Goal: Task Accomplishment & Management: Manage account settings

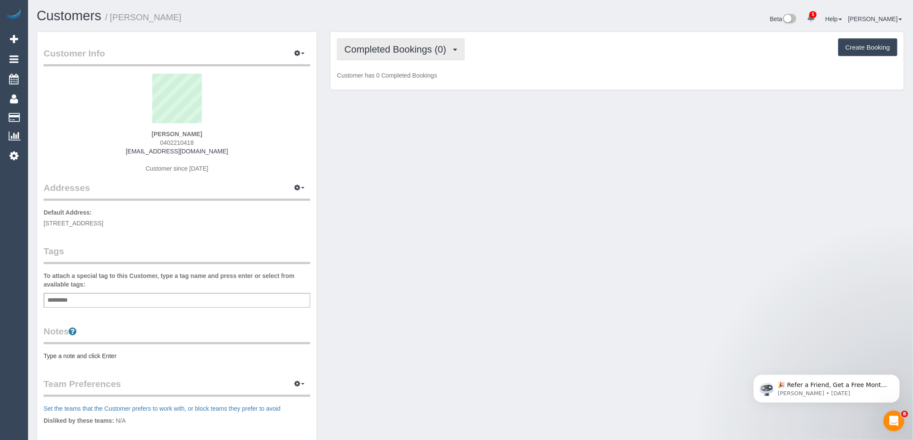
click at [411, 42] on button "Completed Bookings (0)" at bounding box center [401, 49] width 128 height 22
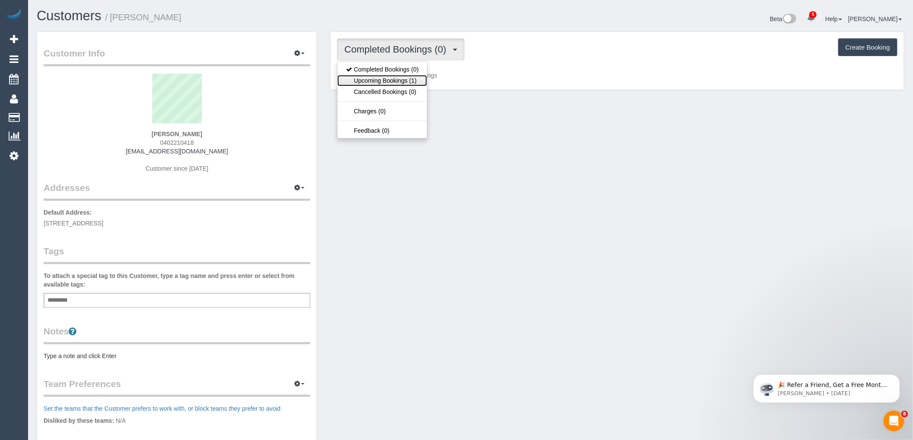
click at [412, 82] on link "Upcoming Bookings (1)" at bounding box center [382, 80] width 90 height 11
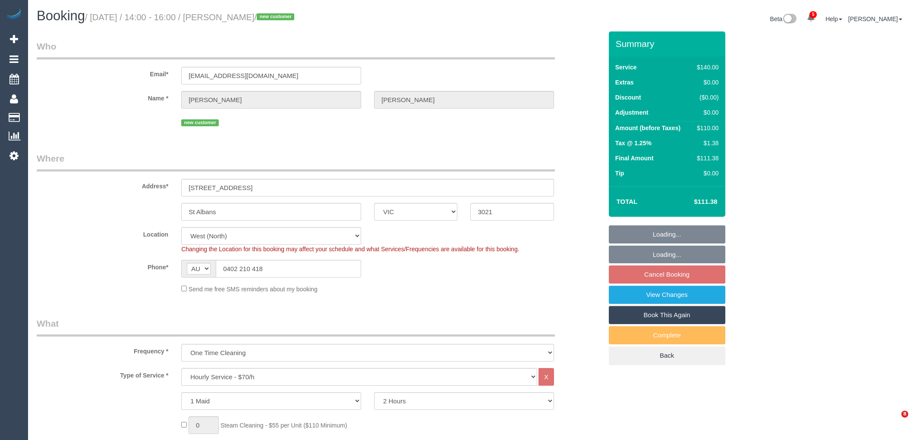
select select "VIC"
select select "object:1286"
select select "number:28"
select select "number:17"
select select "number:18"
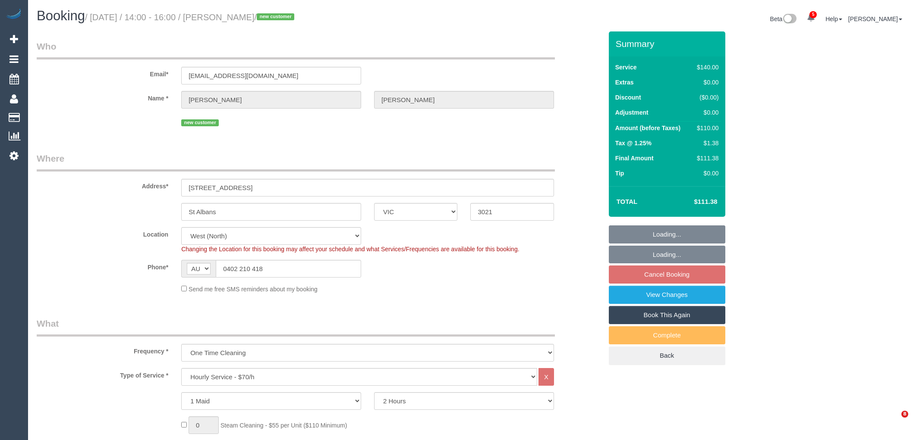
select select "number:25"
select select "number:26"
select select "spot1"
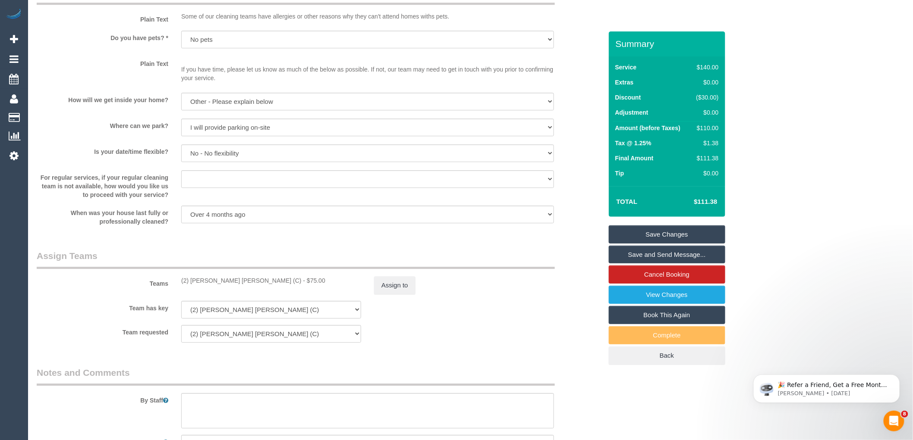
scroll to position [1194, 0]
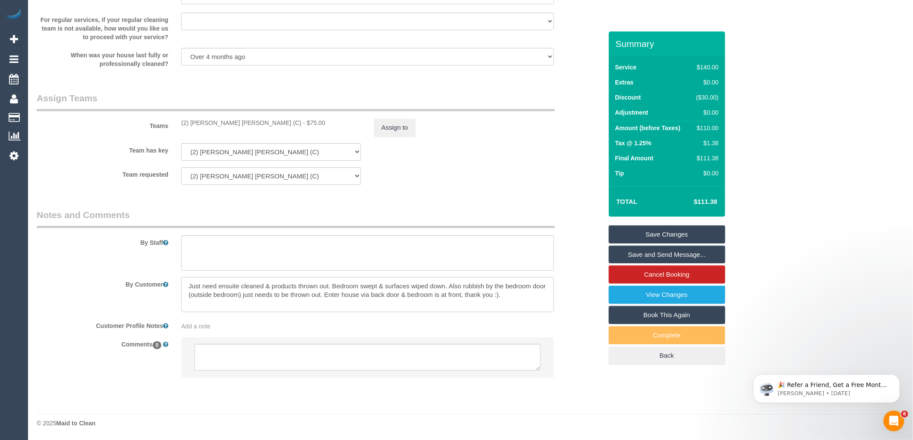
click at [190, 284] on textarea at bounding box center [367, 294] width 373 height 35
click at [196, 285] on textarea at bounding box center [367, 294] width 373 height 35
click at [189, 286] on textarea at bounding box center [367, 294] width 373 height 35
paste textarea "[EMAIL_ADDRESS][DOMAIN_NAME]"
drag, startPoint x: 283, startPoint y: 282, endPoint x: 180, endPoint y: 283, distance: 103.1
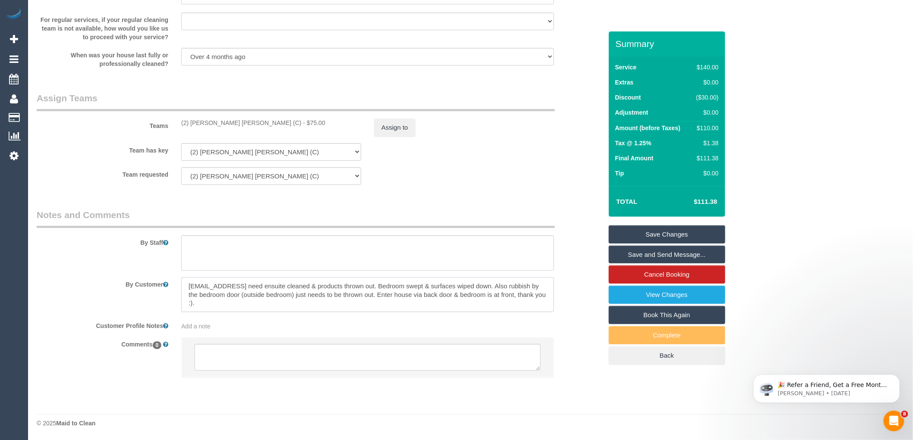
click at [180, 283] on div at bounding box center [368, 294] width 386 height 35
click at [190, 286] on textarea at bounding box center [367, 294] width 373 height 35
paste textarea "Just wanted to add to the cleaning if the drawers under the bed (there is 4) co…"
click at [292, 300] on textarea at bounding box center [367, 294] width 373 height 35
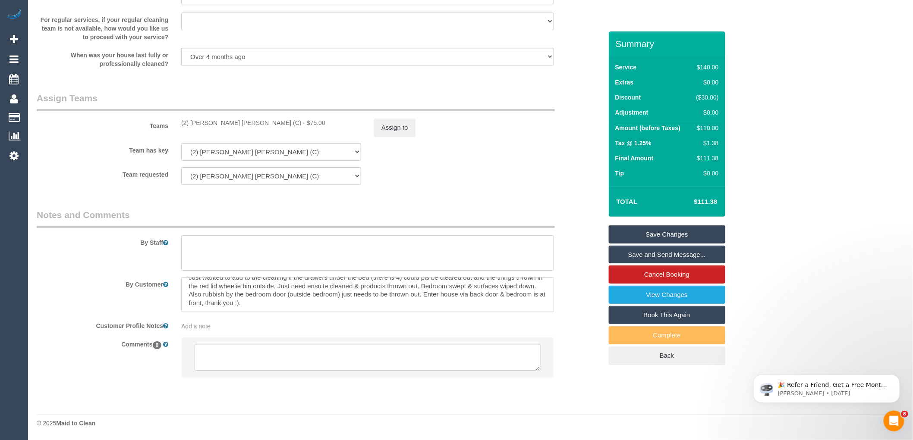
click at [298, 302] on textarea at bounding box center [367, 294] width 373 height 35
paste textarea "Ensuite to be cleaned and products cleared out and thrown in the bin outside. T…"
type textarea "Just wanted to add to the cleaning if the drawers under the bed (there is 4) co…"
click at [232, 356] on textarea at bounding box center [368, 357] width 346 height 27
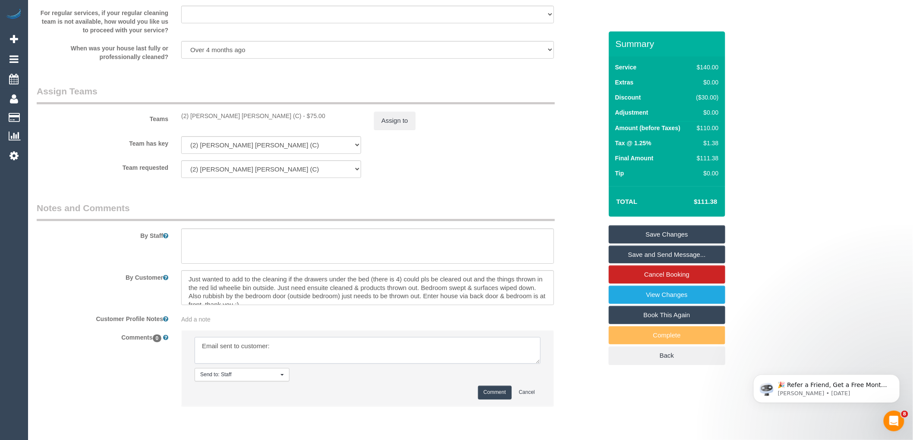
paste textarea "Hi Isabelle, Thank you for providing the additional details for the cleaning. I…"
type textarea "Email sent to customer: Hi Isabelle, Thank you for providing the additional det…"
click at [494, 395] on button "Comment" at bounding box center [495, 392] width 34 height 13
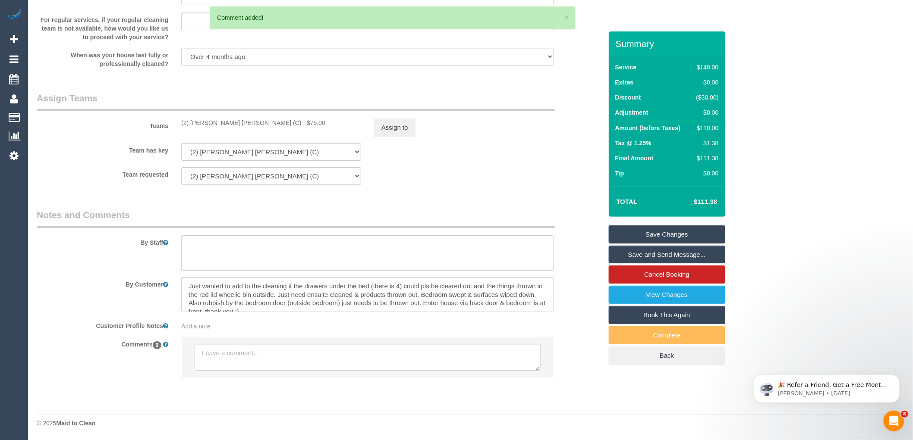
scroll to position [0, 0]
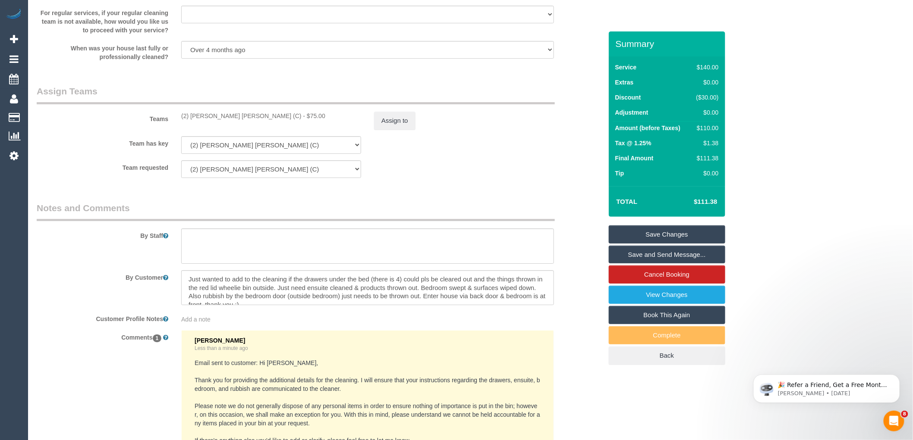
click at [688, 229] on link "Save Changes" at bounding box center [667, 235] width 116 height 18
select select "**********"
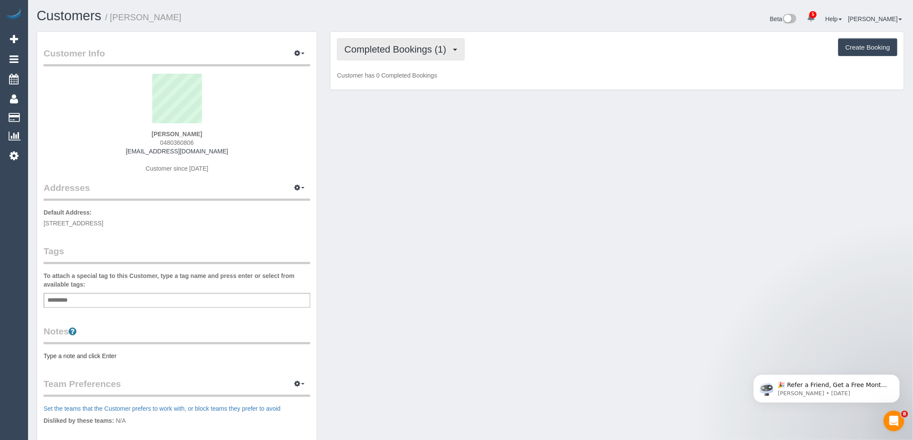
click at [415, 52] on span "Completed Bookings (1)" at bounding box center [397, 49] width 106 height 11
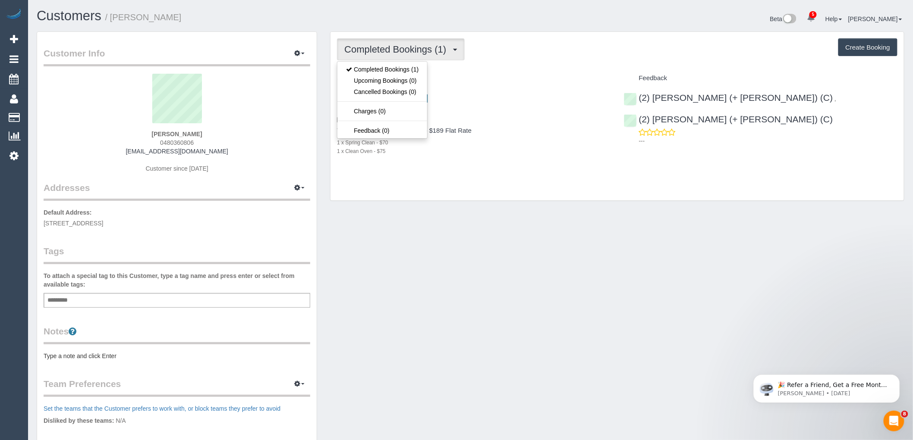
click at [572, 63] on div "Completed Bookings (1) Completed Bookings (1) Upcoming Bookings (0) Cancelled B…" at bounding box center [616, 116] width 573 height 169
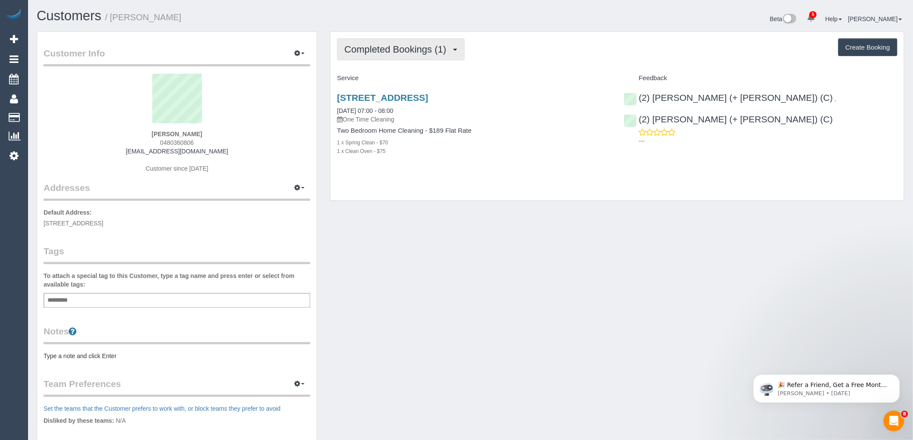
click at [425, 47] on span "Completed Bookings (1)" at bounding box center [397, 49] width 106 height 11
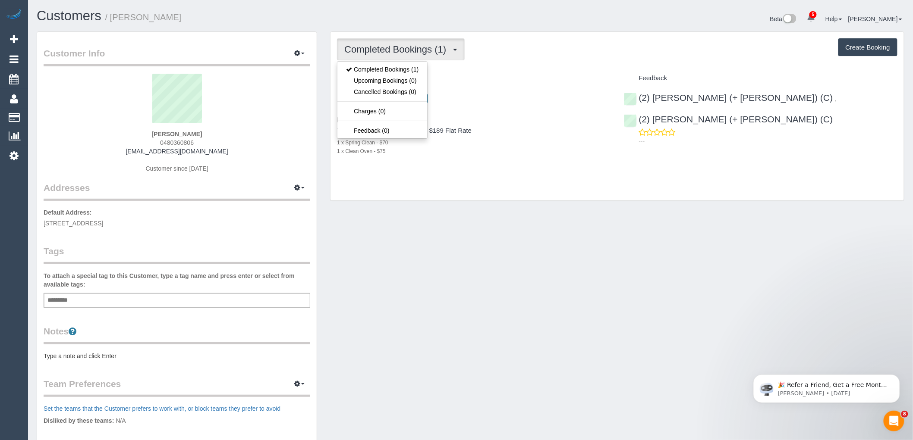
click at [496, 53] on div "Completed Bookings (1) Completed Bookings (1) Upcoming Bookings (0) Cancelled B…" at bounding box center [617, 49] width 560 height 22
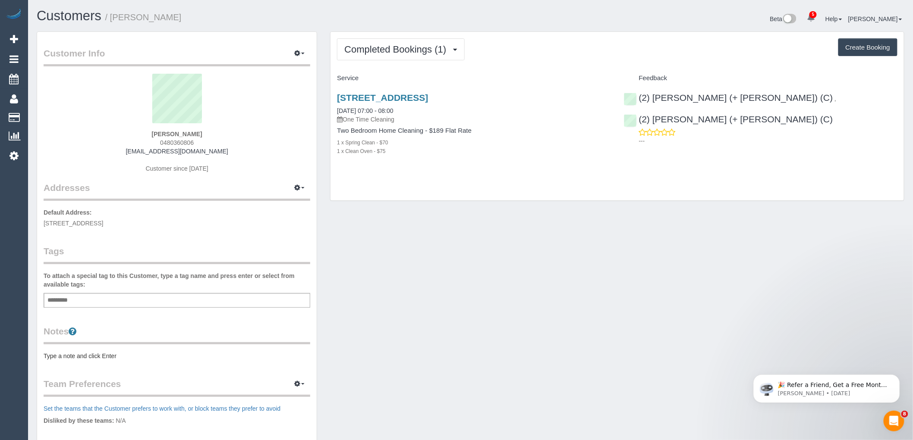
click at [191, 139] on div "Beth Ware 0480360806 bethware29@gmail.com Customer since 2025" at bounding box center [177, 128] width 267 height 108
drag, startPoint x: 223, startPoint y: 134, endPoint x: 218, endPoint y: 132, distance: 5.0
click at [222, 134] on div "Beth Ware 0480360806 bethware29@gmail.com Customer since 2025" at bounding box center [177, 128] width 267 height 108
drag, startPoint x: 145, startPoint y: 132, endPoint x: 110, endPoint y: 132, distance: 35.4
click at [117, 132] on div "Beth Ware 0480360806 bethware29@gmail.com Customer since 2025" at bounding box center [177, 128] width 267 height 108
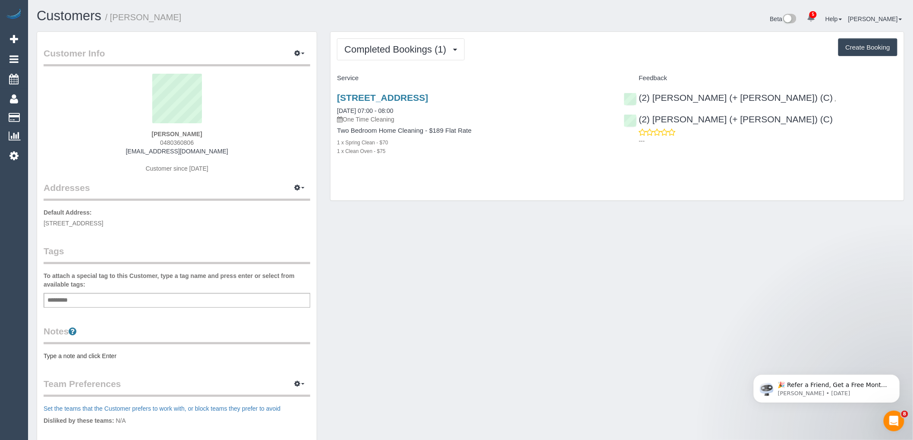
copy strong "Beth Ware"
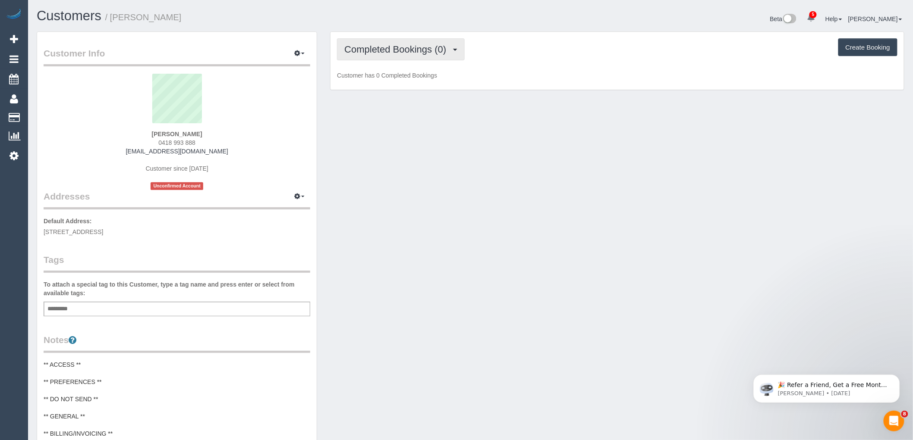
drag, startPoint x: 393, startPoint y: 55, endPoint x: 399, endPoint y: 60, distance: 8.2
click at [393, 54] on button "Completed Bookings (0)" at bounding box center [401, 49] width 128 height 22
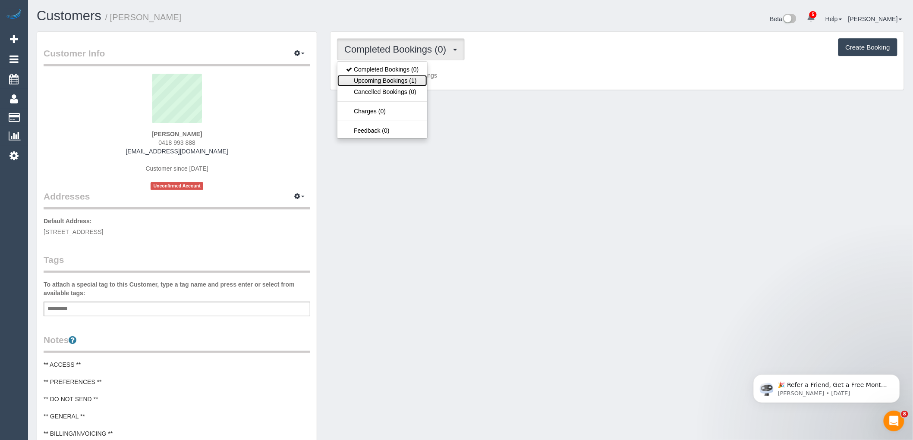
click at [409, 85] on link "Upcoming Bookings (1)" at bounding box center [382, 80] width 90 height 11
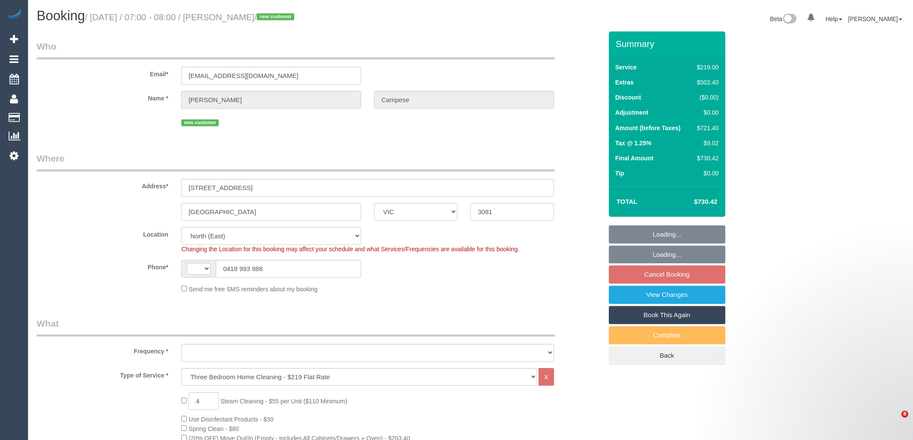
select select "VIC"
select select "number:28"
select select "number:14"
select select "number:18"
select select "number:24"
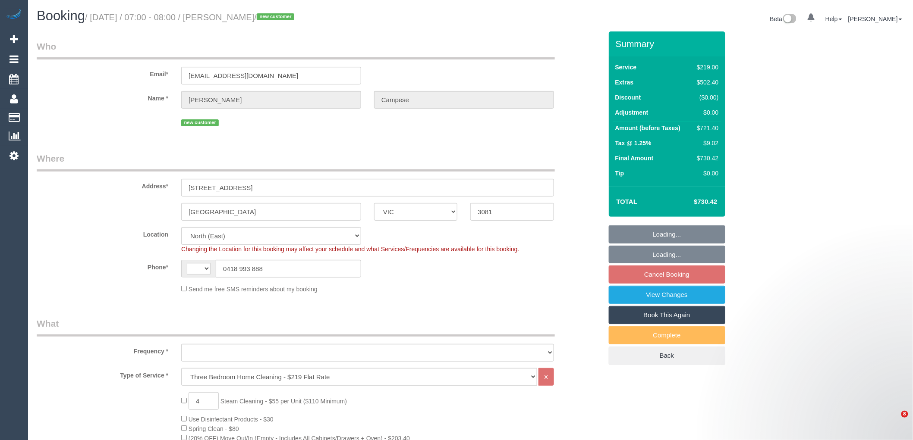
select select "string:AU"
select select "object:1545"
select select "spot1"
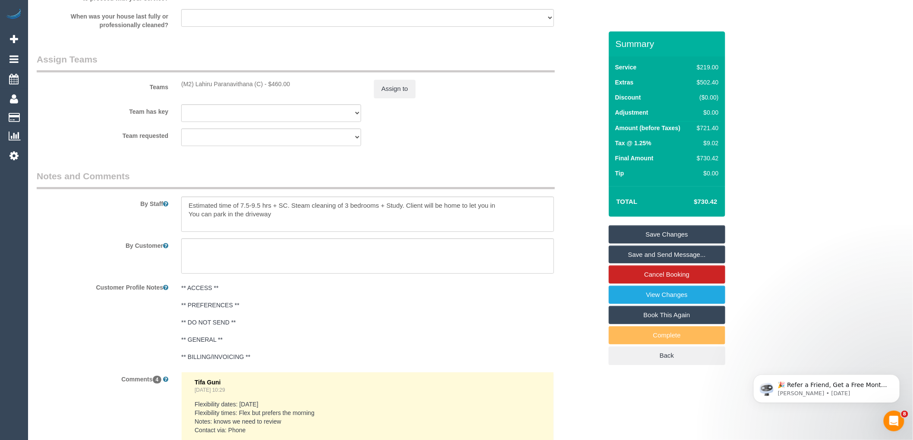
scroll to position [1246, 0]
click at [302, 232] on textarea at bounding box center [367, 216] width 373 height 35
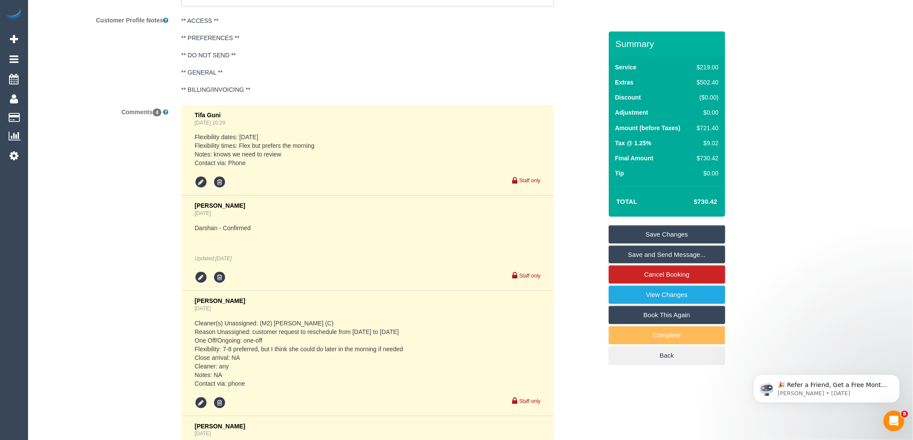
scroll to position [1315, 0]
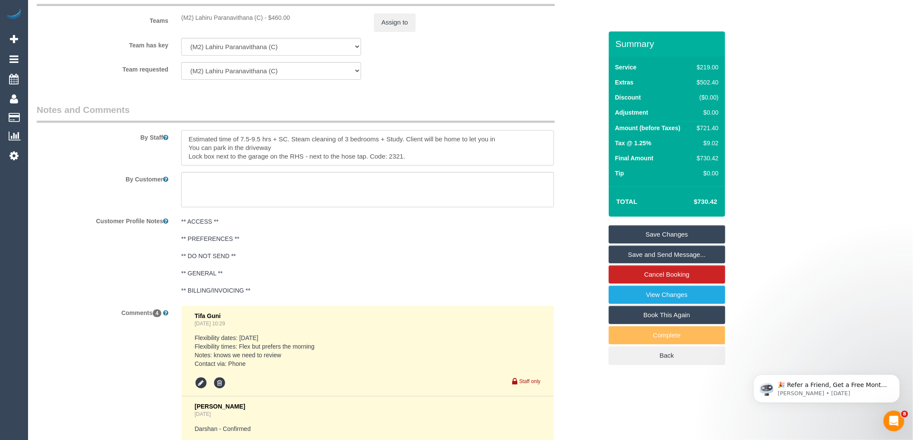
click at [428, 166] on textarea at bounding box center [367, 147] width 373 height 35
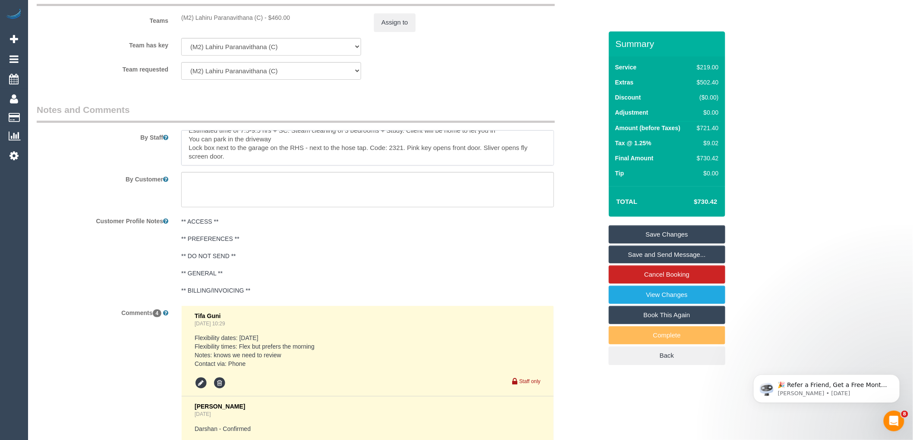
scroll to position [0, 0]
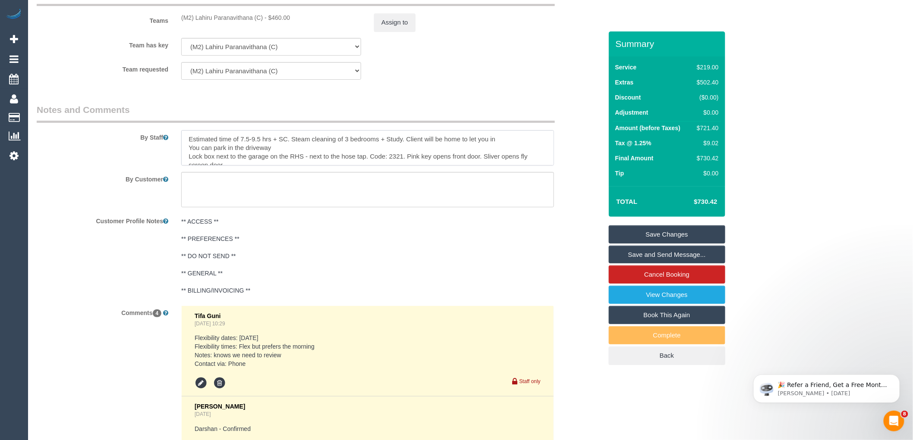
drag, startPoint x: 512, startPoint y: 146, endPoint x: 406, endPoint y: 150, distance: 106.2
click at [406, 150] on textarea at bounding box center [367, 147] width 373 height 35
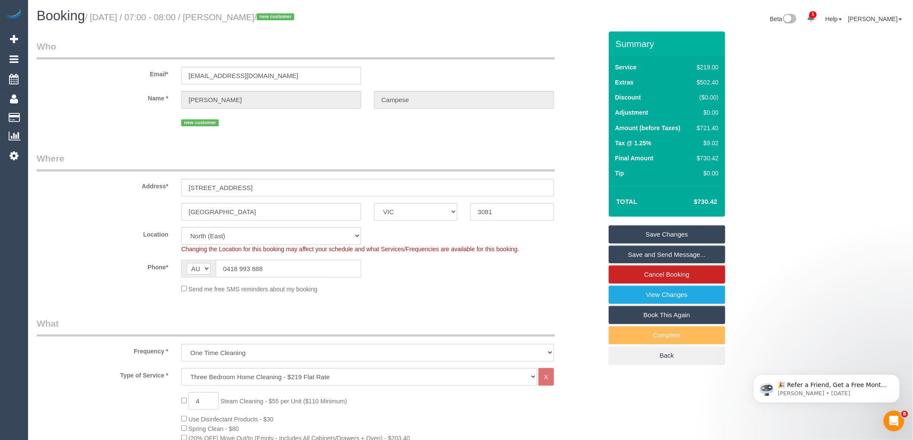
drag, startPoint x: 283, startPoint y: 269, endPoint x: 152, endPoint y: 274, distance: 131.2
click at [177, 271] on div "AF AL DZ AD AO AI AQ AG AR AM AW AU AT AZ BS BH BD BB BY BE BZ BJ BM BT BO BA B…" at bounding box center [271, 269] width 193 height 18
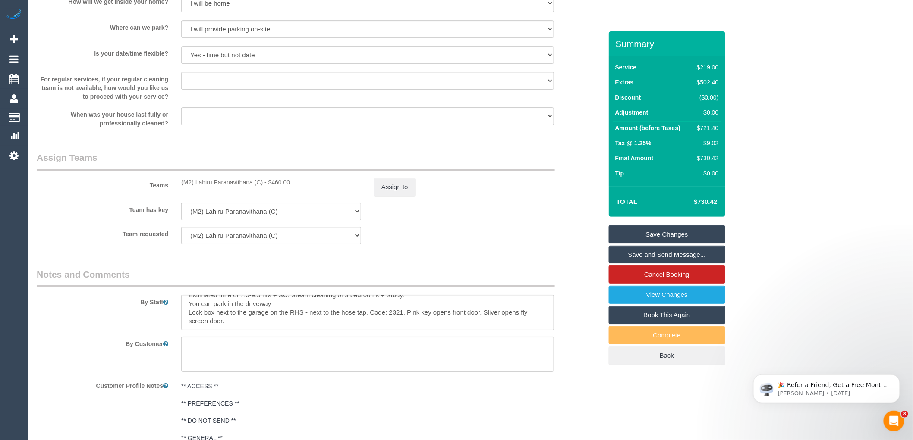
scroll to position [16, 0]
click at [235, 324] on textarea at bounding box center [367, 312] width 373 height 35
paste textarea "0418 993 888"
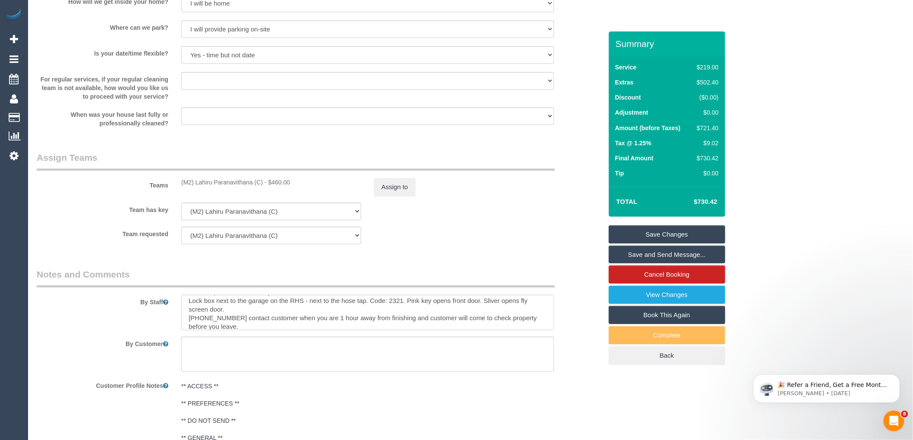
type textarea "Estimated time of 7.5-9.5 hrs + SC. Steam cleaning of 3 bedrooms + Study. You c…"
click at [655, 229] on link "Save Changes" at bounding box center [667, 235] width 116 height 18
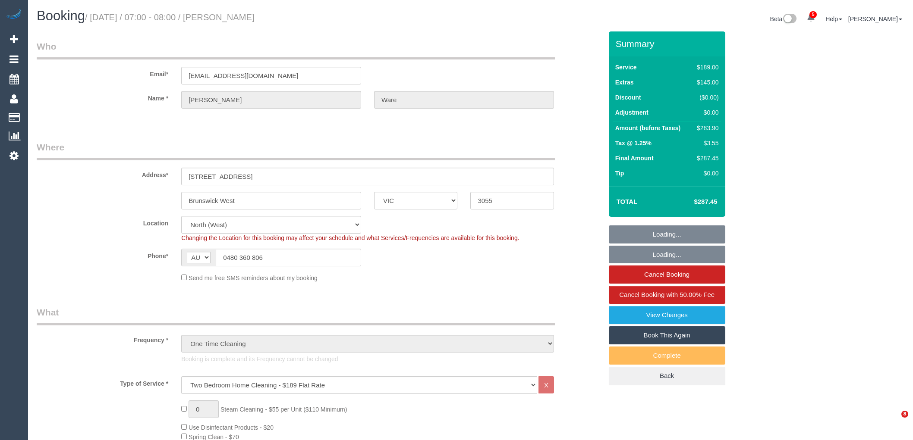
select select "VIC"
select select "number:30"
select select "number:14"
select select "number:18"
select select "number:24"
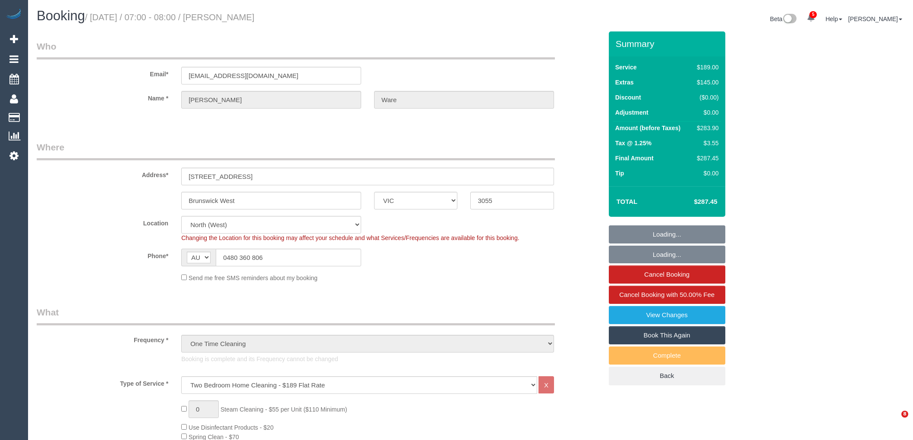
select select "number:13"
select select "object:1562"
select select "spot1"
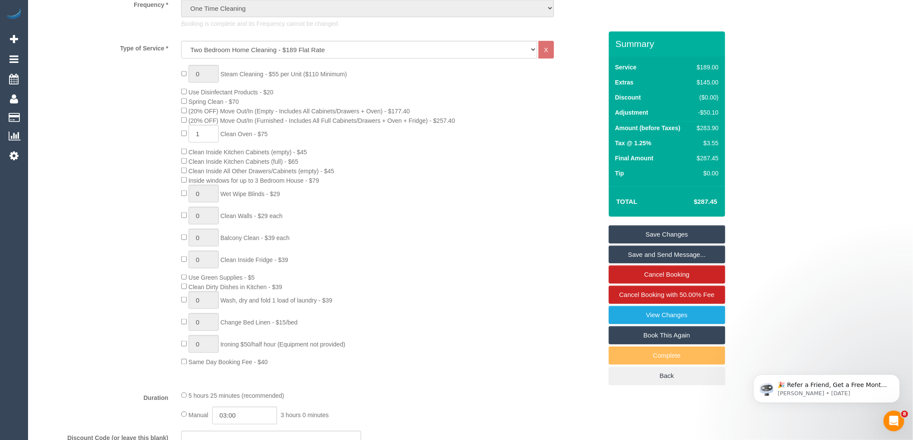
scroll to position [623, 0]
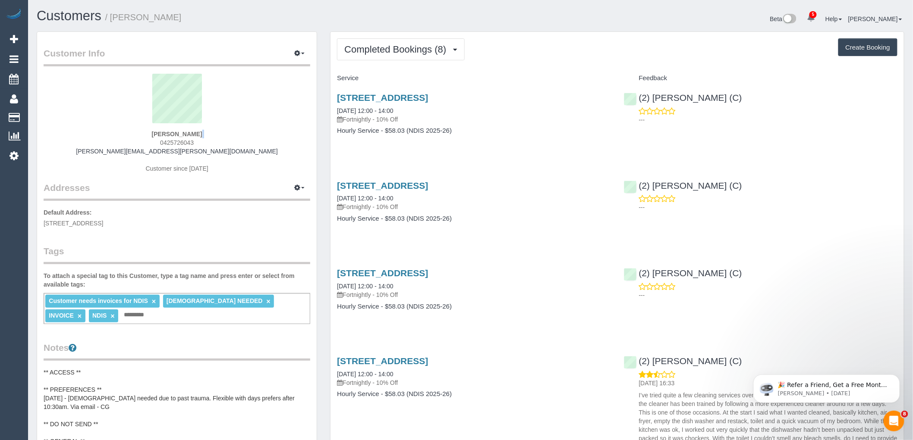
drag, startPoint x: 196, startPoint y: 138, endPoint x: 141, endPoint y: 141, distance: 54.5
click at [141, 141] on div "[PERSON_NAME] 0425726043 [PERSON_NAME][EMAIL_ADDRESS][PERSON_NAME][DOMAIN_NAME]…" at bounding box center [177, 128] width 267 height 108
click at [214, 147] on div "[PERSON_NAME] 0425726043 [PERSON_NAME][EMAIL_ADDRESS][PERSON_NAME][DOMAIN_NAME]…" at bounding box center [177, 128] width 267 height 108
drag, startPoint x: 201, startPoint y: 143, endPoint x: 151, endPoint y: 156, distance: 51.3
click at [151, 143] on div "[PERSON_NAME] 0425726043 [PERSON_NAME][EMAIL_ADDRESS][PERSON_NAME][DOMAIN_NAME]…" at bounding box center [177, 128] width 267 height 108
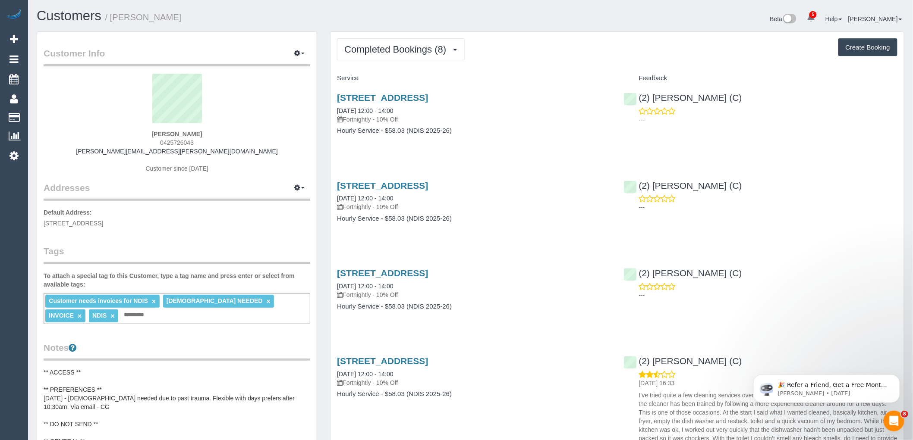
copy span "0425726043"
click at [427, 46] on span "Completed Bookings (8)" at bounding box center [397, 49] width 106 height 11
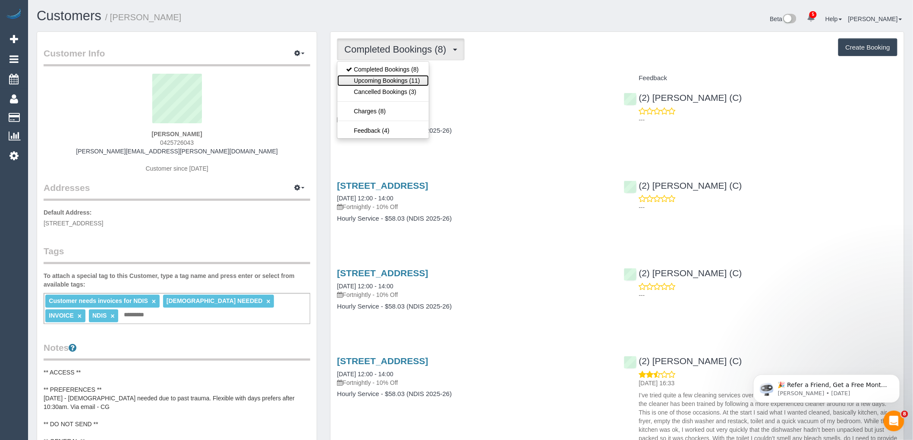
click at [412, 82] on link "Upcoming Bookings (11)" at bounding box center [382, 80] width 91 height 11
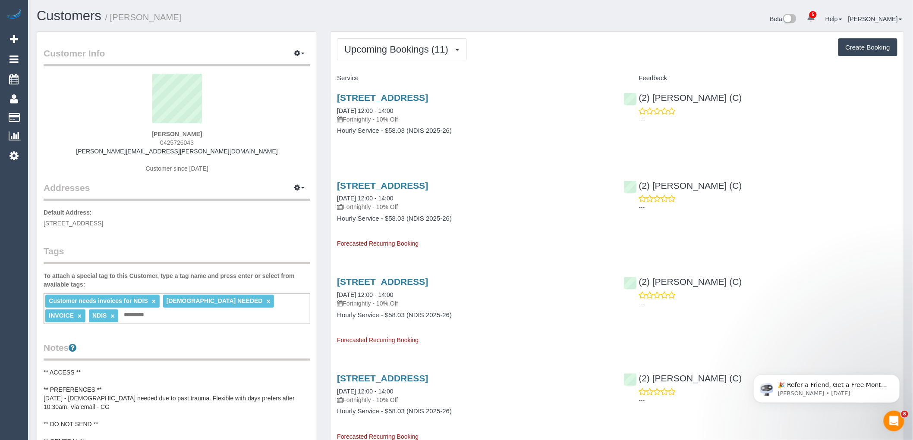
click at [487, 55] on div "Upcoming Bookings (11) Completed Bookings (8) Upcoming Bookings (11) Cancelled …" at bounding box center [617, 49] width 560 height 22
drag, startPoint x: 195, startPoint y: 135, endPoint x: 126, endPoint y: 134, distance: 68.6
click at [126, 134] on div "Marc Dwyer 0425726043 marc.dwyer@hotmail.com Customer since 2022" at bounding box center [177, 128] width 267 height 108
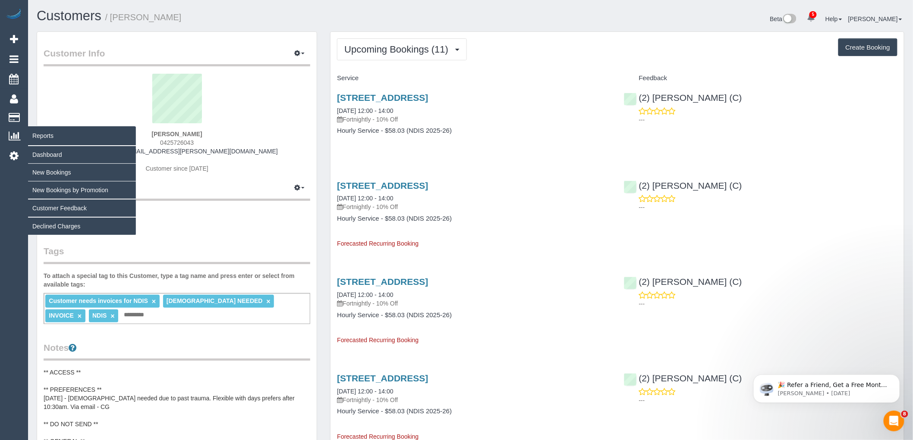
copy strong "Marc Dwyer"
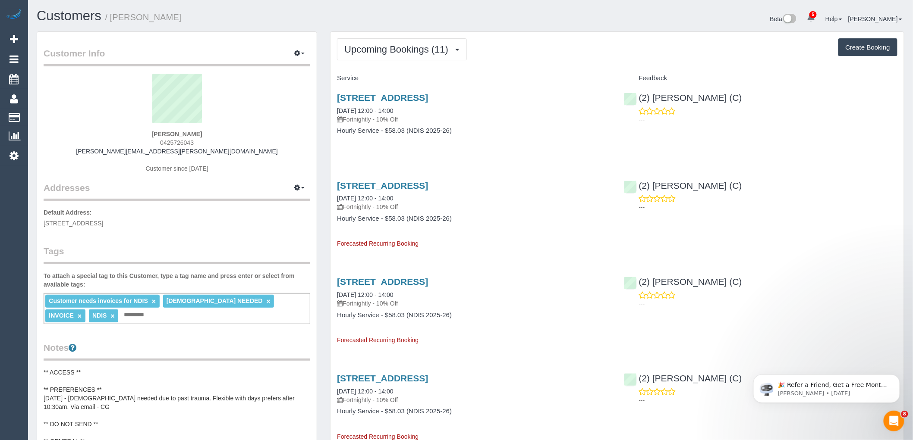
click at [224, 139] on div "Marc Dwyer 0425726043 marc.dwyer@hotmail.com Customer since 2022" at bounding box center [177, 128] width 267 height 108
drag, startPoint x: 123, startPoint y: 149, endPoint x: 108, endPoint y: 149, distance: 15.5
click at [108, 149] on div "Marc Dwyer 0425726043 marc.dwyer@hotmail.com Customer since 2022" at bounding box center [177, 128] width 267 height 108
copy link "marc.dwyer@hotmail.com"
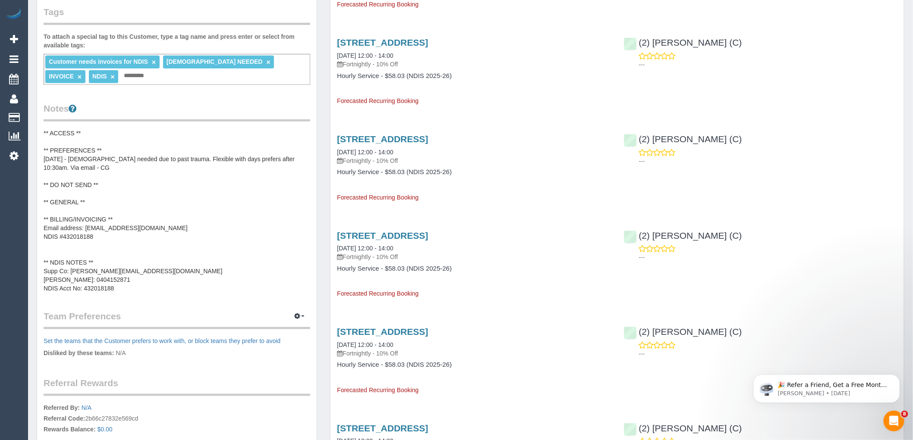
click at [150, 239] on pre "** ACCESS ** ** PREFERENCES ** 09/05/25 - Female needed due to past trauma. Fle…" at bounding box center [177, 211] width 267 height 164
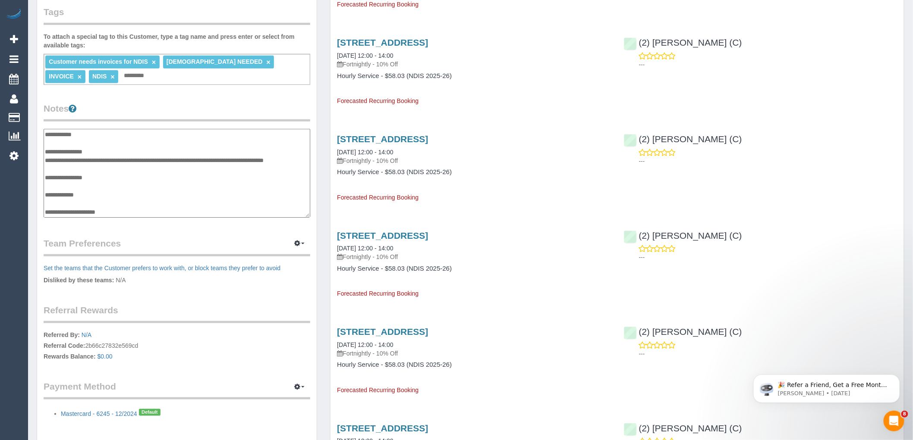
scroll to position [78, 0]
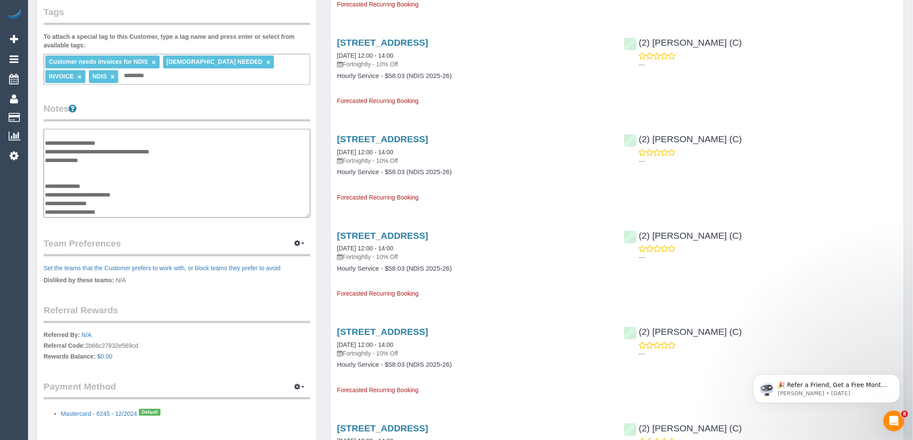
drag, startPoint x: 139, startPoint y: 191, endPoint x: 71, endPoint y: 191, distance: 68.2
click at [71, 191] on textarea "**********" at bounding box center [177, 173] width 267 height 89
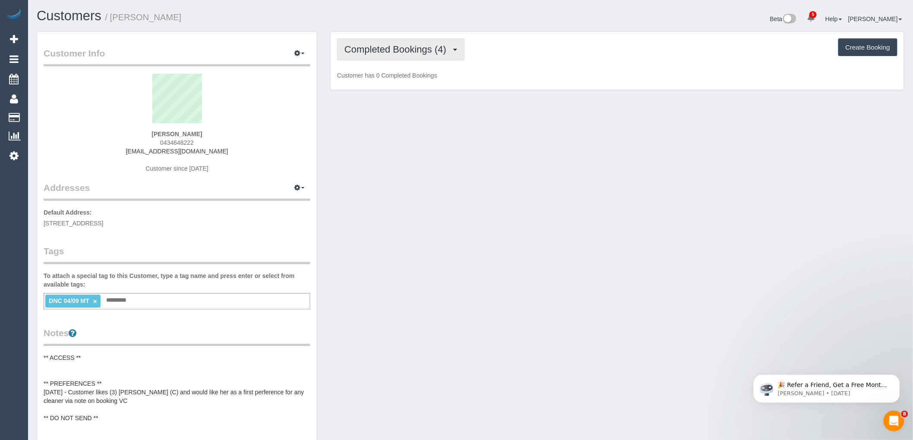
click at [408, 50] on span "Completed Bookings (4)" at bounding box center [397, 49] width 106 height 11
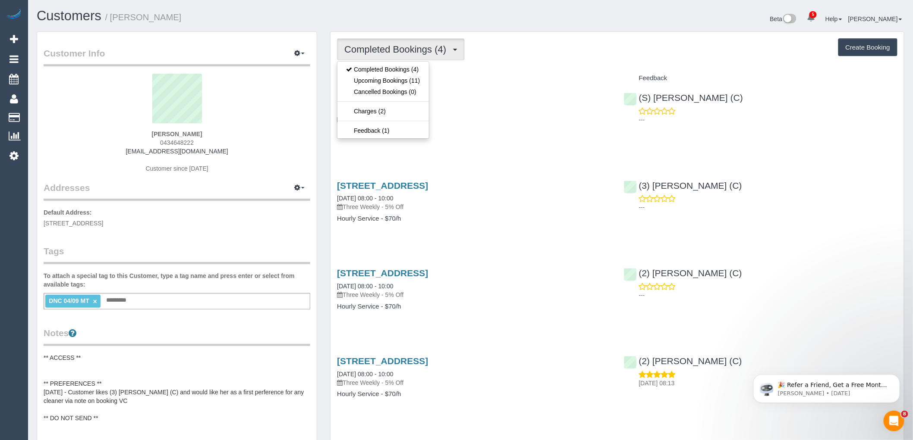
click at [549, 60] on div "Completed Bookings (4) Completed Bookings (4) Upcoming Bookings (11) Cancelled …" at bounding box center [617, 49] width 560 height 22
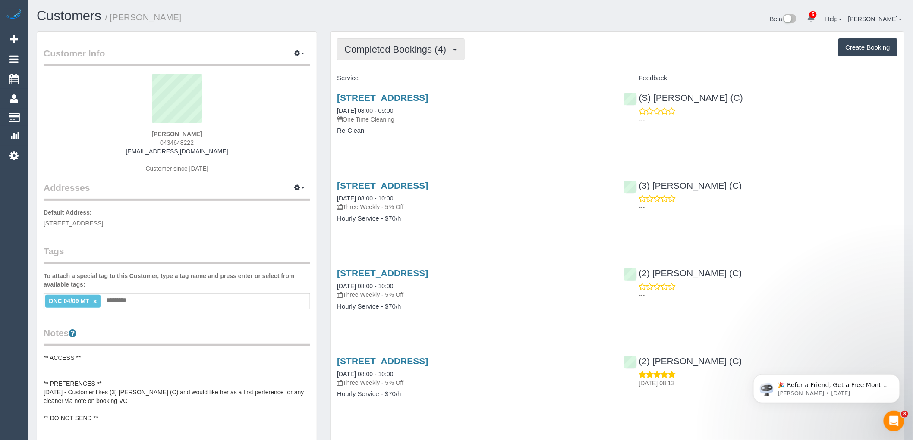
click at [413, 50] on span "Completed Bookings (4)" at bounding box center [397, 49] width 106 height 11
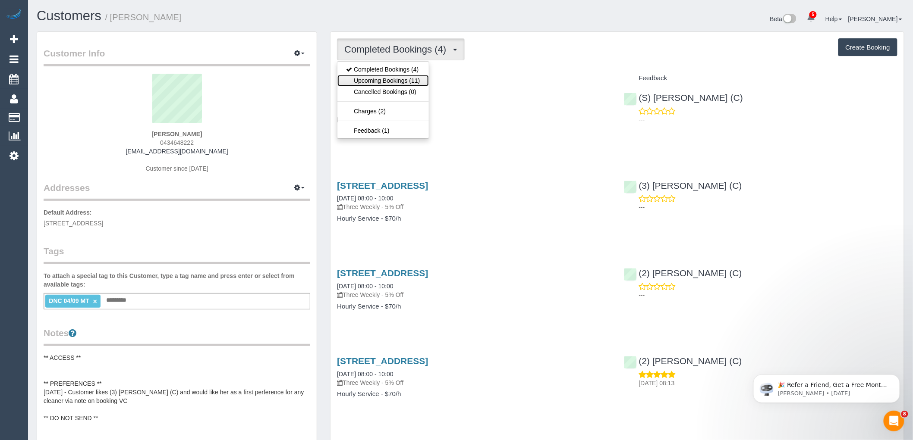
click at [410, 79] on link "Upcoming Bookings (11)" at bounding box center [382, 80] width 91 height 11
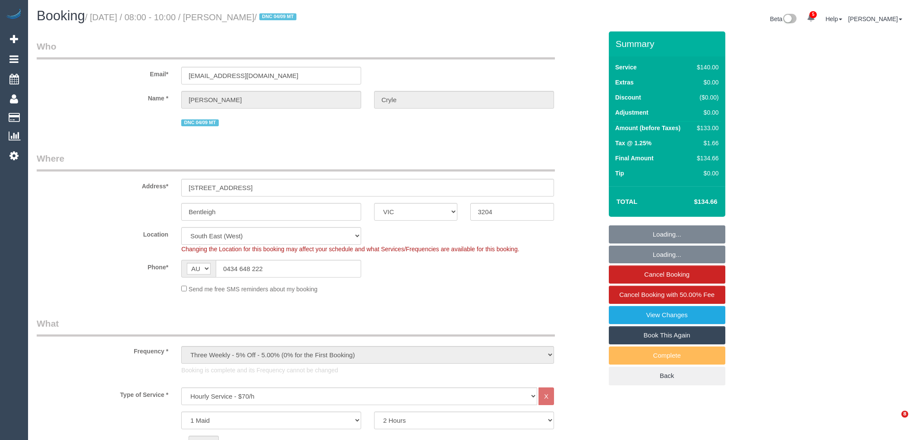
select select "VIC"
select select "object:1439"
select select "spot6"
select select "number:29"
select select "number:14"
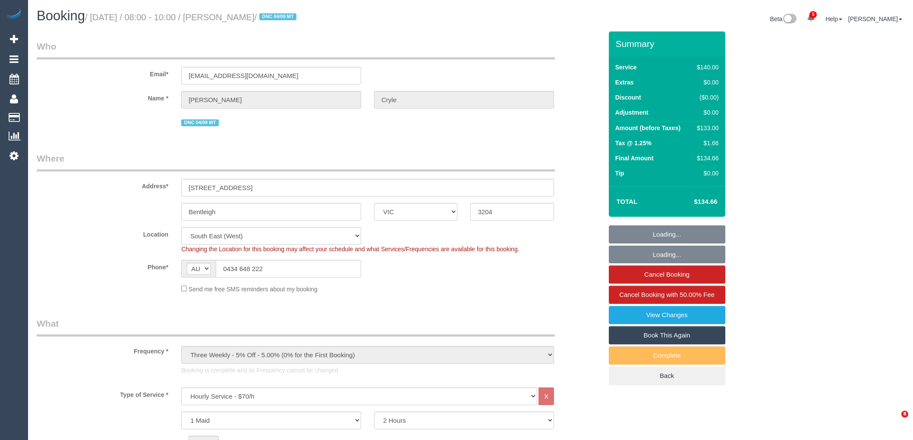
select select "number:19"
select select "number:36"
select select "number:34"
select select "number:12"
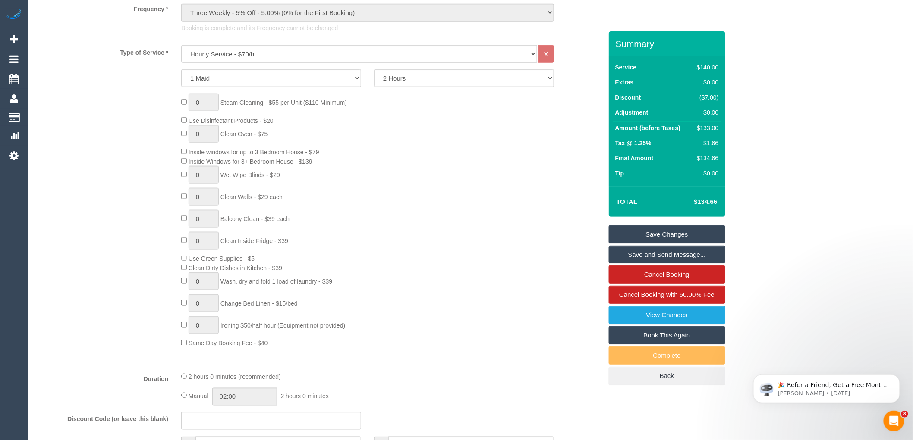
scroll to position [623, 0]
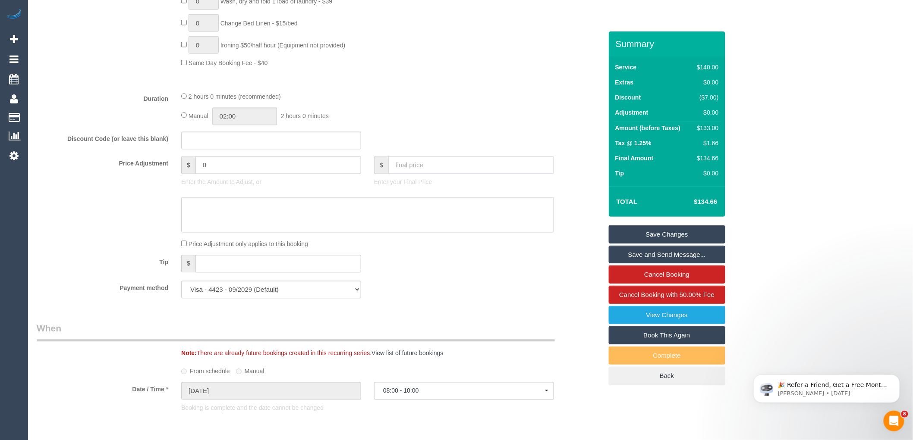
click at [419, 163] on input "text" at bounding box center [471, 166] width 166 height 18
type input "0"
click at [368, 218] on textarea at bounding box center [367, 215] width 373 height 35
type textarea "Srv"
type input "-133"
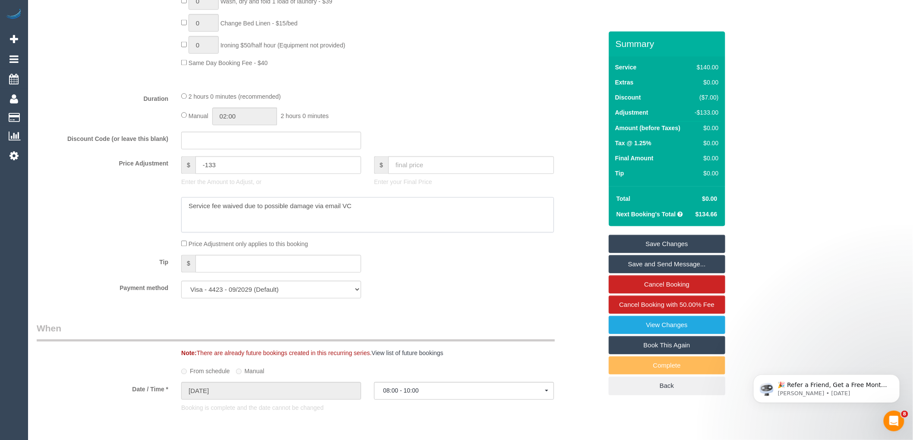
type textarea "Service fee waived due to possible damage via email VC"
click at [669, 243] on link "Save Changes" at bounding box center [667, 244] width 116 height 18
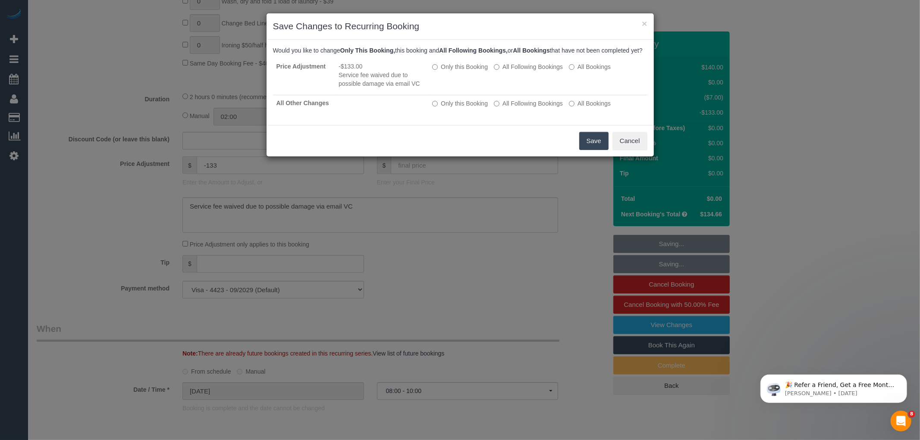
click at [589, 143] on button "Save" at bounding box center [593, 141] width 29 height 18
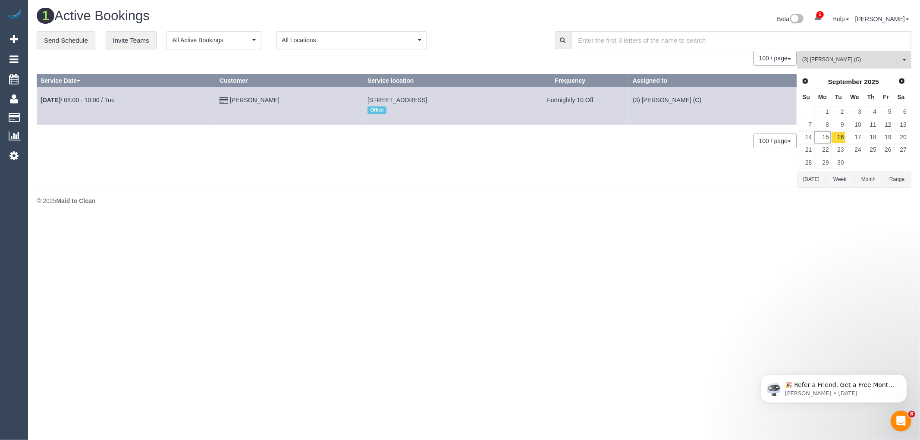
click at [843, 61] on span "(3) [PERSON_NAME] (C)" at bounding box center [851, 59] width 98 height 7
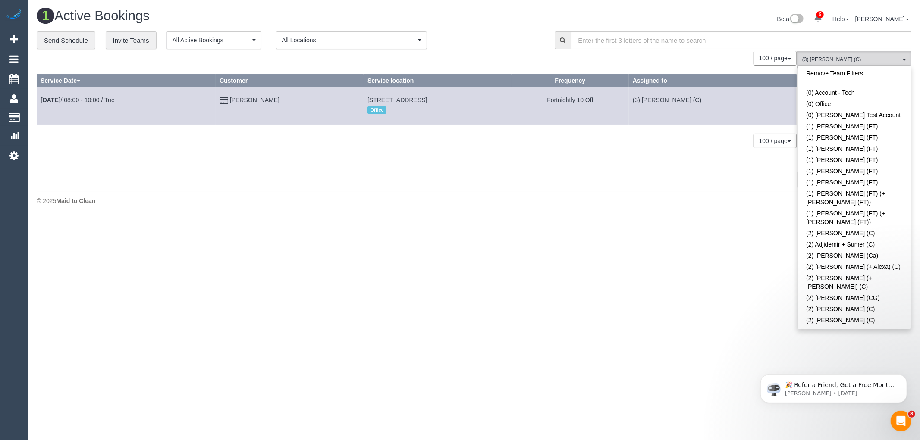
scroll to position [1382, 0]
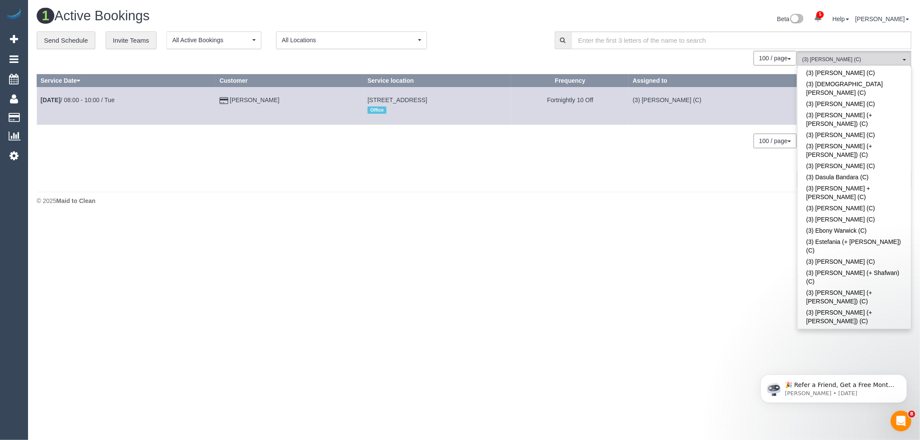
click at [860, 339] on link "(3) [PERSON_NAME] (+ [PERSON_NAME]) (C)" at bounding box center [854, 349] width 113 height 20
click at [720, 217] on div "3 Active Bookings Beta 5 Your Notifications You have 0 alerts × You have 5 to c…" at bounding box center [474, 109] width 892 height 218
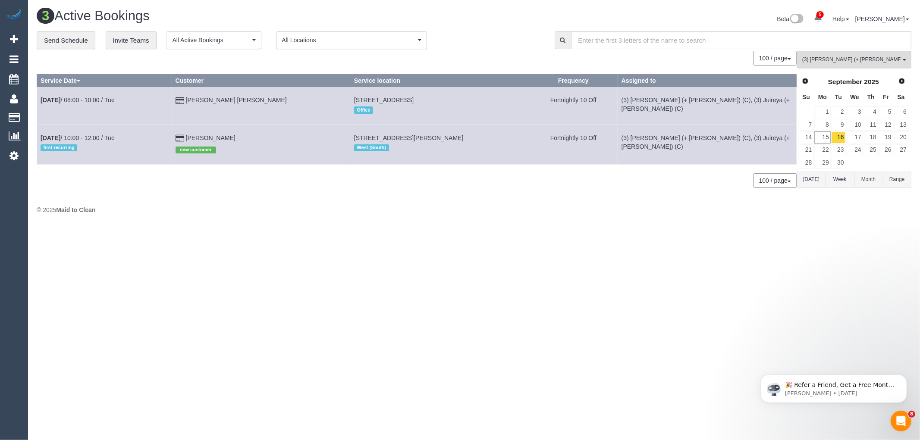
click at [816, 176] on button "[DATE]" at bounding box center [811, 180] width 28 height 16
click at [874, 124] on link "11" at bounding box center [871, 125] width 14 height 12
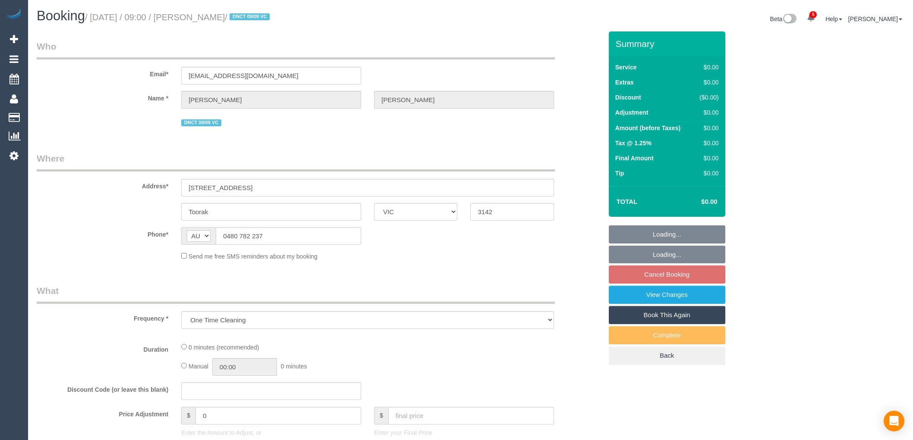
select select "VIC"
select select "string:stripe-pm_1S4bjc2GScqysDRVTse6BE4y"
select select "number:28"
select select "number:14"
select select "number:18"
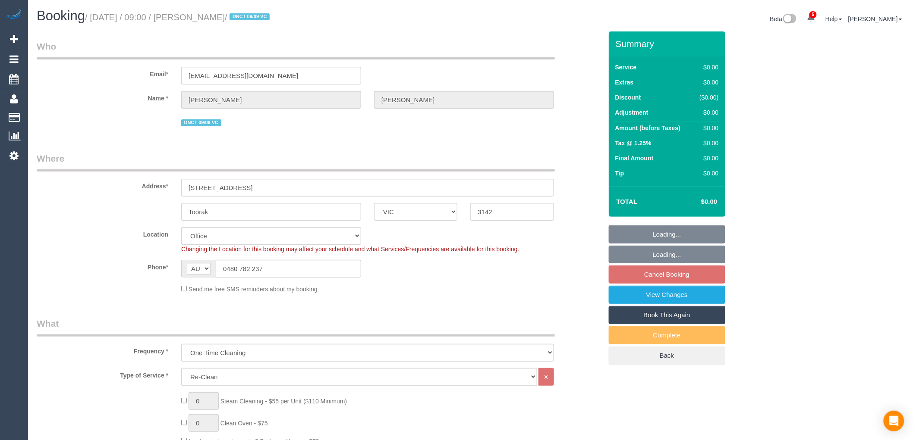
select select "object:807"
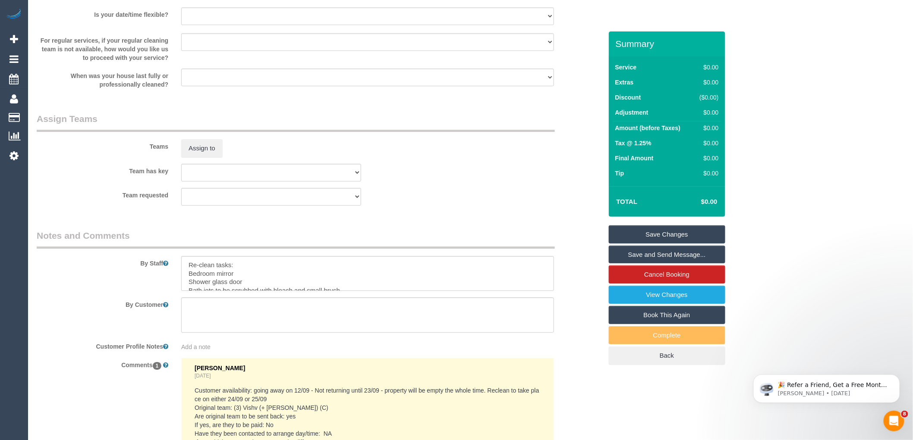
scroll to position [1198, 0]
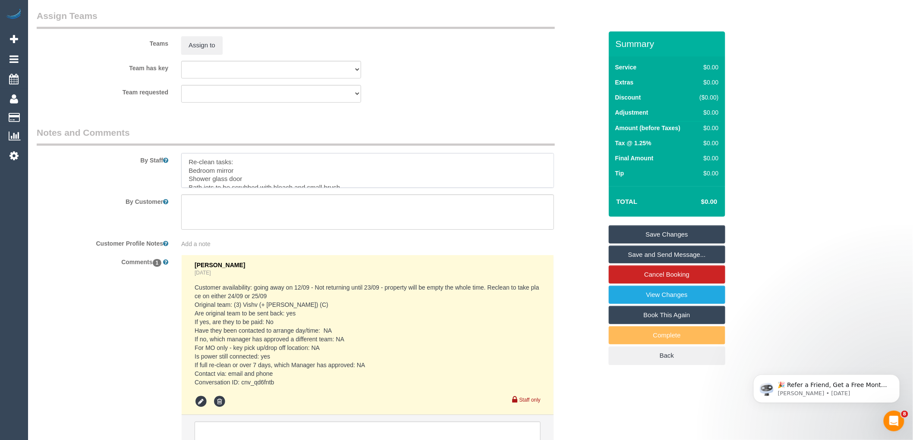
click at [553, 187] on textarea at bounding box center [367, 170] width 373 height 35
drag, startPoint x: 299, startPoint y: 169, endPoint x: 126, endPoint y: 171, distance: 173.4
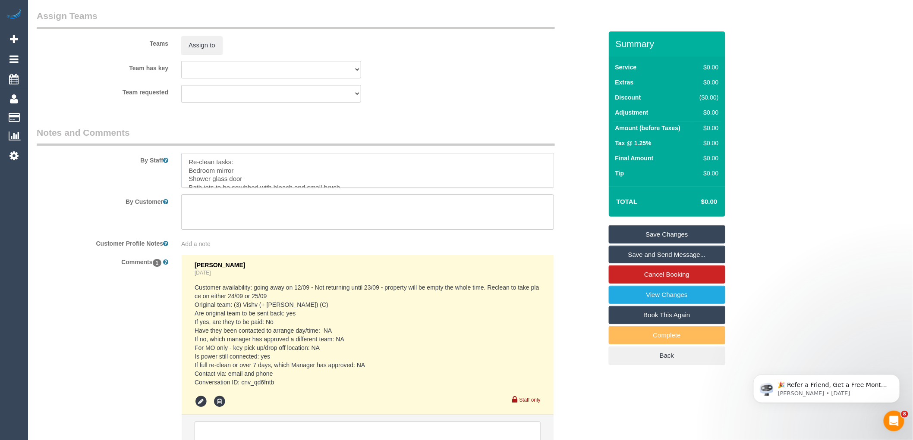
click at [126, 171] on div "By Staff" at bounding box center [319, 157] width 578 height 62
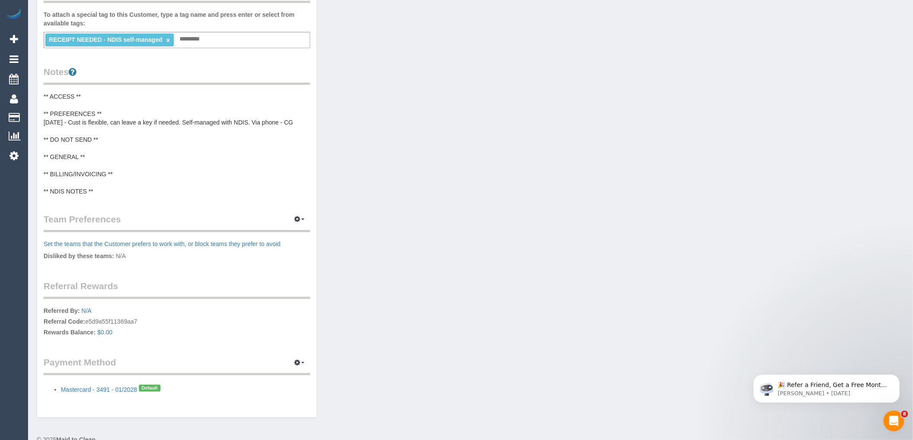
scroll to position [278, 0]
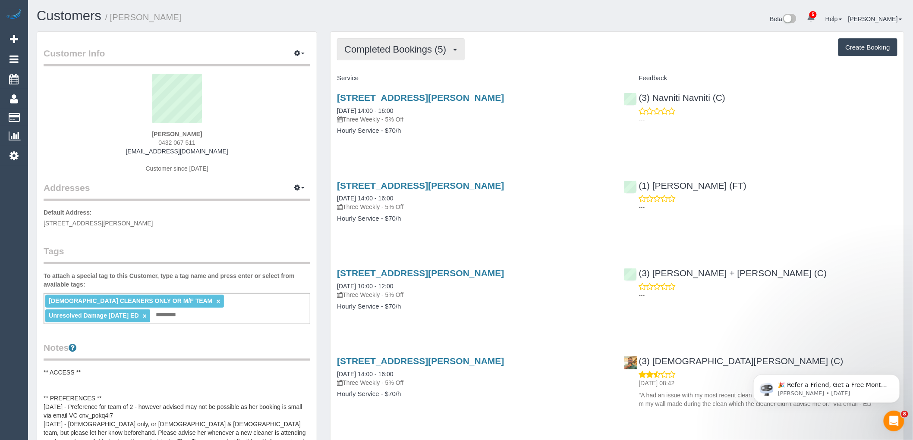
click at [429, 55] on button "Completed Bookings (5)" at bounding box center [401, 49] width 128 height 22
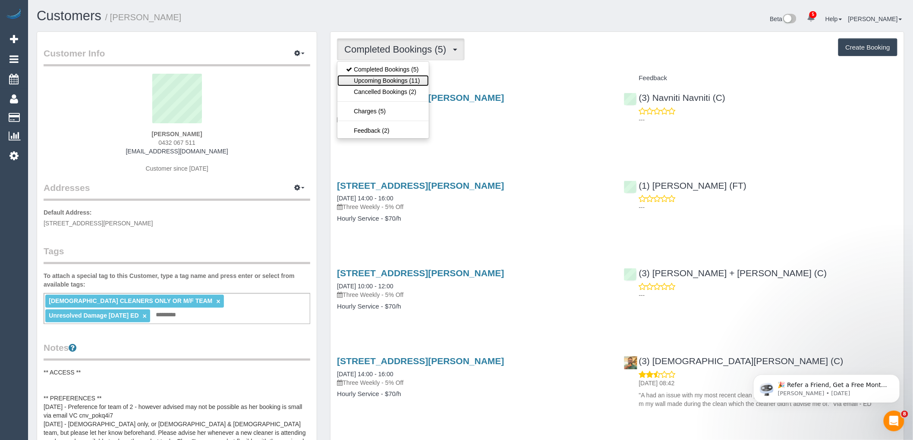
click at [417, 83] on link "Upcoming Bookings (11)" at bounding box center [382, 80] width 91 height 11
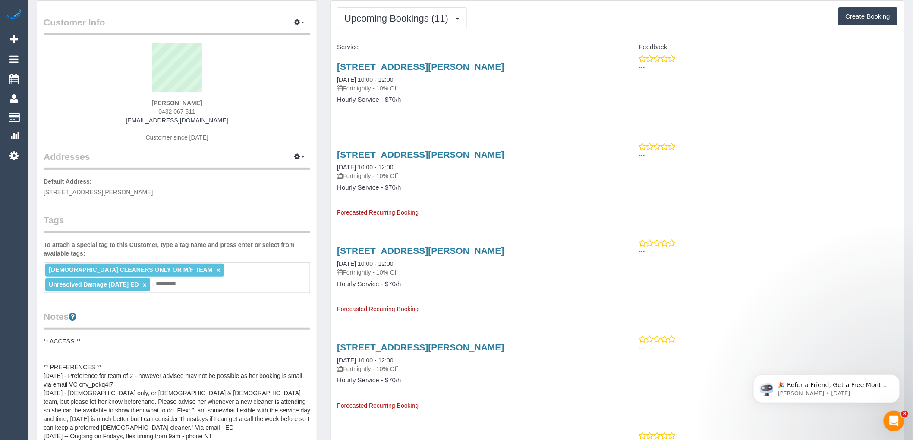
scroll to position [48, 0]
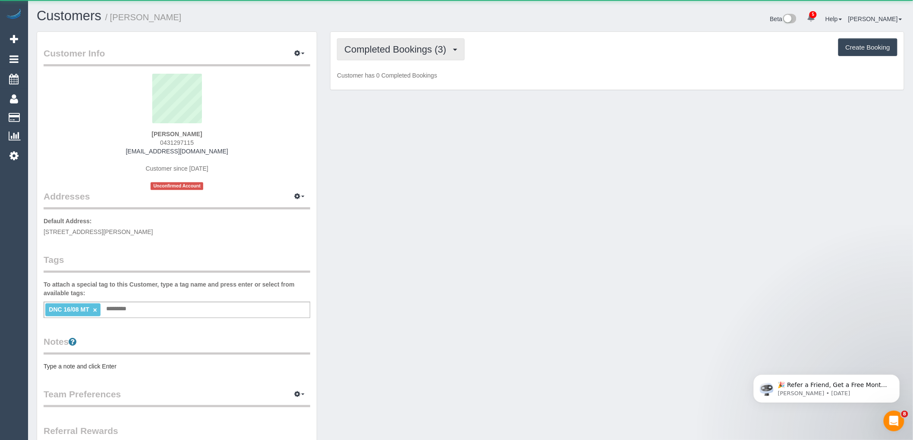
click at [421, 48] on span "Completed Bookings (3)" at bounding box center [397, 49] width 106 height 11
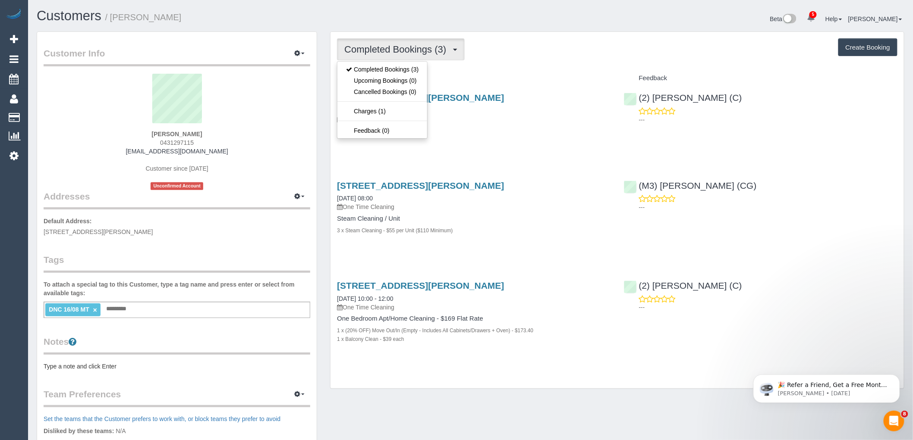
click at [472, 66] on div "Completed Bookings (3) Completed Bookings (3) Upcoming Bookings (0) Cancelled B…" at bounding box center [616, 210] width 573 height 357
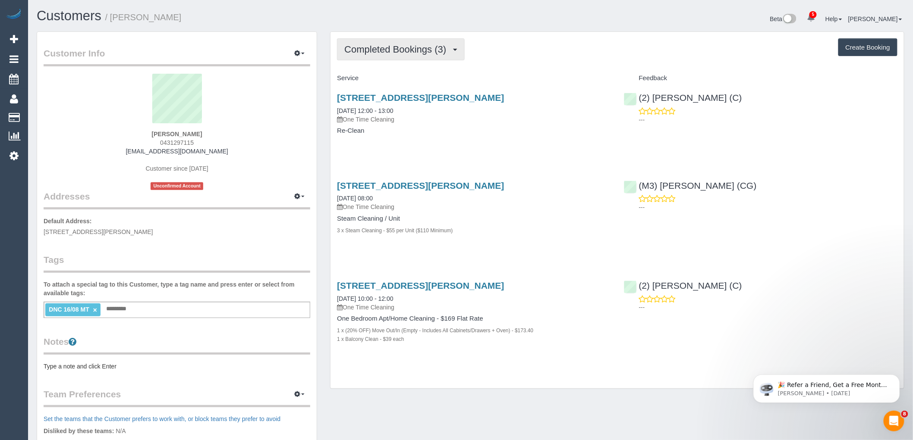
click at [378, 59] on button "Completed Bookings (3)" at bounding box center [401, 49] width 128 height 22
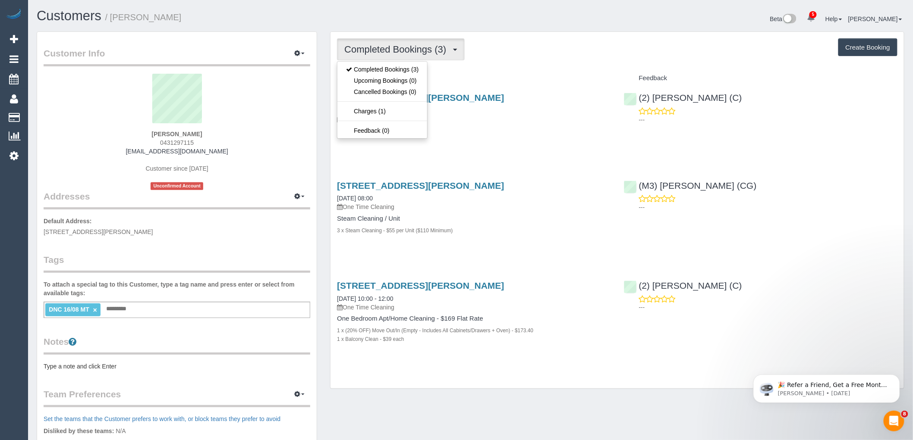
click at [533, 57] on div "Completed Bookings (3) Completed Bookings (3) Upcoming Bookings (0) Cancelled B…" at bounding box center [617, 49] width 560 height 22
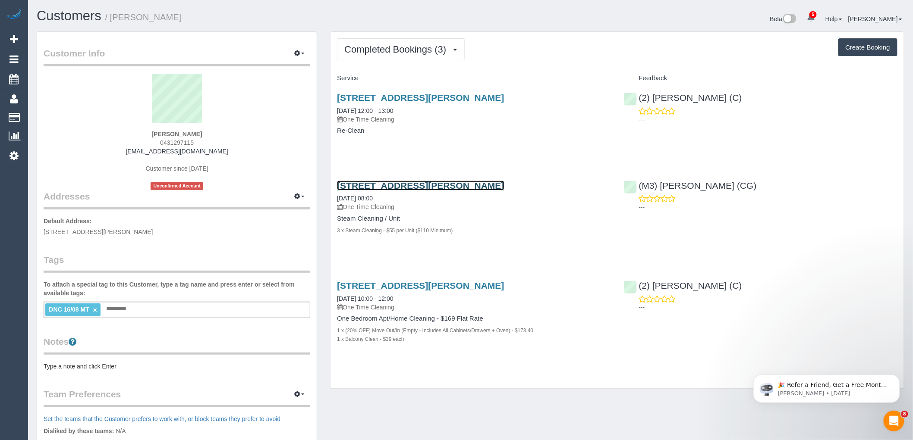
drag, startPoint x: 428, startPoint y: 184, endPoint x: 432, endPoint y: 198, distance: 14.1
click at [395, 54] on span "Completed Bookings (3)" at bounding box center [397, 49] width 106 height 11
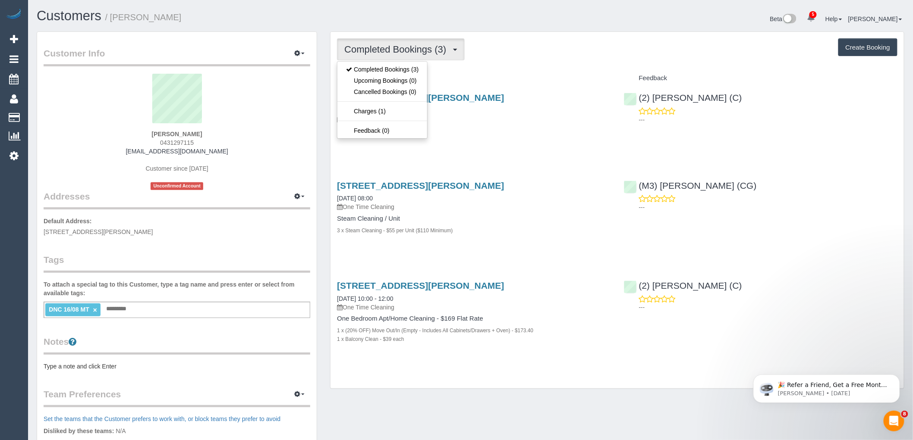
click at [381, 119] on ul "Completed Bookings (3) Upcoming Bookings (0) Cancelled Bookings (0) Charges (1)…" at bounding box center [382, 100] width 91 height 78
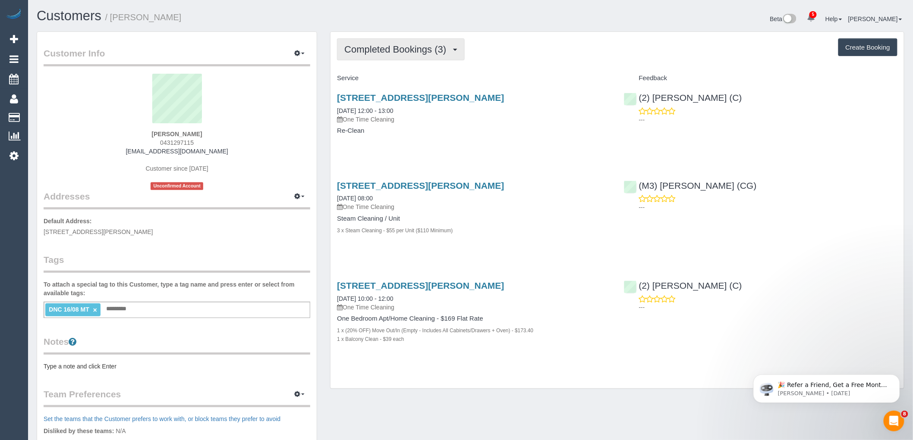
click at [389, 53] on span "Completed Bookings (3)" at bounding box center [397, 49] width 106 height 11
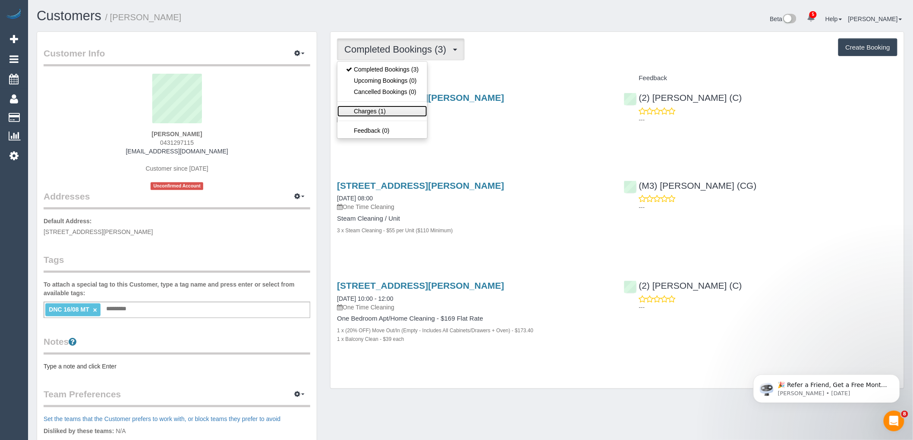
click at [387, 111] on link "Charges (1)" at bounding box center [382, 111] width 90 height 11
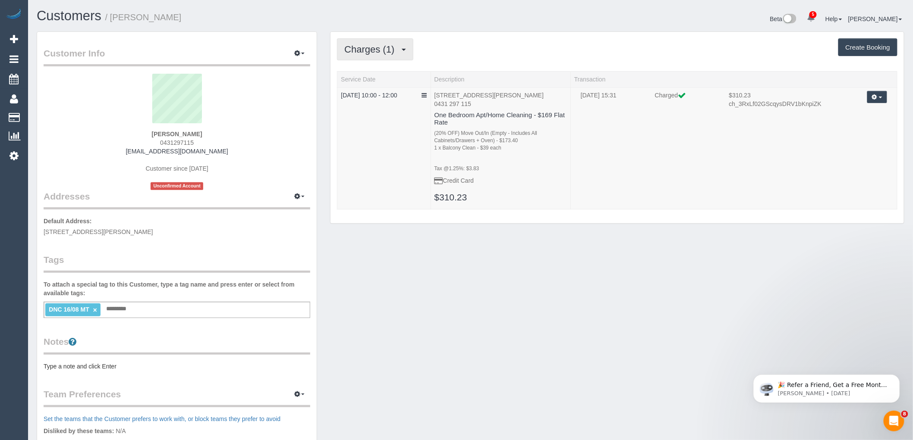
click at [380, 41] on button "Charges (1)" at bounding box center [375, 49] width 76 height 22
click at [385, 66] on link "Completed Bookings (3)" at bounding box center [382, 69] width 90 height 11
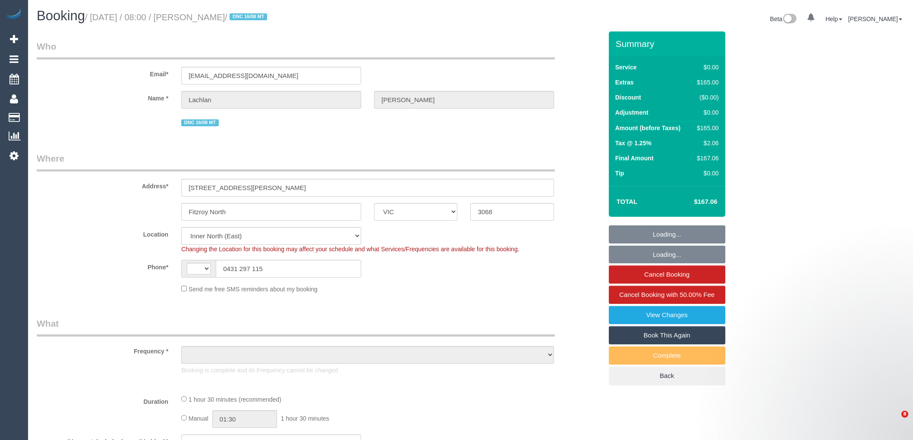
select select "VIC"
select select "string:AU"
select select "object:640"
select select "string:stripe-pm_1RutRM2GScqysDRVB29IUe5m"
select select "number:28"
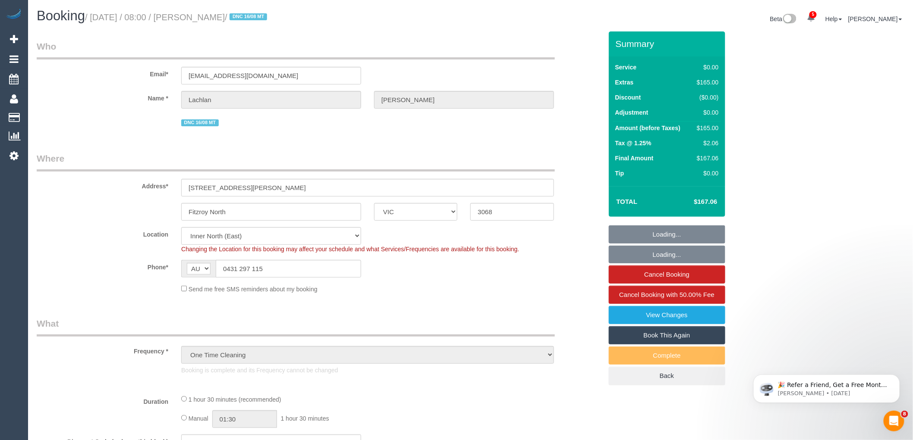
select select "number:14"
select select "number:19"
select select "number:24"
select select "number:26"
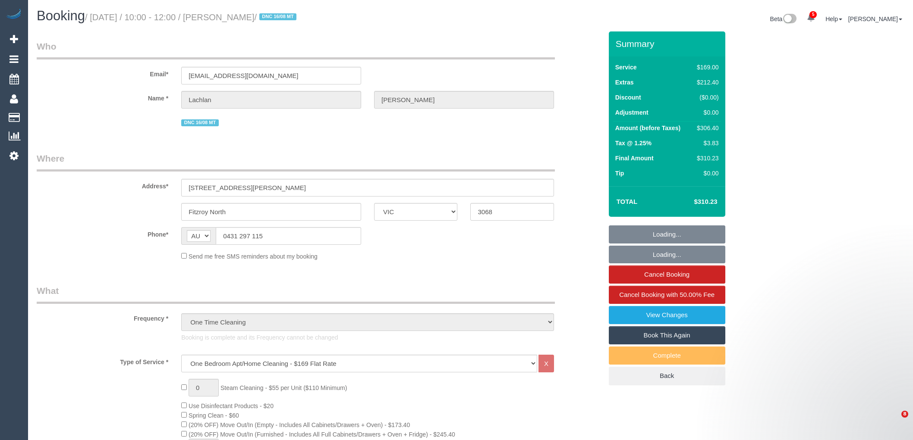
select select "VIC"
select select "string:stripe-pm_1RutRM2GScqysDRVB29IUe5m"
select select "number:28"
select select "number:14"
select select "number:19"
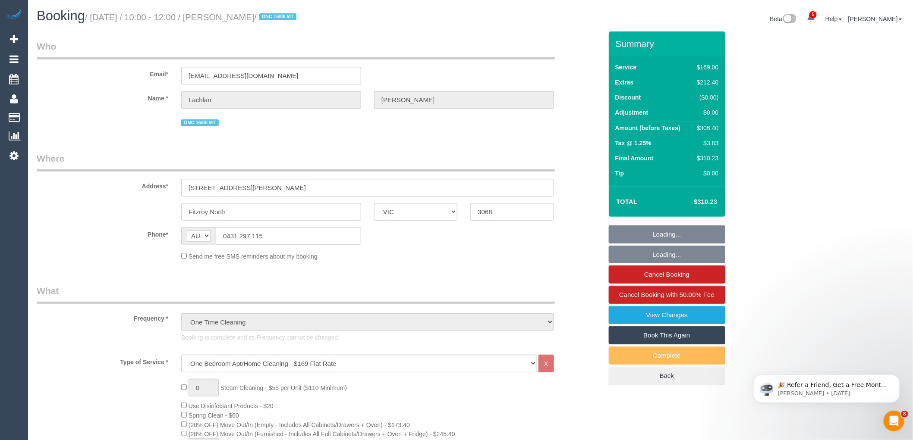
select select "number:24"
select select "number:26"
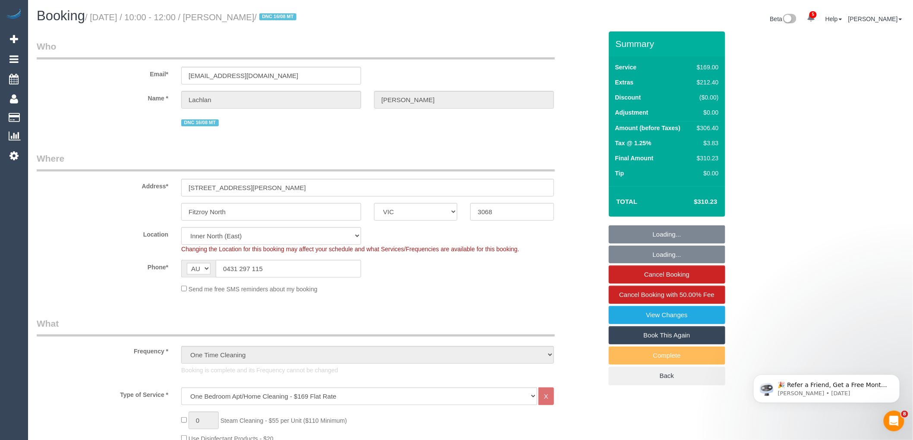
select select "object:1679"
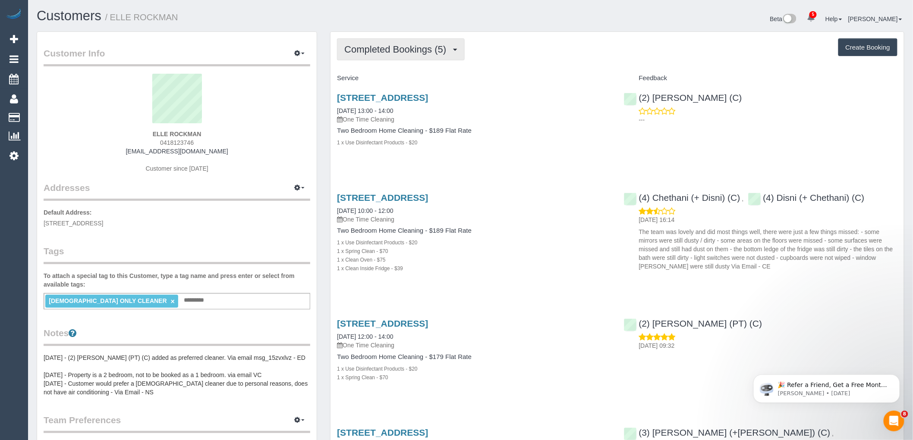
click at [426, 56] on button "Completed Bookings (5)" at bounding box center [401, 49] width 128 height 22
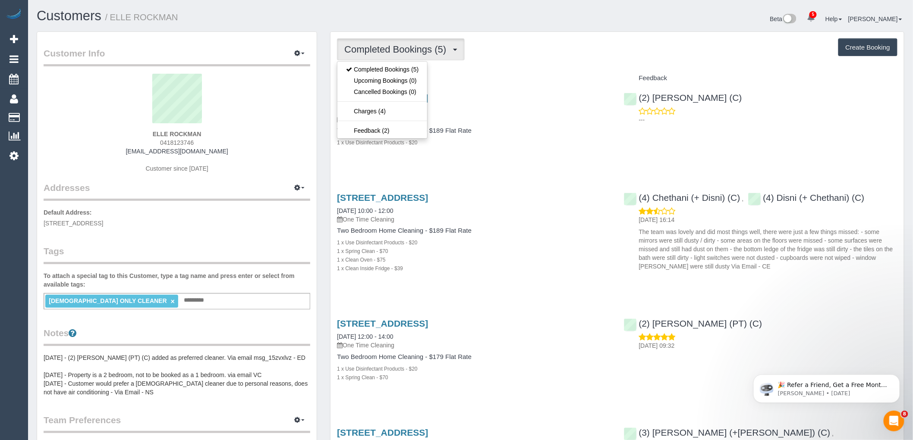
click at [500, 74] on div "Service" at bounding box center [473, 78] width 286 height 15
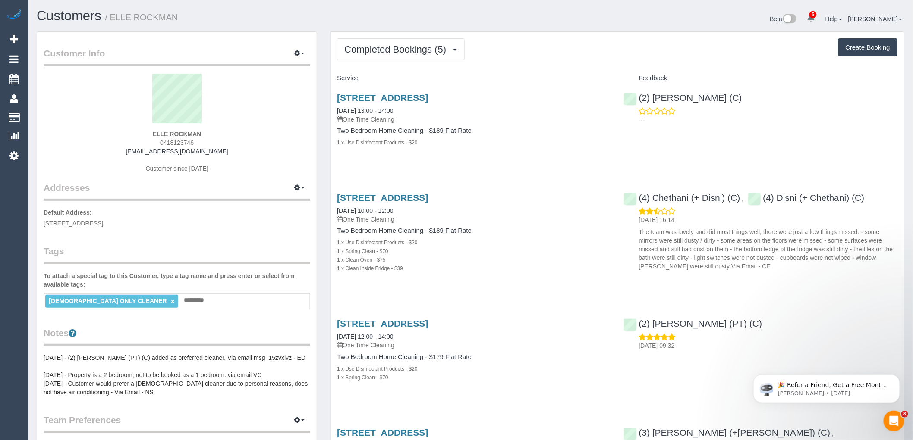
drag, startPoint x: 217, startPoint y: 134, endPoint x: 131, endPoint y: 134, distance: 86.3
click at [131, 134] on div "ELLE ROCKMAN 0418123746 elle.rockman@outlook.com Customer since 2023" at bounding box center [177, 128] width 267 height 108
copy strong "ELLE ROCKMAN"
click at [219, 306] on div "FEMALE ONLY CLEANER × Add a tag" at bounding box center [177, 301] width 267 height 16
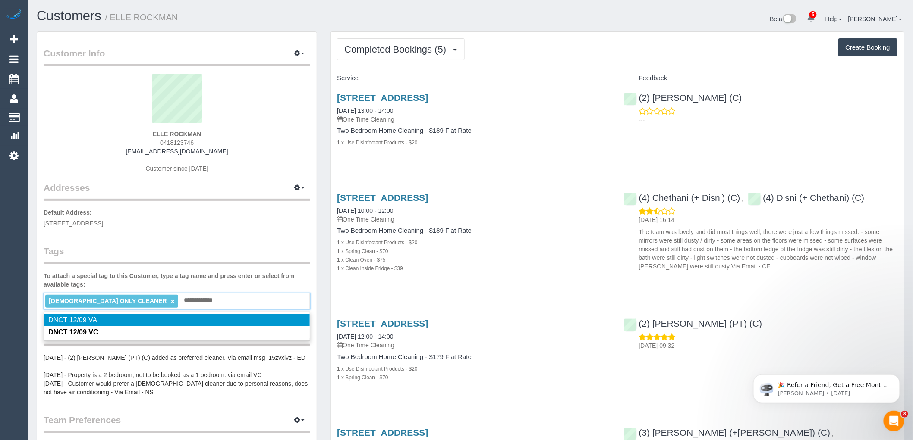
type input "**********"
click at [221, 260] on legend "Tags" at bounding box center [177, 254] width 267 height 19
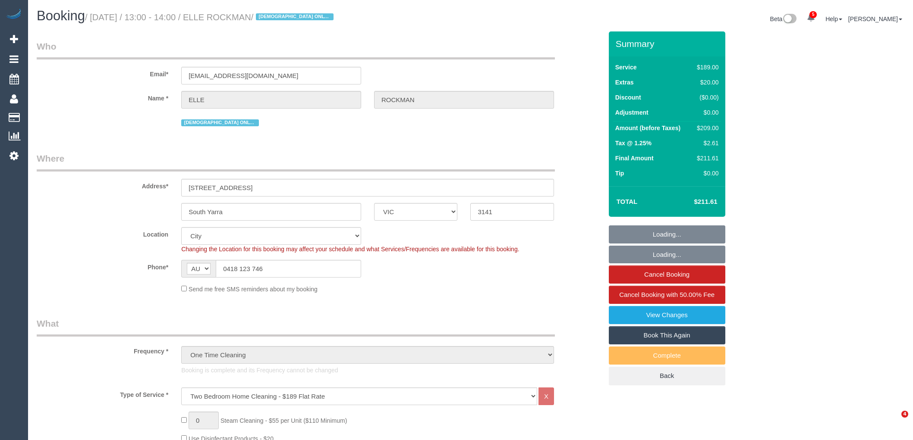
select select "VIC"
select select "string:stripe-pm_1S5G7v2GScqysDRV7QwUl5Ow"
select select "number:28"
select select "number:14"
select select "number:19"
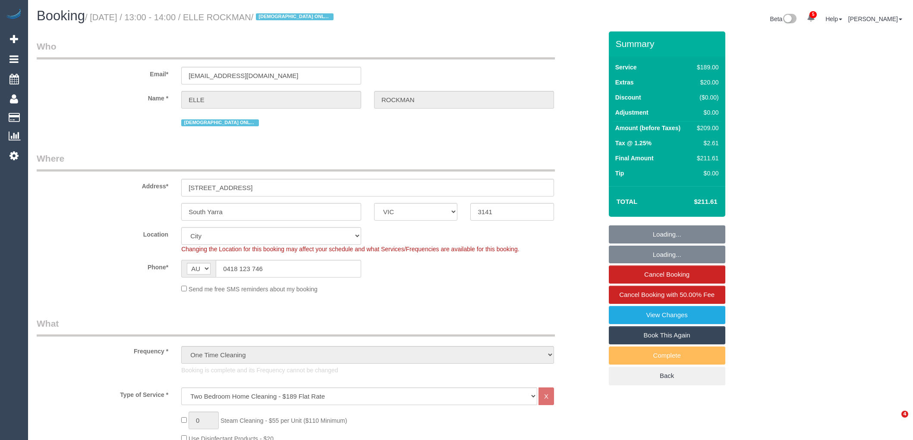
select select "number:24"
select select "number:26"
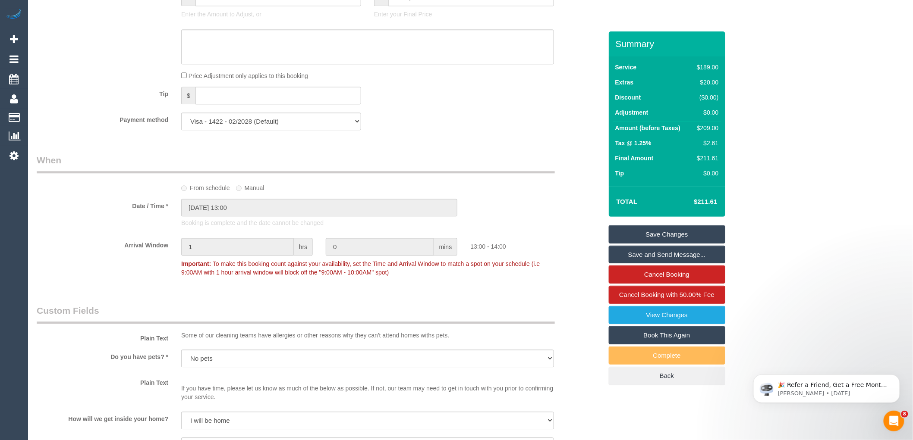
scroll to position [1198, 0]
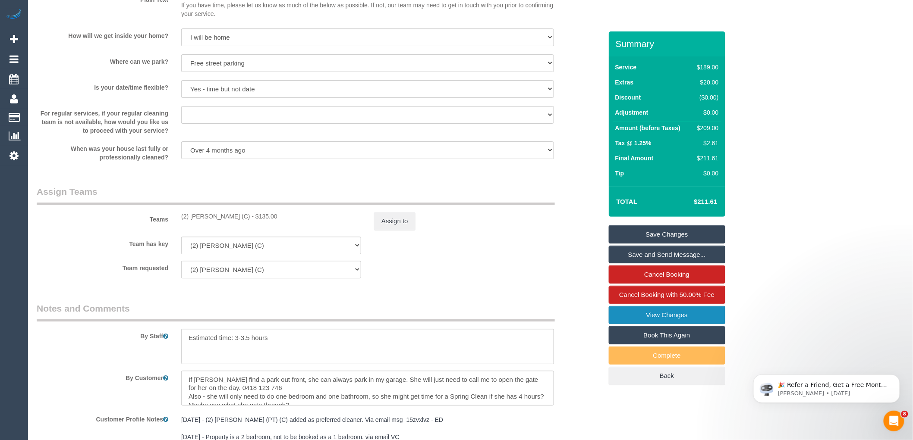
click at [701, 320] on link "View Changes" at bounding box center [667, 315] width 116 height 18
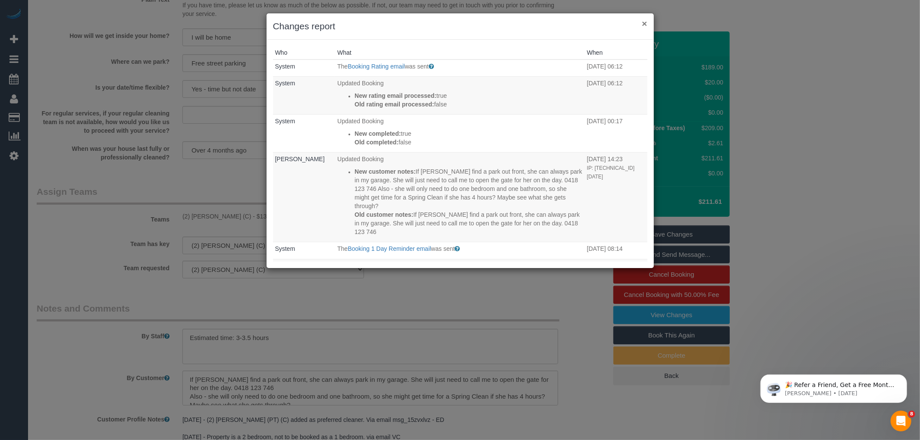
click at [644, 23] on button "×" at bounding box center [644, 23] width 5 height 9
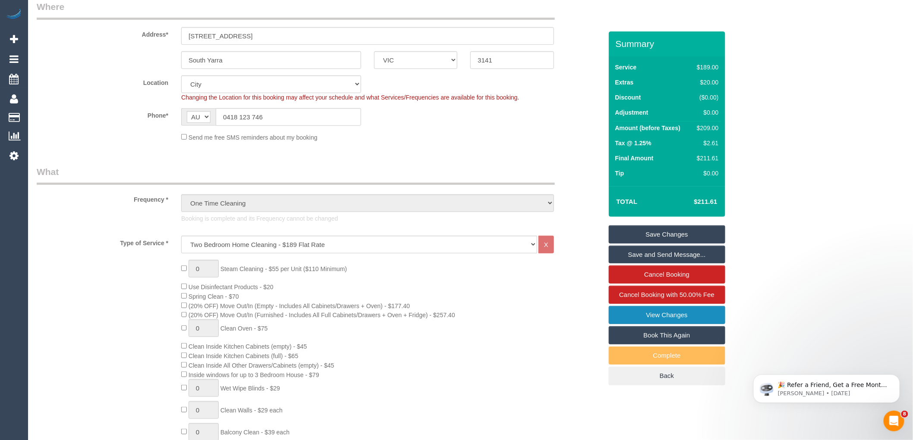
scroll to position [239, 0]
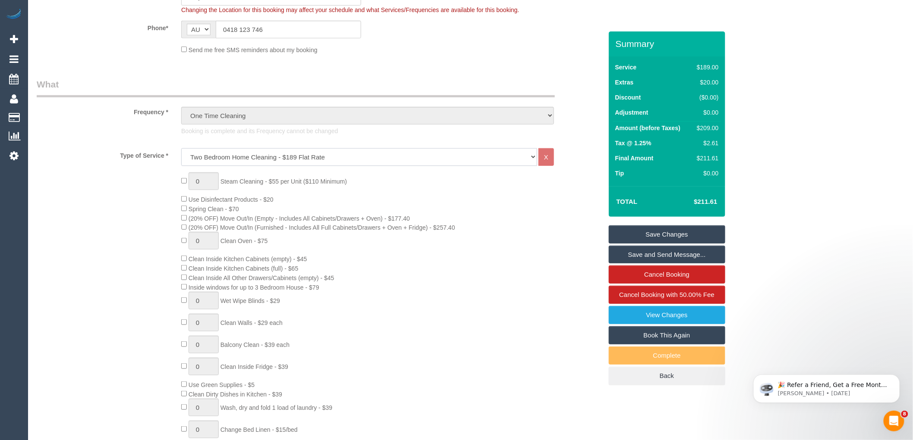
click at [305, 160] on select "Hourly Service - $70/h Hourly Service - $65/h Hourly Service - $60/h Hourly Ser…" at bounding box center [359, 157] width 356 height 18
select select "209"
click at [181, 149] on select "Hourly Service - $70/h Hourly Service - $65/h Hourly Service - $60/h Hourly Ser…" at bounding box center [359, 157] width 356 height 18
select select "1"
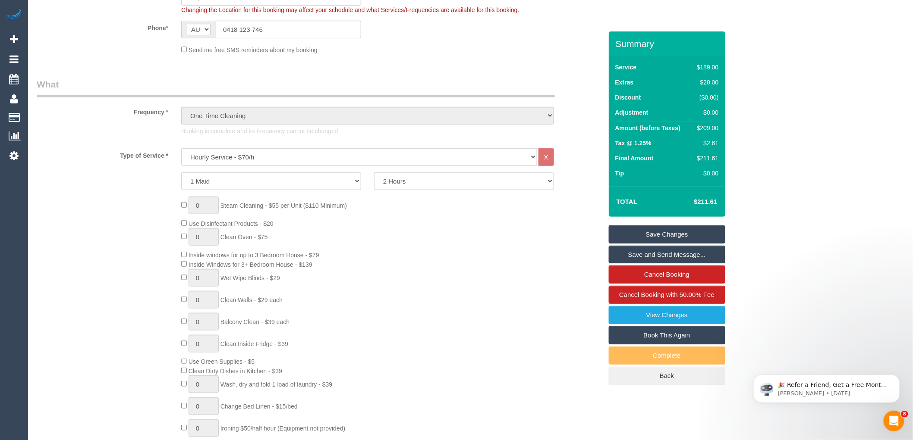
click at [422, 182] on select "2 Hours 2.5 Hours 3 Hours 3.5 Hours 4 Hours 4.5 Hours 5 Hours 5.5 Hours 6 Hours…" at bounding box center [464, 182] width 180 height 18
select select "150"
click at [374, 173] on select "2 Hours 2.5 Hours 3 Hours 3.5 Hours 4 Hours 4.5 Hours 5 Hours 5.5 Hours 6 Hours…" at bounding box center [464, 182] width 180 height 18
click at [382, 240] on div "0 Steam Cleaning - $55 per Unit ($110 Minimum) Use Disinfectant Products - $20 …" at bounding box center [392, 324] width 434 height 255
click at [391, 269] on div "0 Steam Cleaning - $55 per Unit ($110 Minimum) Use Disinfectant Products - $20 …" at bounding box center [392, 324] width 434 height 255
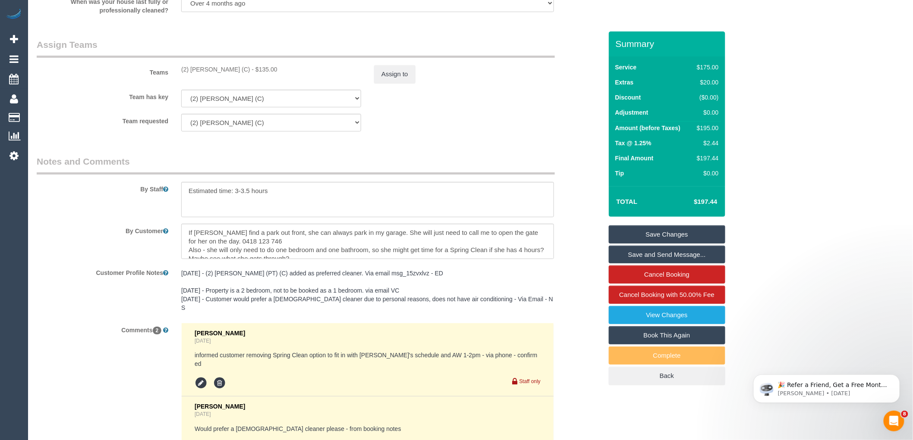
scroll to position [1434, 0]
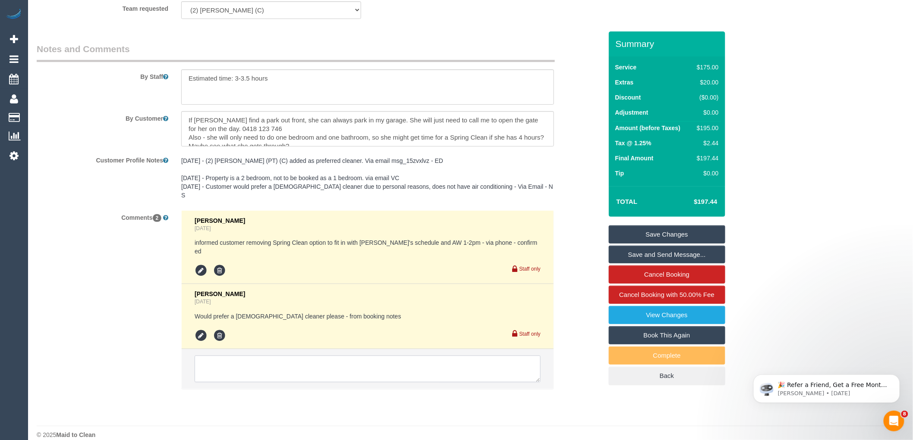
click at [353, 356] on textarea at bounding box center [368, 369] width 346 height 27
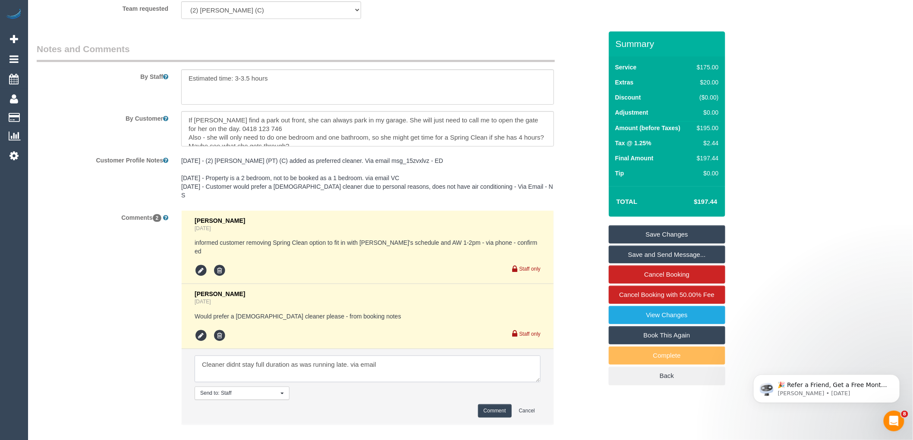
type textarea "Cleaner didnt stay full duration as was running late. via email"
click at [508, 405] on button "Comment" at bounding box center [495, 411] width 34 height 13
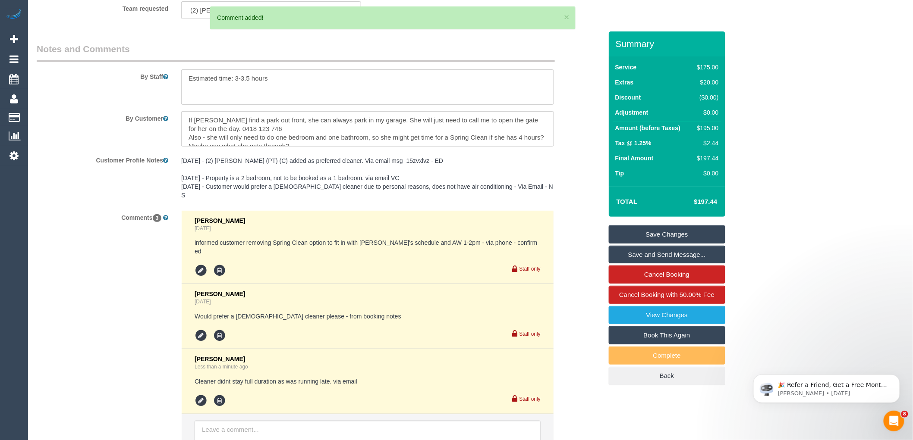
click at [681, 231] on link "Save Changes" at bounding box center [667, 235] width 116 height 18
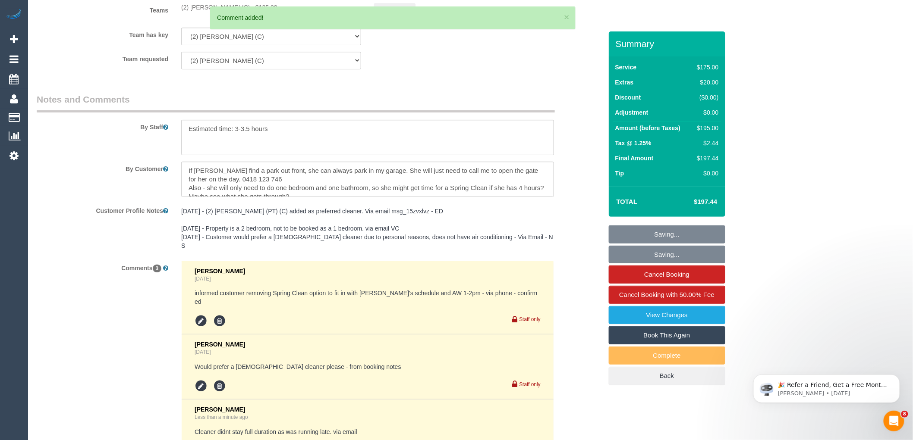
scroll to position [1291, 0]
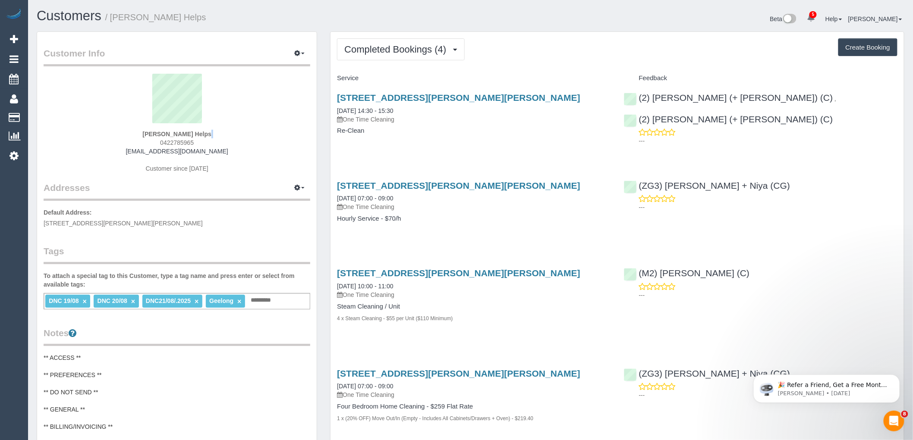
drag, startPoint x: 158, startPoint y: 141, endPoint x: 132, endPoint y: 141, distance: 26.7
click at [132, 141] on div "Laura Helps 0422785965 laurarose3189@gmail.com Customer since 2025" at bounding box center [177, 128] width 267 height 108
click at [216, 144] on div "Laura Helps 0422785965 laurarose3189@gmail.com Customer since 2025" at bounding box center [177, 128] width 267 height 108
drag, startPoint x: 178, startPoint y: 143, endPoint x: 127, endPoint y: 143, distance: 50.9
click at [128, 143] on div "Laura Helps 0422785965 laurarose3189@gmail.com Customer since 2025" at bounding box center [177, 128] width 267 height 108
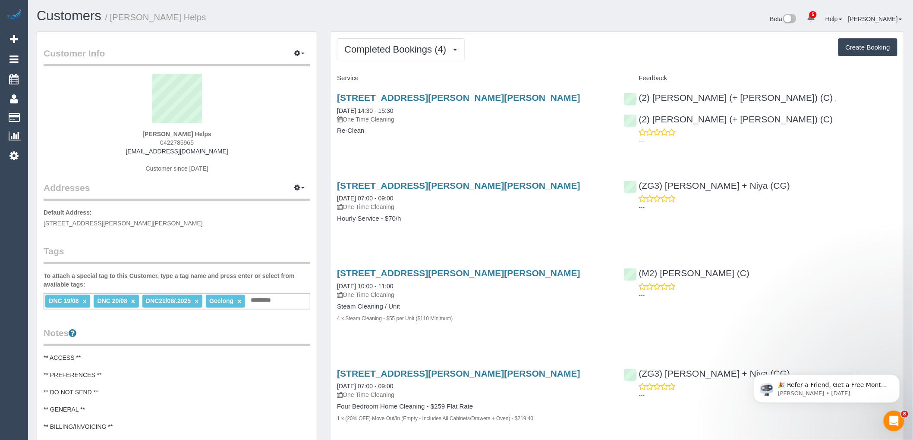
copy span "0422785965"
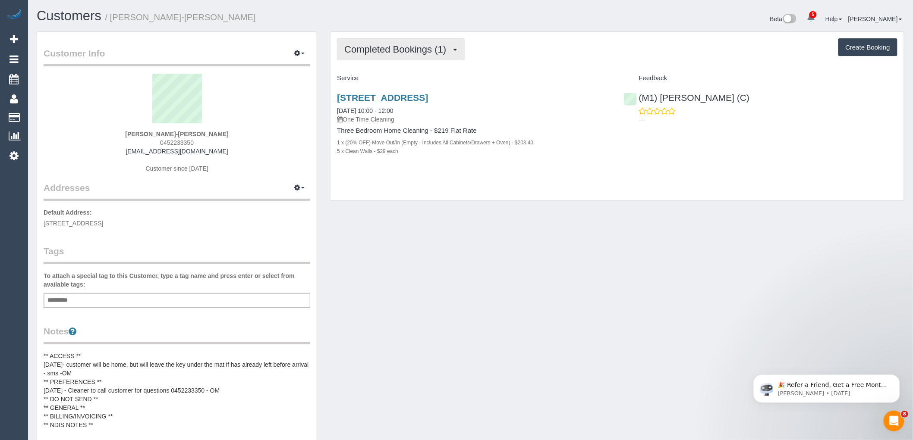
click at [400, 51] on span "Completed Bookings (1)" at bounding box center [397, 49] width 106 height 11
click at [472, 65] on div "Completed Bookings (1) Completed Bookings (1) Upcoming Bookings (0) Cancelled B…" at bounding box center [616, 116] width 573 height 169
click at [388, 91] on div "53 Victoria Road, Northcote, VIC 3070 13/09/2025 10:00 - 12:00 One Time Cleanin…" at bounding box center [473, 128] width 286 height 87
click at [387, 95] on link "53 Victoria Road, Northcote, VIC 3070" at bounding box center [382, 98] width 91 height 10
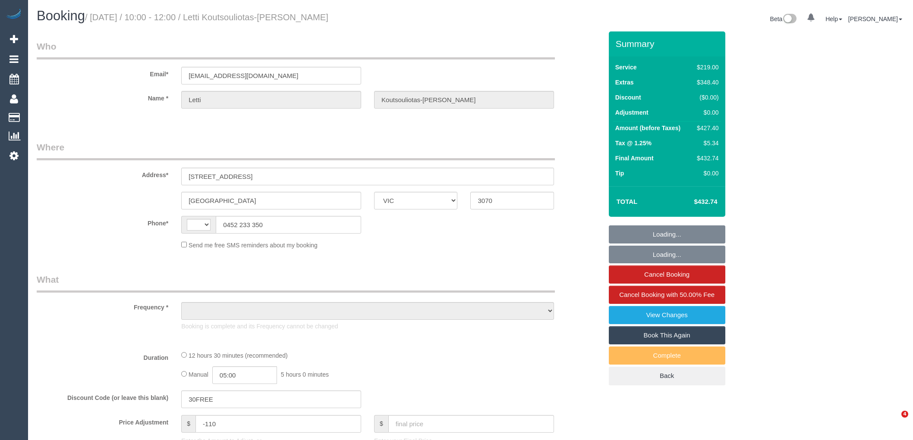
select select "VIC"
select select "object:431"
select select "string:stripe-pm_1S3qTn2GScqysDRVzqYiNpq4"
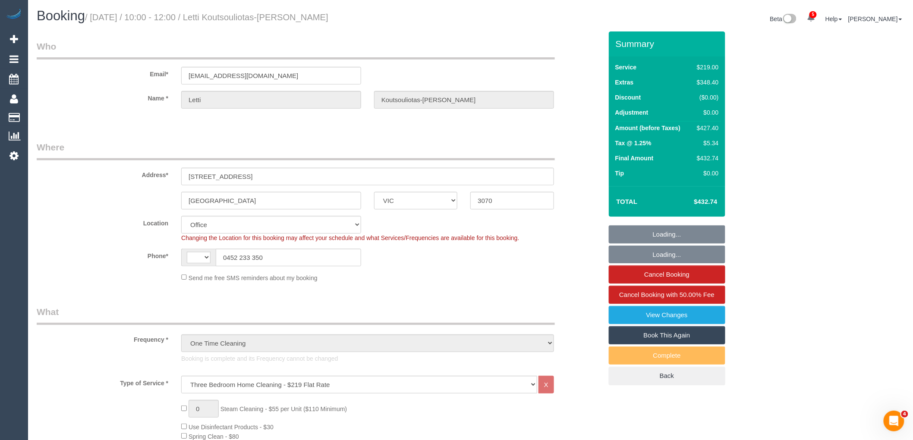
select select "number:28"
select select "number:15"
select select "number:19"
select select "number:24"
select select "number:34"
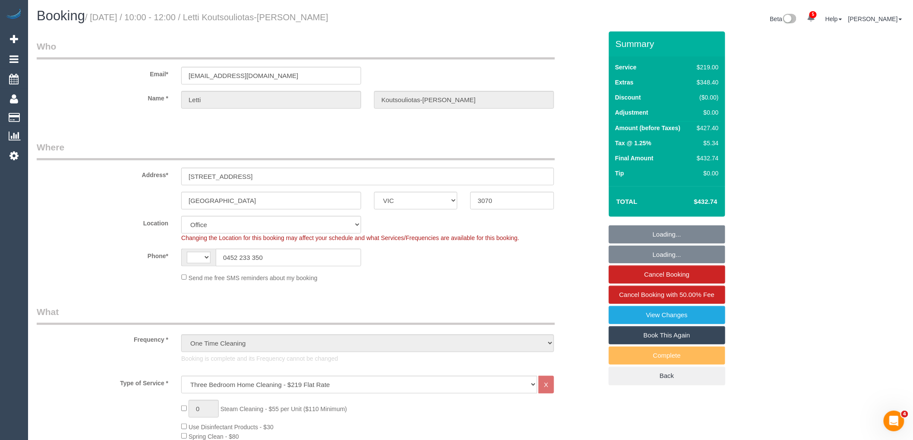
select select "number:11"
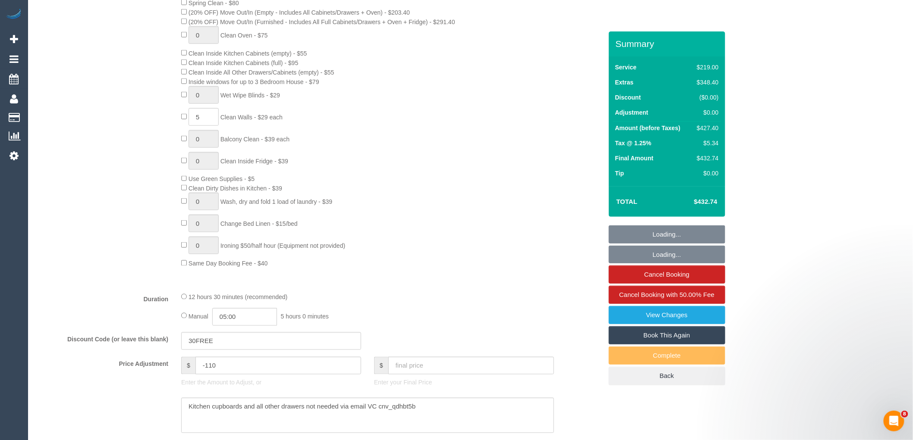
select select "string:AU"
select select "object:2201"
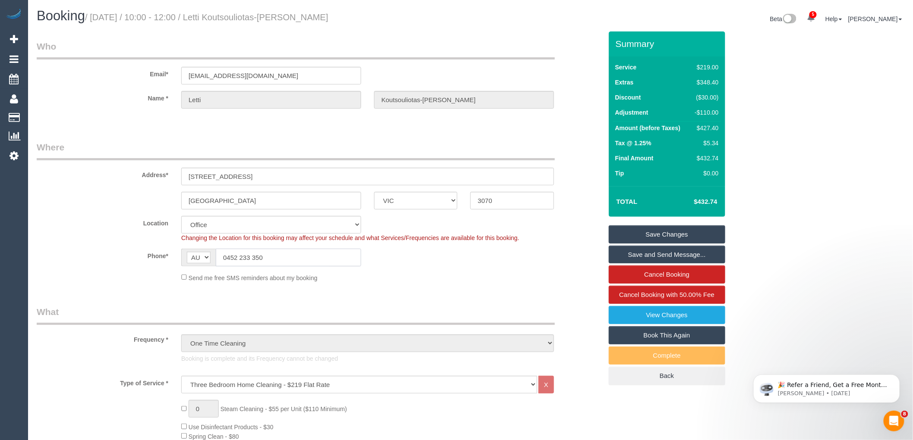
drag, startPoint x: 279, startPoint y: 260, endPoint x: 138, endPoint y: 260, distance: 140.6
click at [141, 260] on div "Phone* AF AL DZ AD AO AI AQ AG AR AM AW AU AT AZ BS BH BD BB BY BE BZ BJ BM BT …" at bounding box center [319, 258] width 578 height 18
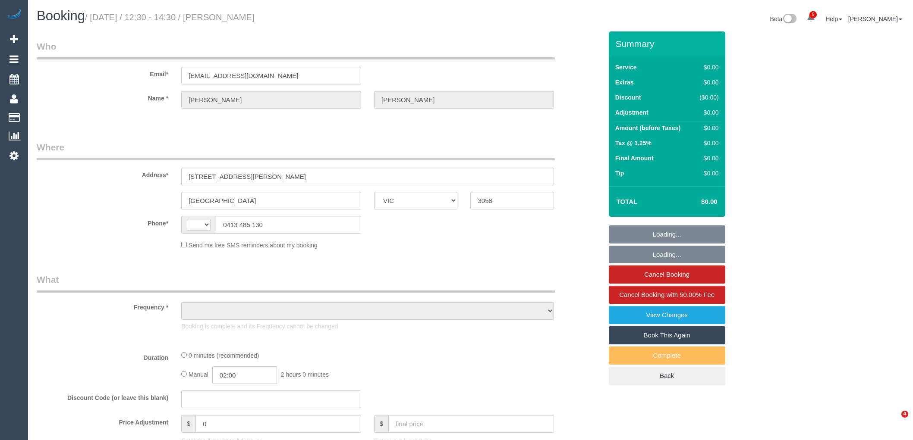
select select "VIC"
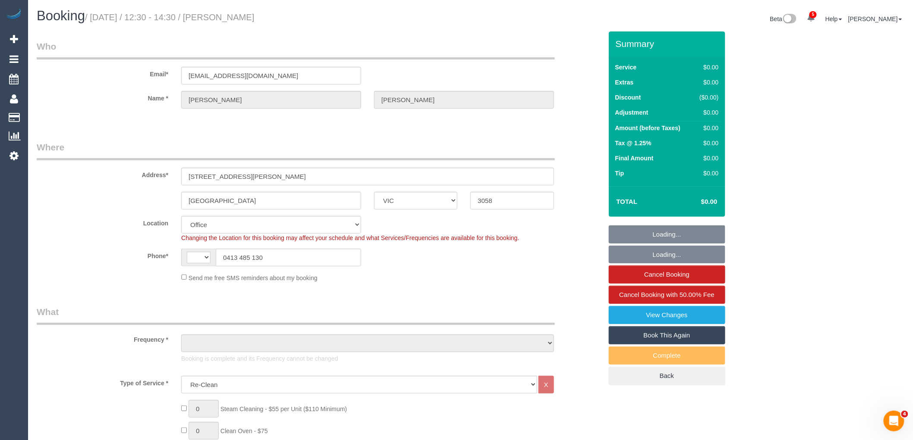
select select "string:AU"
select select "object:2087"
select select "string:stripe-pm_1Ry1ER2GScqysDRVt0ZAC5Tt"
select select "number:28"
select select "number:17"
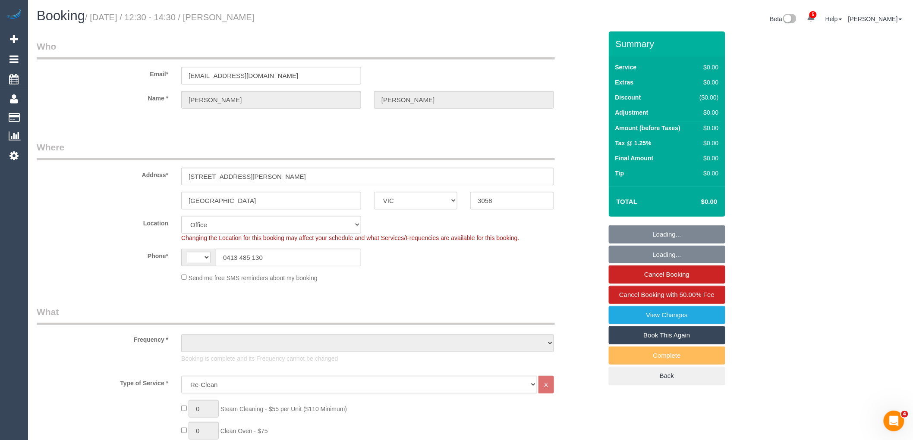
select select "number:18"
select select "number:24"
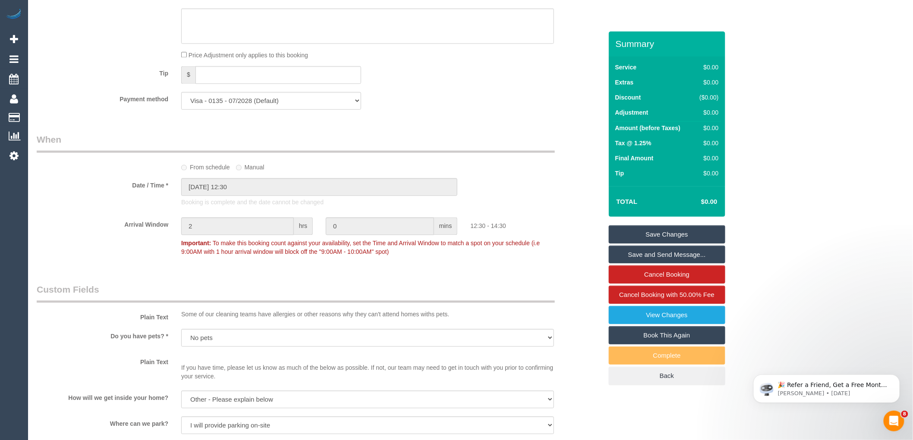
scroll to position [671, 0]
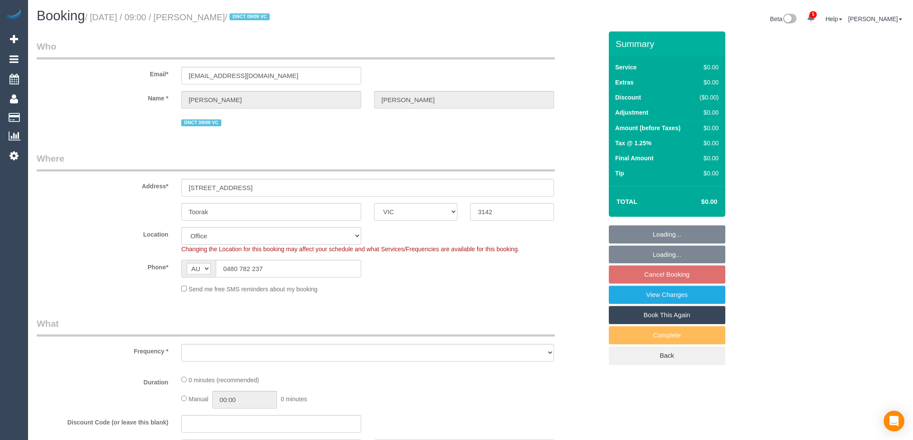
select select "VIC"
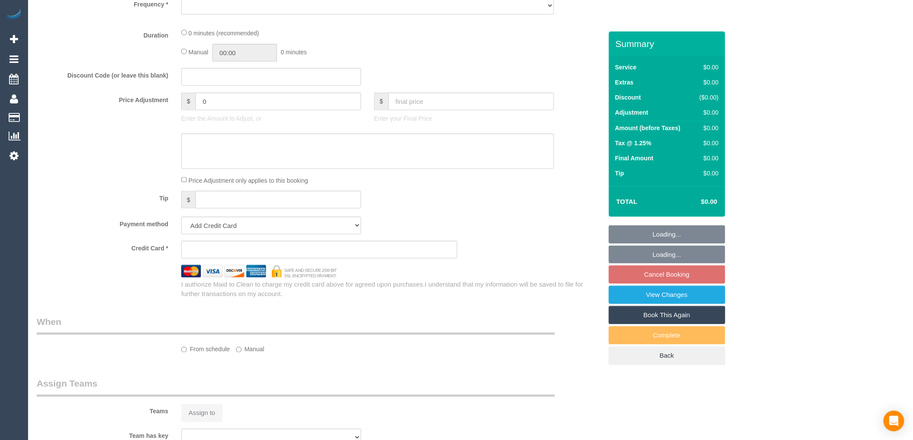
select select "object:807"
select select "string:stripe-pm_1S4bjc2GScqysDRVTse6BE4y"
select select "number:28"
select select "number:14"
select select "number:18"
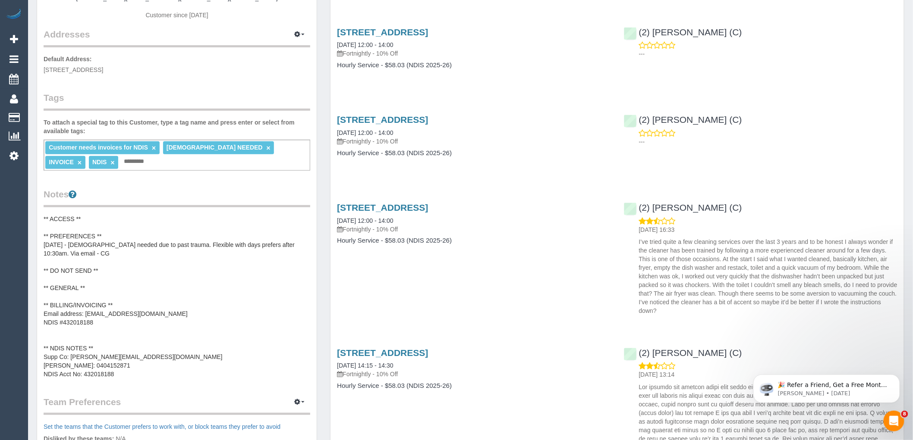
scroll to position [192, 0]
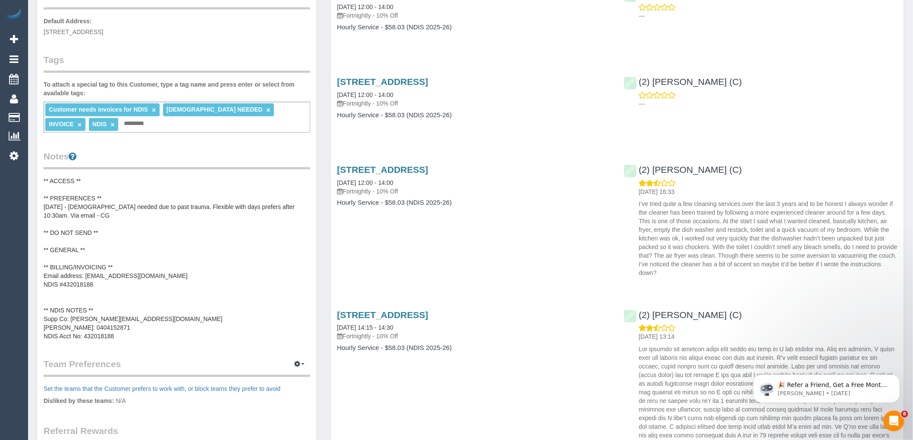
click at [198, 264] on pre "** ACCESS ** ** PREFERENCES ** [DATE] - [DEMOGRAPHIC_DATA] needed due to past t…" at bounding box center [177, 259] width 267 height 164
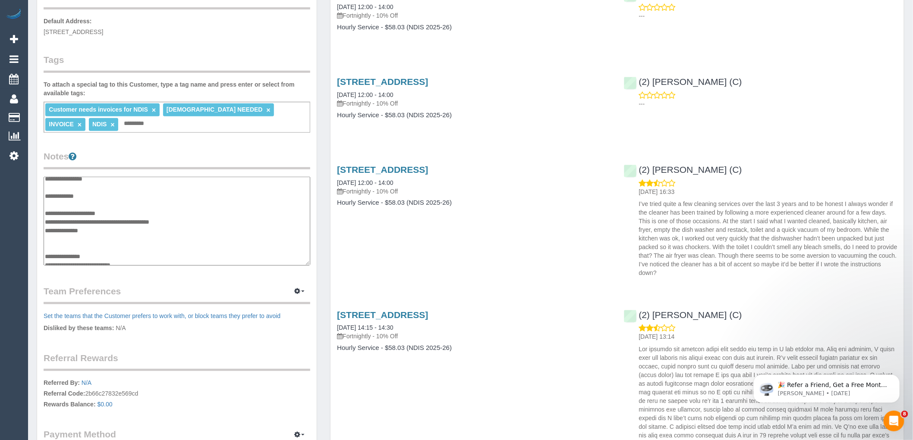
scroll to position [29, 0]
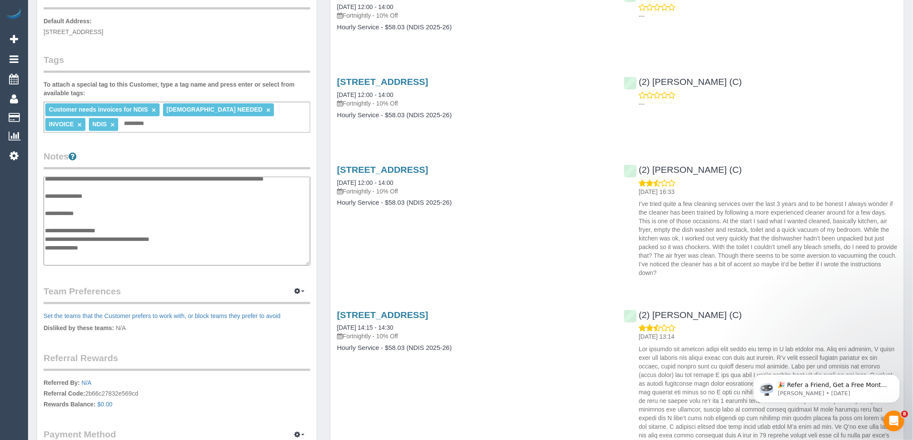
click at [194, 245] on textarea "**********" at bounding box center [177, 221] width 267 height 89
drag, startPoint x: 199, startPoint y: 247, endPoint x: 88, endPoint y: 243, distance: 111.4
click at [88, 243] on textarea "**********" at bounding box center [177, 221] width 267 height 89
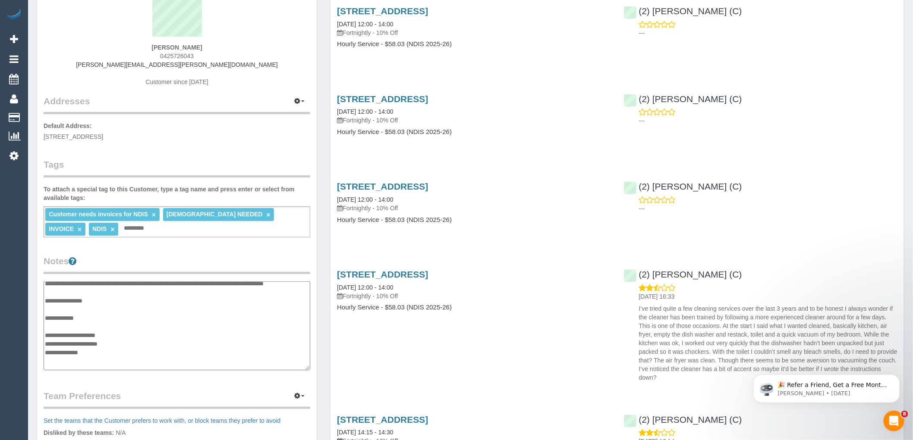
scroll to position [0, 0]
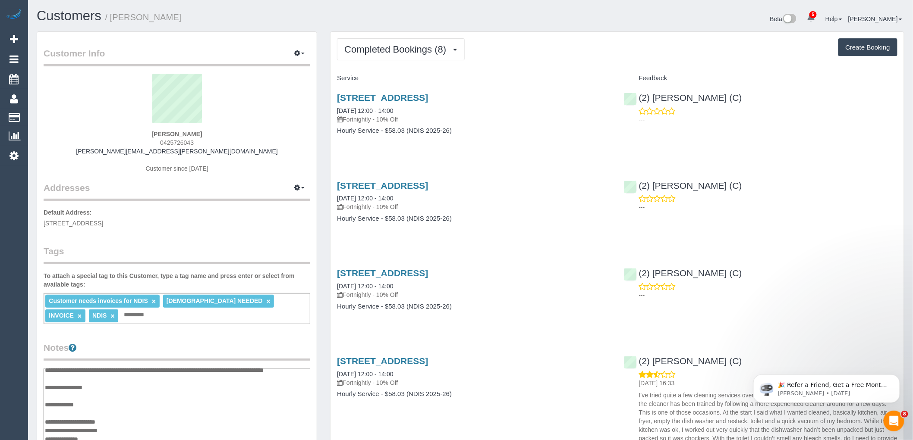
type textarea "**********"
drag, startPoint x: 221, startPoint y: 153, endPoint x: 135, endPoint y: 152, distance: 85.9
click at [135, 152] on div "Marc Dwyer 0425726043 marc.dwyer@hotmail.com Customer since 2022" at bounding box center [177, 128] width 267 height 108
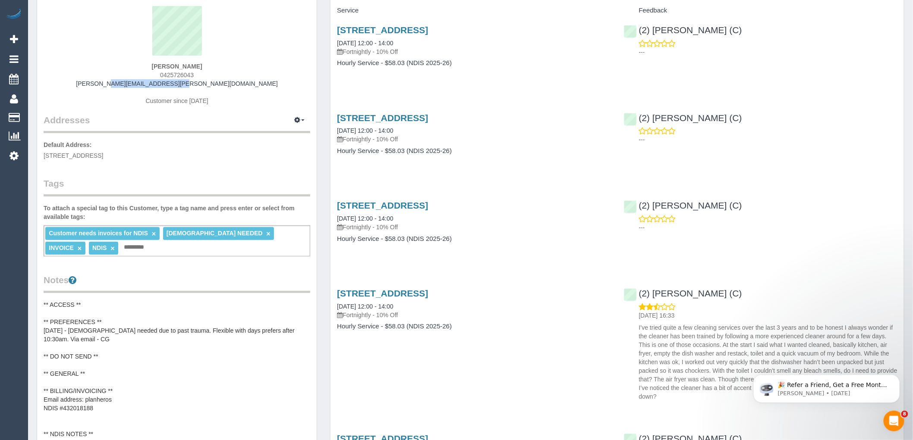
scroll to position [192, 0]
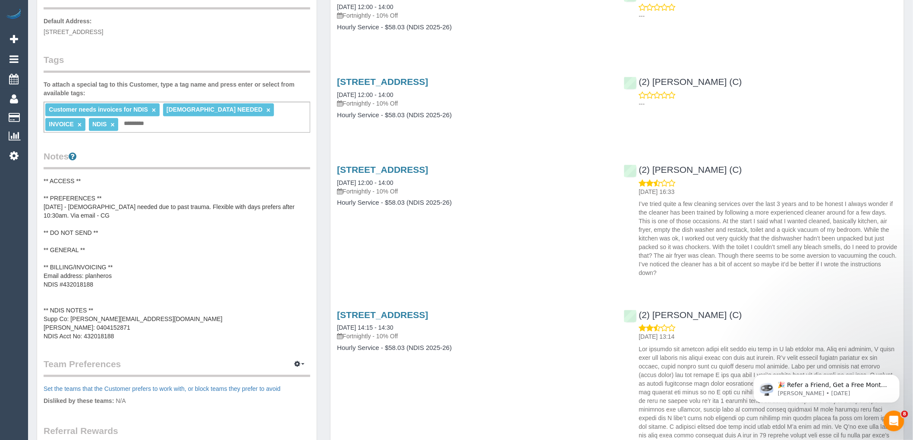
click at [162, 275] on pre "** ACCESS ** ** PREFERENCES ** 09/05/25 - Female needed due to past trauma. Fle…" at bounding box center [177, 259] width 267 height 164
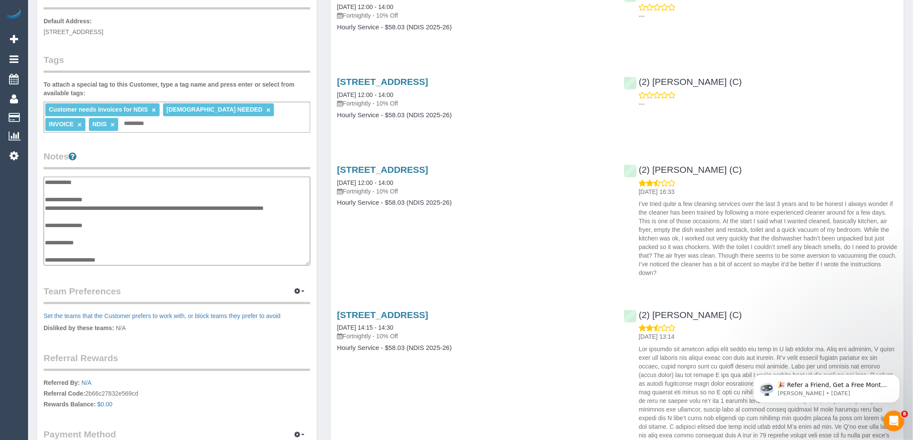
scroll to position [78, 0]
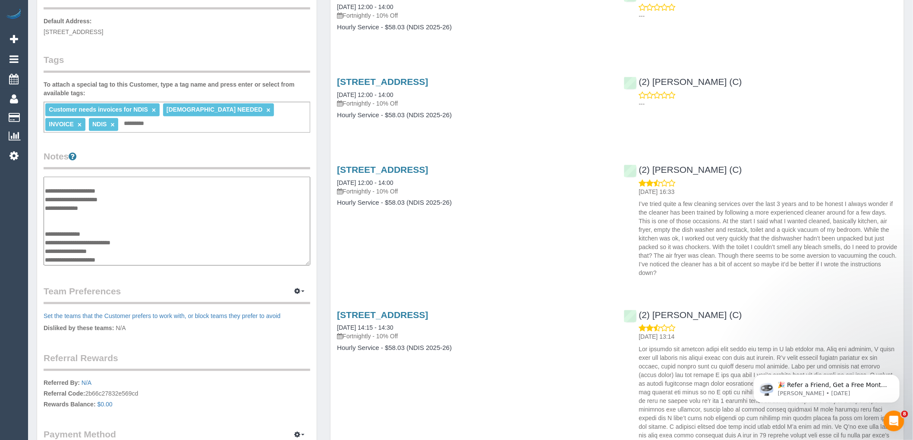
click at [135, 226] on textarea "**********" at bounding box center [177, 221] width 267 height 89
click at [113, 231] on textarea "**********" at bounding box center [177, 221] width 267 height 89
drag, startPoint x: 143, startPoint y: 248, endPoint x: 104, endPoint y: 245, distance: 39.4
click at [72, 250] on textarea "**********" at bounding box center [177, 221] width 267 height 89
click at [145, 232] on textarea "**********" at bounding box center [177, 221] width 267 height 89
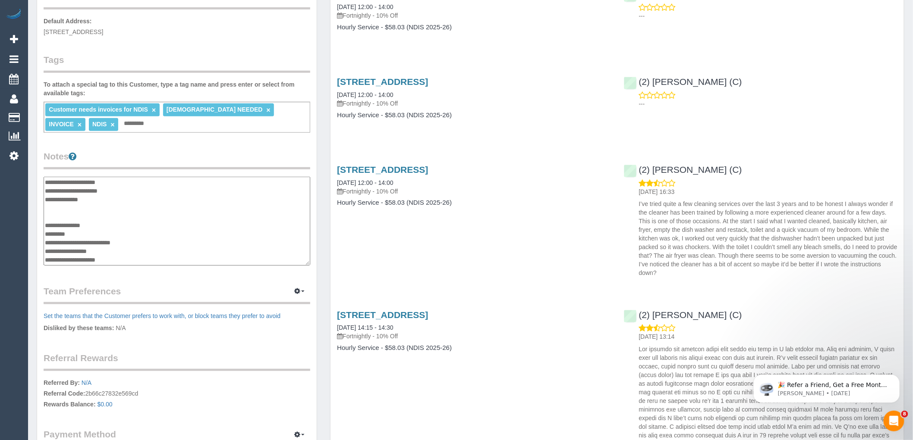
click at [88, 239] on textarea "**********" at bounding box center [177, 221] width 267 height 89
click at [187, 246] on textarea "**********" at bounding box center [177, 221] width 267 height 89
click at [202, 246] on textarea "**********" at bounding box center [177, 221] width 267 height 89
click at [216, 248] on textarea "**********" at bounding box center [177, 221] width 267 height 89
click at [130, 195] on textarea "**********" at bounding box center [177, 221] width 267 height 89
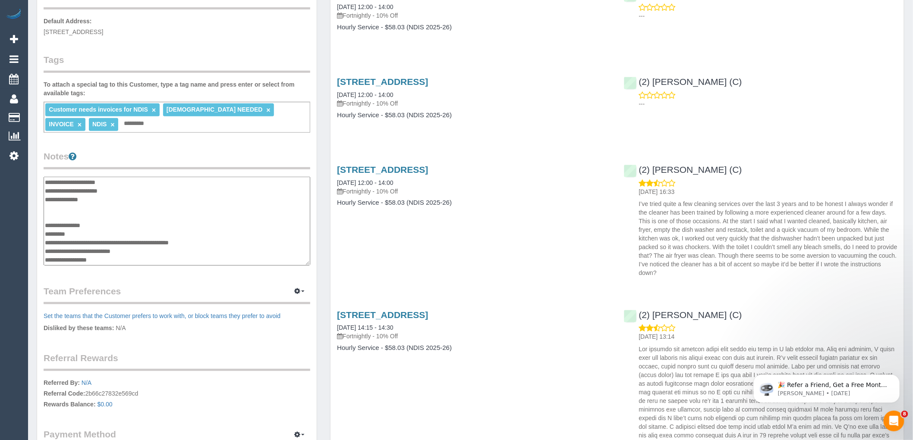
drag, startPoint x: 172, startPoint y: 247, endPoint x: 102, endPoint y: 248, distance: 69.9
click at [102, 248] on textarea "**********" at bounding box center [177, 221] width 267 height 89
drag, startPoint x: 127, startPoint y: 197, endPoint x: 85, endPoint y: 198, distance: 41.8
click at [85, 198] on textarea "**********" at bounding box center [177, 221] width 267 height 89
type textarea "**********"
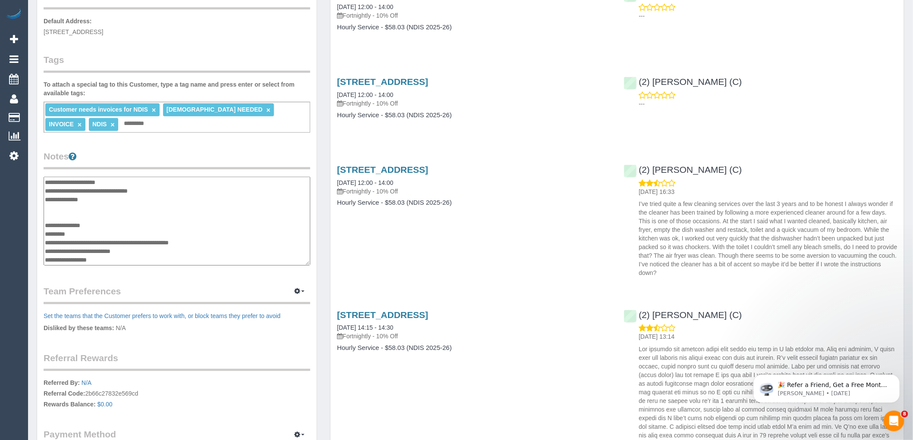
click at [186, 150] on legend "Notes" at bounding box center [177, 159] width 267 height 19
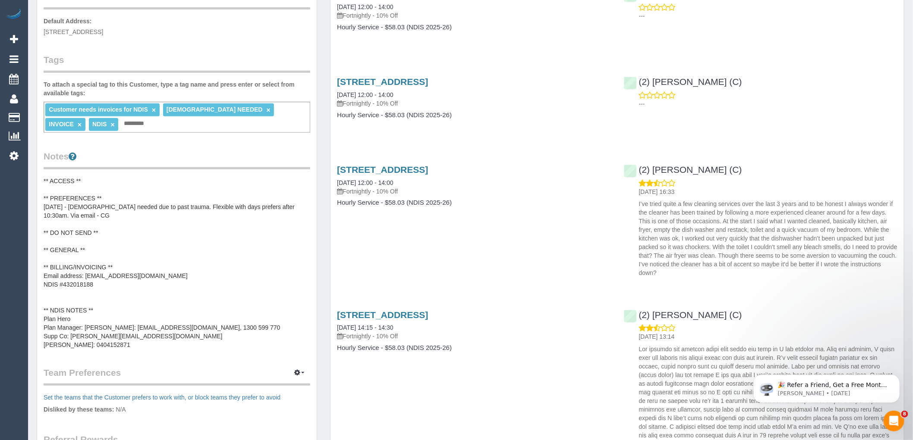
click at [138, 330] on pre "** ACCESS ** ** PREFERENCES ** 09/05/25 - Female needed due to past trauma. Fle…" at bounding box center [177, 263] width 267 height 173
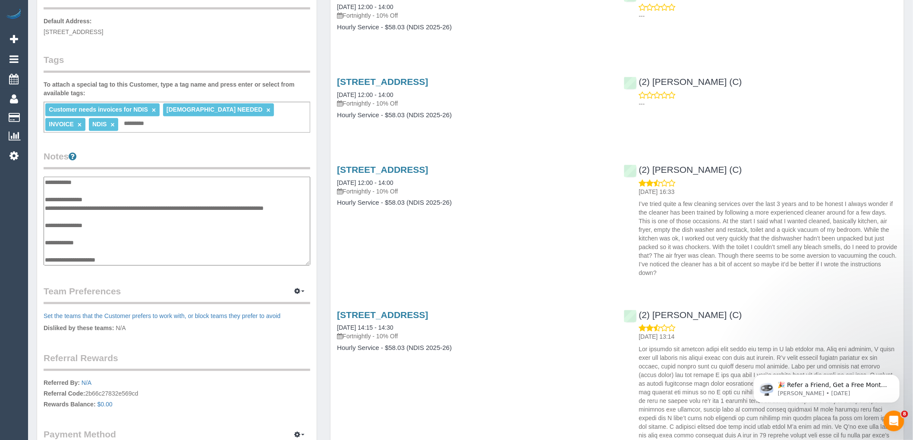
scroll to position [95, 0]
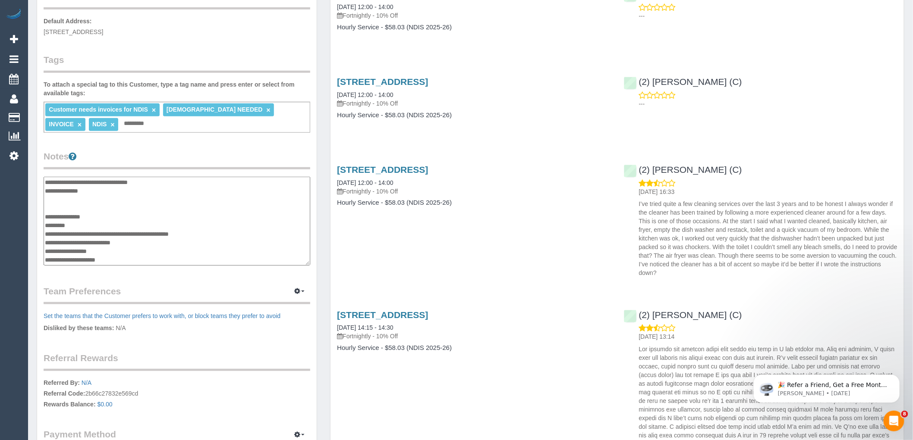
click at [232, 226] on textarea "**********" at bounding box center [177, 221] width 267 height 89
click at [233, 239] on textarea "**********" at bounding box center [177, 221] width 267 height 89
click at [242, 232] on textarea "**********" at bounding box center [177, 221] width 267 height 89
type textarea "**********"
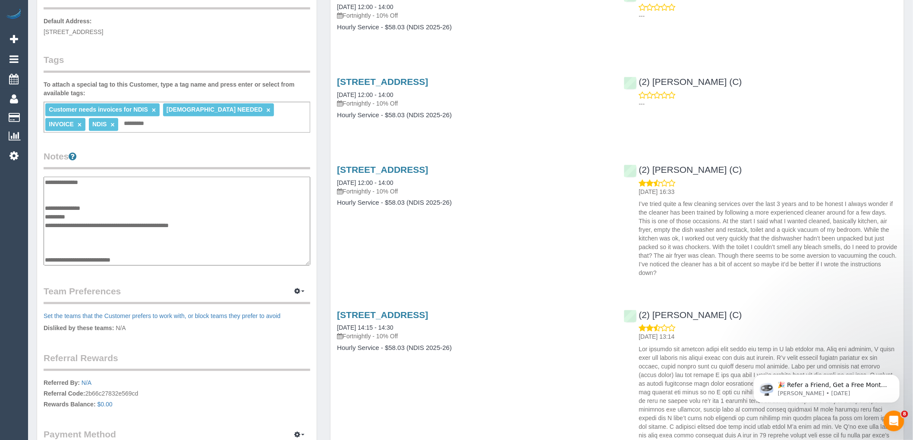
click at [87, 222] on textarea "**********" at bounding box center [177, 221] width 267 height 89
click at [378, 248] on div "14/1 Kenilworth Parade, Ivanhoe, VIC 3079 29/07/2025 12:00 - 14:00 Fortnightly …" at bounding box center [616, 219] width 573 height 124
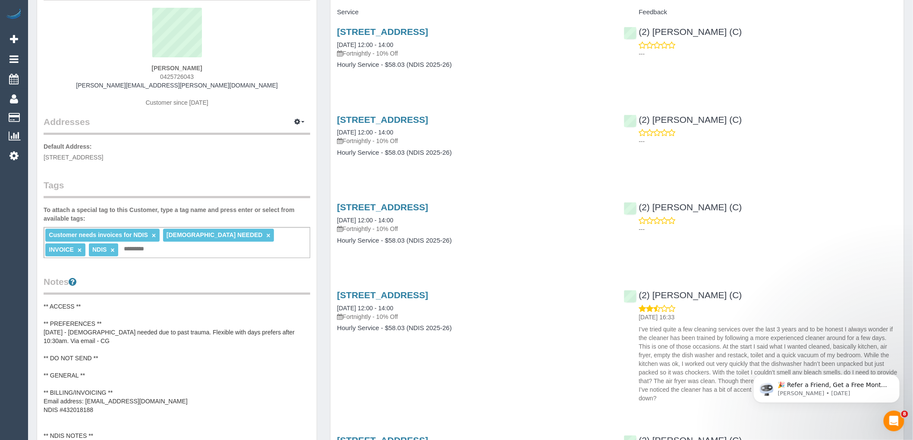
scroll to position [0, 0]
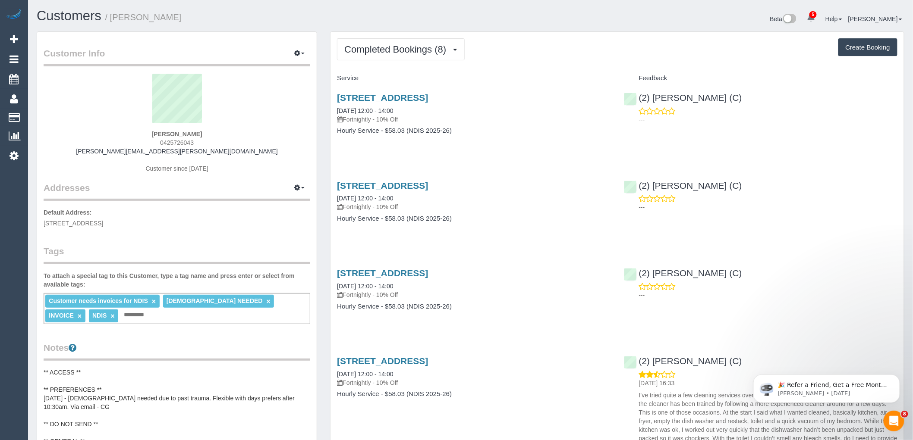
drag, startPoint x: 170, startPoint y: 132, endPoint x: 131, endPoint y: 132, distance: 39.3
click at [131, 132] on div "Marc Dwyer 0425726043 marc.dwyer@hotmail.com Customer since 2022" at bounding box center [177, 128] width 267 height 108
copy strong "Marc Dwyer"
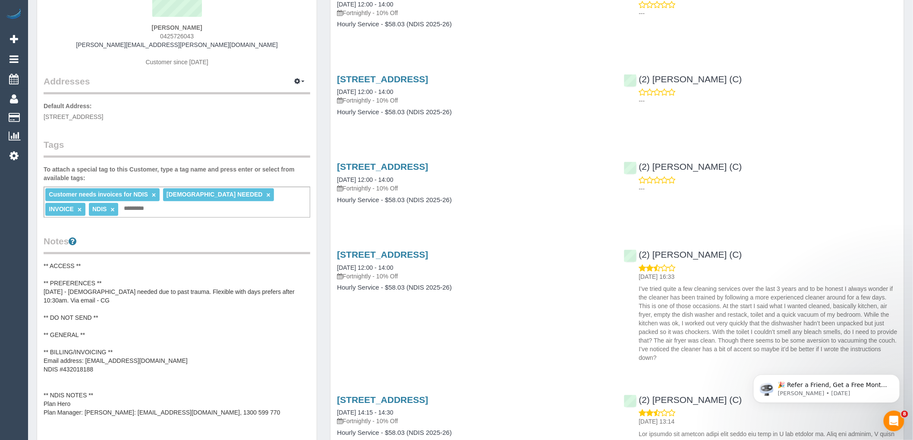
scroll to position [239, 0]
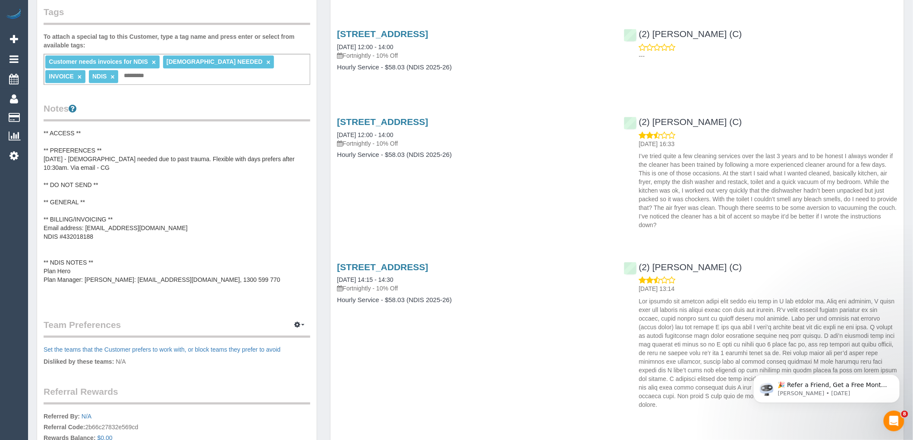
click at [141, 212] on pre "** ACCESS ** ** PREFERENCES ** 09/05/25 - Female needed due to past trauma. Fle…" at bounding box center [177, 215] width 267 height 173
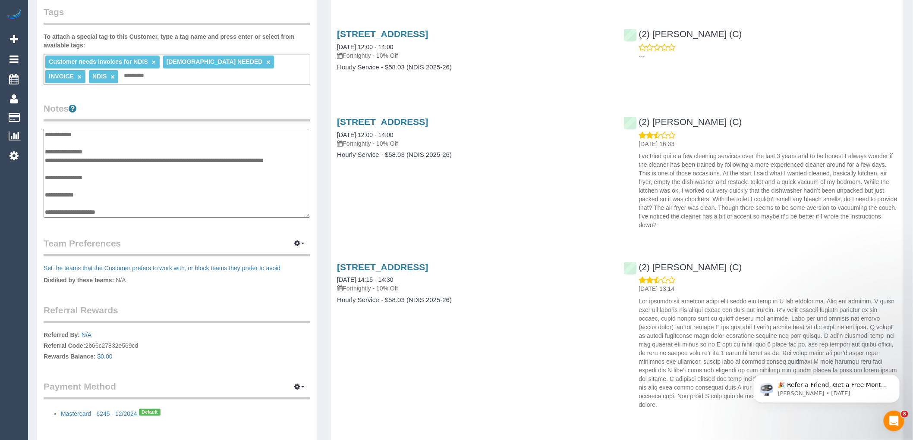
scroll to position [121, 0]
drag, startPoint x: 150, startPoint y: 190, endPoint x: 72, endPoint y: 189, distance: 77.7
click at [72, 189] on textarea "**********" at bounding box center [177, 173] width 267 height 89
click at [132, 167] on textarea "**********" at bounding box center [177, 173] width 267 height 89
click at [119, 144] on textarea "**********" at bounding box center [177, 173] width 267 height 89
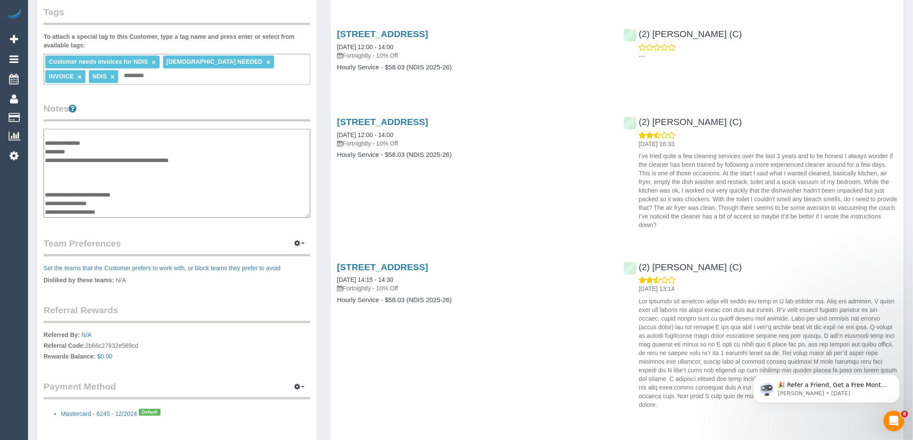
click at [115, 155] on textarea "**********" at bounding box center [177, 173] width 267 height 89
click at [119, 146] on textarea "**********" at bounding box center [177, 173] width 267 height 89
paste textarea "**********"
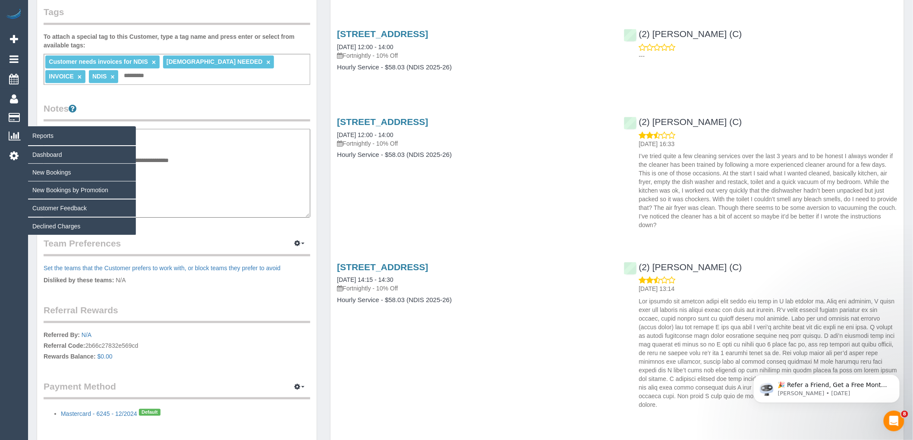
type textarea "**********"
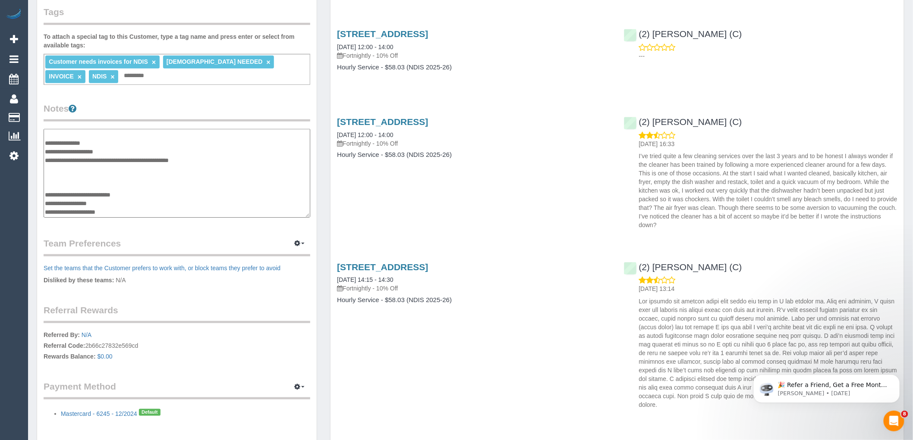
click at [253, 2] on div "Customer Info Edit Contact Info Send Message Email Preferences Special Sales Ta…" at bounding box center [177, 118] width 280 height 650
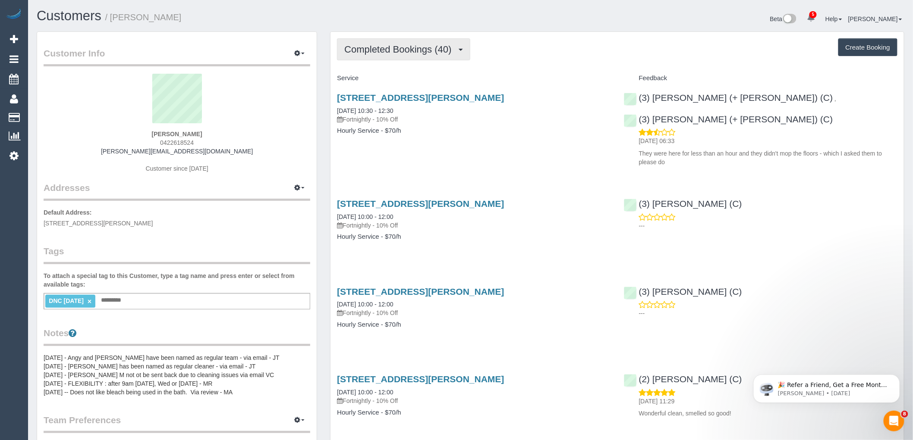
drag, startPoint x: 415, startPoint y: 50, endPoint x: 421, endPoint y: 62, distance: 14.3
click at [415, 50] on span "Completed Bookings (40)" at bounding box center [399, 49] width 111 height 11
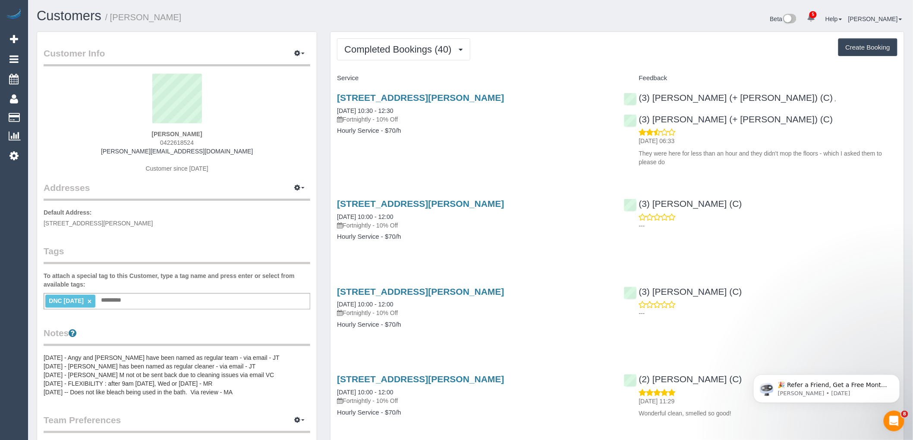
click at [138, 134] on div "Phillip Miller 0422618524 phillip.miller1990@gmail.com Customer since 2024" at bounding box center [177, 128] width 267 height 108
copy strong "Phillip Miller"
click at [91, 301] on link "×" at bounding box center [90, 301] width 4 height 7
click at [145, 242] on div "Customer Info Edit Contact Info Send Message Email Preferences Special Sales Ta…" at bounding box center [177, 331] width 280 height 599
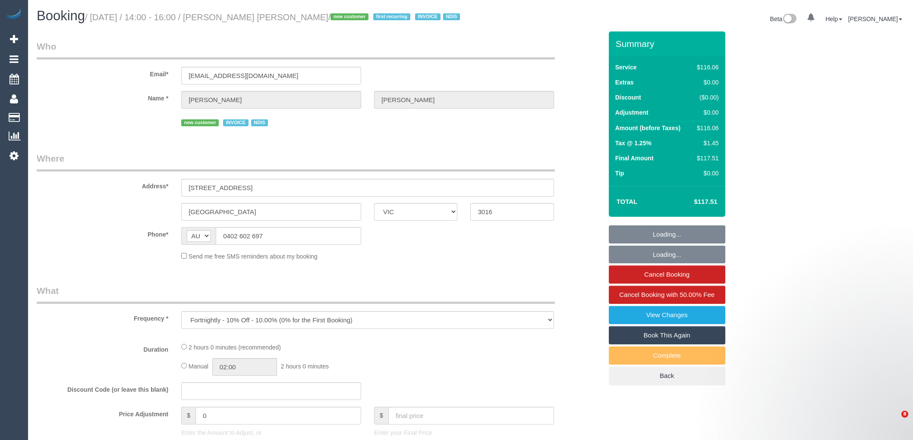
select select "VIC"
select select "number:29"
select select "number:14"
select select "number:19"
select select "number:25"
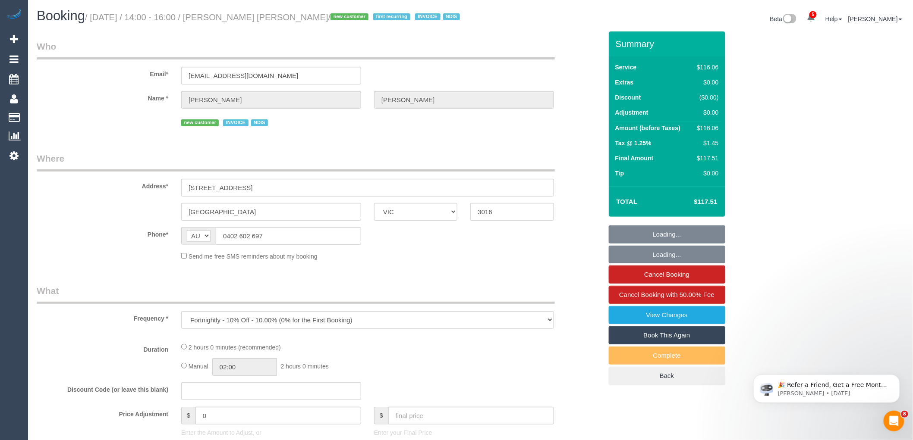
select select "number:34"
select select "number:13"
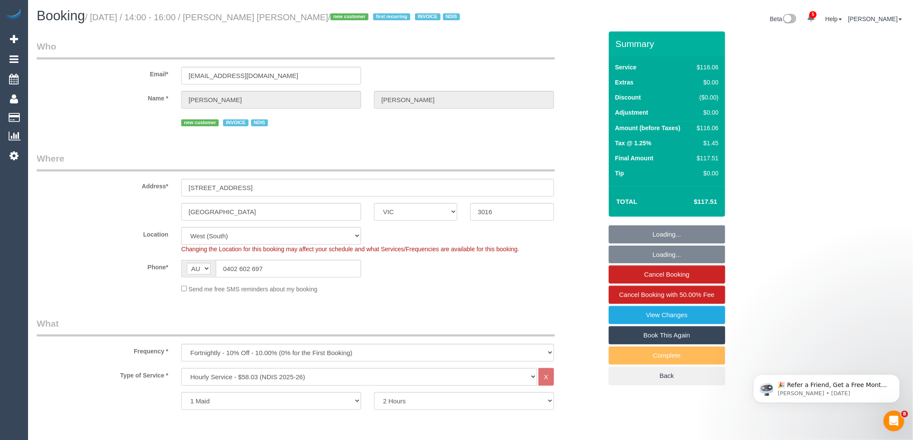
select select "object:1266"
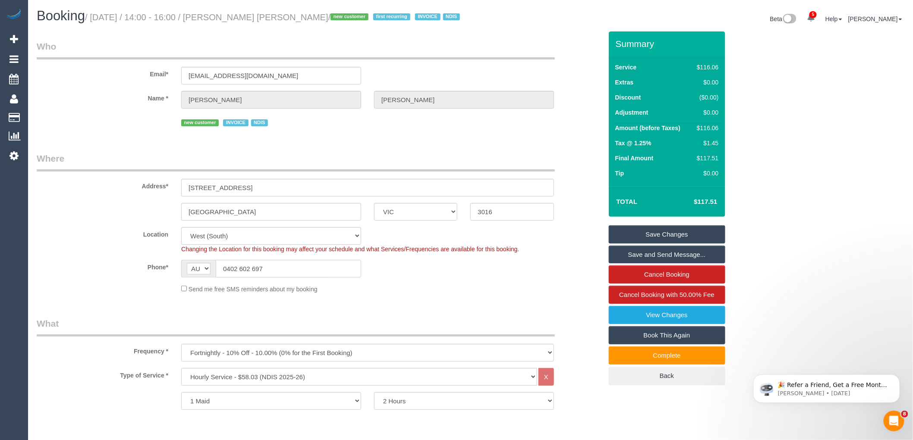
drag, startPoint x: 275, startPoint y: 281, endPoint x: 157, endPoint y: 281, distance: 117.3
click at [158, 278] on div "Phone* AF AL DZ AD AO AI AQ AG AR AM AW AU AT AZ BS BH BD BB BY BE BZ BJ BM BT …" at bounding box center [319, 269] width 578 height 18
drag, startPoint x: 377, startPoint y: 321, endPoint x: 382, endPoint y: 318, distance: 5.5
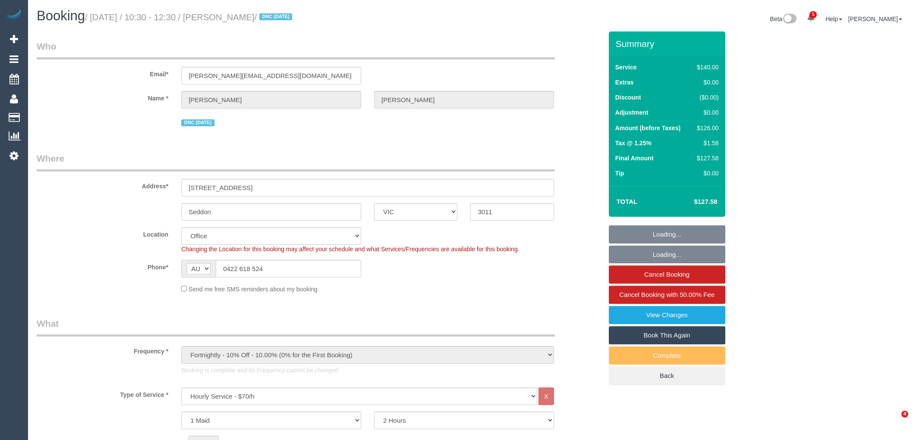
select select "VIC"
select select "number:28"
select select "number:14"
select select "number:19"
select select "number:36"
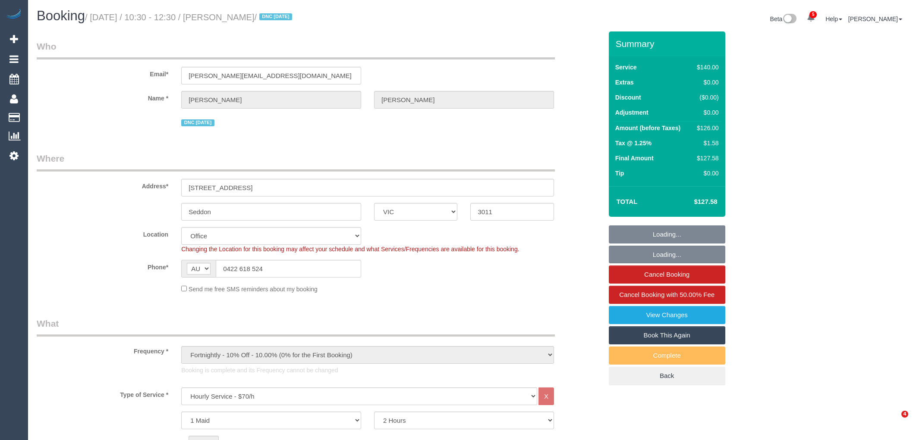
select select "number:35"
select select "object:2248"
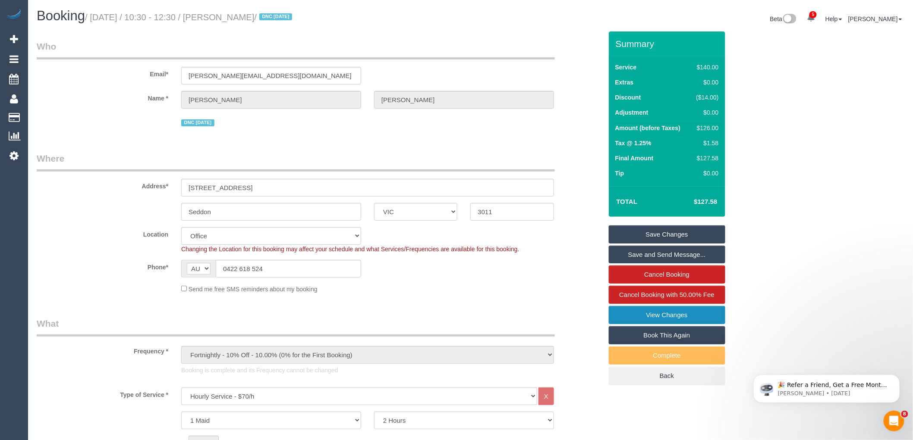
click at [711, 315] on link "View Changes" at bounding box center [667, 315] width 116 height 18
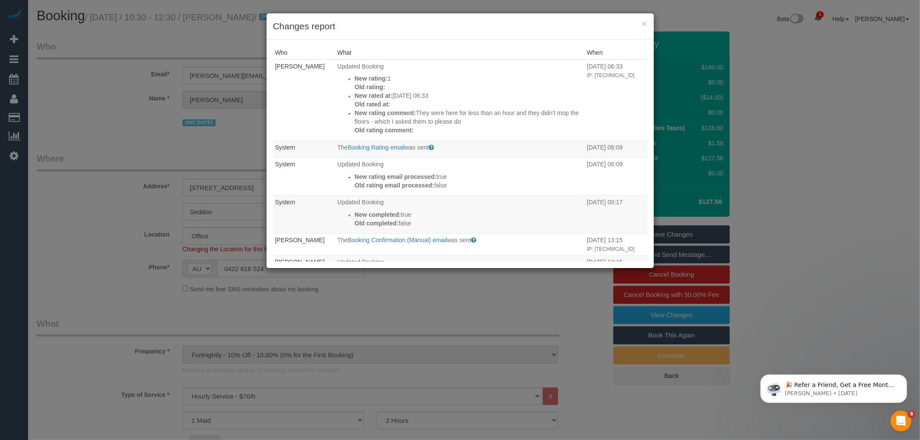
click at [640, 23] on h3 "Changes report" at bounding box center [460, 26] width 374 height 13
click at [642, 23] on button "×" at bounding box center [644, 23] width 5 height 9
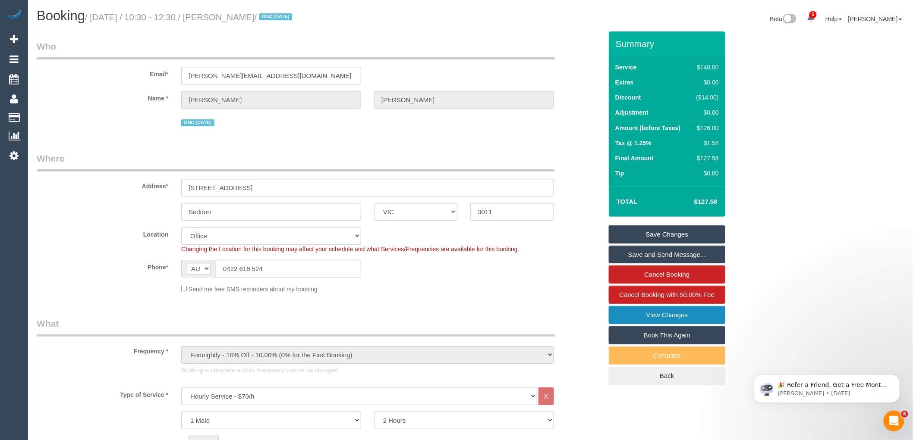
scroll to position [67, 0]
click at [469, 272] on div "Phone* AF AL DZ AD AO AI AQ AG AR AM AW AU AT AZ BS BH BD BB BY BE BZ BJ BM BT …" at bounding box center [319, 269] width 578 height 18
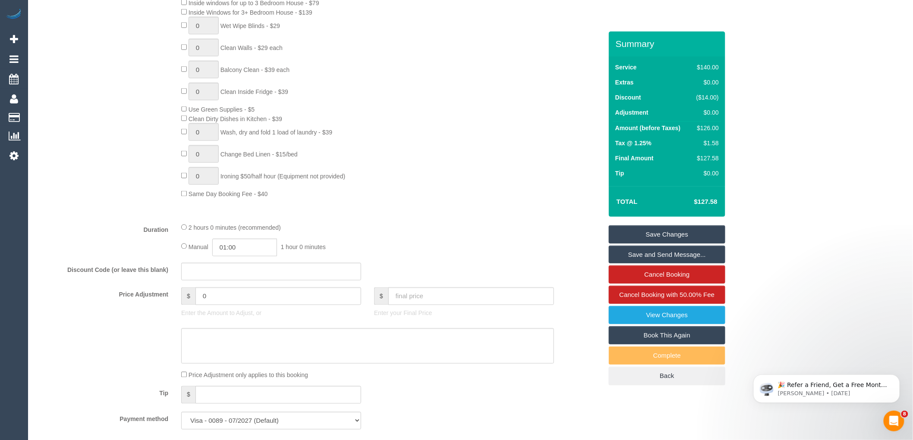
scroll to position [575, 0]
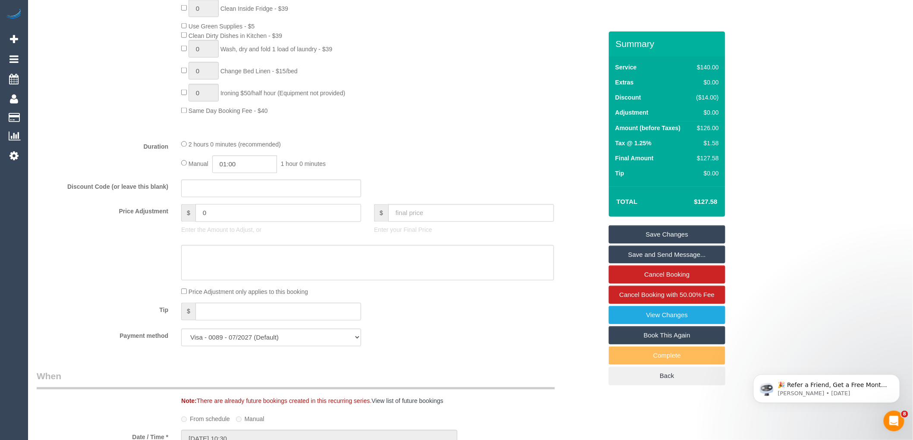
click at [230, 221] on input "0" at bounding box center [278, 213] width 166 height 18
type input "-35"
click at [256, 274] on textarea at bounding box center [367, 262] width 373 height 35
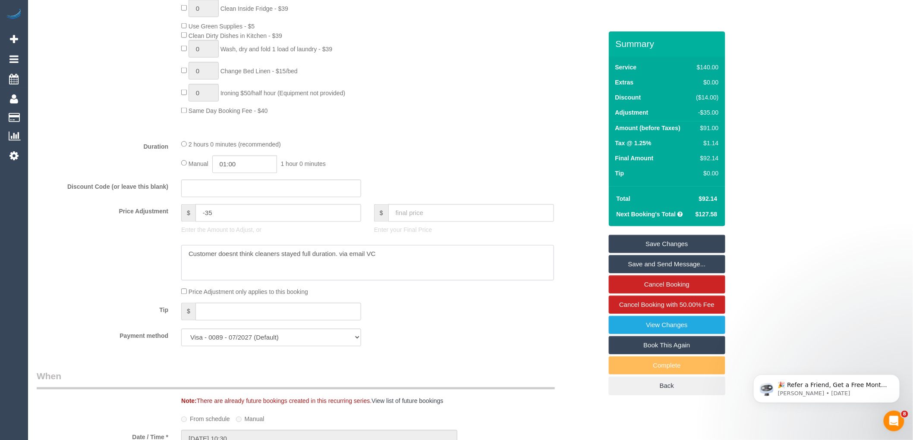
type textarea "Customer doesnt think cleaners stayed full duration. via email VC"
click at [696, 243] on link "Save Changes" at bounding box center [667, 244] width 116 height 18
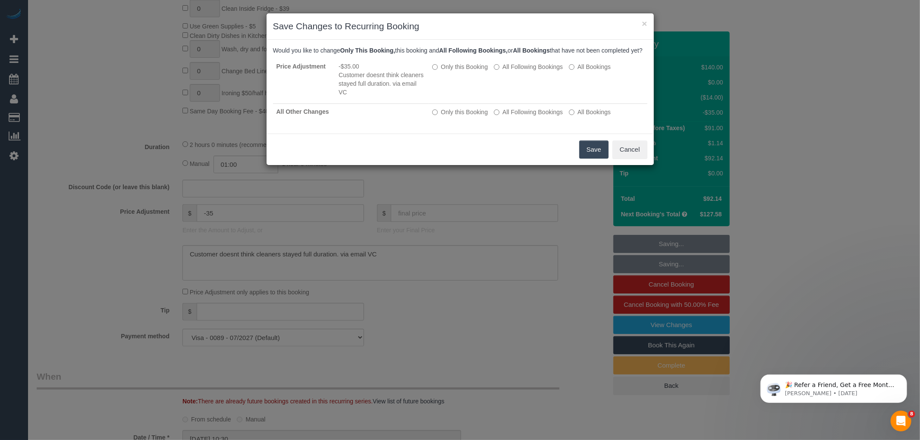
click at [604, 159] on button "Save" at bounding box center [593, 150] width 29 height 18
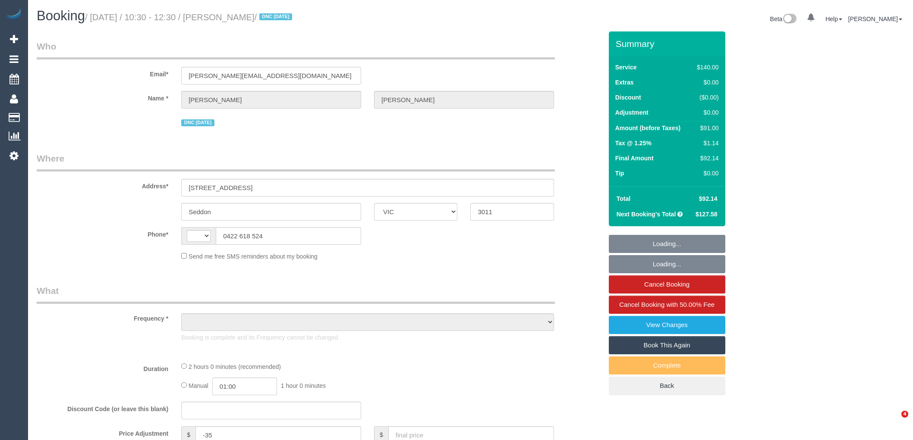
select select "VIC"
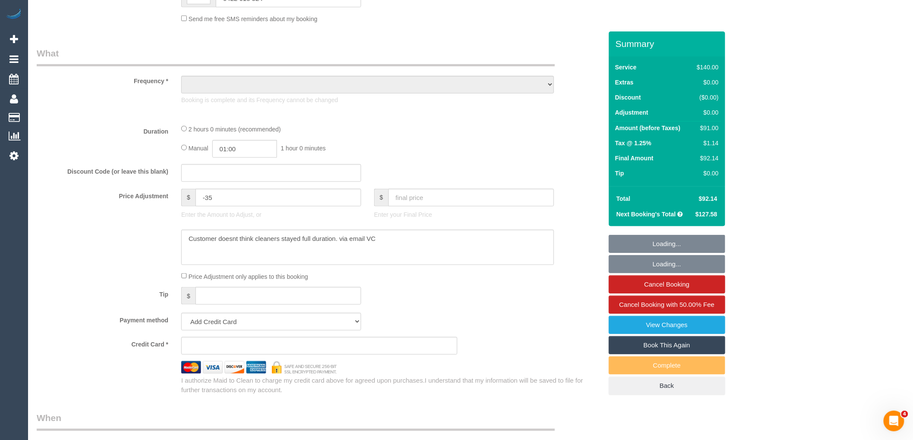
scroll to position [287, 0]
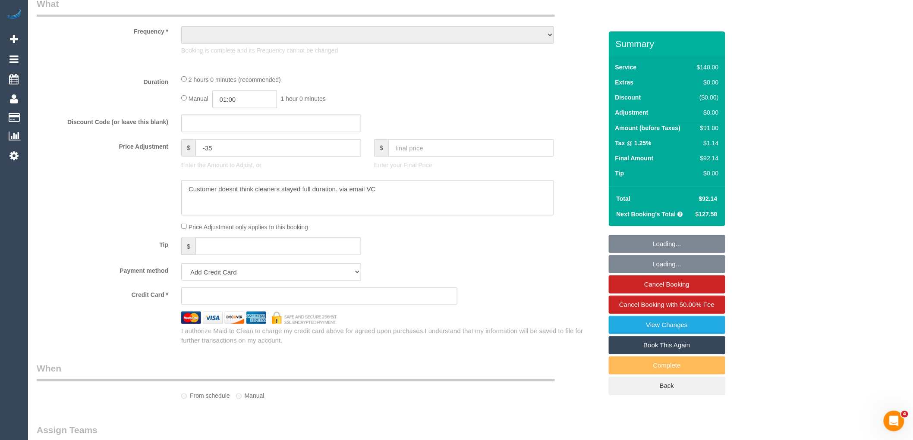
select select "object:408"
select select "string:stripe-pm_1Oho7o2GScqysDRVo4ciWtpj"
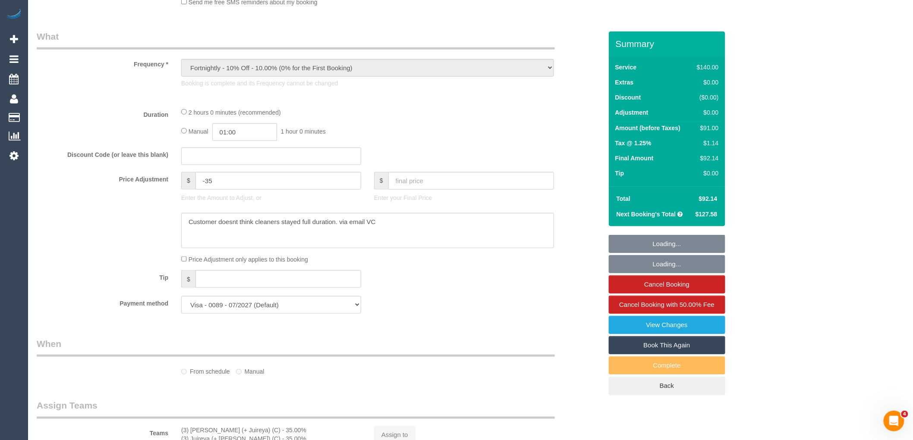
select select "object:665"
select select "string:AU"
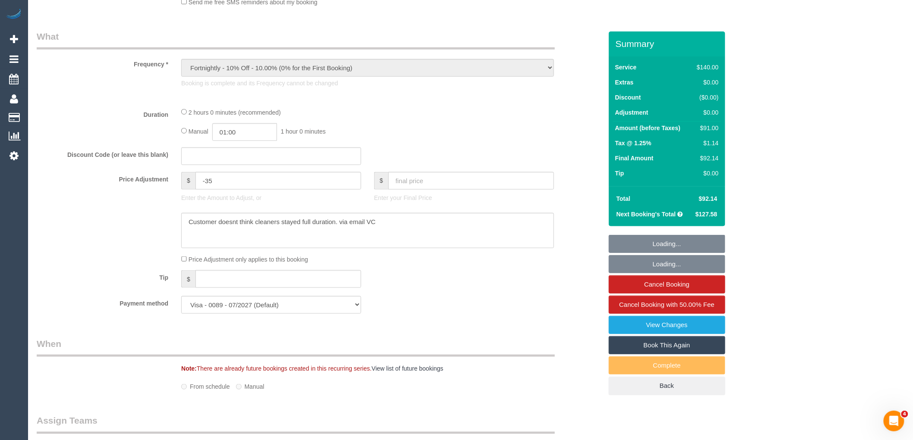
select select "number:28"
select select "number:14"
select select "number:19"
select select "number:36"
select select "number:35"
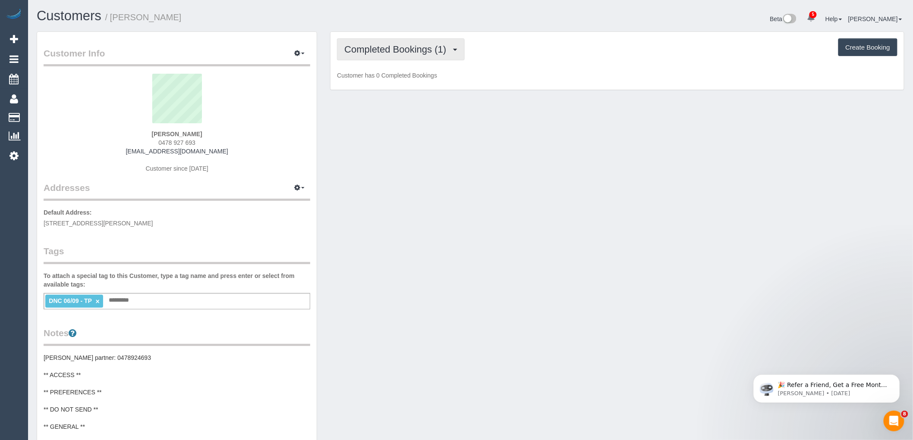
click at [428, 53] on span "Completed Bookings (1)" at bounding box center [397, 49] width 106 height 11
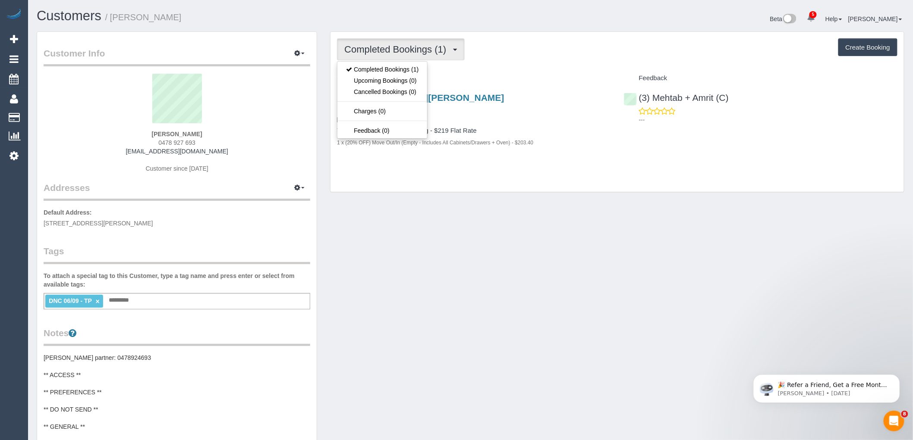
click at [540, 75] on h4 "Service" at bounding box center [473, 78] width 273 height 7
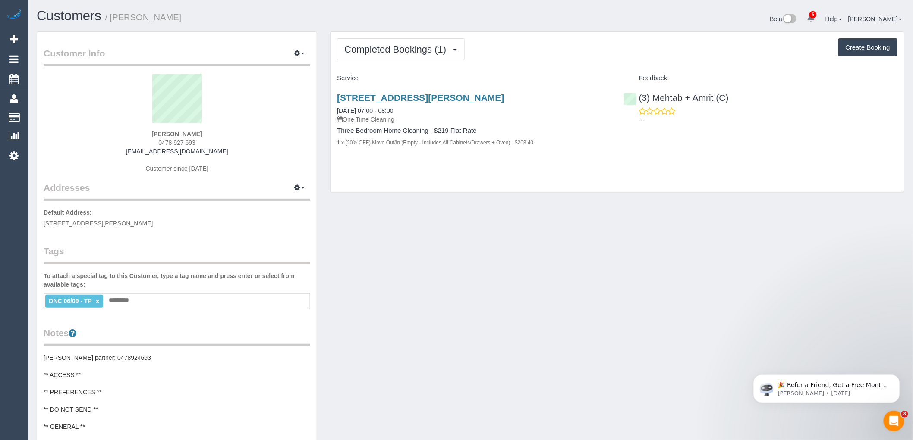
drag, startPoint x: 161, startPoint y: 143, endPoint x: 132, endPoint y: 143, distance: 29.3
click at [132, 143] on div "[PERSON_NAME] 0478 927 693 [EMAIL_ADDRESS][DOMAIN_NAME] Customer since [DATE]" at bounding box center [177, 128] width 267 height 108
copy span "0478 927 693"
click at [433, 54] on span "Completed Bookings (1)" at bounding box center [397, 49] width 106 height 11
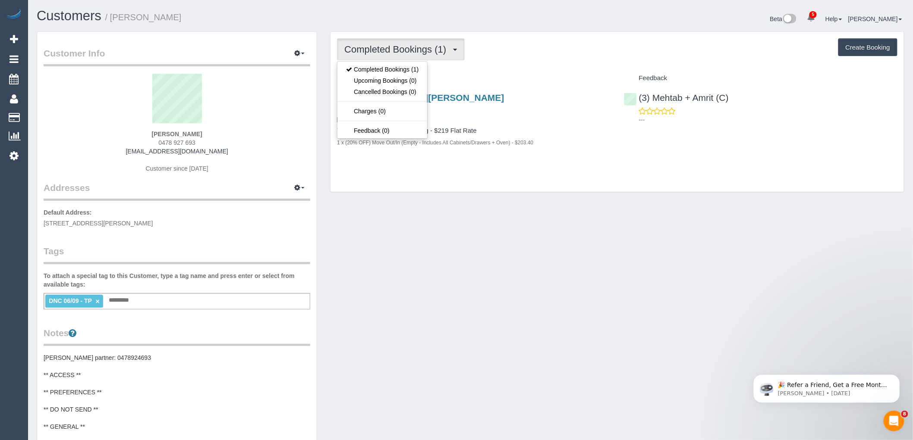
click at [192, 304] on div "DNC 06/09 - TP × Add a tag" at bounding box center [177, 301] width 267 height 16
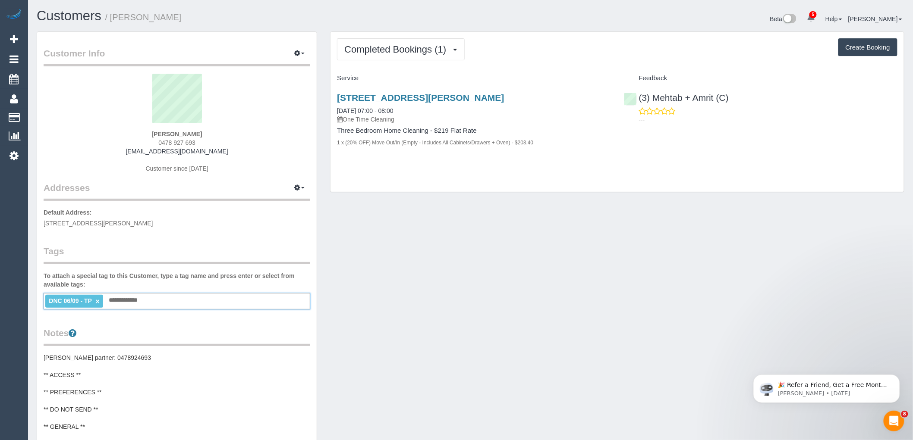
type input "**********"
click at [207, 237] on div "Customer Info Edit Contact Info Send Message Email Preferences Special Sales Ta…" at bounding box center [177, 351] width 280 height 639
click at [97, 302] on link "×" at bounding box center [98, 301] width 4 height 7
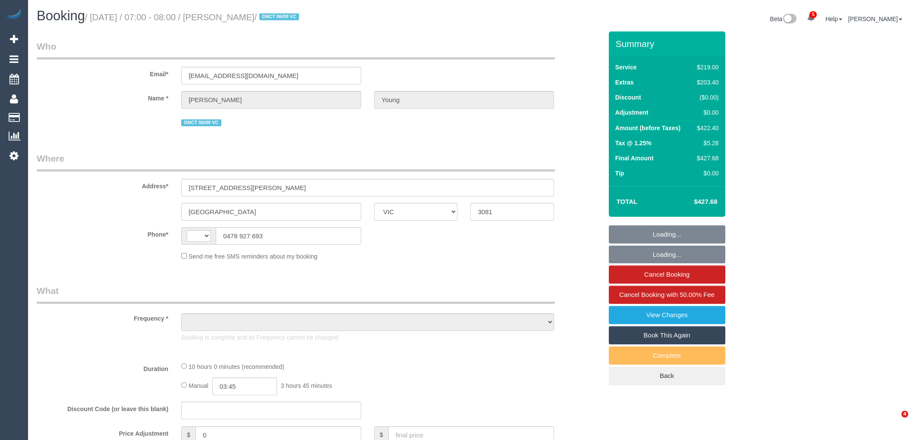
select select "VIC"
select select "string:AU"
select select "string:stripe-pm_1S3Ax62GScqysDRV3Ld263yA"
select select "number:28"
select select "number:15"
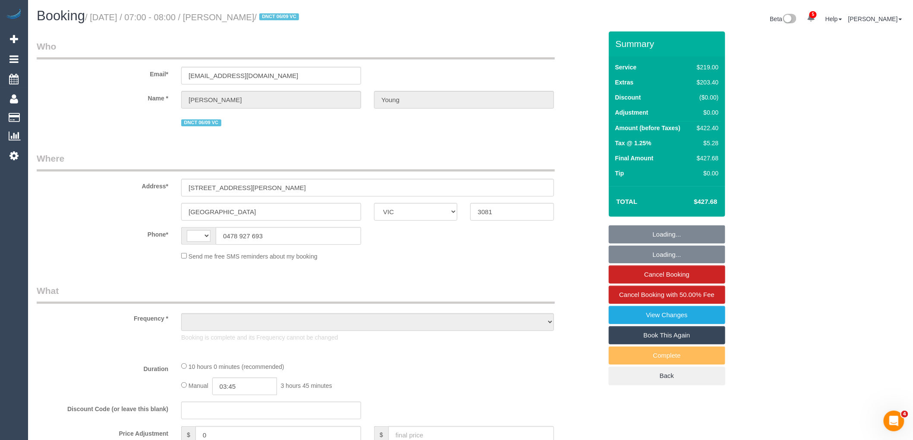
select select "number:18"
select select "number:22"
select select "number:35"
select select "number:26"
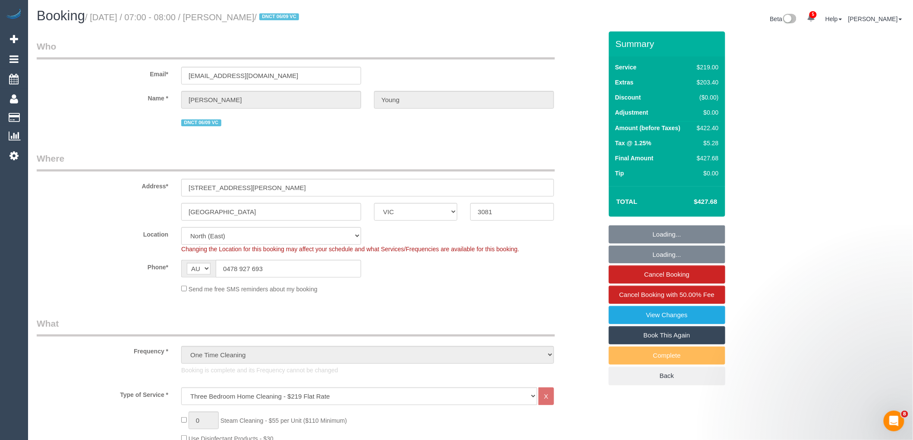
select select "object:1511"
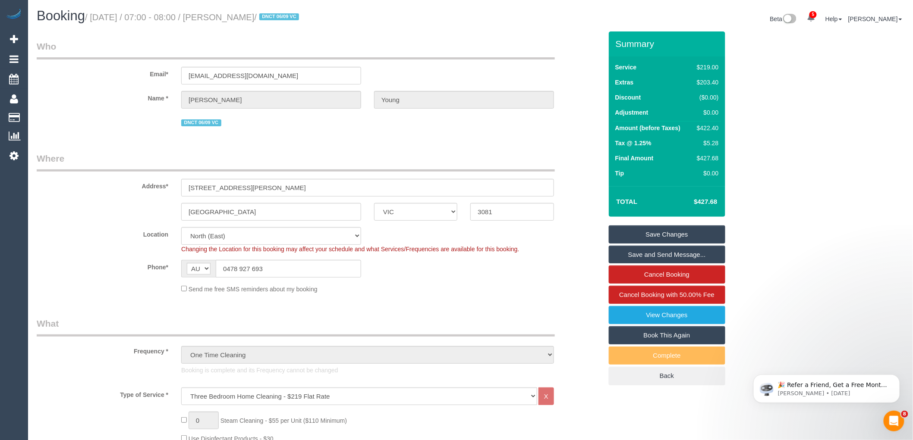
click at [129, 116] on div "DNCT 06/09 VC" at bounding box center [319, 121] width 578 height 13
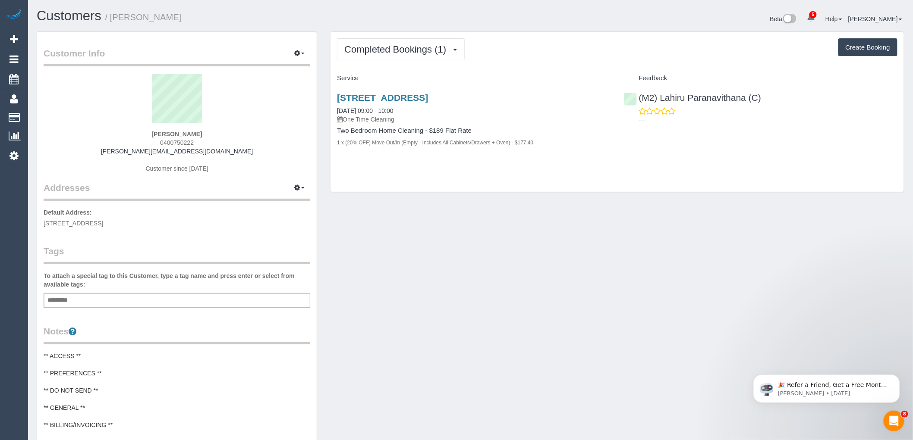
click at [381, 37] on div "Completed Bookings (1) Completed Bookings (1) Upcoming Bookings (0) Cancelled B…" at bounding box center [616, 112] width 573 height 160
click at [381, 50] on span "Completed Bookings (1)" at bounding box center [397, 49] width 106 height 11
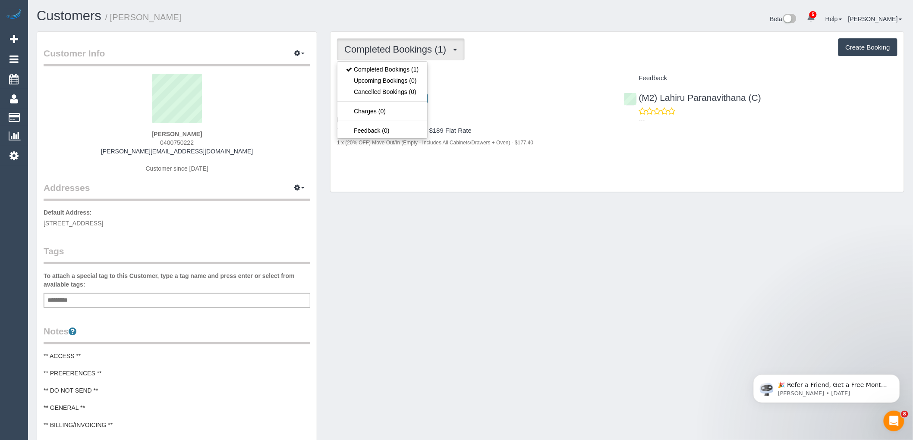
click at [555, 61] on div "Completed Bookings (1) Completed Bookings (1) Upcoming Bookings (0) Cancelled B…" at bounding box center [616, 112] width 573 height 160
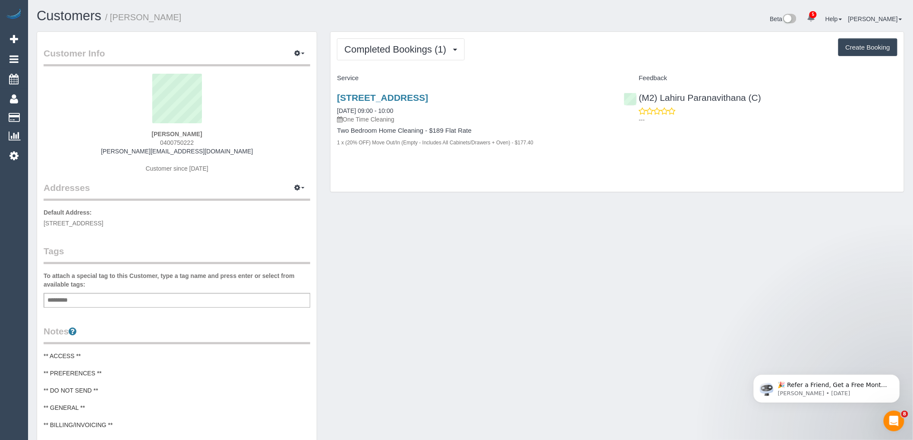
drag, startPoint x: 200, startPoint y: 135, endPoint x: 109, endPoint y: 135, distance: 91.0
click at [112, 135] on div "[PERSON_NAME] 0400750222 [PERSON_NAME][EMAIL_ADDRESS][DOMAIN_NAME] Customer sin…" at bounding box center [177, 128] width 267 height 108
copy strong "[PERSON_NAME]"
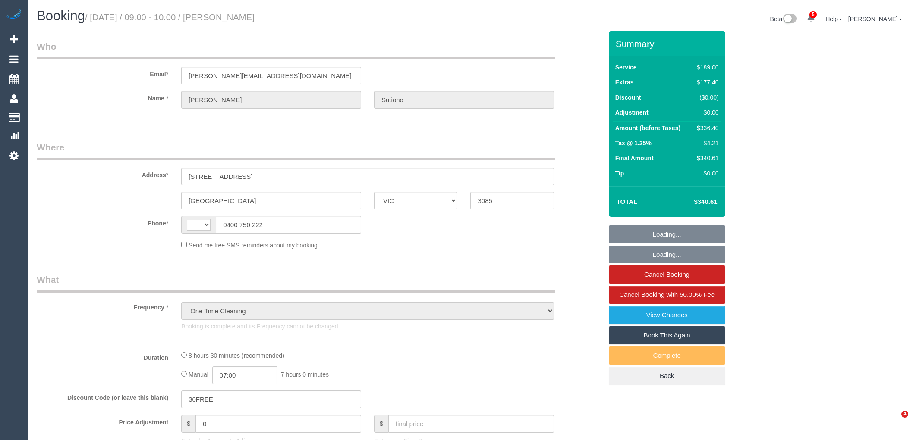
select select "VIC"
select select "string:stripe-pm_1S5LAb2GScqysDRVmHHnLTwQ"
select select "number:28"
select select "number:14"
select select "number:19"
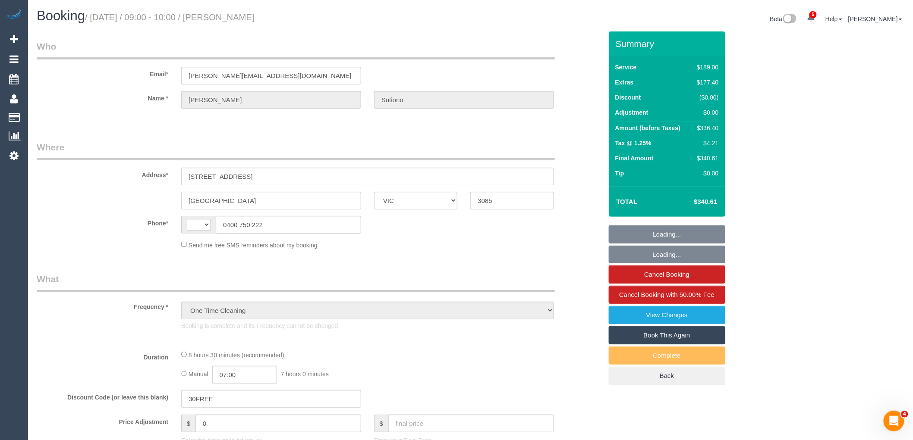
select select "number:22"
select select "number:26"
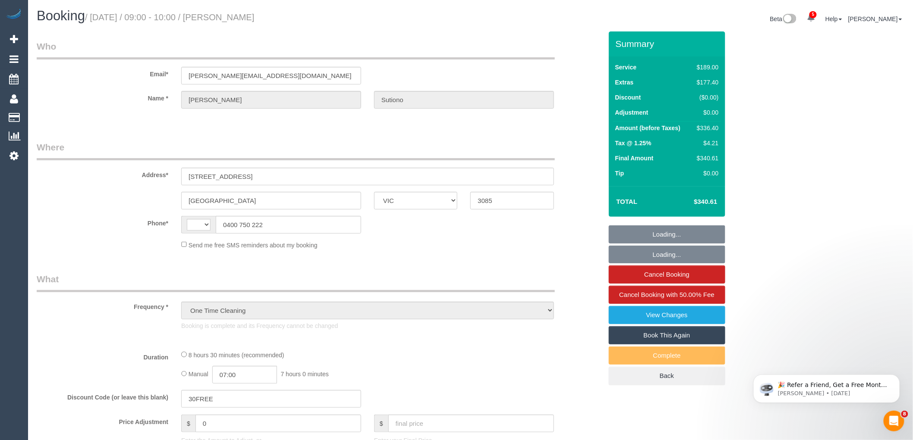
select select "string:AU"
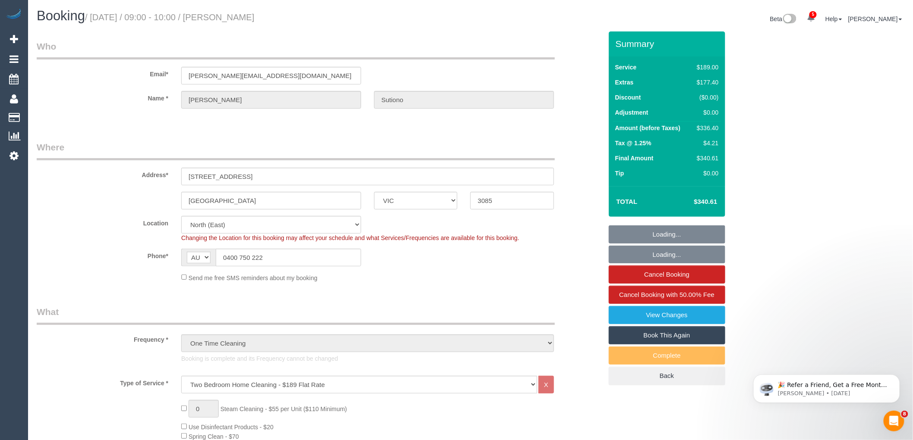
select select "object:1554"
click at [412, 269] on sui-booking-location "Location Office City East (North) East (South) Inner East Inner North (East) In…" at bounding box center [320, 249] width 566 height 66
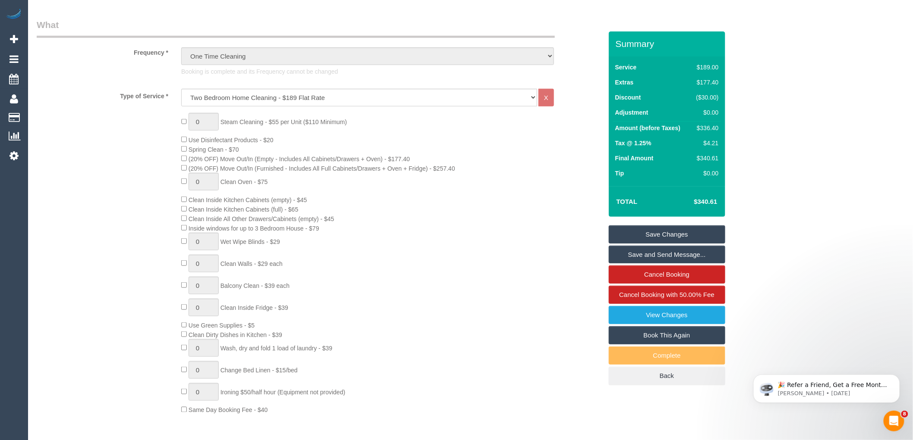
scroll to position [623, 0]
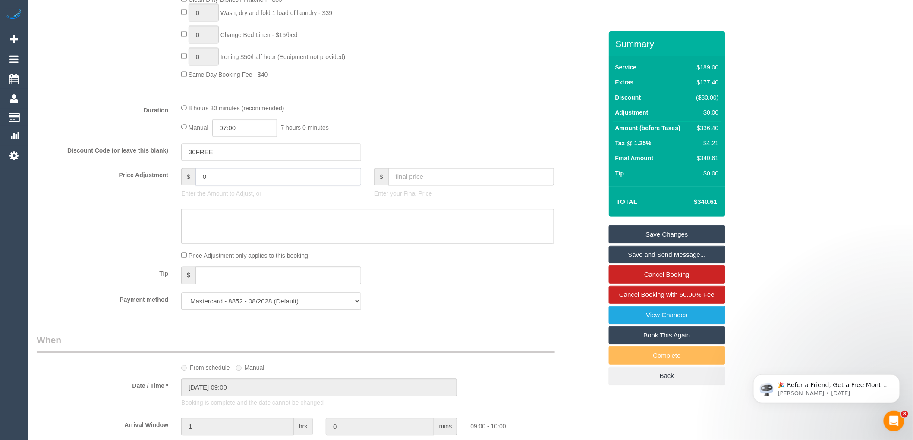
click at [235, 186] on input "0" at bounding box center [278, 177] width 166 height 18
type input "-60"
click at [241, 241] on textarea at bounding box center [367, 226] width 373 height 35
type textarea "Customer given $60 discount due to complaint - no photos via phone VC"
click at [695, 236] on link "Save Changes" at bounding box center [667, 235] width 116 height 18
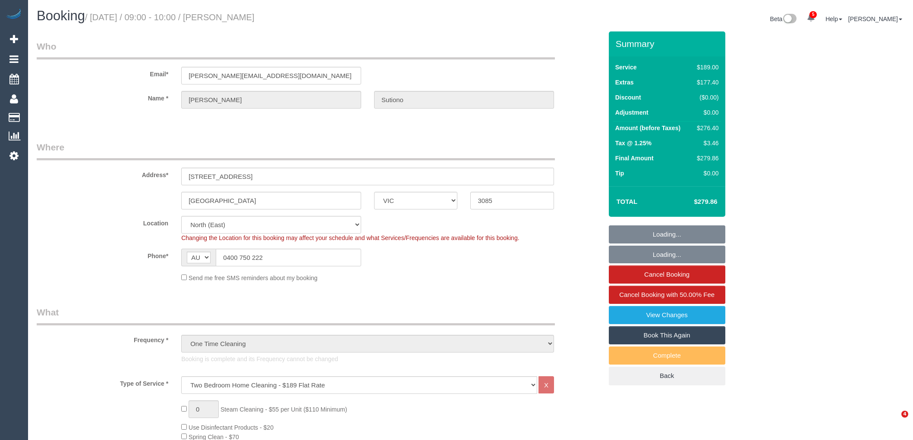
select select "VIC"
select select "number:28"
select select "number:14"
select select "number:19"
select select "number:22"
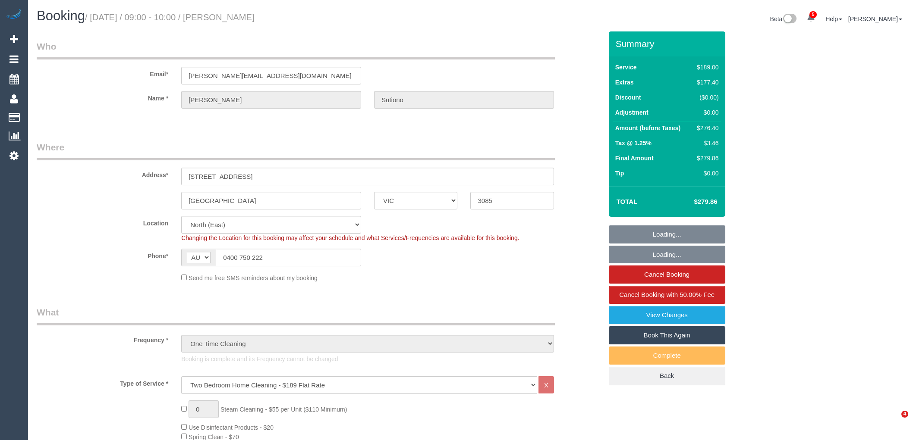
select select "number:26"
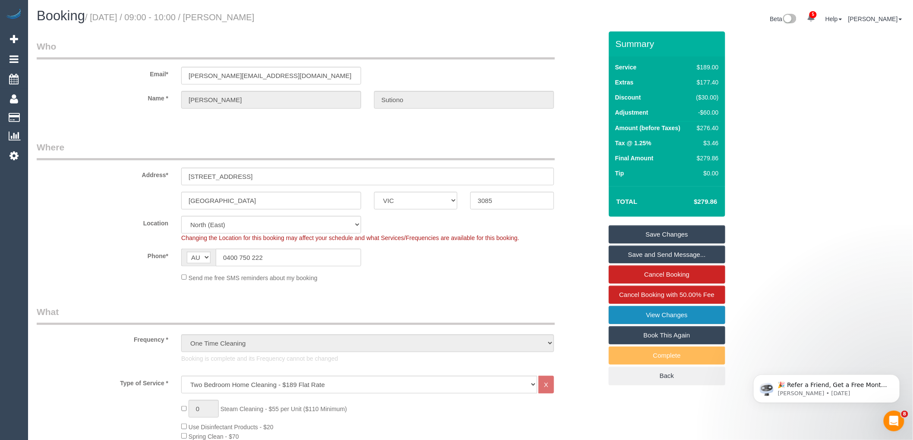
click at [671, 317] on link "View Changes" at bounding box center [667, 315] width 116 height 18
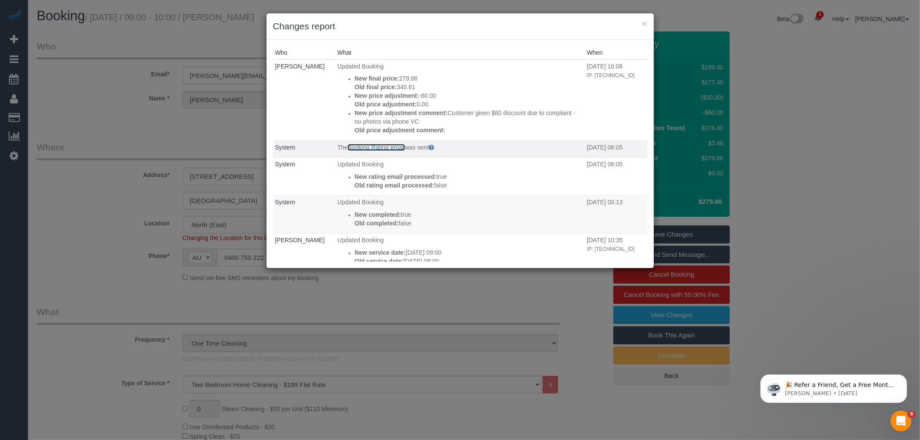
click at [389, 147] on link "Booking Rating email" at bounding box center [376, 147] width 57 height 7
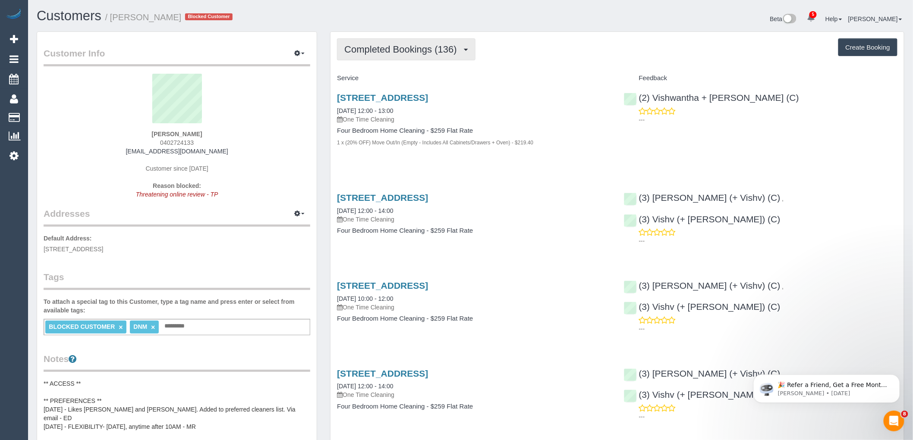
click at [437, 52] on span "Completed Bookings (136)" at bounding box center [402, 49] width 116 height 11
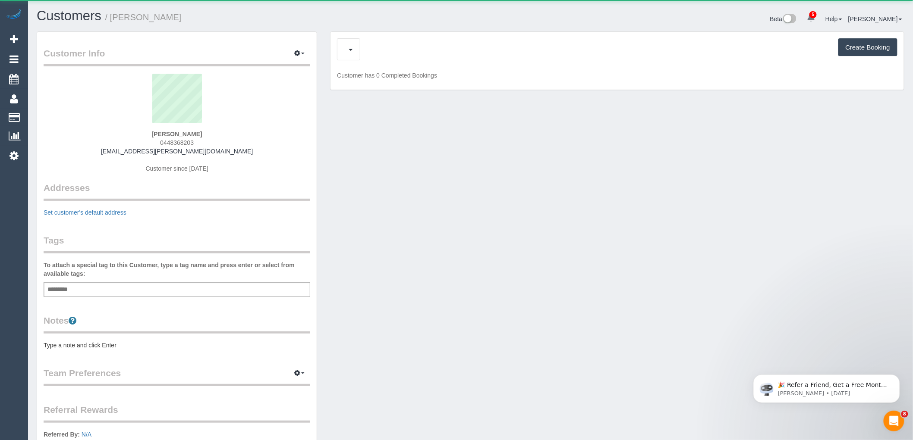
click at [409, 54] on div "Create Booking" at bounding box center [617, 49] width 560 height 22
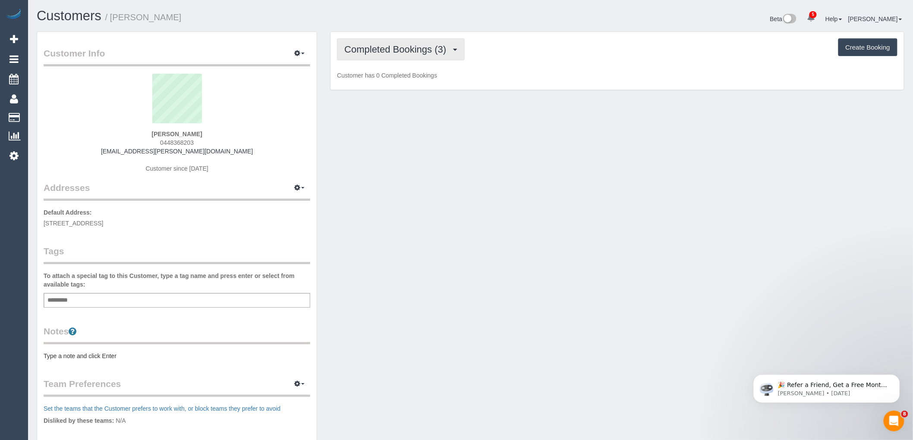
click at [409, 57] on button "Completed Bookings (3)" at bounding box center [401, 49] width 128 height 22
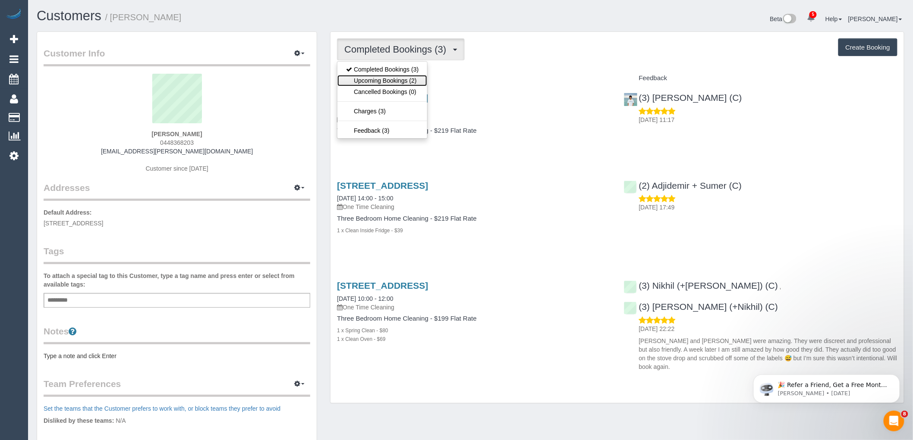
click at [406, 78] on link "Upcoming Bookings (2)" at bounding box center [382, 80] width 90 height 11
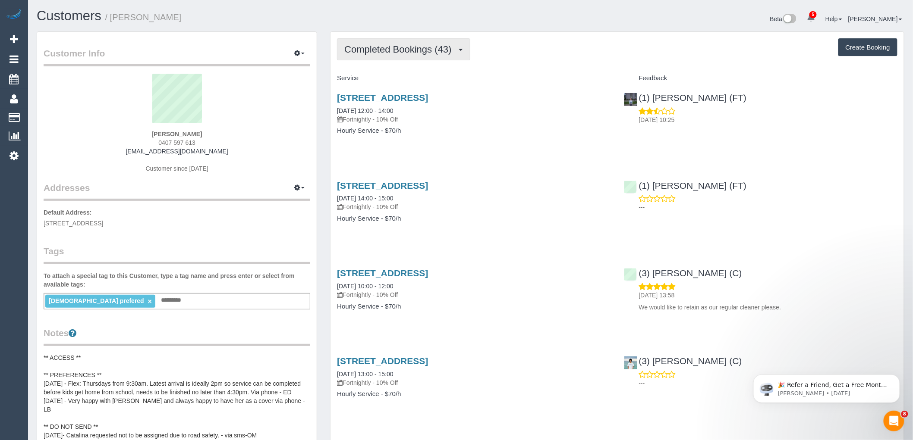
click at [408, 57] on button "Completed Bookings (43)" at bounding box center [403, 49] width 133 height 22
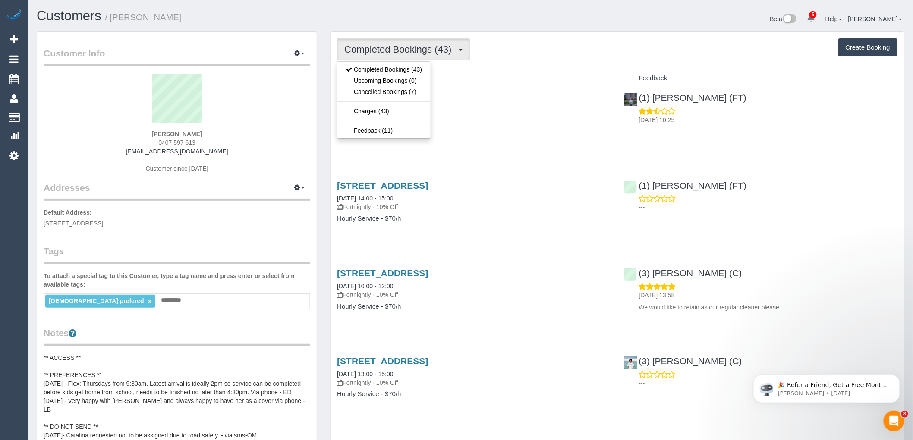
click at [590, 75] on h4 "Service" at bounding box center [473, 78] width 273 height 7
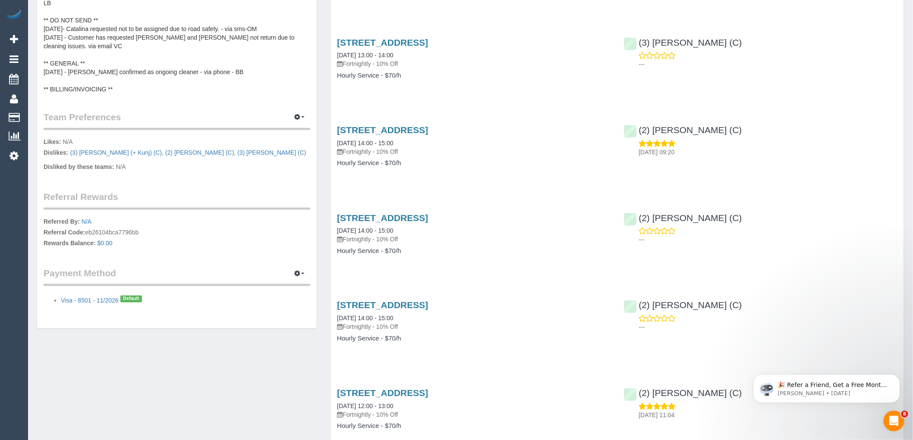
scroll to position [575, 0]
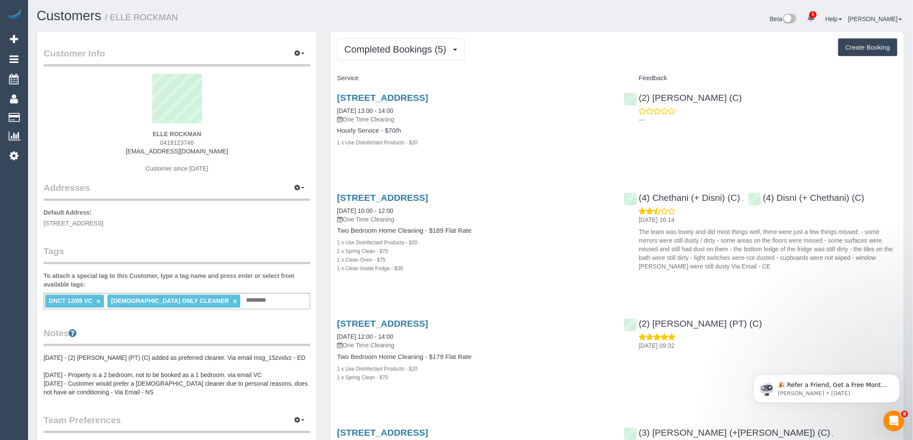
drag, startPoint x: 223, startPoint y: 132, endPoint x: 121, endPoint y: 140, distance: 102.6
click at [131, 132] on div "ELLE ROCKMAN 0418123746 [EMAIL_ADDRESS][DOMAIN_NAME] Customer since [DATE]" at bounding box center [177, 128] width 267 height 108
copy strong "ELLE ROCKMAN"
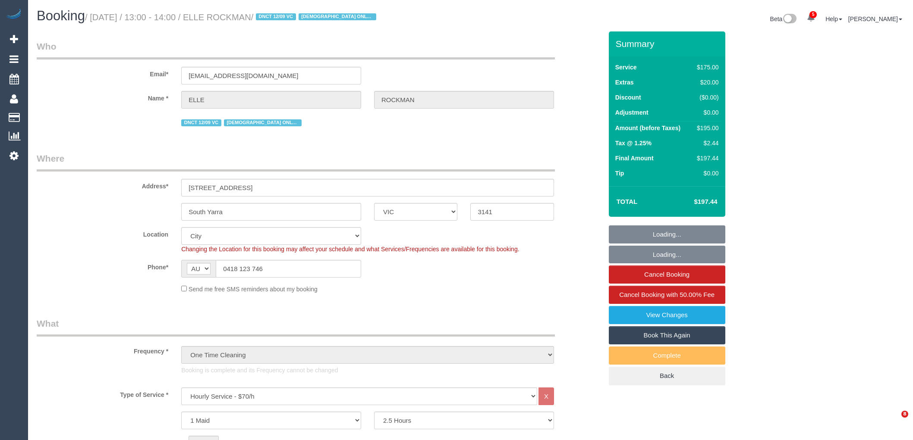
select select "VIC"
select select "150"
select select "string:stripe-pm_1S5G7v2GScqysDRV7QwUl5Ow"
select select "number:28"
select select "number:14"
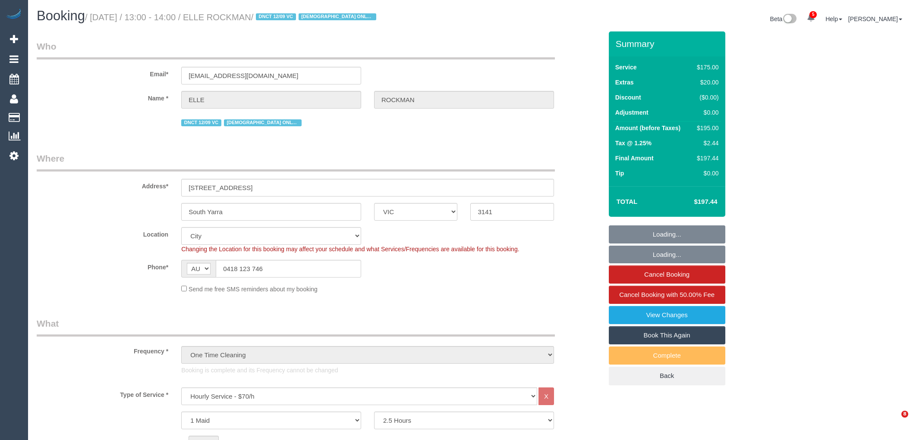
select select "number:19"
select select "number:24"
select select "number:26"
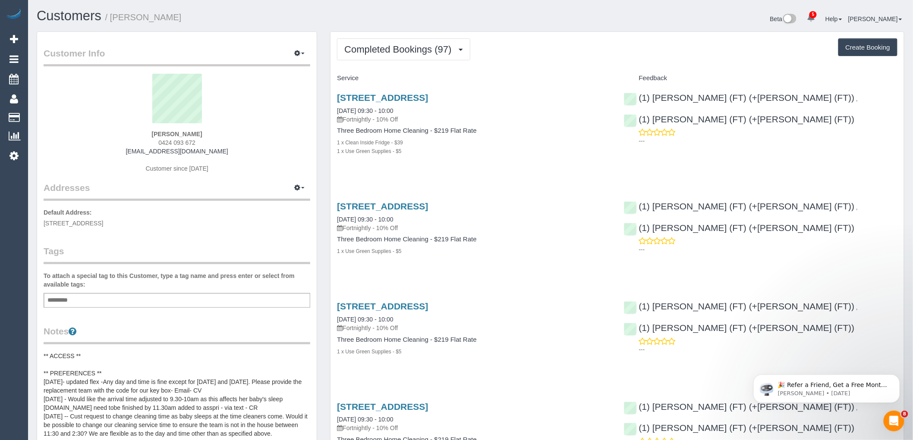
drag, startPoint x: 211, startPoint y: 133, endPoint x: 75, endPoint y: 132, distance: 135.9
click at [75, 132] on div "[PERSON_NAME] 0424 093 672 [EMAIL_ADDRESS][DOMAIN_NAME] Customer since [DATE]" at bounding box center [177, 128] width 267 height 108
copy strong "[PERSON_NAME]"
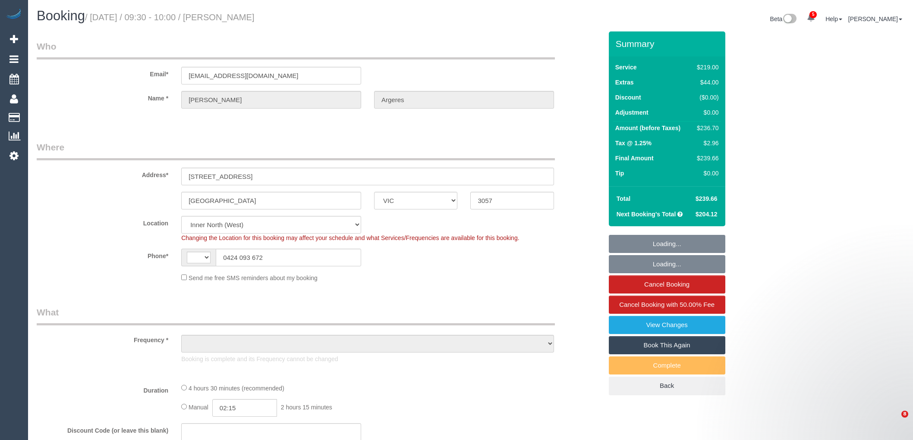
select select "VIC"
select select "string:stripe-pm_1N4iSq2GScqysDRVhLVQDao8"
select select "number:32"
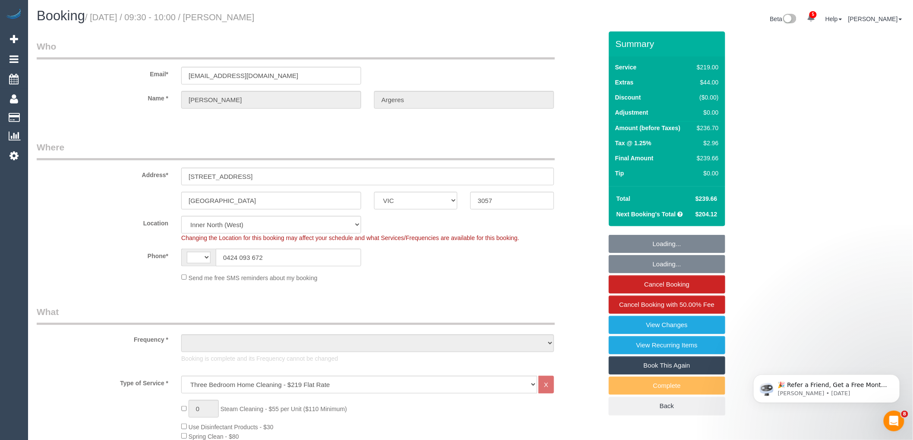
select select "string:AU"
select select "object:1716"
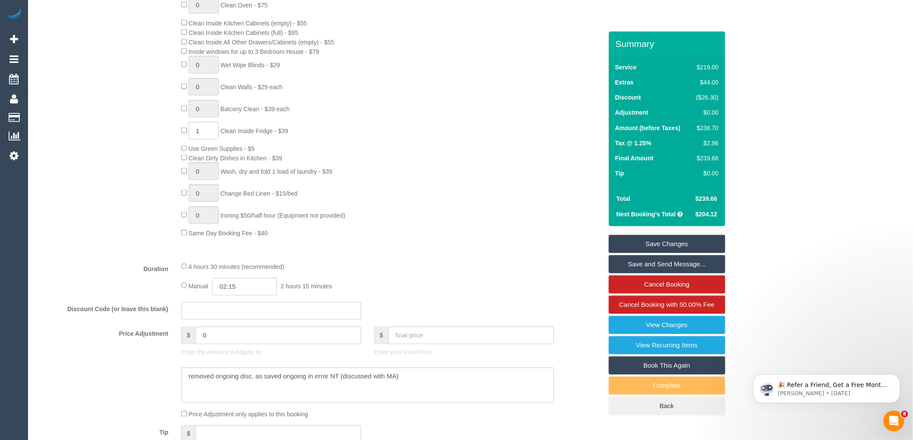
scroll to position [623, 0]
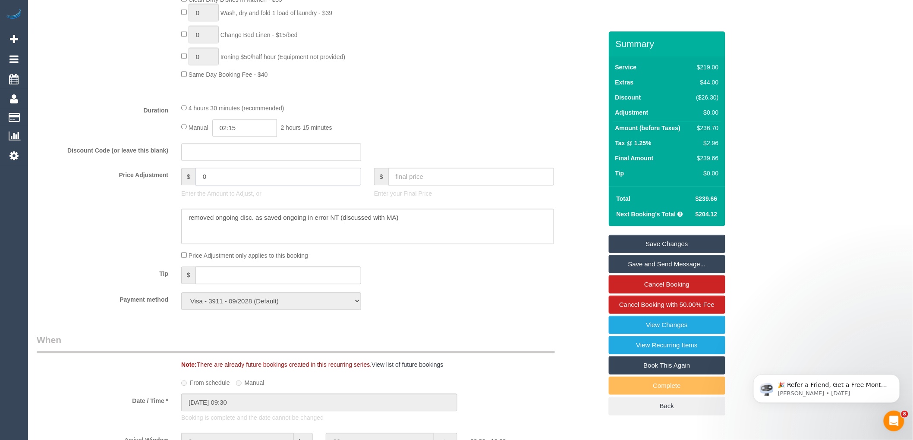
click at [278, 186] on input "0" at bounding box center [278, 177] width 166 height 18
type input "-39"
drag, startPoint x: 317, startPoint y: 226, endPoint x: 118, endPoint y: 226, distance: 199.7
click at [118, 226] on div at bounding box center [319, 226] width 578 height 35
type textarea "c"
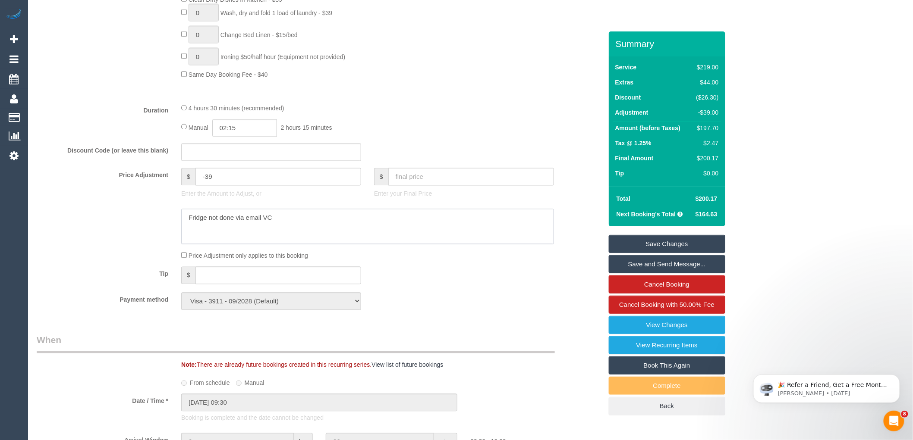
type textarea "Fridge not done via email VC"
click at [656, 245] on link "Save Changes" at bounding box center [667, 244] width 116 height 18
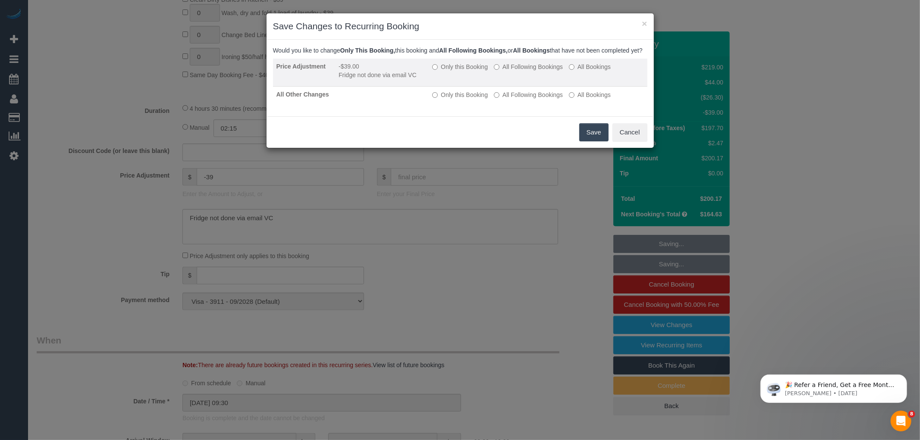
click at [465, 71] on label "Only this Booking" at bounding box center [460, 67] width 56 height 9
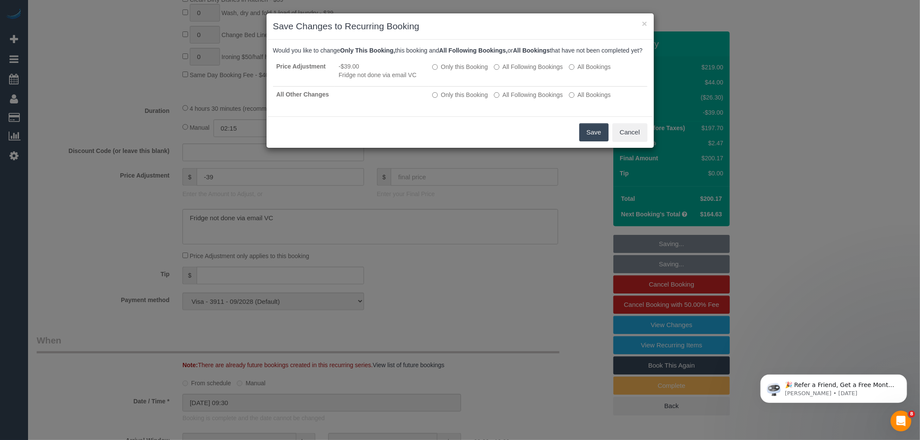
click at [591, 141] on button "Save" at bounding box center [593, 132] width 29 height 18
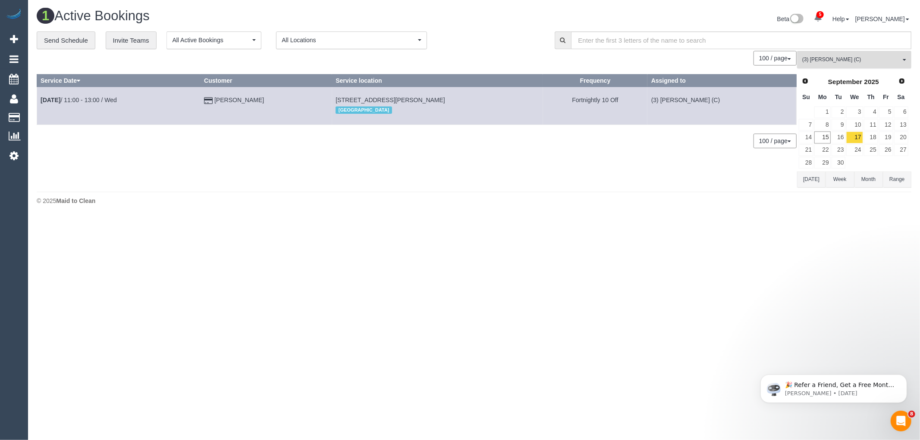
click at [873, 60] on span "(3) Jahidul Islam (C)" at bounding box center [851, 59] width 98 height 7
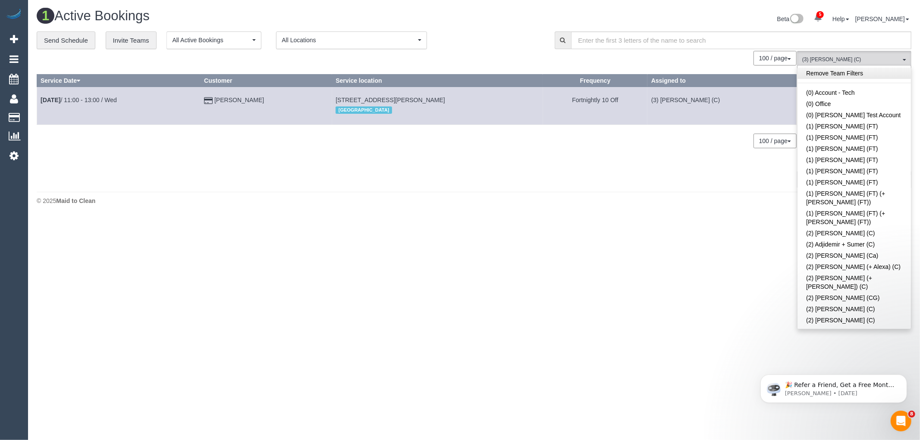
click at [865, 79] on link "Remove Team Filters" at bounding box center [854, 73] width 113 height 11
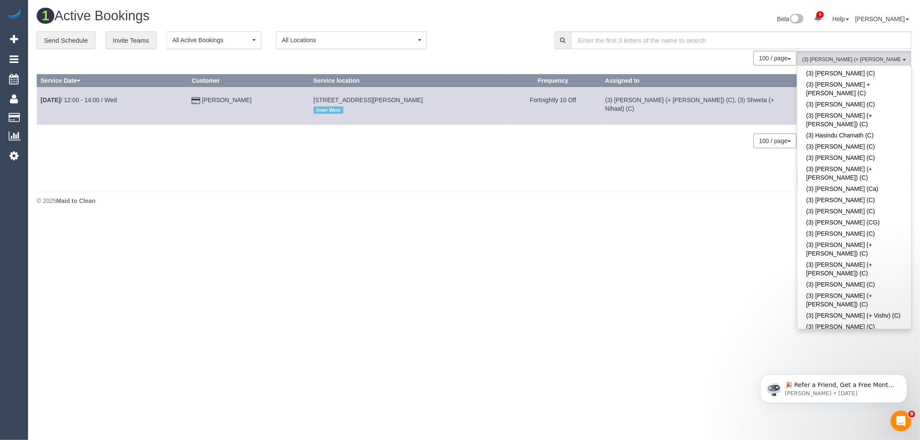
drag, startPoint x: 352, startPoint y: 0, endPoint x: 597, endPoint y: 9, distance: 245.6
click at [597, 9] on div "Beta 5 Your Notifications You have 0 alerts × You have 5 to charge for 15/09/20…" at bounding box center [696, 20] width 444 height 23
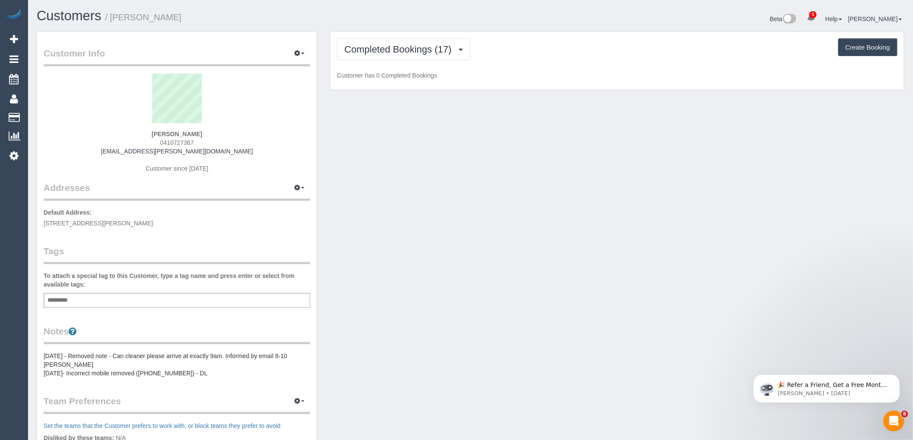
drag, startPoint x: 205, startPoint y: 141, endPoint x: 145, endPoint y: 141, distance: 60.4
click at [145, 141] on div "[PERSON_NAME] 0410727367 [EMAIL_ADDRESS][PERSON_NAME][DOMAIN_NAME] Customer sin…" at bounding box center [177, 128] width 267 height 108
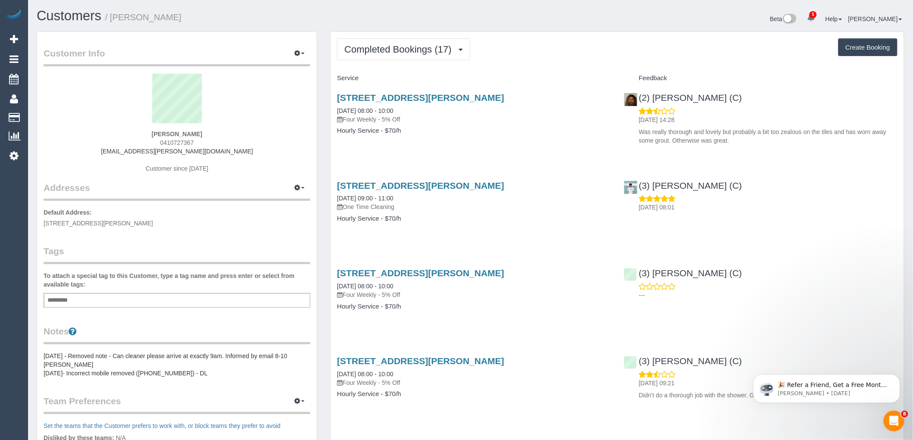
copy span "0410727367"
click at [378, 60] on button "Completed Bookings (17)" at bounding box center [403, 49] width 133 height 22
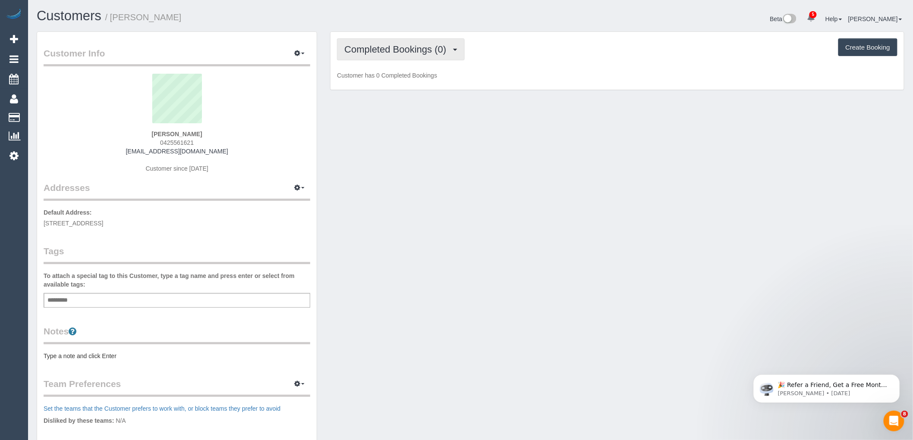
click at [383, 53] on span "Completed Bookings (0)" at bounding box center [397, 49] width 106 height 11
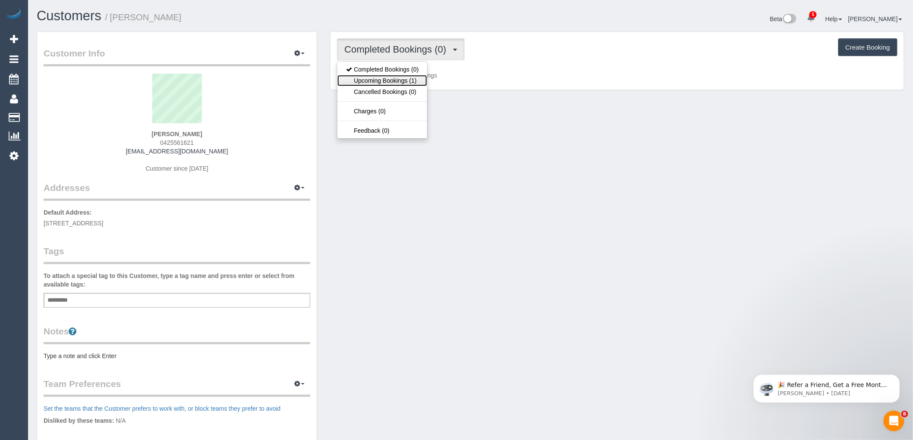
click at [410, 76] on link "Upcoming Bookings (1)" at bounding box center [382, 80] width 90 height 11
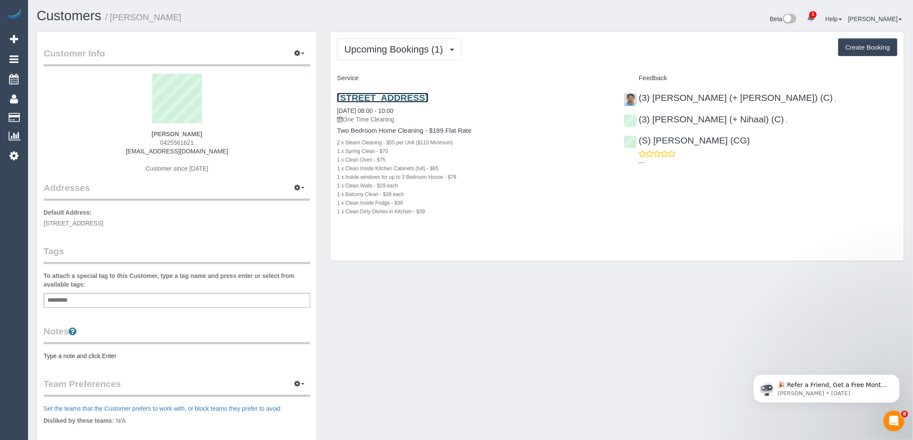
click at [399, 96] on link "30 La Scala Avenue, 6, Maribyrnong, VIC 3032" at bounding box center [382, 98] width 91 height 10
click at [413, 52] on span "Upcoming Bookings (1)" at bounding box center [395, 49] width 103 height 11
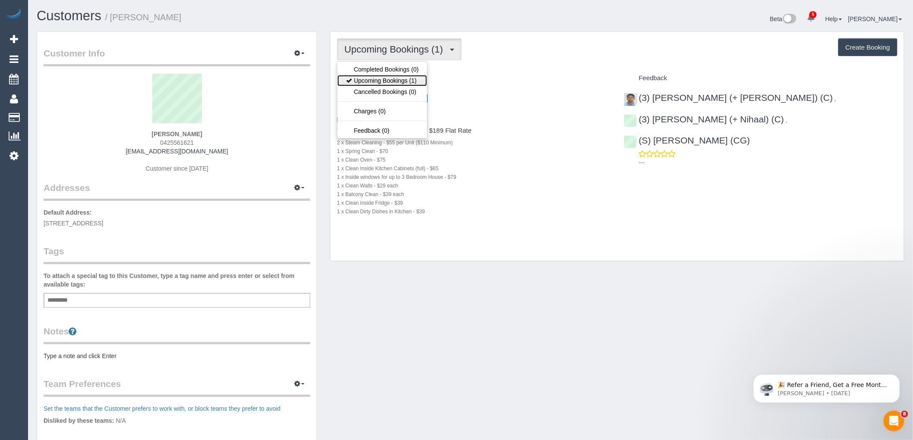
click at [407, 79] on link "Upcoming Bookings (1)" at bounding box center [382, 80] width 90 height 11
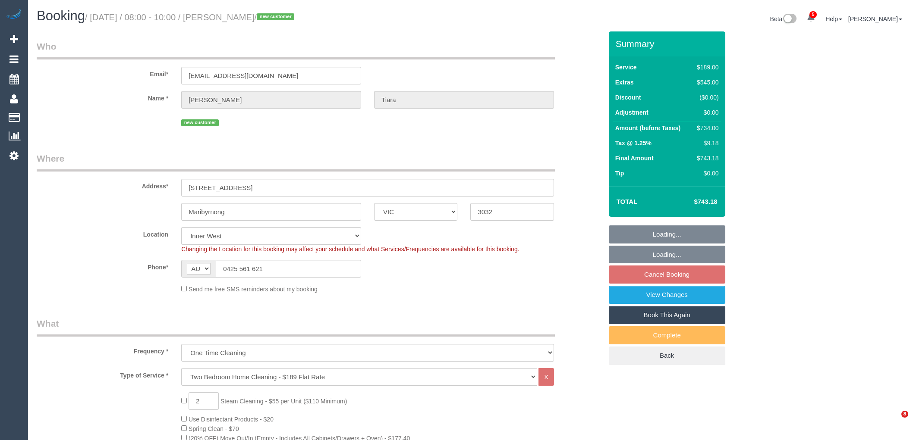
select select "VIC"
select select "spot1"
select select "number:28"
select select "number:14"
select select "number:19"
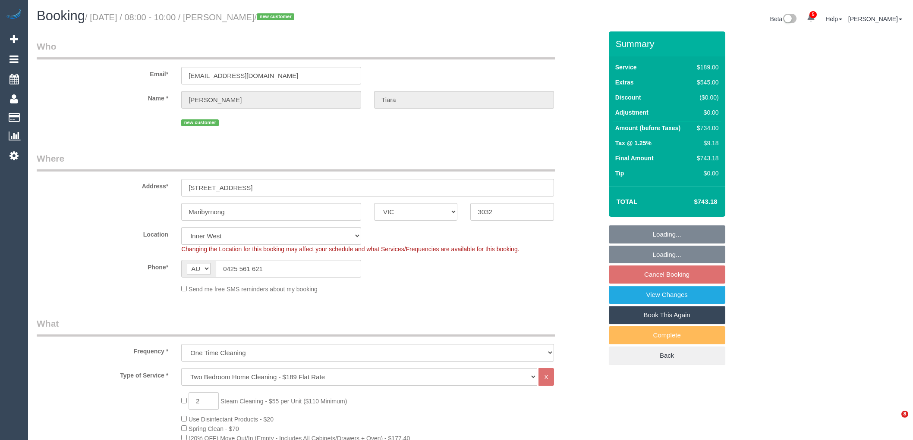
select select "number:24"
select select "number:26"
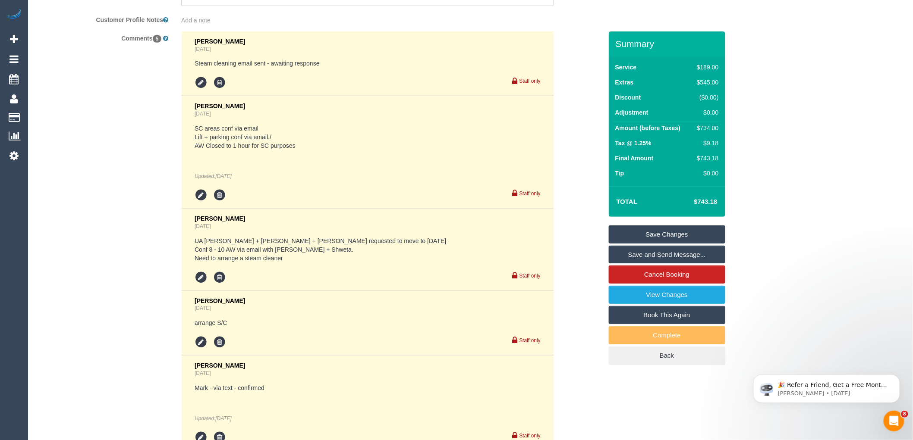
scroll to position [1654, 0]
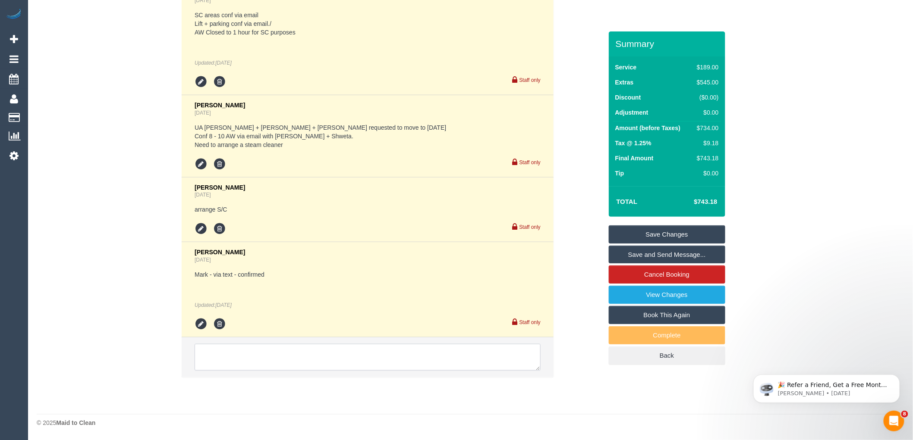
click at [255, 351] on textarea at bounding box center [368, 357] width 346 height 27
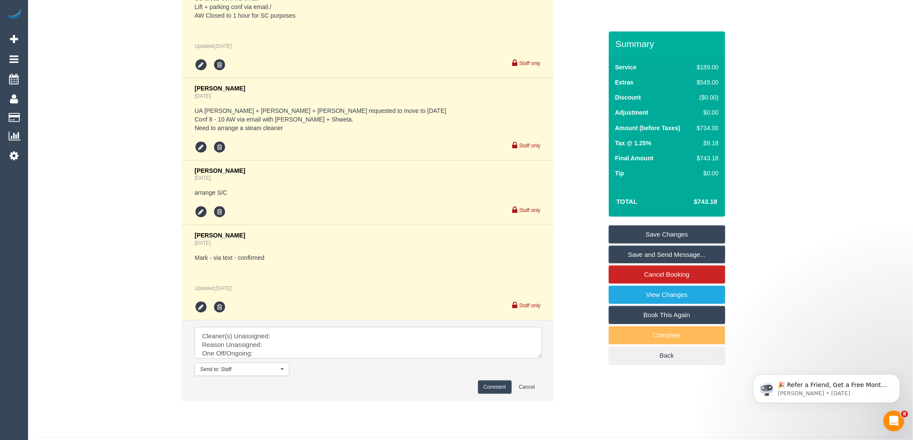
drag, startPoint x: 538, startPoint y: 365, endPoint x: 593, endPoint y: 411, distance: 70.8
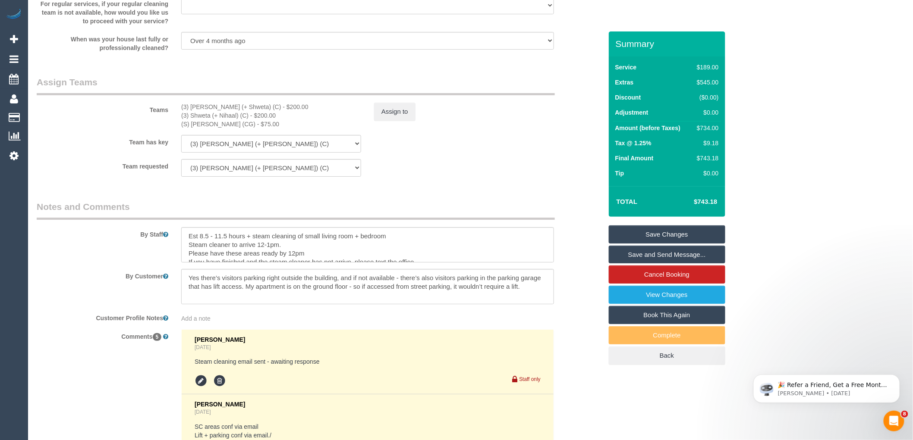
scroll to position [1223, 0]
drag, startPoint x: 248, startPoint y: 118, endPoint x: 176, endPoint y: 118, distance: 72.0
click at [176, 118] on div "(3) [PERSON_NAME] (+ Shweta) (C) - $200.00 (3) Shweta (+ Nihaal) (C) - $200.00 …" at bounding box center [271, 118] width 193 height 26
copy div "(3) [PERSON_NAME] (+ [PERSON_NAME]) (C)"
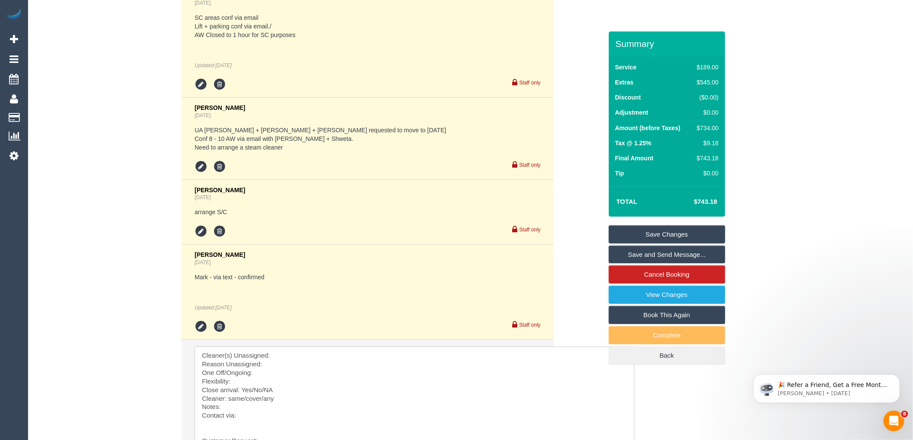
scroll to position [1782, 0]
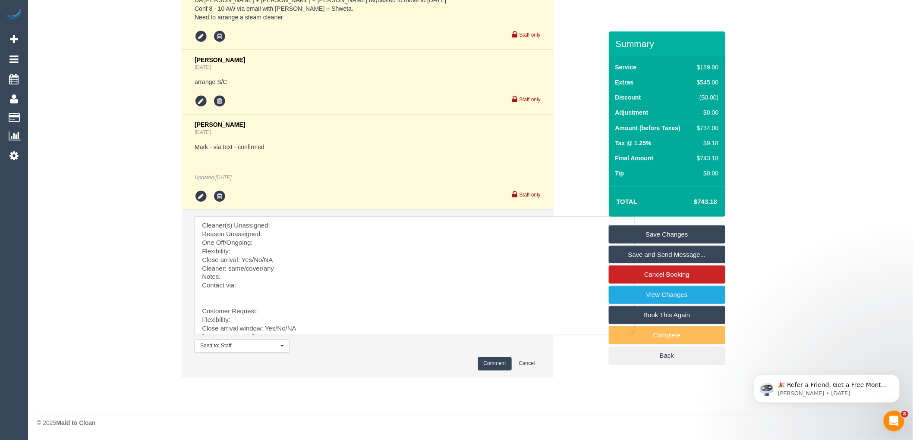
click at [304, 226] on textarea at bounding box center [415, 276] width 440 height 119
paste textarea "(3) [PERSON_NAME] (+ [PERSON_NAME]) (C)"
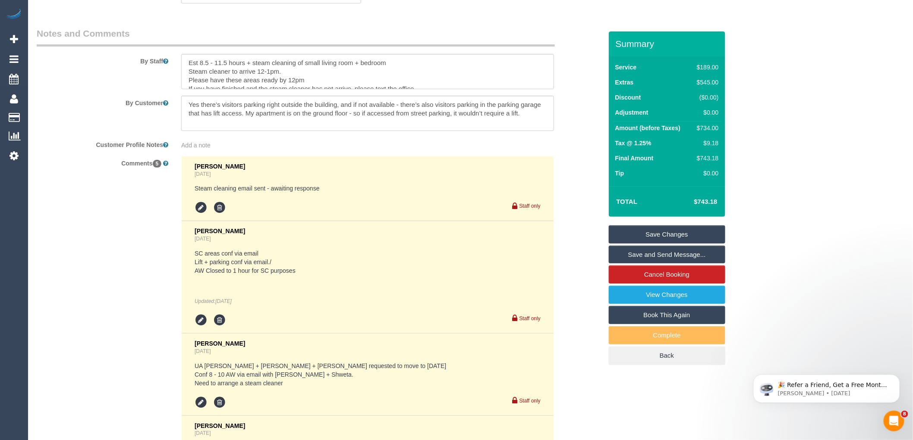
scroll to position [1063, 0]
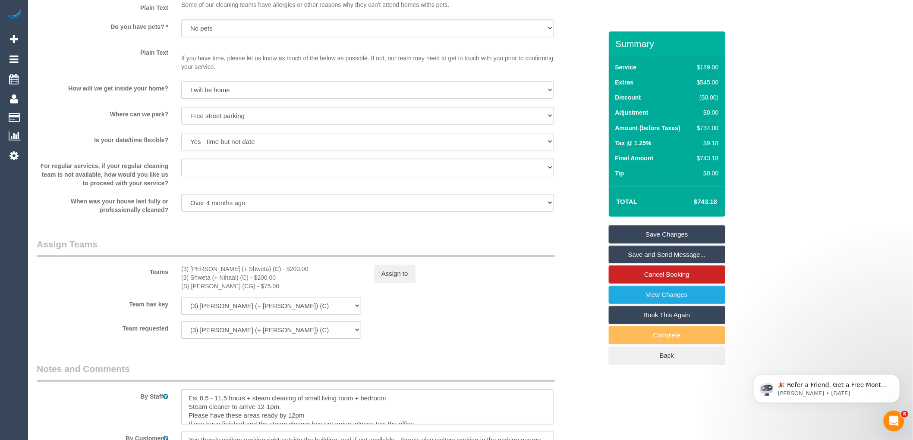
drag, startPoint x: 254, startPoint y: 295, endPoint x: 175, endPoint y: 295, distance: 78.9
click at [175, 291] on div "(3) Nihaal (+ Shweta) (C) - $200.00 (3) Shweta (+ Nihaal) (C) - $200.00 (S) Mar…" at bounding box center [271, 278] width 193 height 26
copy div "(S) Mark Yenimireddy (CG)"
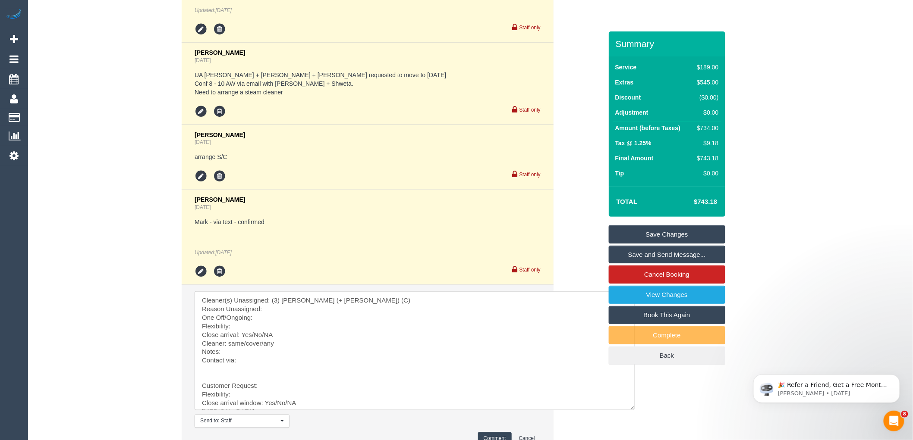
scroll to position [1782, 0]
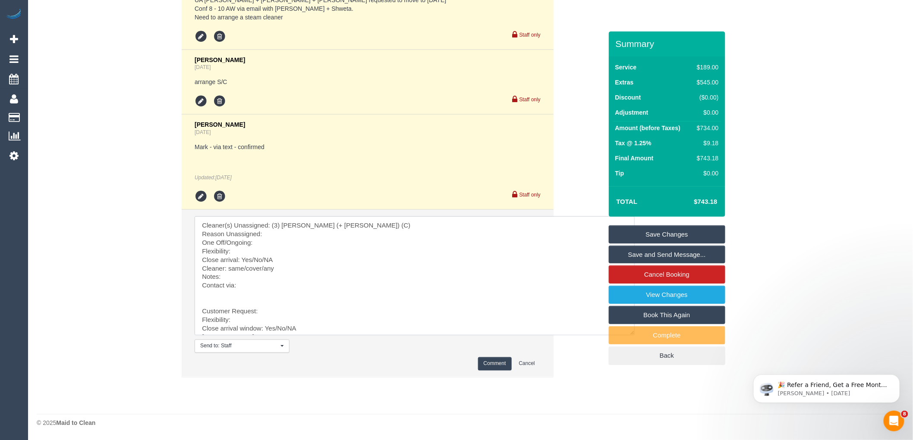
click at [377, 226] on textarea at bounding box center [415, 276] width 440 height 119
paste textarea "(S) Mark Yenimireddy (CG)"
click at [344, 223] on textarea at bounding box center [415, 276] width 440 height 119
click at [302, 239] on textarea at bounding box center [415, 276] width 440 height 119
click at [302, 234] on textarea at bounding box center [415, 276] width 440 height 119
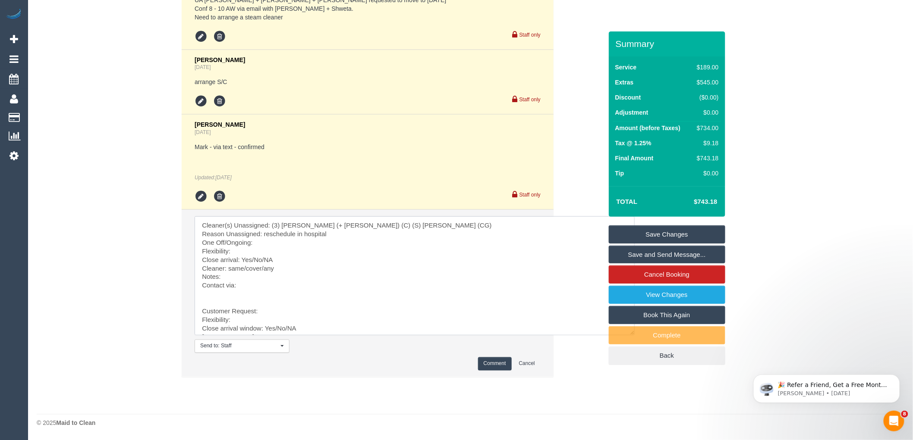
click at [280, 244] on textarea at bounding box center [415, 276] width 440 height 119
click at [274, 249] on textarea at bounding box center [415, 276] width 440 height 119
click at [302, 248] on textarea at bounding box center [415, 276] width 440 height 119
paste textarea "Thursday or Friday this week? Even Wednesday is fine if not possible for later …"
drag, startPoint x: 281, startPoint y: 260, endPoint x: 251, endPoint y: 259, distance: 29.8
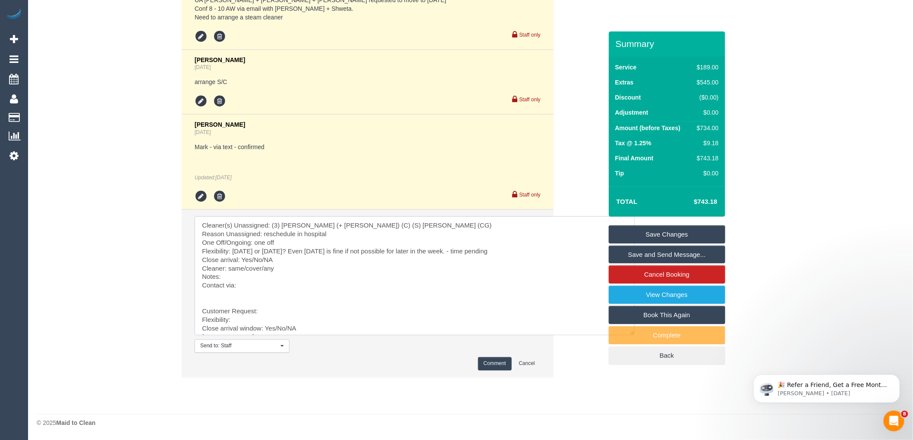
click at [251, 259] on textarea at bounding box center [415, 276] width 440 height 119
drag, startPoint x: 263, startPoint y: 267, endPoint x: 229, endPoint y: 265, distance: 34.1
click at [229, 265] on textarea at bounding box center [415, 276] width 440 height 119
click at [251, 284] on textarea at bounding box center [415, 276] width 440 height 119
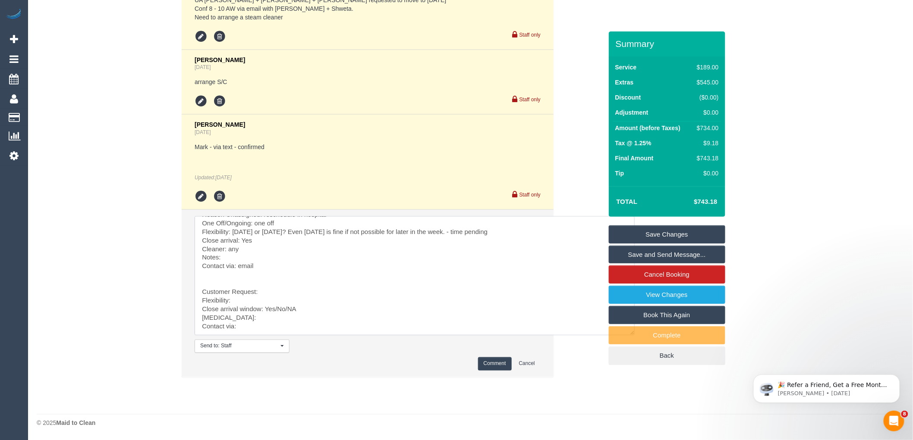
drag, startPoint x: 248, startPoint y: 298, endPoint x: 288, endPoint y: 413, distance: 121.8
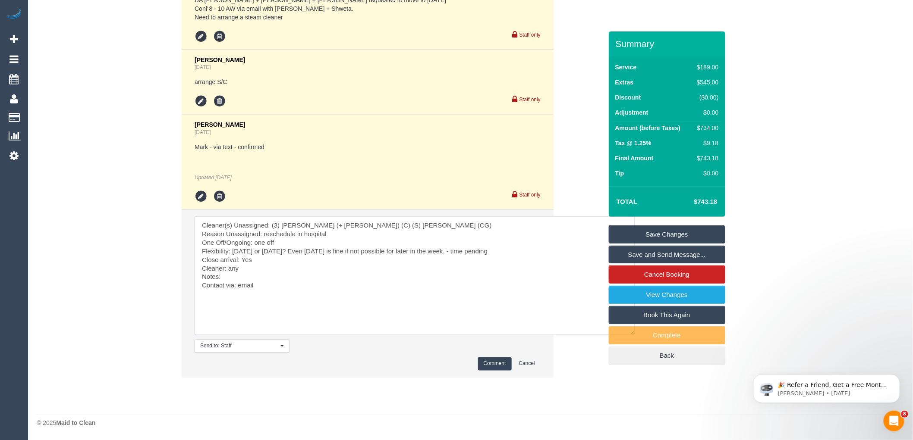
scroll to position [0, 0]
type textarea "Cleaner(s) Unassigned: (3) Nihaal (+ Shweta) (C) (S) Mark Yenimireddy (CG) Reas…"
click at [504, 358] on button "Comment" at bounding box center [495, 364] width 34 height 13
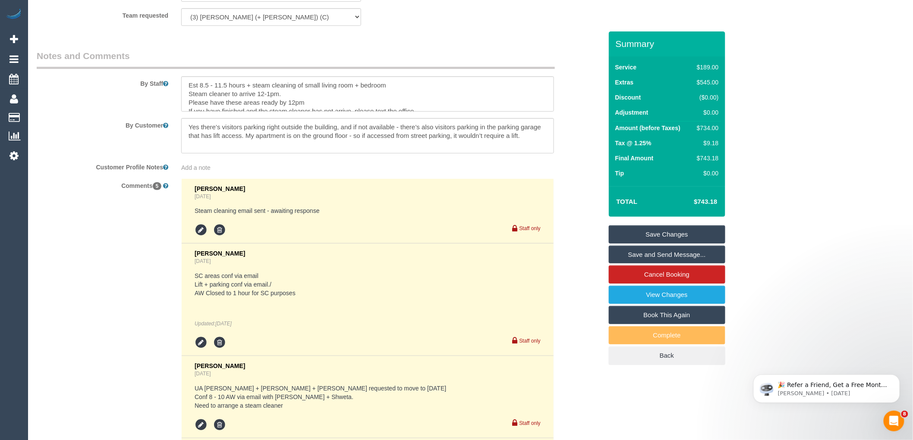
scroll to position [1255, 0]
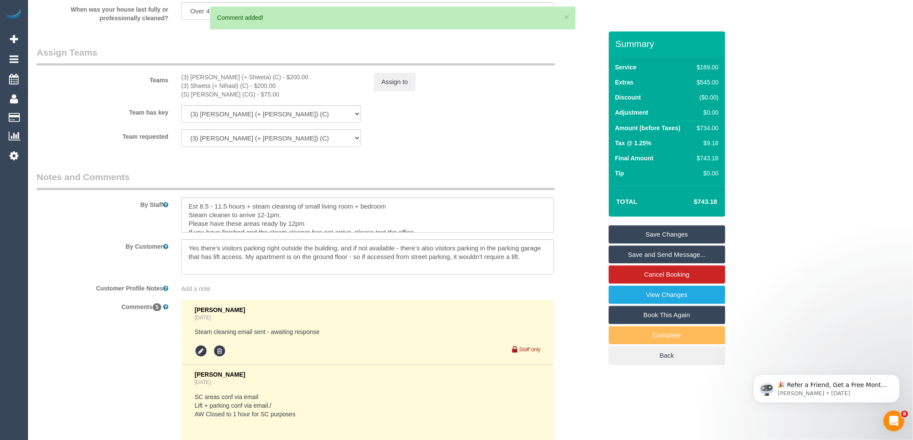
click at [390, 99] on div "Teams (3) Nihaal (+ Shweta) (C) - $200.00 (3) Shweta (+ Nihaal) (C) - $200.00 (…" at bounding box center [319, 72] width 578 height 53
click at [393, 91] on button "Assign to" at bounding box center [394, 82] width 41 height 18
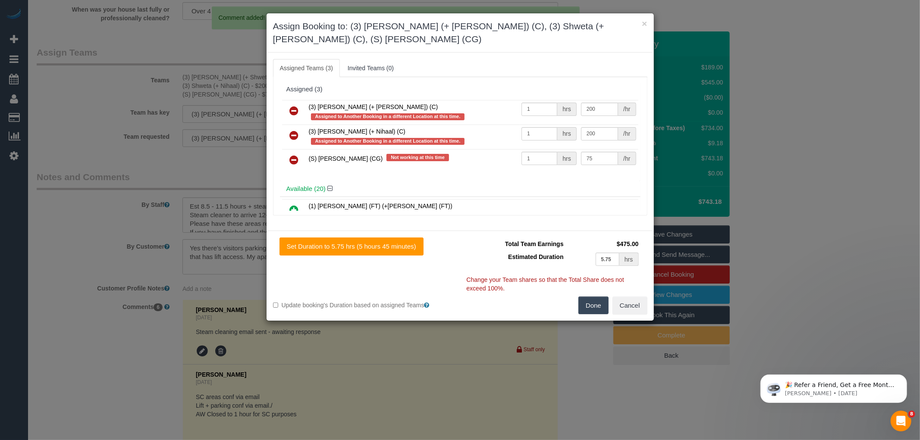
click at [289, 105] on link at bounding box center [294, 111] width 20 height 17
click at [289, 127] on link at bounding box center [294, 135] width 20 height 17
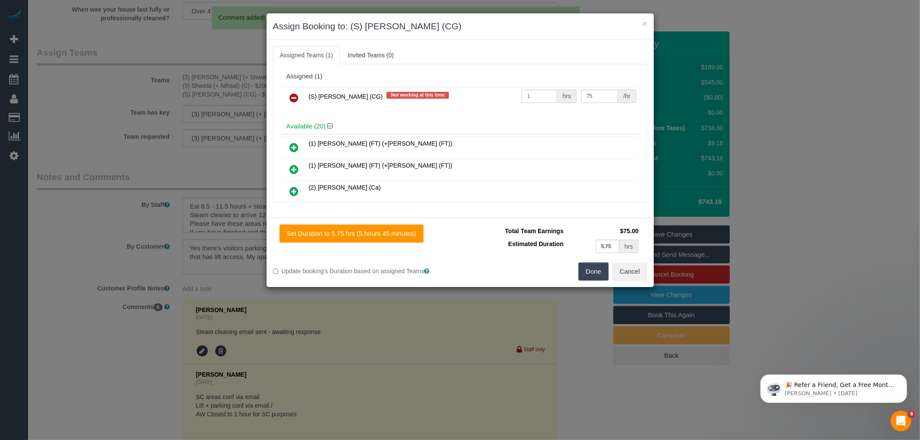
click at [289, 105] on link at bounding box center [294, 98] width 20 height 17
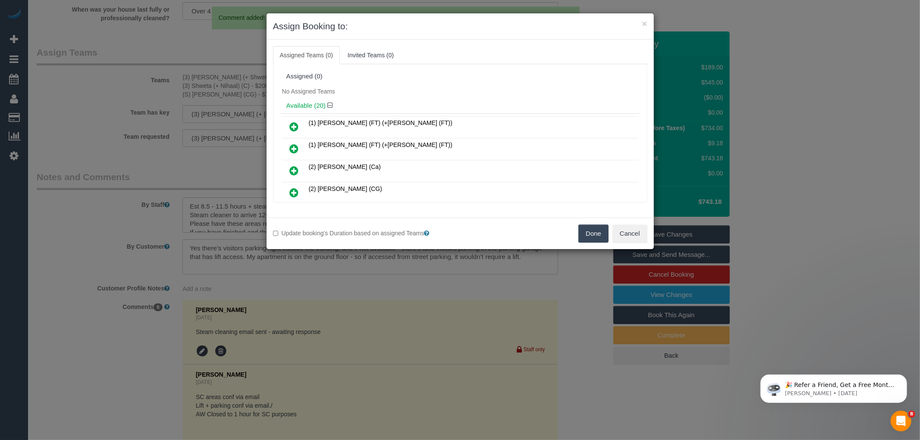
click at [593, 236] on button "Done" at bounding box center [593, 234] width 30 height 18
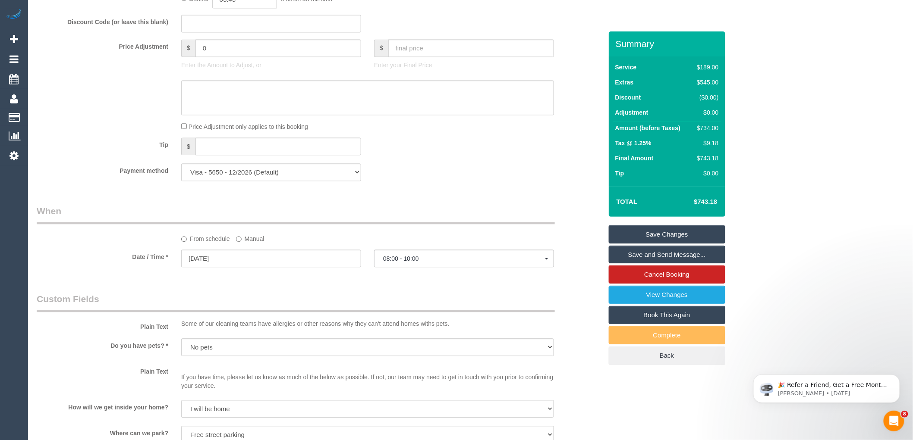
scroll to position [824, 0]
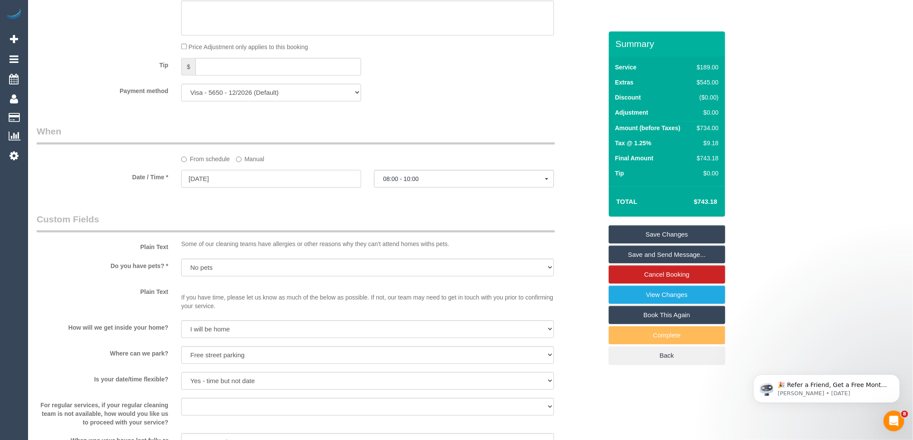
click at [249, 188] on input "16/09/2025" at bounding box center [271, 179] width 180 height 18
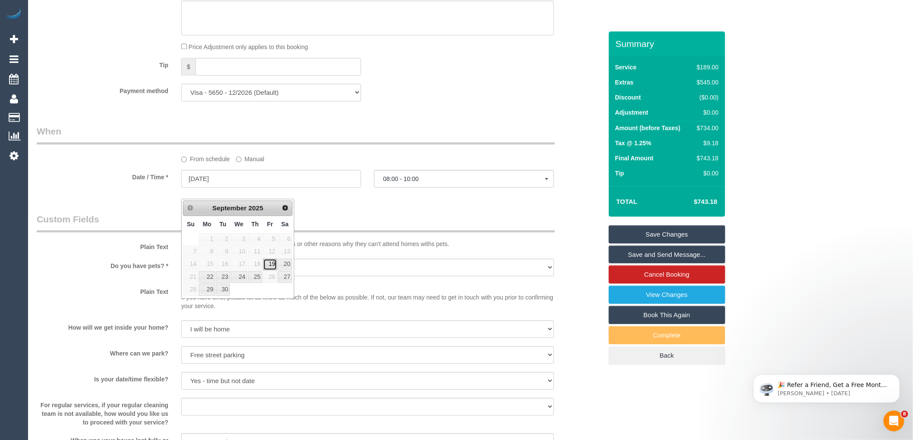
click at [269, 266] on link "19" at bounding box center [270, 265] width 14 height 12
type input "19/09/2025"
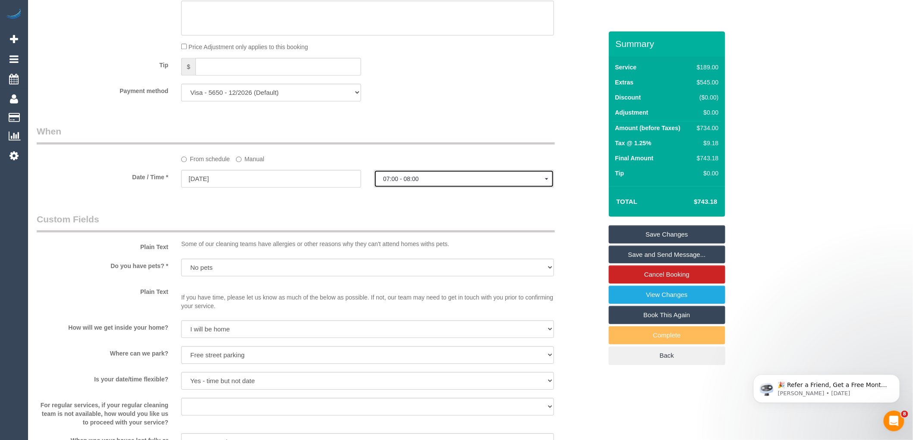
click at [458, 182] on span "07:00 - 08:00" at bounding box center [464, 179] width 162 height 7
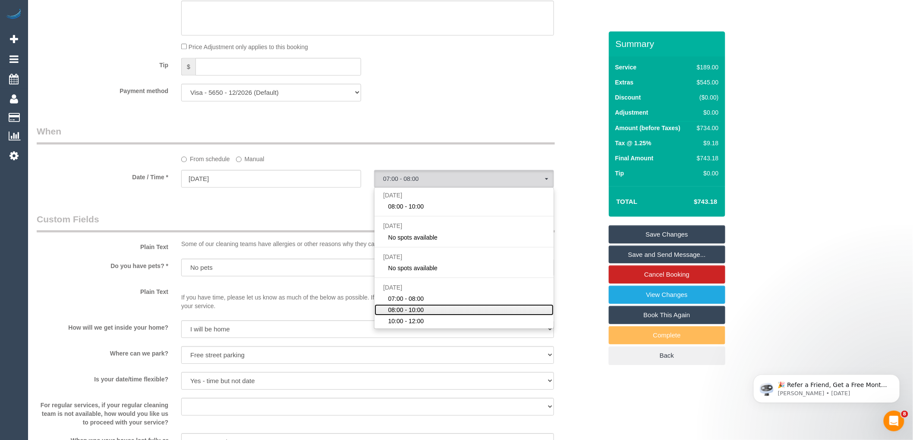
click at [423, 314] on span "08:00 - 10:00" at bounding box center [406, 310] width 36 height 9
select select "spot5"
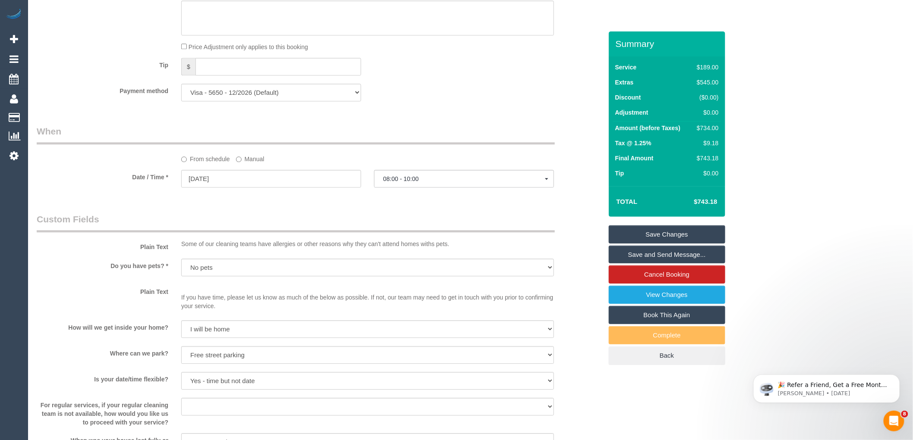
click at [295, 222] on div "Who Email* feltia2312@gmail.com Name * Felicia Tiara new customer Where Address…" at bounding box center [319, 321] width 578 height 2226
click at [666, 230] on link "Save Changes" at bounding box center [667, 235] width 116 height 18
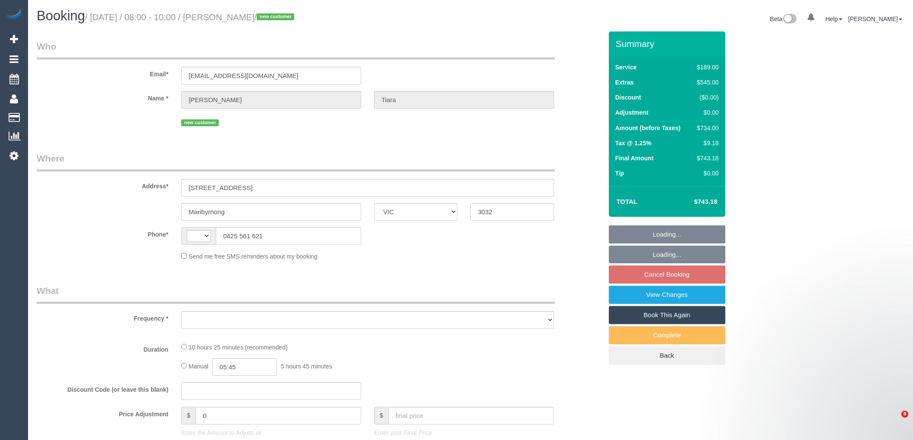
select select "VIC"
select select "string:AU"
select select "object:693"
select select "string:stripe-pm_1S5zmc2GScqysDRVyz7m8t0B"
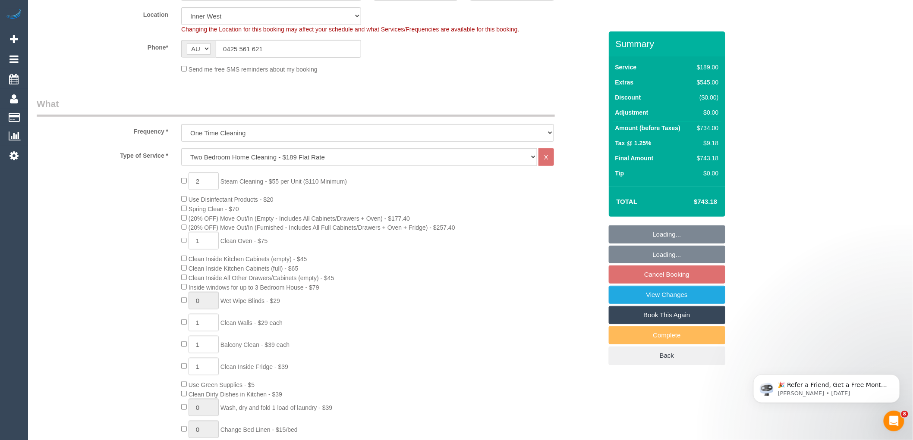
select select "number:28"
select select "number:14"
select select "number:19"
select select "number:24"
select select "number:26"
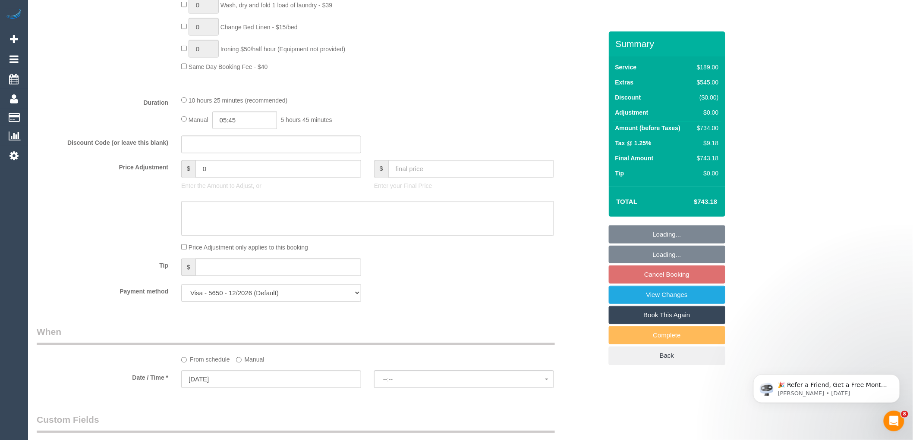
select select "object:1603"
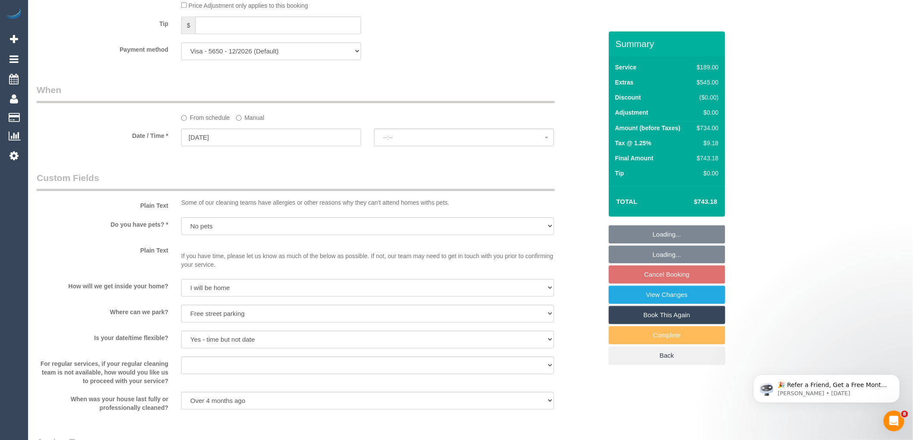
select select "spot2"
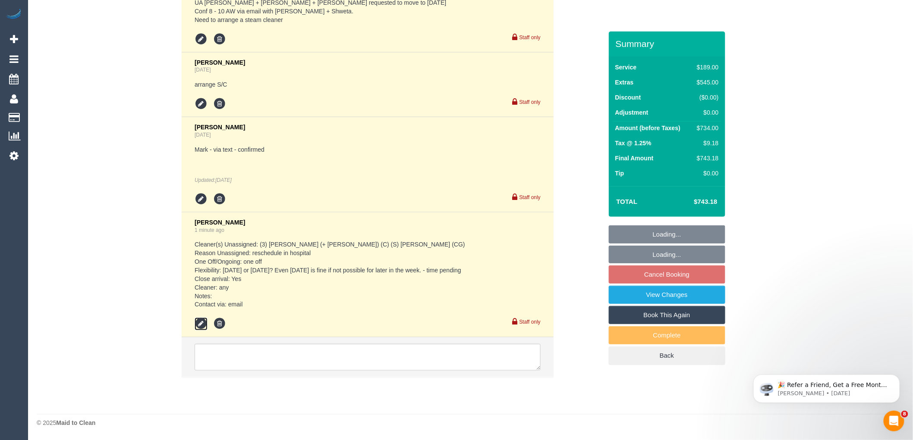
click at [198, 321] on icon at bounding box center [201, 324] width 13 height 13
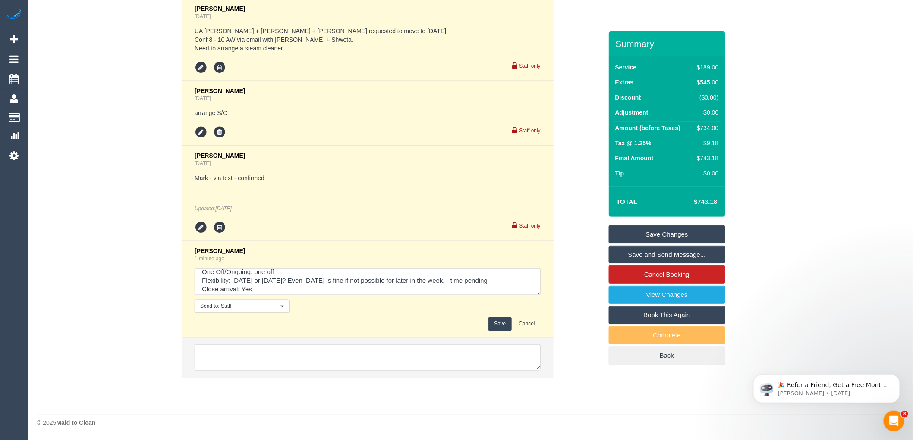
scroll to position [60, 0]
click at [241, 276] on textarea at bounding box center [368, 282] width 346 height 27
paste textarea "cnv_qdttfm7"
type textarea "Cleaner(s) Unassigned: (3) Nihaal (+ Shweta) (C) (S) Mark Yenimireddy (CG) Reas…"
click at [497, 324] on button "Save" at bounding box center [499, 323] width 23 height 13
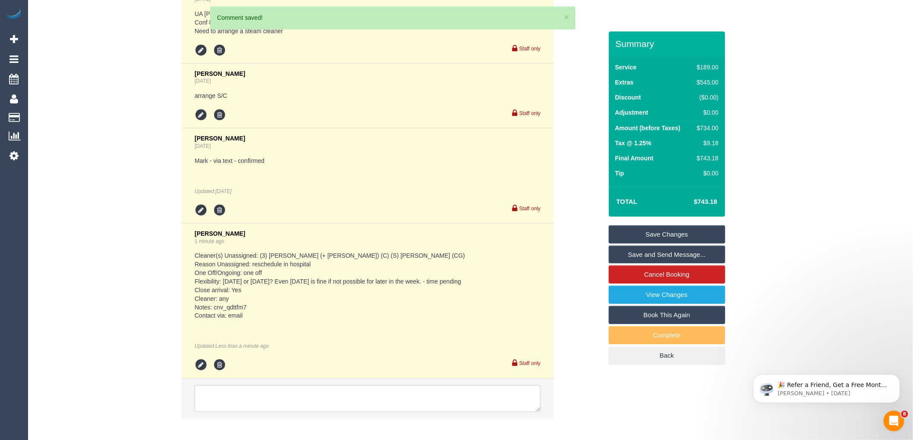
click at [683, 236] on link "Save Changes" at bounding box center [667, 235] width 116 height 18
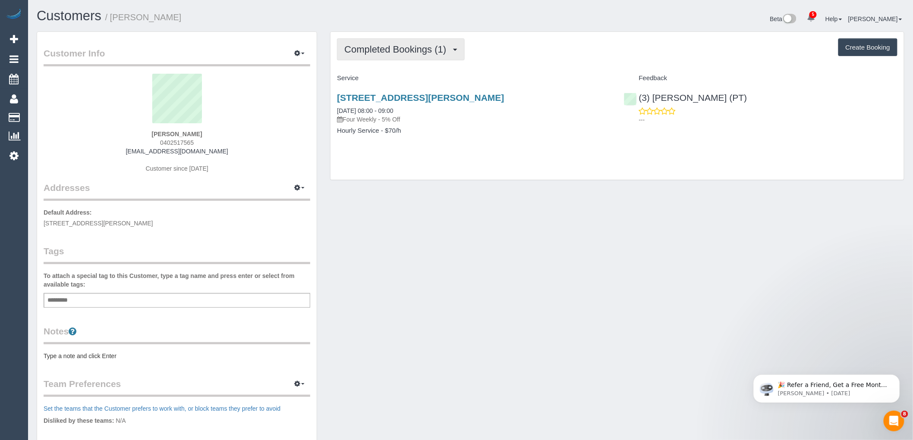
click at [421, 49] on span "Completed Bookings (1)" at bounding box center [397, 49] width 106 height 11
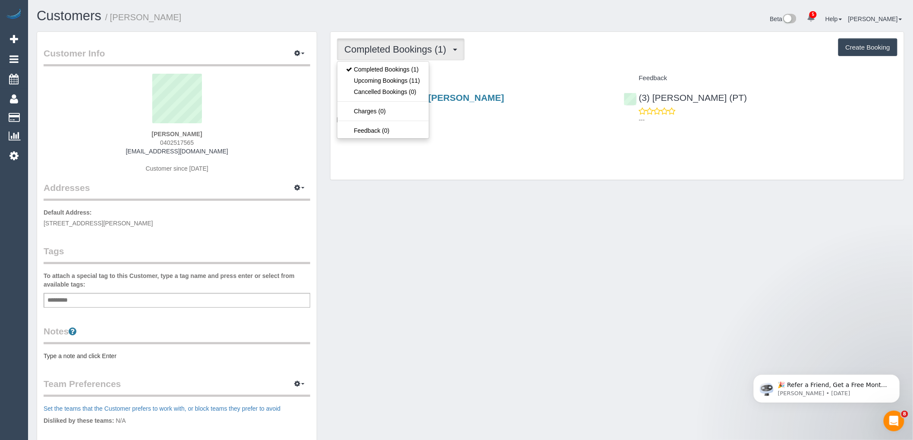
click at [518, 51] on div "Completed Bookings (1) Completed Bookings (1) Upcoming Bookings (11) Cancelled …" at bounding box center [617, 49] width 560 height 22
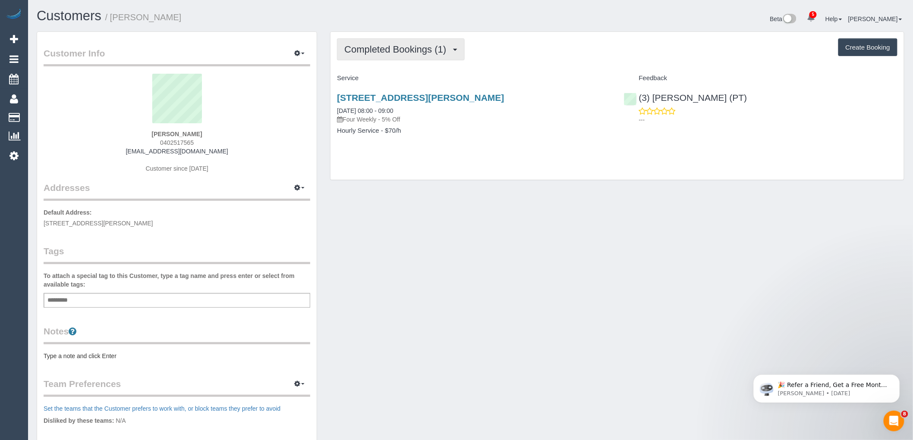
click at [398, 59] on button "Completed Bookings (1)" at bounding box center [401, 49] width 128 height 22
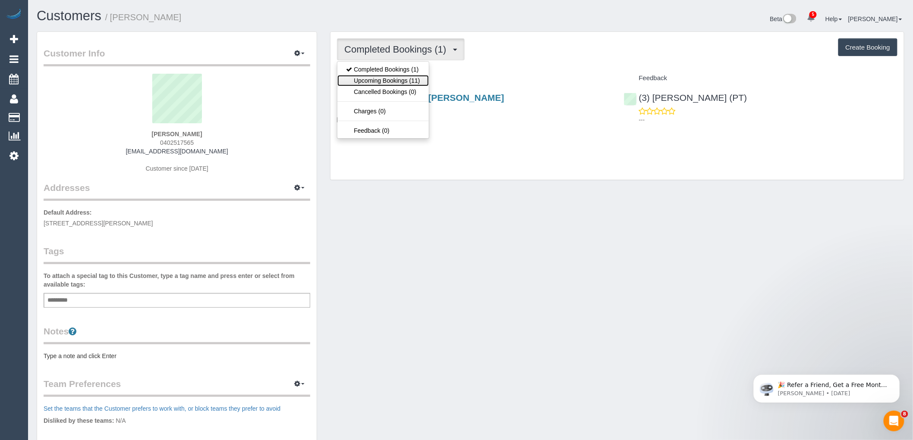
click at [400, 83] on link "Upcoming Bookings (11)" at bounding box center [382, 80] width 91 height 11
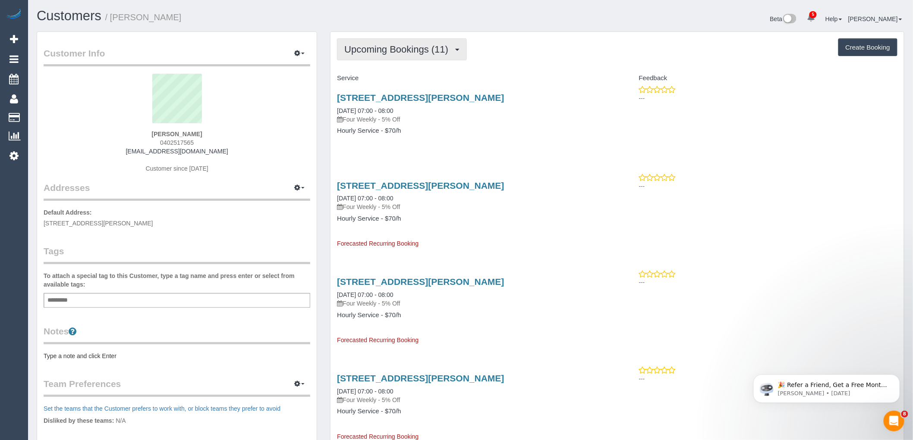
click at [420, 44] on button "Upcoming Bookings (11)" at bounding box center [402, 49] width 130 height 22
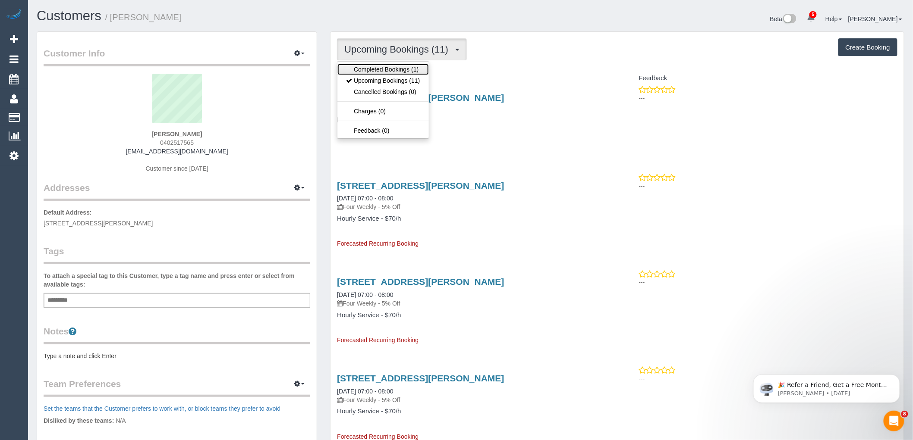
click at [416, 66] on link "Completed Bookings (1)" at bounding box center [382, 69] width 91 height 11
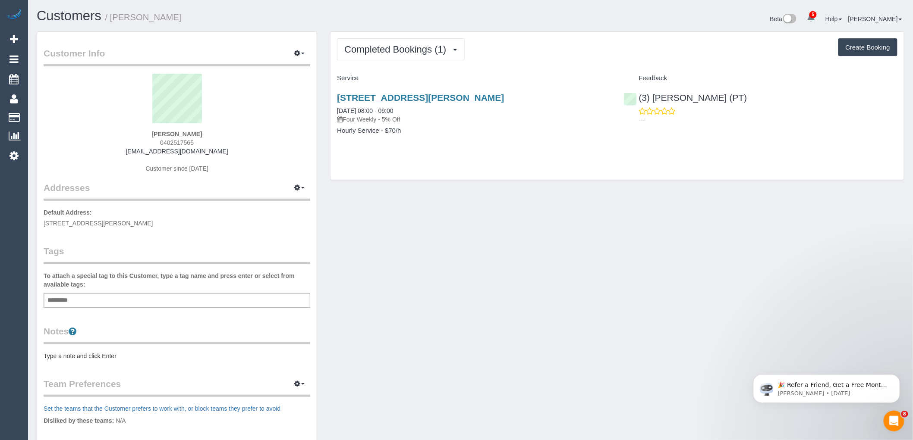
drag, startPoint x: 180, startPoint y: 139, endPoint x: 149, endPoint y: 141, distance: 31.6
click at [149, 141] on div "[PERSON_NAME] 0402517565 [EMAIL_ADDRESS][DOMAIN_NAME] Customer since [DATE]" at bounding box center [177, 128] width 267 height 108
copy span "0402517565"
click at [235, 167] on div "[PERSON_NAME] 0402517565 [EMAIL_ADDRESS][DOMAIN_NAME] Customer since [DATE]" at bounding box center [177, 128] width 267 height 108
drag, startPoint x: 180, startPoint y: 273, endPoint x: 184, endPoint y: 282, distance: 9.3
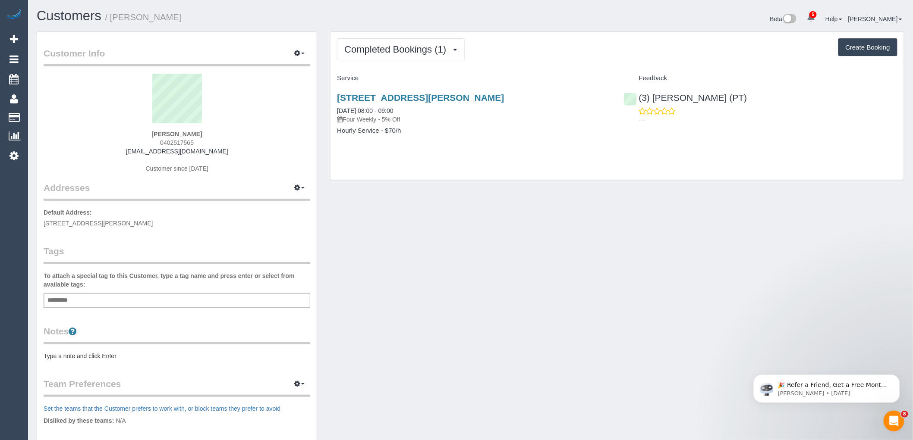
click at [180, 273] on label "To attach a special tag to this Customer, type a tag name and press enter or se…" at bounding box center [177, 280] width 267 height 17
click at [183, 303] on div "Add a tag" at bounding box center [177, 300] width 267 height 15
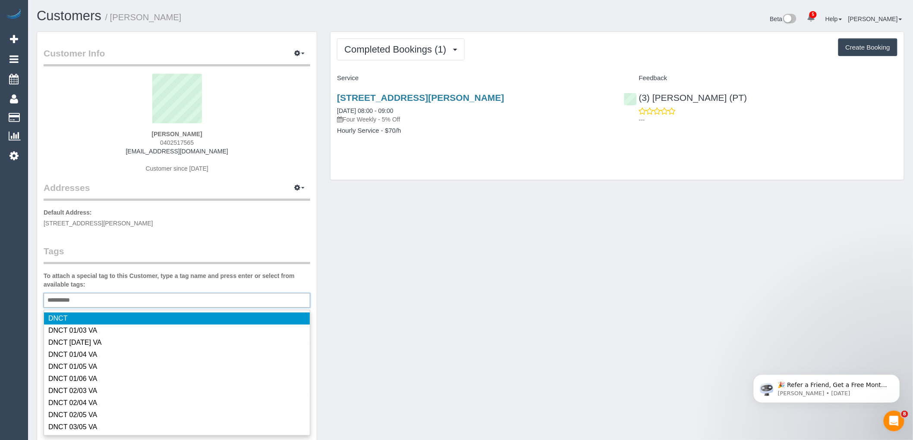
type input "**********"
click at [194, 247] on legend "Tags" at bounding box center [177, 254] width 267 height 19
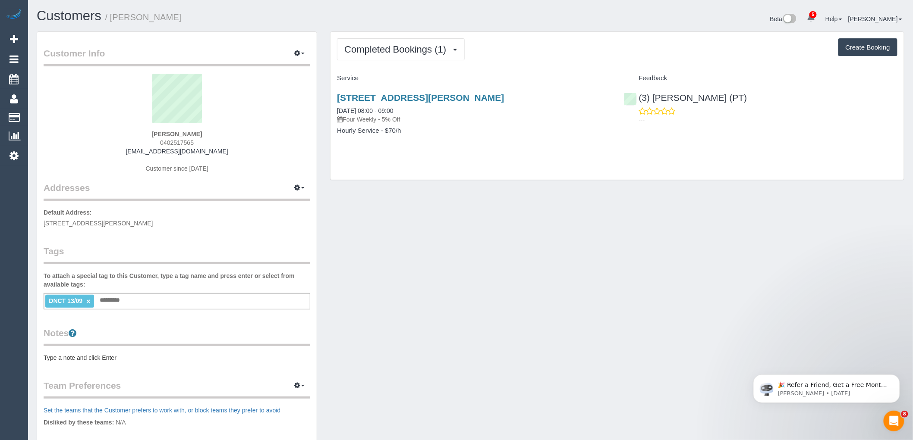
click at [94, 302] on li "DNCT 13/09 ×" at bounding box center [69, 301] width 49 height 13
click at [89, 302] on link "×" at bounding box center [88, 301] width 4 height 7
click at [104, 298] on div "Add a tag" at bounding box center [177, 300] width 267 height 15
type input "**********"
click at [95, 262] on legend "Tags" at bounding box center [177, 254] width 267 height 19
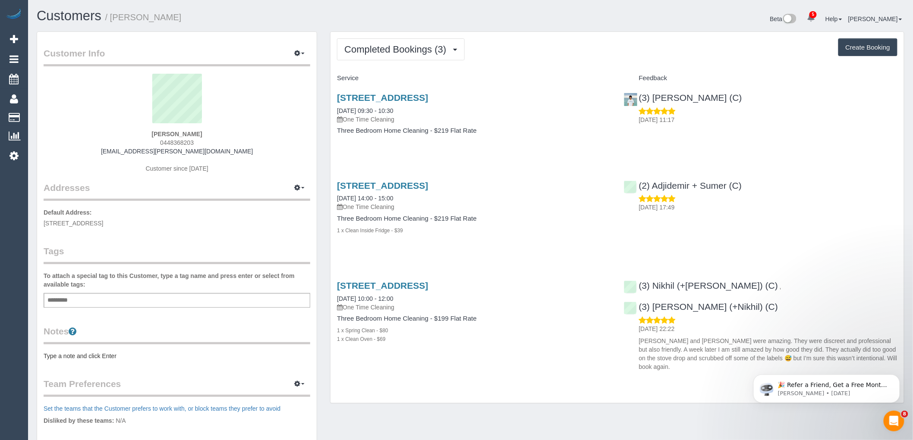
click at [211, 133] on div "[PERSON_NAME] 0448368203 [EMAIL_ADDRESS][PERSON_NAME][DOMAIN_NAME] Customer sin…" at bounding box center [177, 128] width 267 height 108
click at [437, 41] on button "Completed Bookings (3)" at bounding box center [401, 49] width 128 height 22
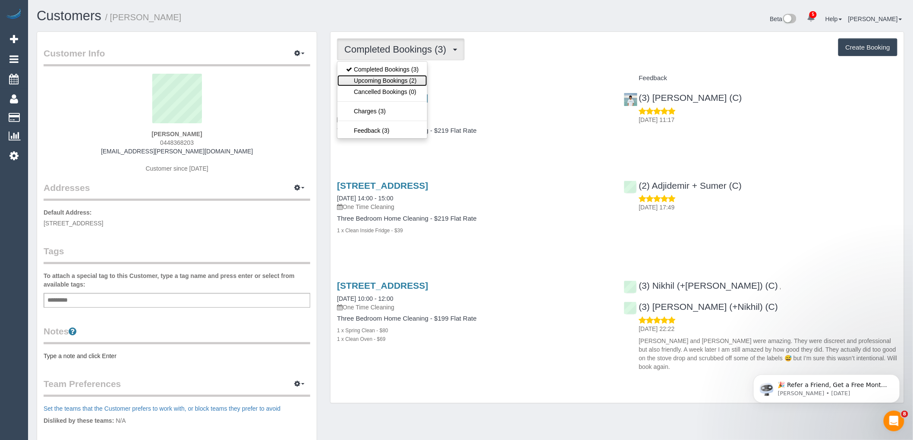
click at [415, 84] on link "Upcoming Bookings (2)" at bounding box center [382, 80] width 90 height 11
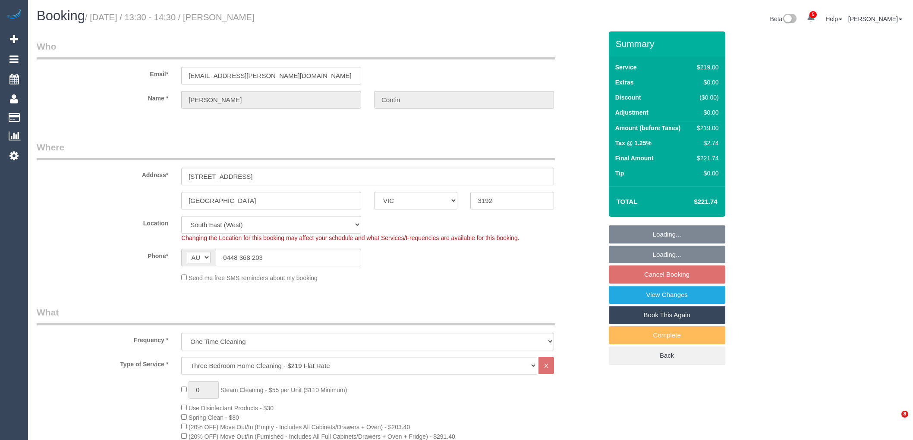
select select "VIC"
select select "string:stripe-pm_1RSqlj2GScqysDRVYZYbwciU"
select select "number:27"
select select "number:14"
select select "number:21"
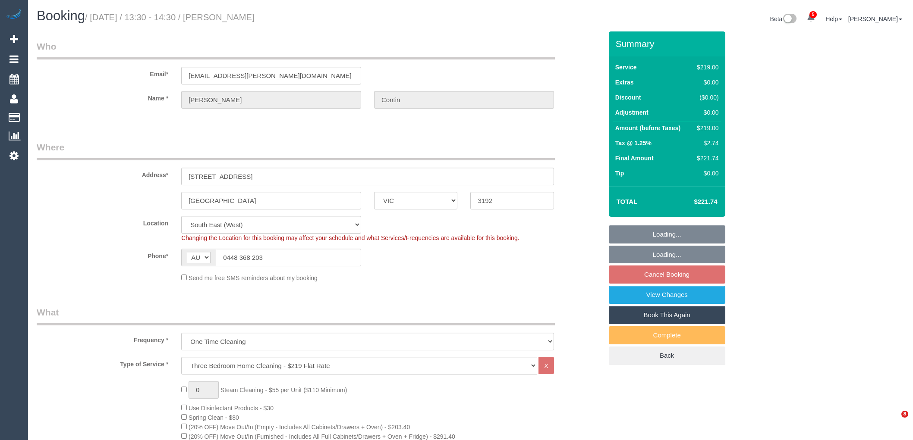
select select "number:25"
select select "number:26"
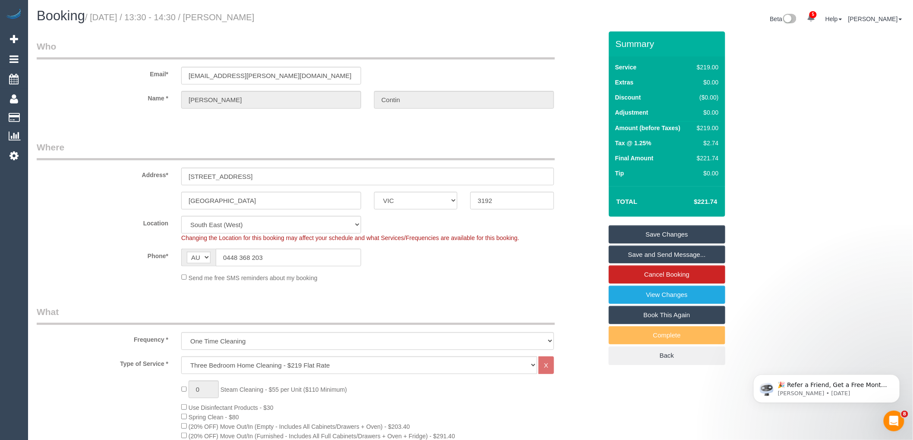
drag, startPoint x: 232, startPoint y: 15, endPoint x: 180, endPoint y: 17, distance: 51.8
click at [180, 17] on small "/ [DATE] / 13:30 - 14:30 / [PERSON_NAME]" at bounding box center [170, 17] width 170 height 9
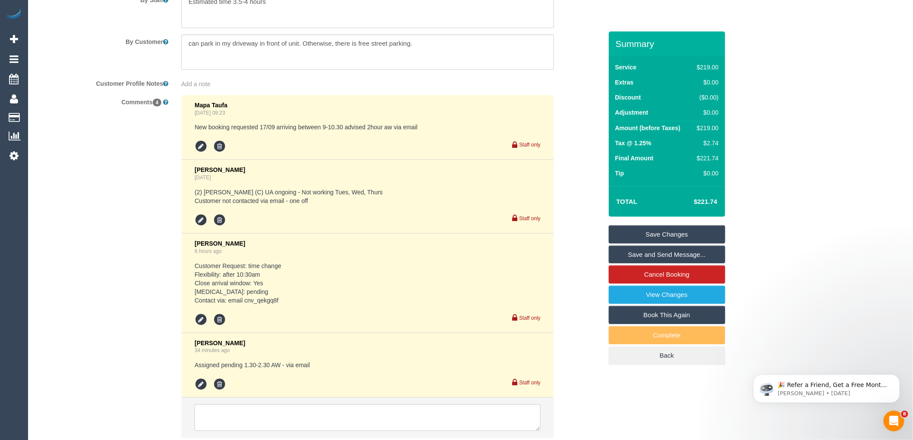
scroll to position [1556, 0]
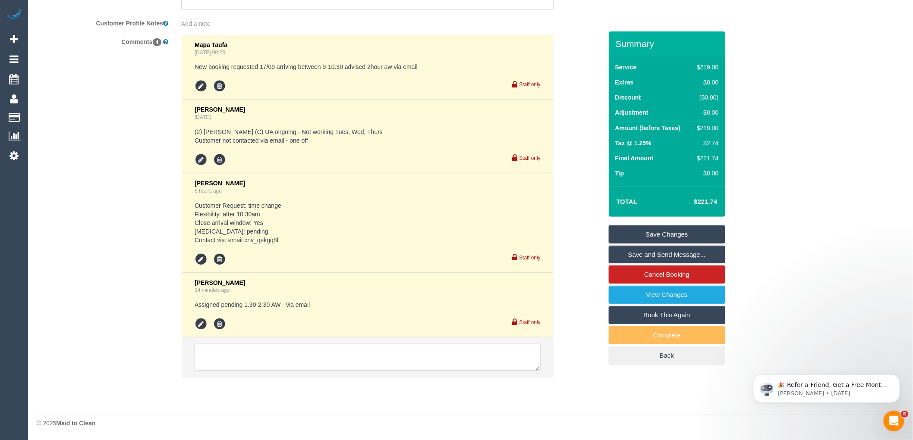
click at [269, 351] on textarea at bounding box center [368, 357] width 346 height 27
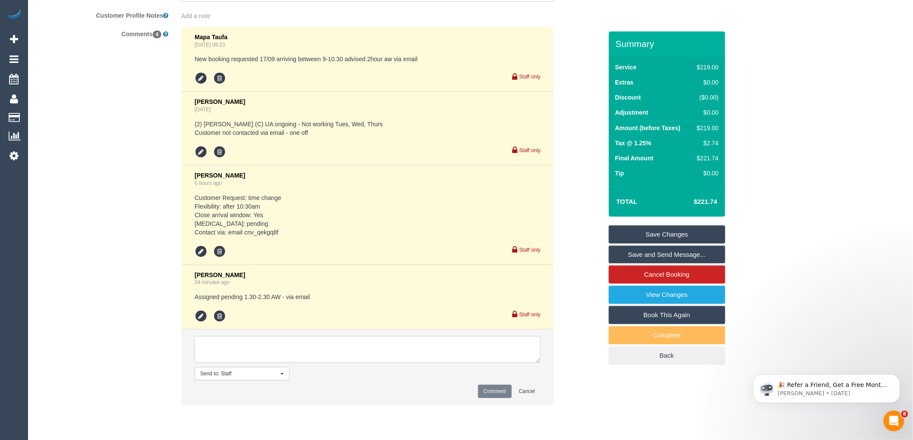
click at [278, 361] on textarea at bounding box center [368, 349] width 346 height 27
click at [385, 363] on textarea at bounding box center [368, 349] width 346 height 27
paste textarea "cnv_qekgq8f"
type textarea "AW confirmed via email cnv_qekgq8f"
click at [484, 397] on button "Comment" at bounding box center [495, 391] width 34 height 13
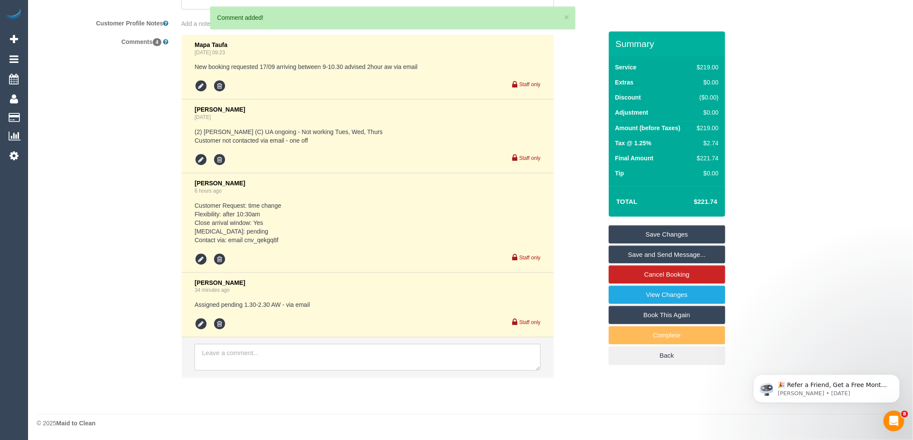
click at [673, 230] on link "Save Changes" at bounding box center [667, 235] width 116 height 18
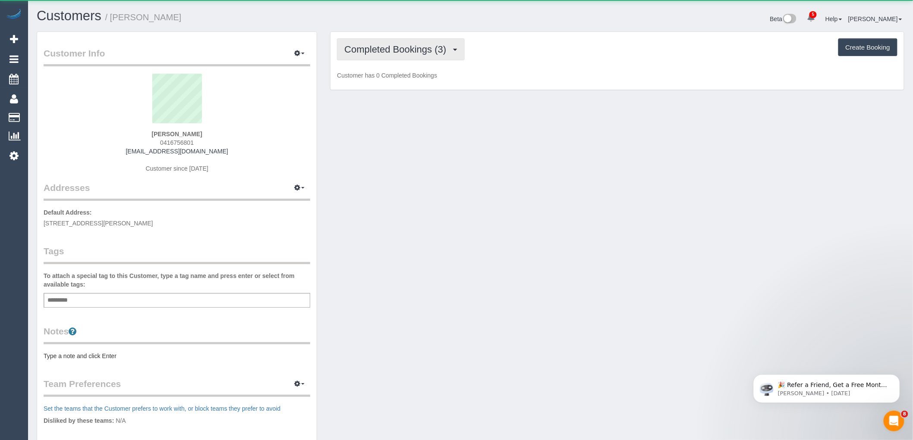
click at [410, 46] on span "Completed Bookings (3)" at bounding box center [397, 49] width 106 height 11
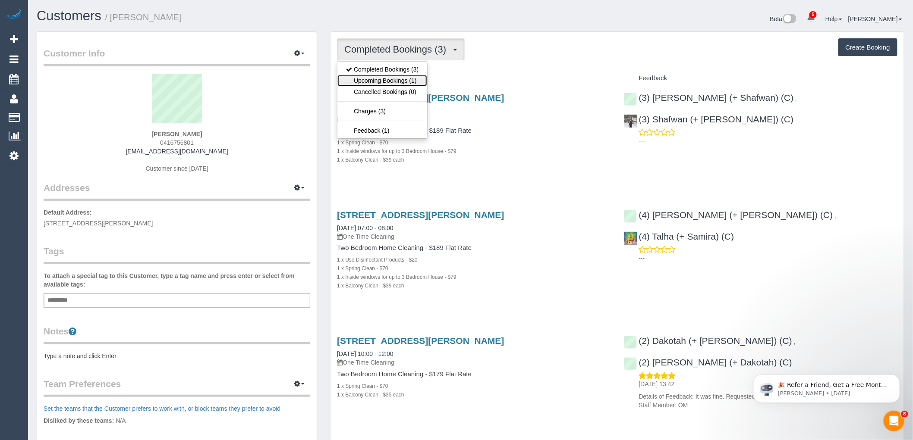
click at [415, 79] on link "Upcoming Bookings (1)" at bounding box center [382, 80] width 90 height 11
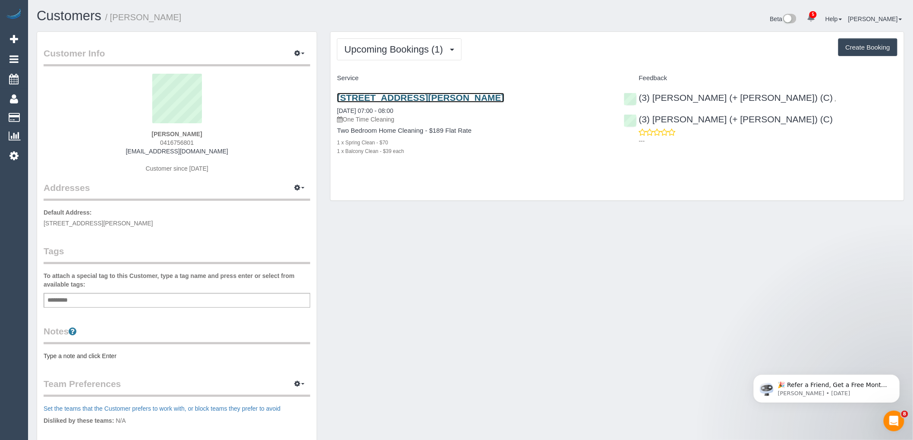
click at [420, 97] on link "[STREET_ADDRESS][PERSON_NAME]" at bounding box center [420, 98] width 167 height 10
click at [426, 60] on button "Upcoming Bookings (1)" at bounding box center [399, 49] width 125 height 22
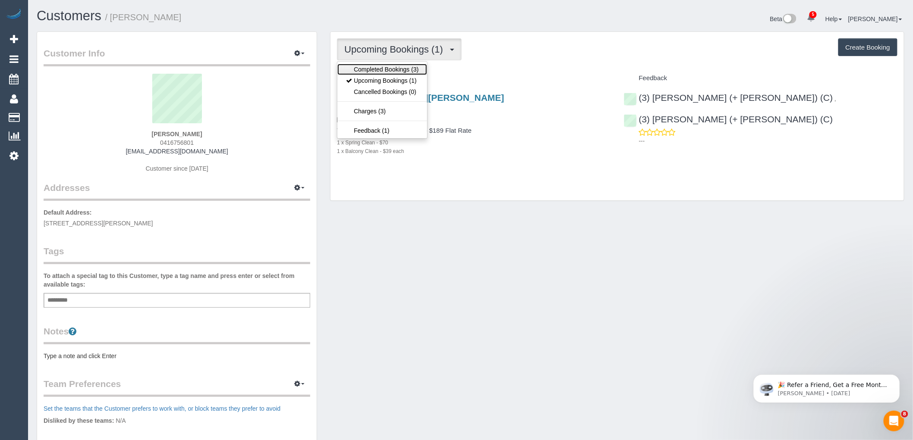
click at [418, 72] on link "Completed Bookings (3)" at bounding box center [382, 69] width 90 height 11
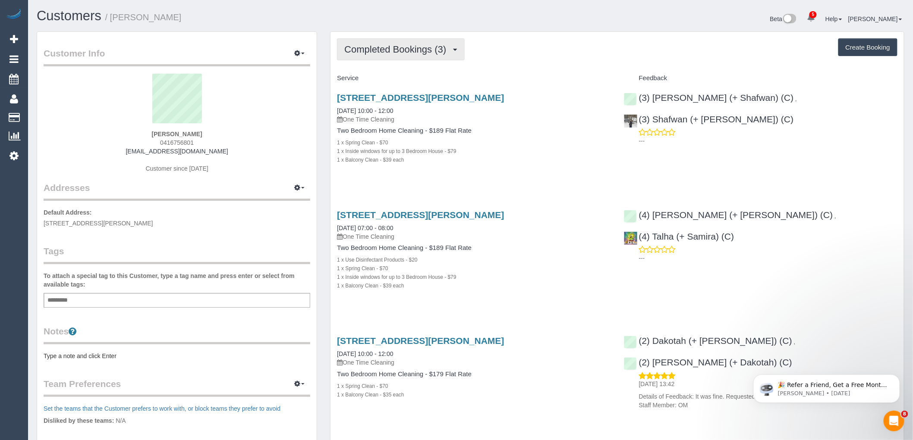
click at [388, 50] on span "Completed Bookings (3)" at bounding box center [397, 49] width 106 height 11
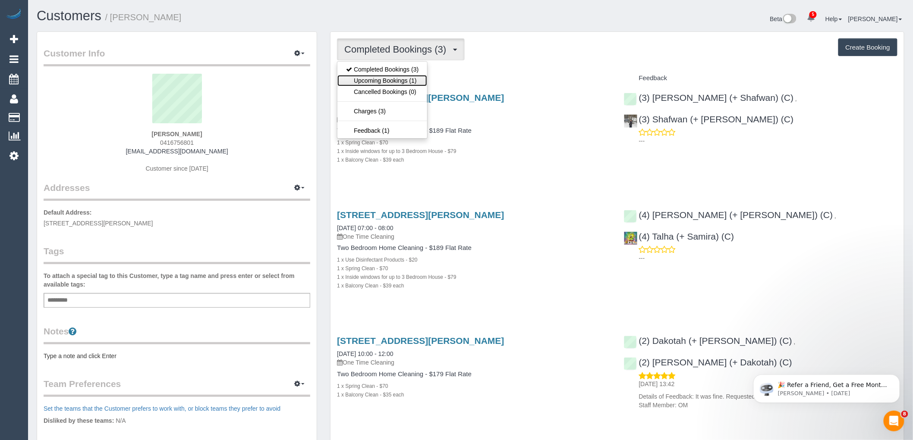
click at [387, 84] on link "Upcoming Bookings (1)" at bounding box center [382, 80] width 90 height 11
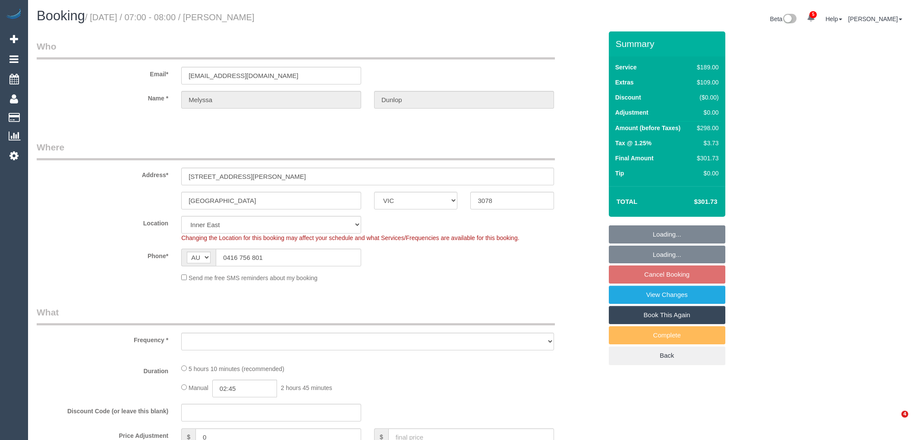
select select "VIC"
select select "string:stripe-pm_1RthOM2GScqysDRVMhHCBxX7"
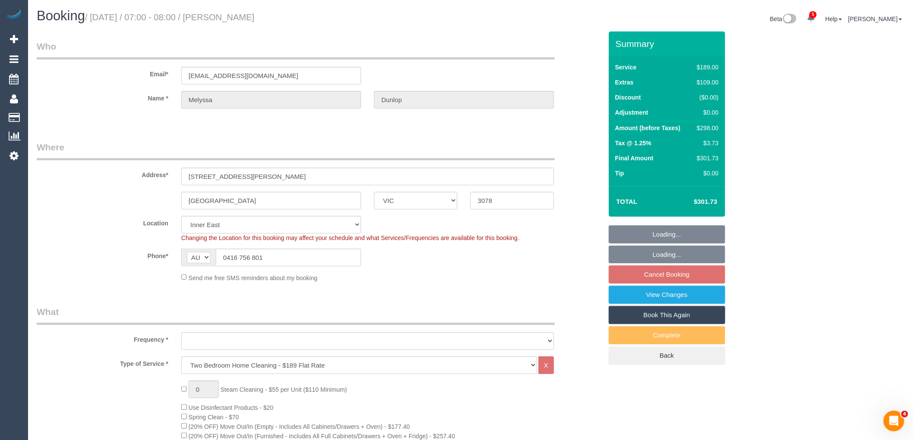
select select "object:675"
select select "number:27"
select select "number:16"
select select "number:19"
select select "number:22"
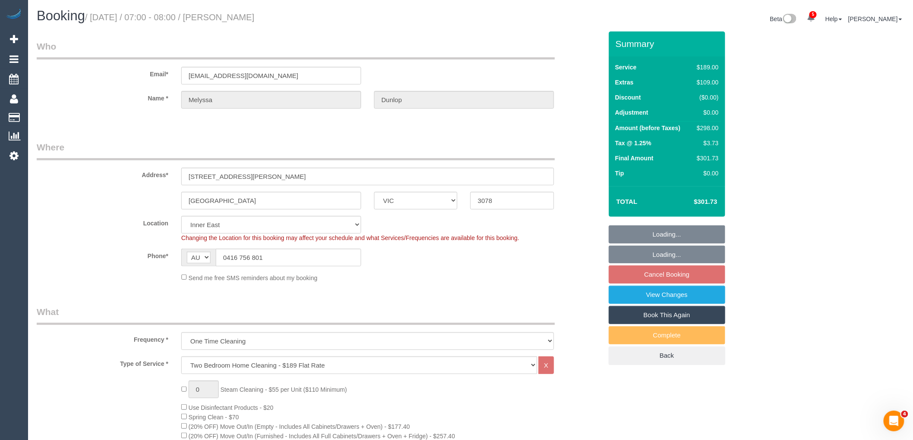
select select "number:12"
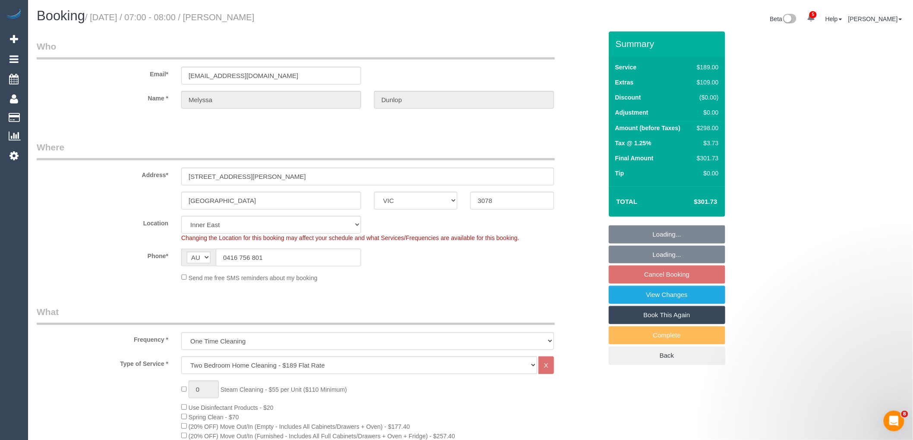
select select "object:1436"
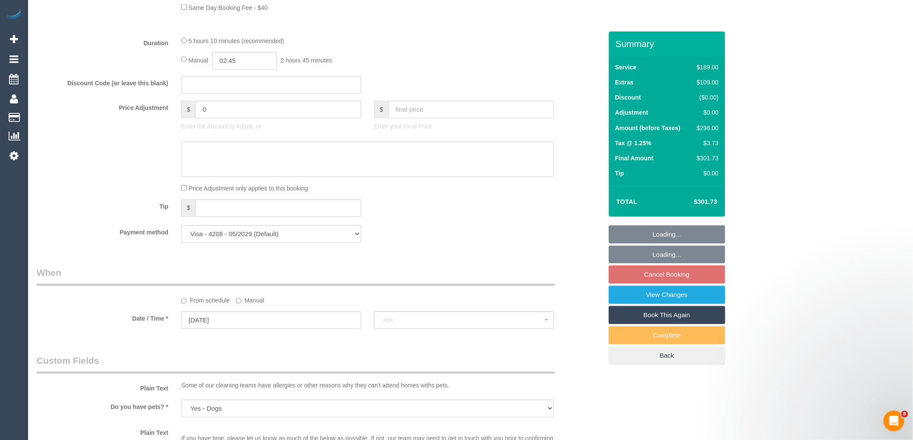
select select "spot1"
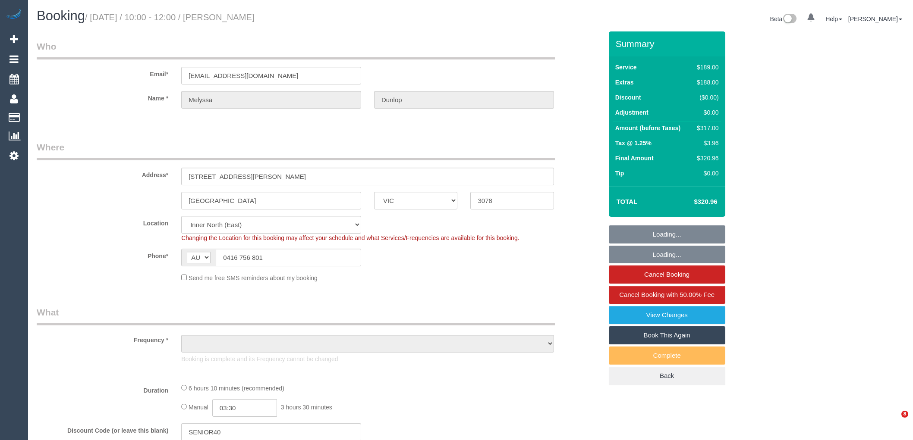
select select "VIC"
select select "object:612"
select select "spot1"
select select "number:27"
select select "number:16"
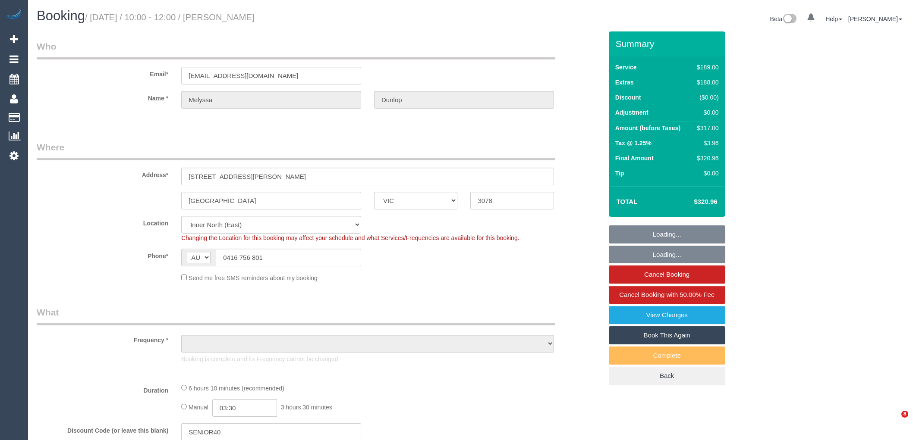
select select "number:19"
select select "number:22"
select select "number:13"
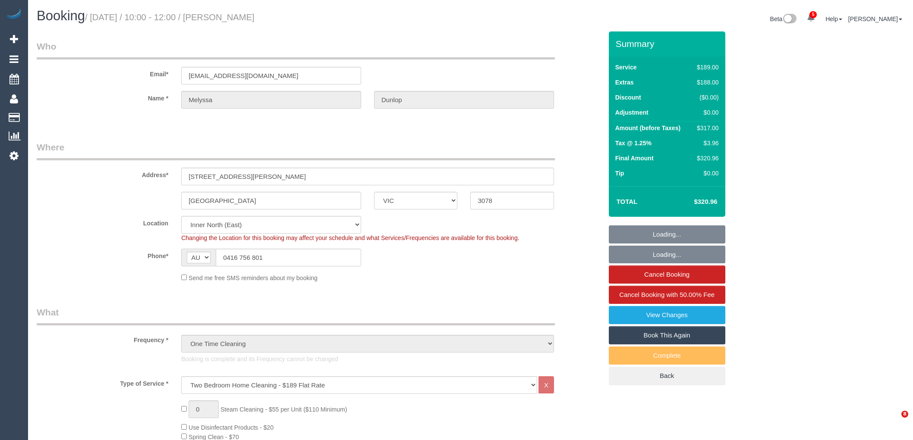
select select "object:1686"
select select "VIC"
select select "string:stripe"
select select "spot1"
select select "number:28"
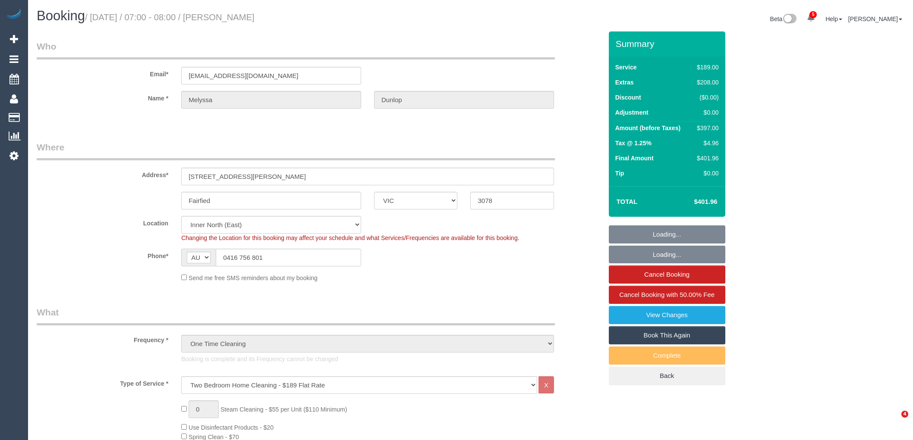
select select "number:15"
select select "number:19"
select select "number:22"
select select "number:12"
select select "VIC"
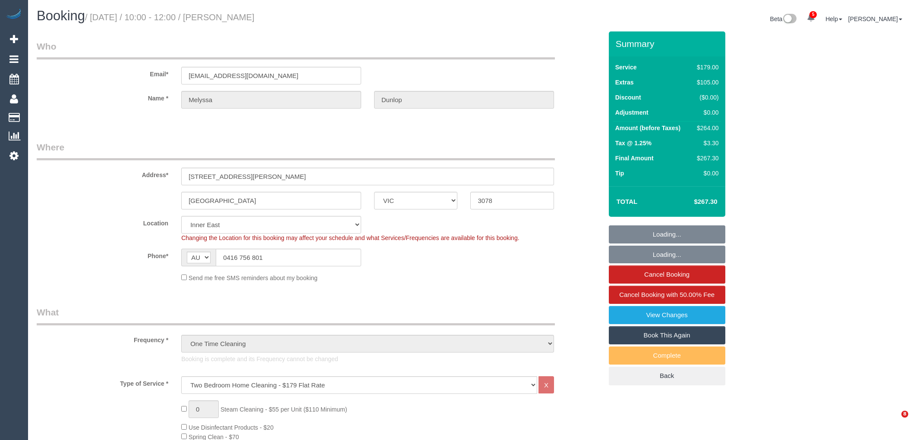
select select "string:stripe"
select select "number:28"
select select "number:14"
select select "number:19"
select select "number:22"
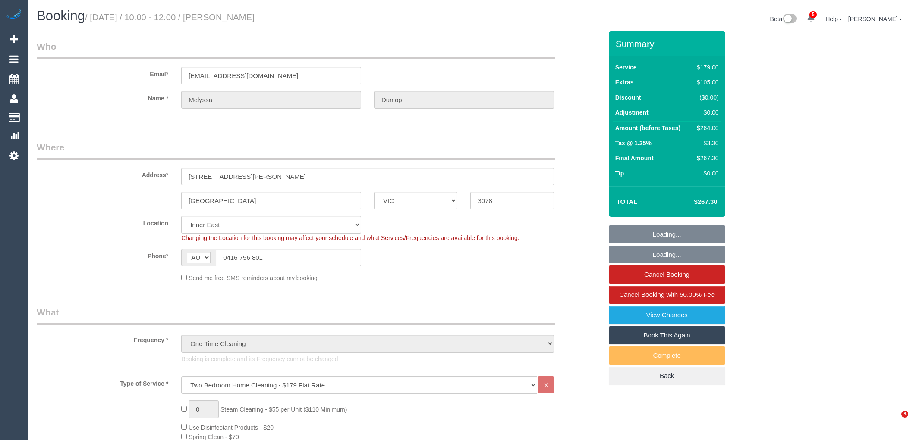
select select "number:11"
select select "object:1489"
select select "spot1"
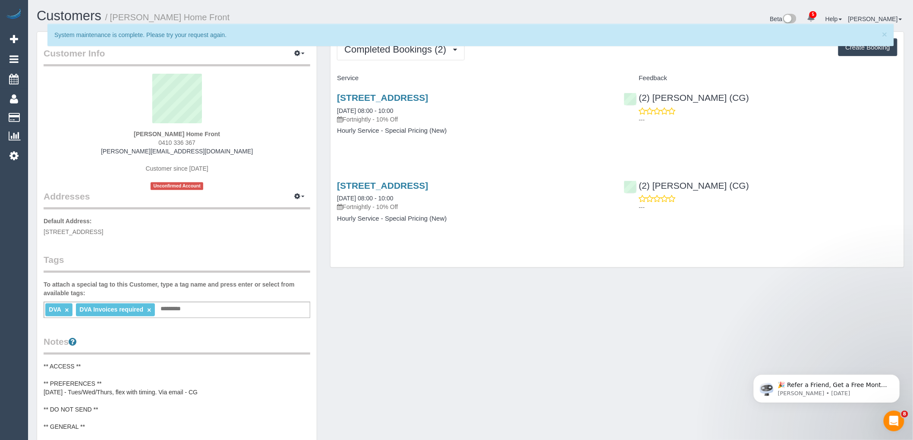
click at [391, 50] on div "× System maintenance is complete. Please try your request again." at bounding box center [470, 39] width 881 height 31
click at [383, 52] on div "× System maintenance is complete. Please try your request again." at bounding box center [470, 39] width 881 height 31
click at [880, 35] on div "× System maintenance is complete. Please try your request again." at bounding box center [470, 35] width 846 height 22
click at [882, 34] on span "×" at bounding box center [884, 34] width 5 height 10
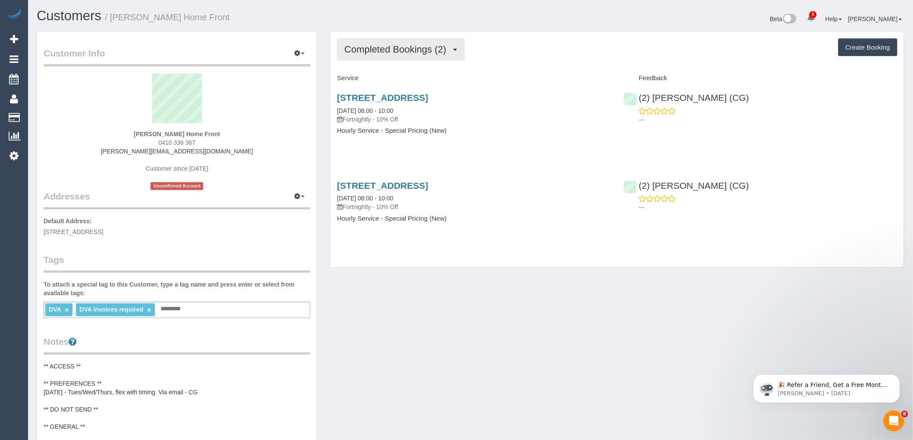
click at [428, 52] on span "Completed Bookings (2)" at bounding box center [397, 49] width 106 height 11
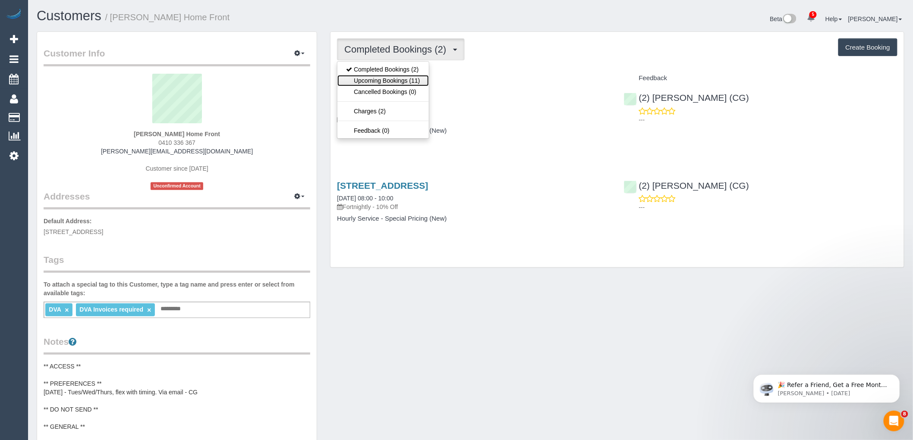
click at [415, 77] on link "Upcoming Bookings (11)" at bounding box center [382, 80] width 91 height 11
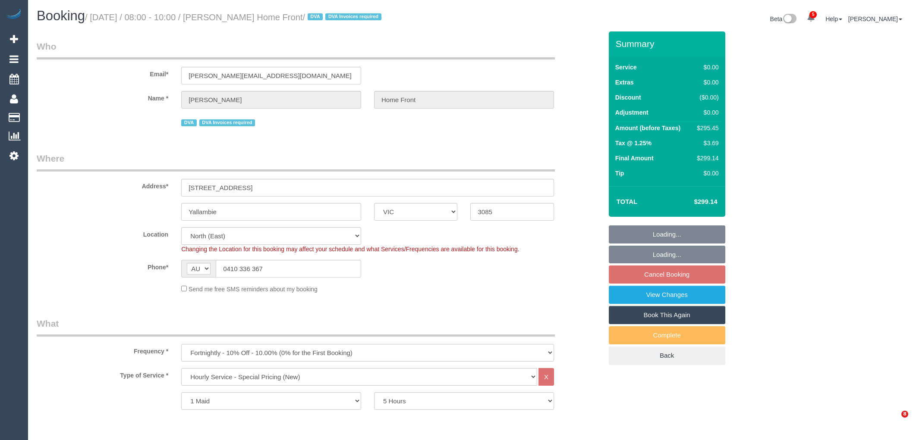
select select "VIC"
select select "300"
select select "number:28"
select select "number:14"
select select "number:19"
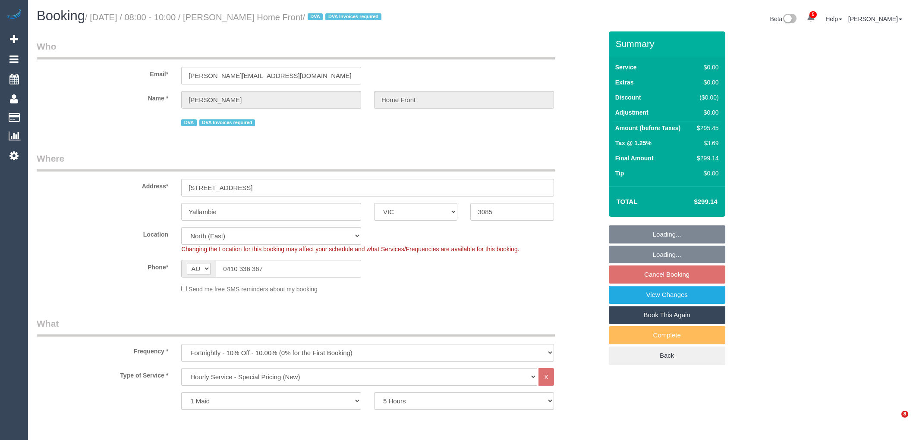
select select "number:36"
select select "number:35"
select select "number:13"
select select "spot2"
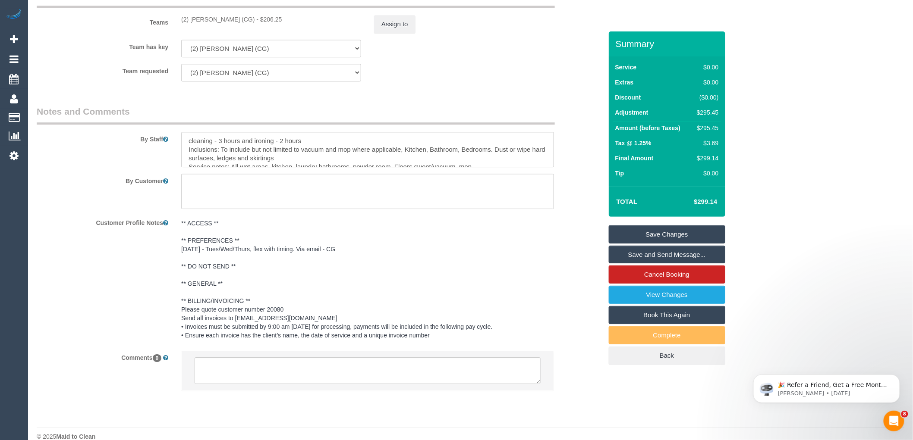
scroll to position [1051, 0]
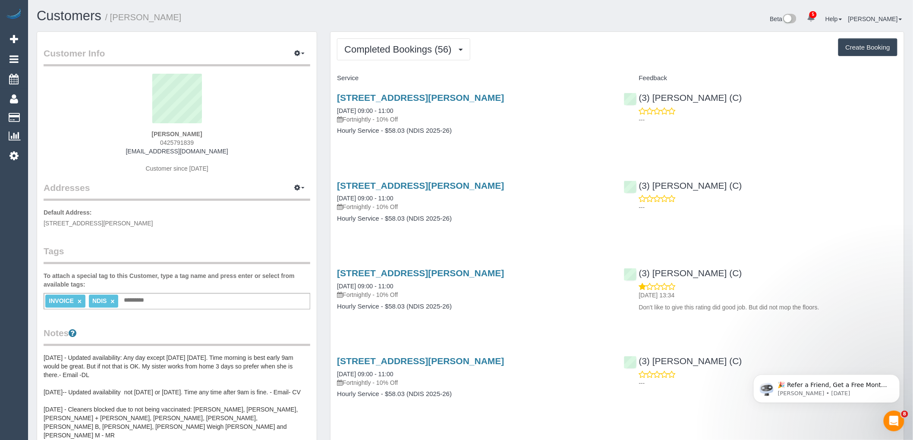
scroll to position [144, 0]
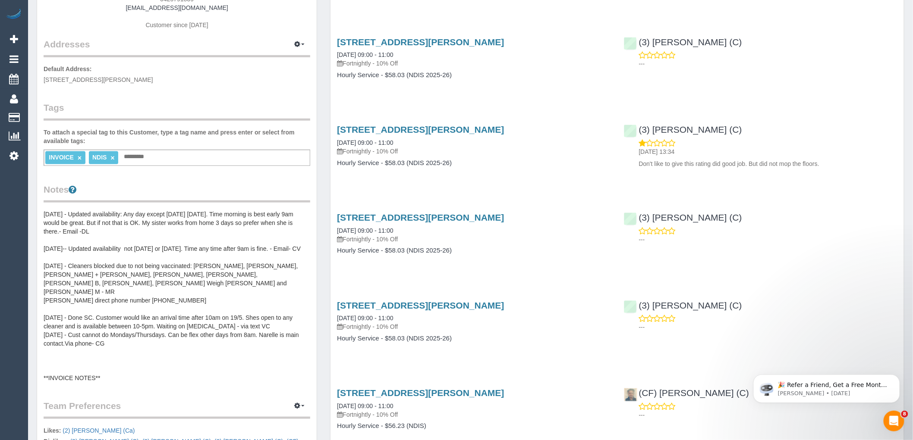
click at [119, 273] on pre "[DATE] - Updated availability: Any day except [DATE] [DATE]. Time morning is be…" at bounding box center [177, 296] width 267 height 173
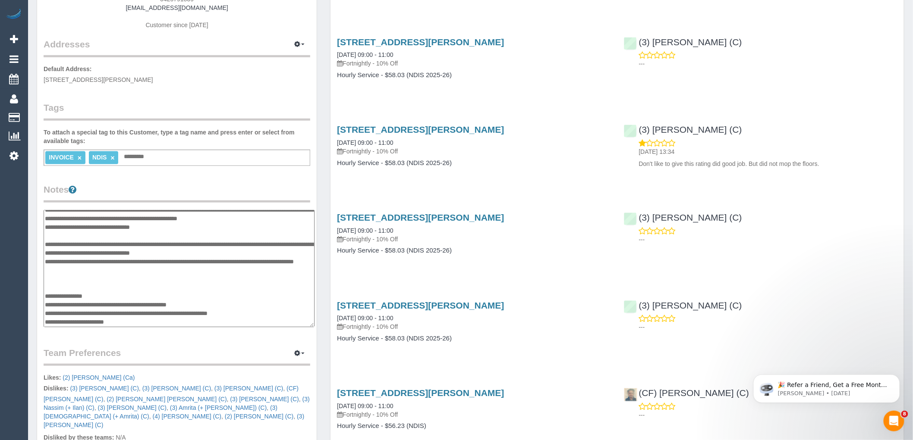
scroll to position [0, 0]
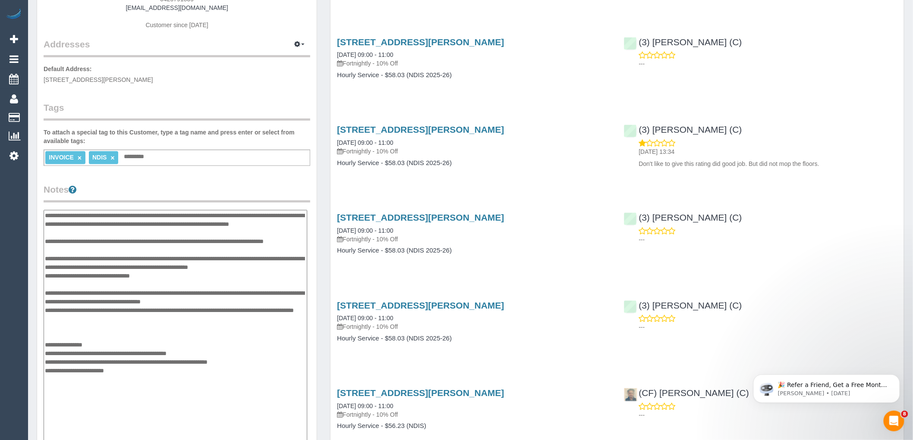
drag, startPoint x: 305, startPoint y: 296, endPoint x: 302, endPoint y: 459, distance: 162.7
click at [302, 297] on html "5 Beta Your Notifications You have 0 alerts × You have 5 to charge for 15/09/20…" at bounding box center [456, 76] width 913 height 440
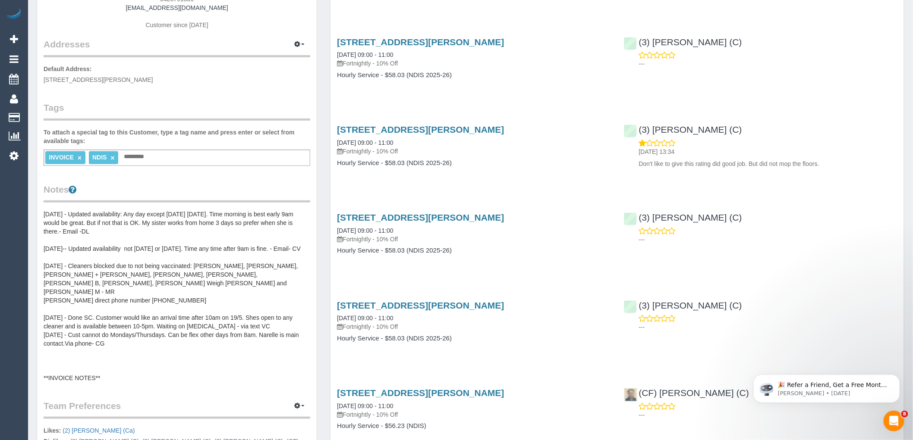
click at [218, 262] on pre "24/01/24 - Updated availability: Any day except Monday Friday. Time morning is …" at bounding box center [177, 296] width 267 height 173
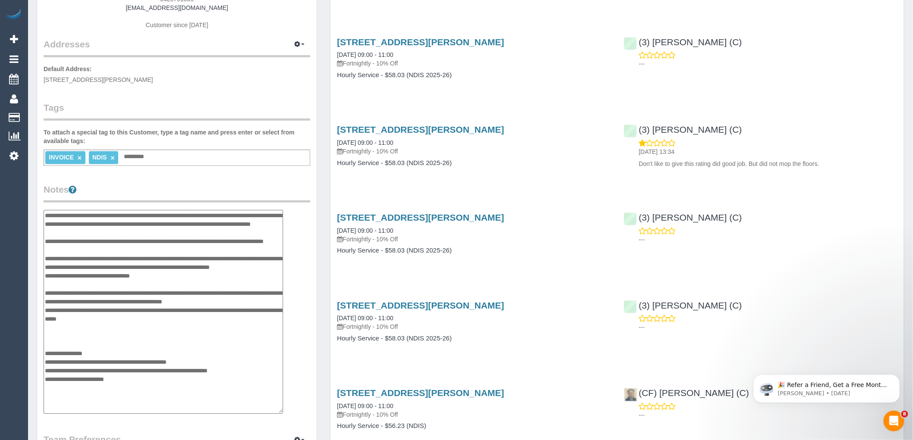
drag, startPoint x: 306, startPoint y: 296, endPoint x: 279, endPoint y: 413, distance: 120.1
click at [279, 413] on textarea "**********" at bounding box center [163, 312] width 239 height 204
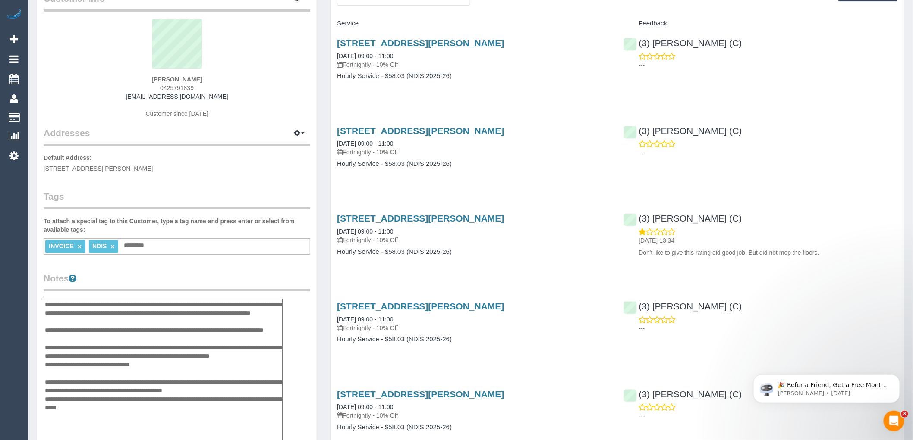
scroll to position [144, 0]
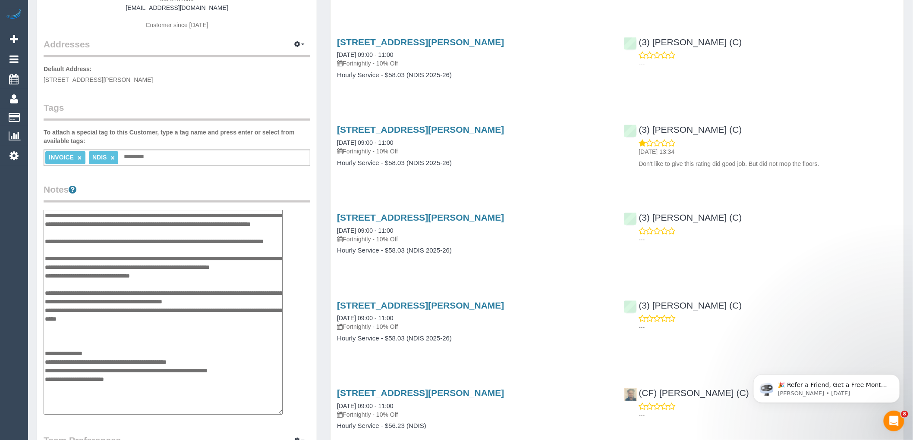
click at [107, 244] on textarea "**********" at bounding box center [163, 312] width 239 height 205
click at [44, 215] on div "Customer Info Edit Contact Info Send Message Email Preferences Special Sales Ta…" at bounding box center [177, 286] width 280 height 796
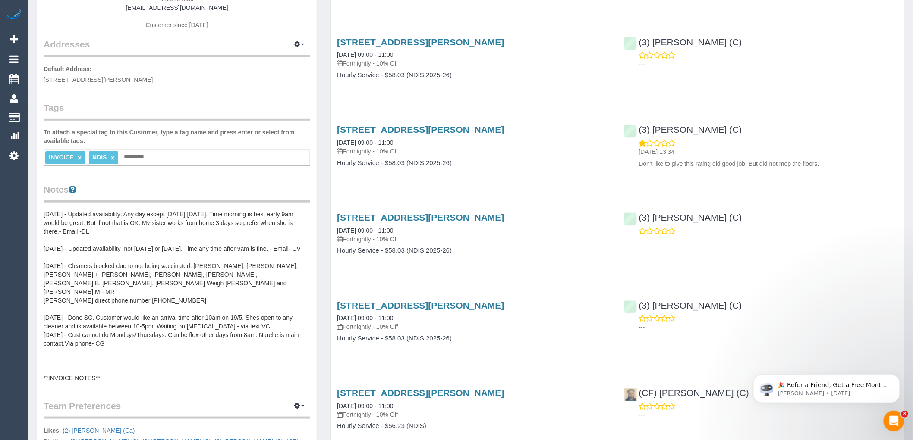
click at [84, 227] on pre "24/01/24 - Updated availability: Any day except Monday Friday. Time morning is …" at bounding box center [177, 296] width 267 height 173
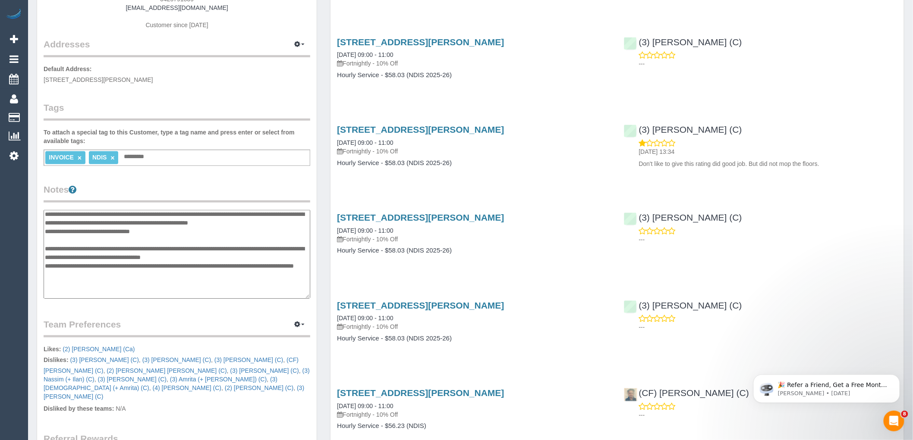
scroll to position [0, 0]
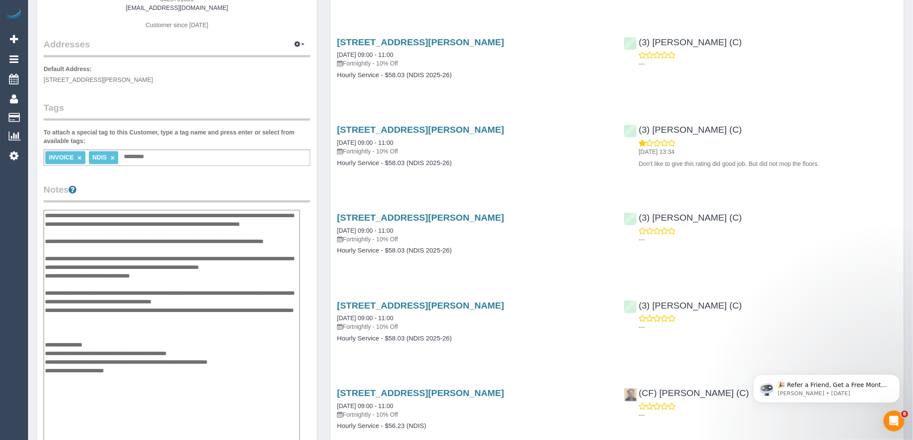
drag, startPoint x: 308, startPoint y: 296, endPoint x: 236, endPoint y: 376, distance: 107.5
click at [297, 297] on html "5 Beta Your Notifications You have 0 alerts × You have 5 to charge for 15/09/20…" at bounding box center [456, 76] width 913 height 440
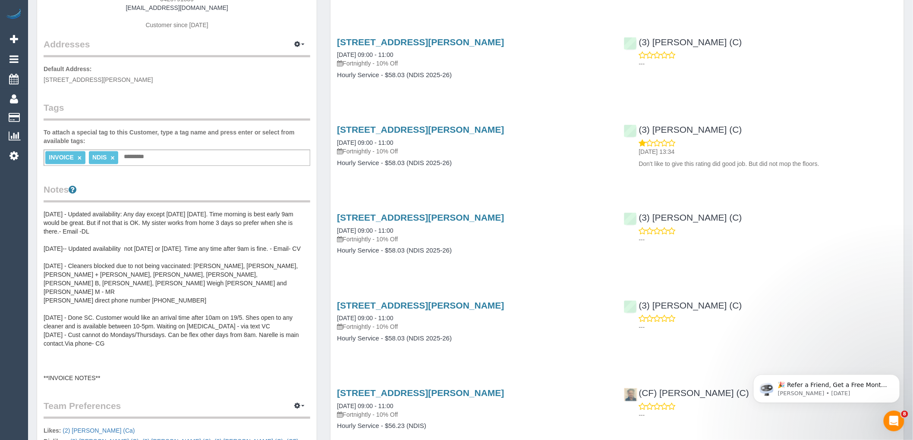
click at [197, 284] on pre "24/01/24 - Updated availability: Any day except Monday Friday. Time morning is …" at bounding box center [177, 296] width 267 height 173
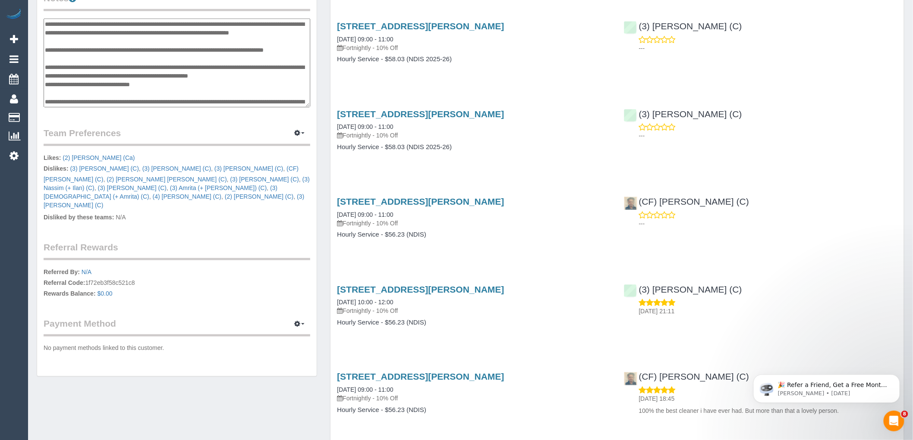
drag, startPoint x: 112, startPoint y: 96, endPoint x: 45, endPoint y: 23, distance: 99.2
click at [45, 23] on textarea "**********" at bounding box center [177, 63] width 267 height 89
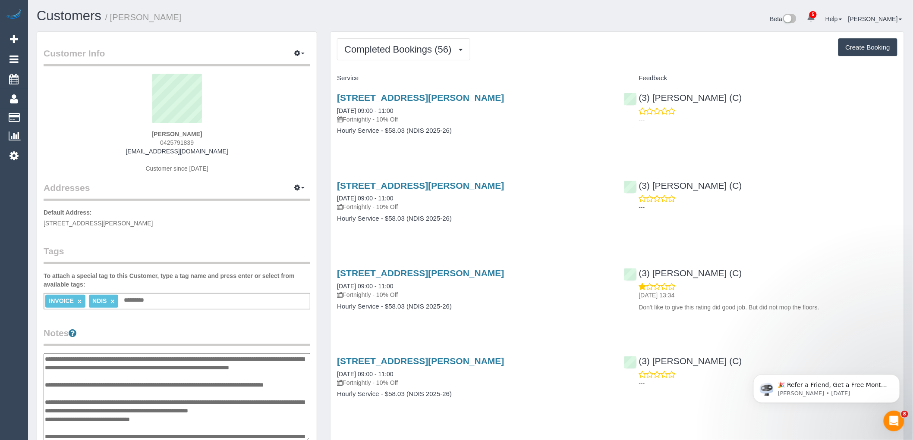
click at [159, 387] on textarea "**********" at bounding box center [177, 398] width 267 height 89
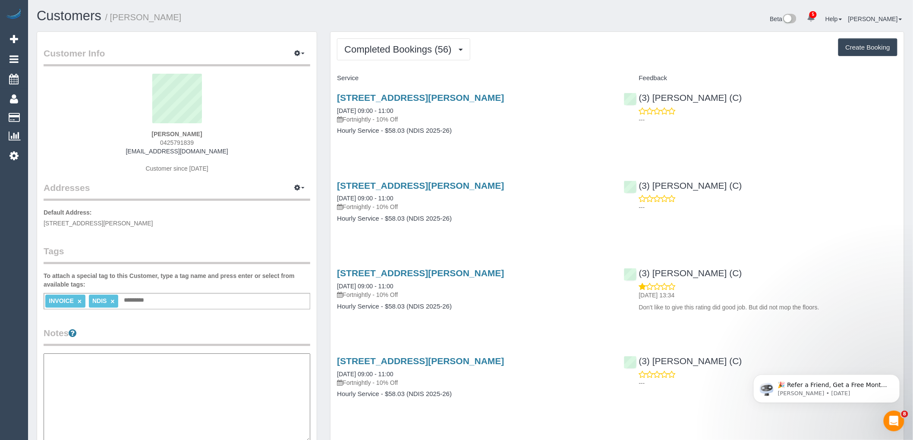
paste textarea "**********"
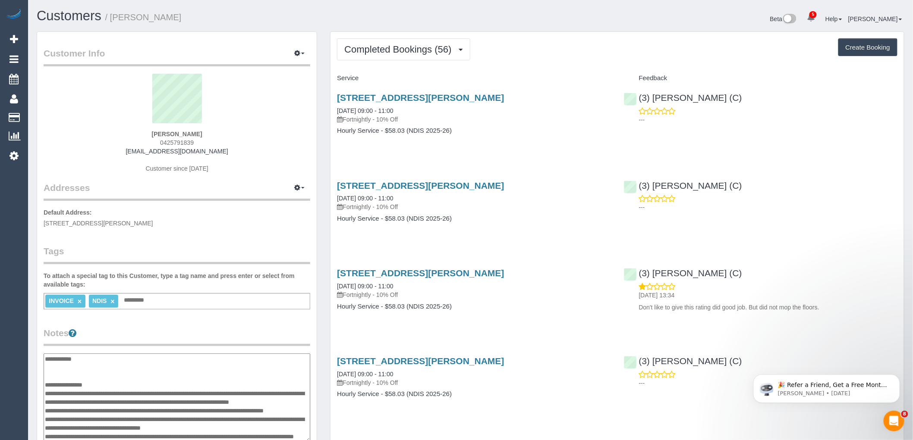
scroll to position [1, 0]
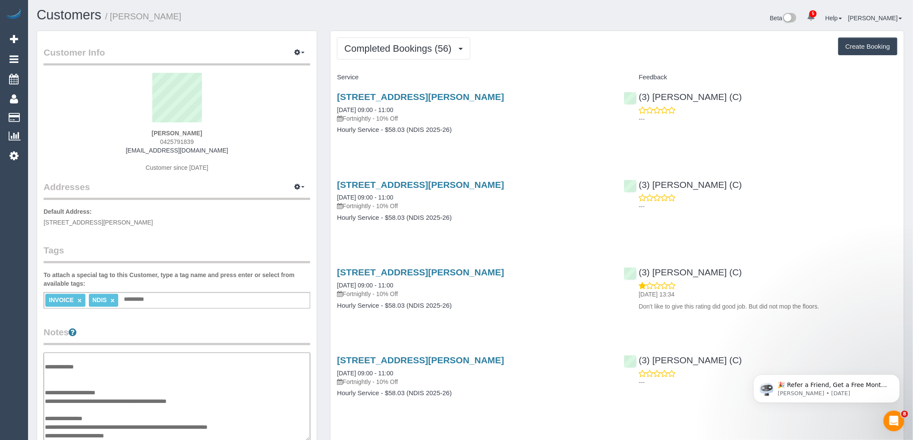
type textarea "**********"
drag, startPoint x: 269, startPoint y: 178, endPoint x: 231, endPoint y: 126, distance: 64.4
click at [270, 178] on div "Kaylene Hill 0425791839 narellejan38@gmail.com Customer since 2023" at bounding box center [177, 127] width 267 height 108
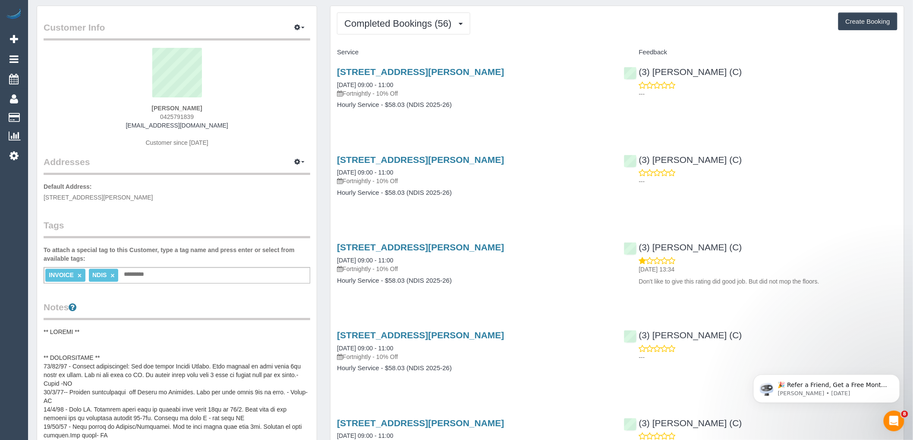
scroll to position [49, 0]
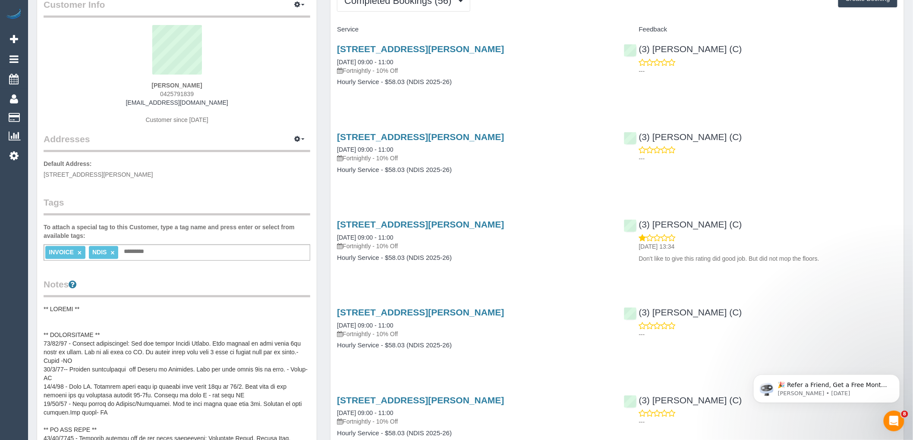
click at [121, 356] on pre at bounding box center [177, 391] width 267 height 173
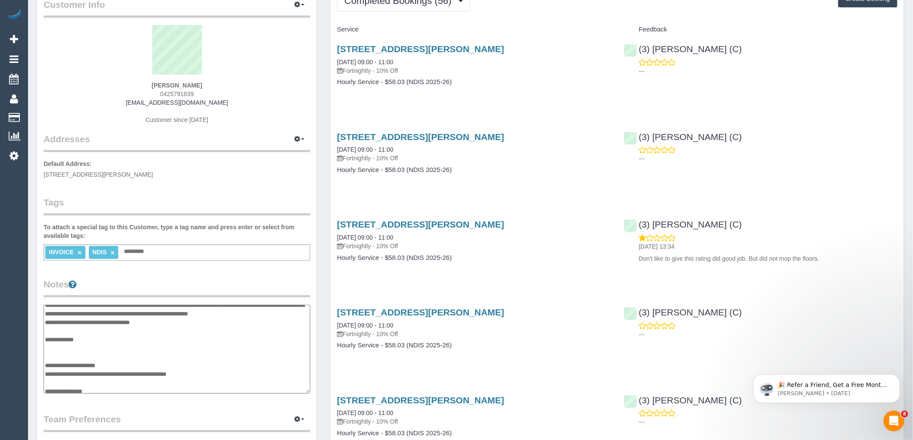
scroll to position [0, 0]
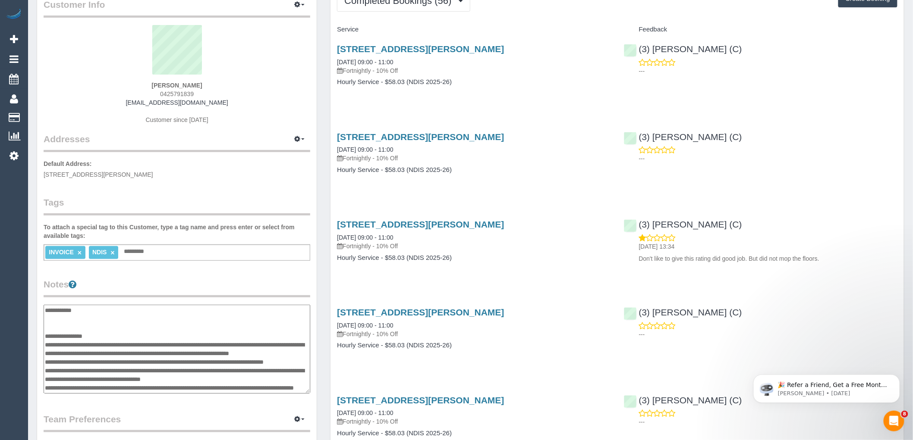
click at [137, 331] on textarea at bounding box center [177, 349] width 267 height 89
click at [145, 333] on textarea at bounding box center [177, 349] width 267 height 89
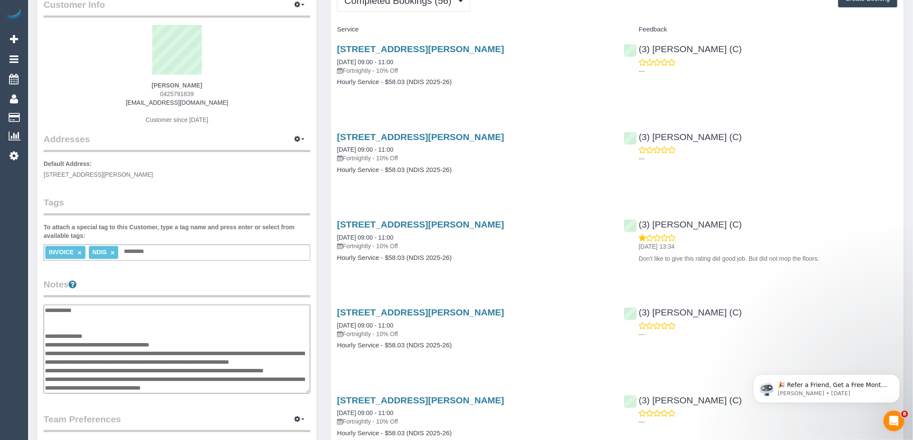
type textarea "**********"
click at [170, 274] on div "Customer Info Edit Contact Info Send Message Email Preferences Special Sales Ta…" at bounding box center [177, 323] width 280 height 680
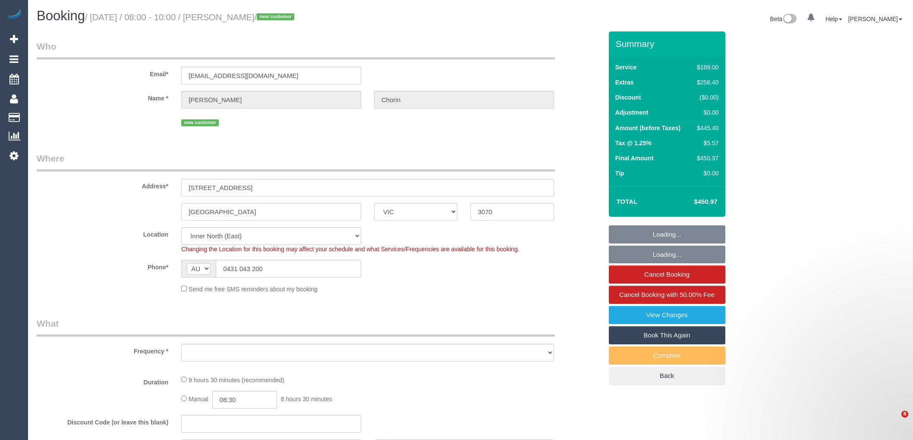
select select "VIC"
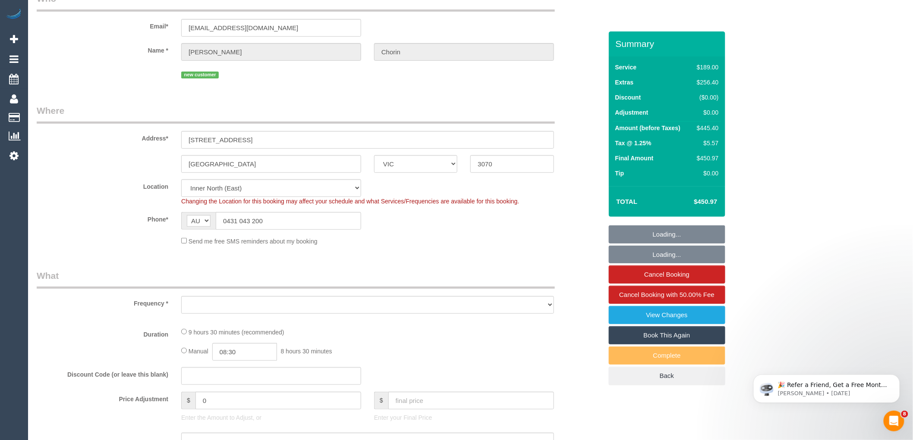
select select "string:stripe-pm_1S5G7p2GScqysDRVwkn1UT9p"
select select "number:28"
select select "number:17"
select select "number:19"
select select "number:24"
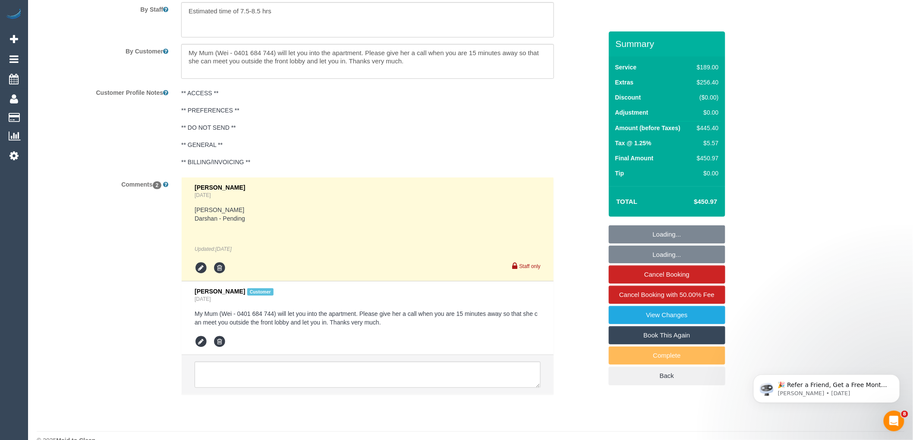
scroll to position [1517, 0]
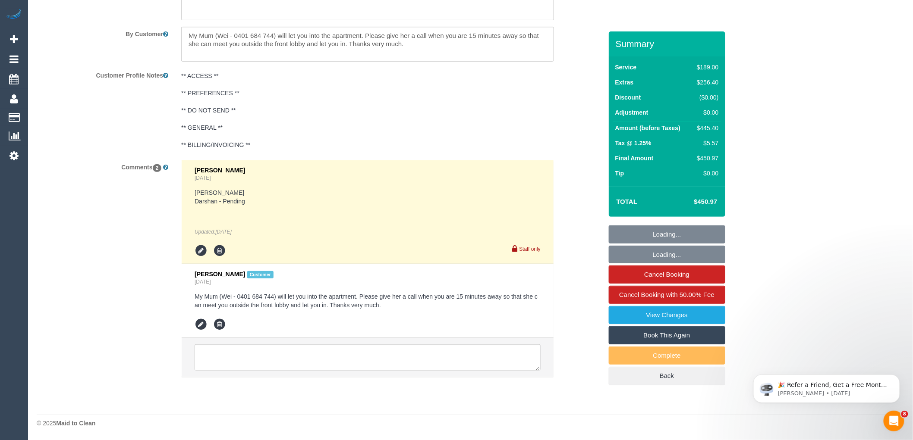
select select "object:1711"
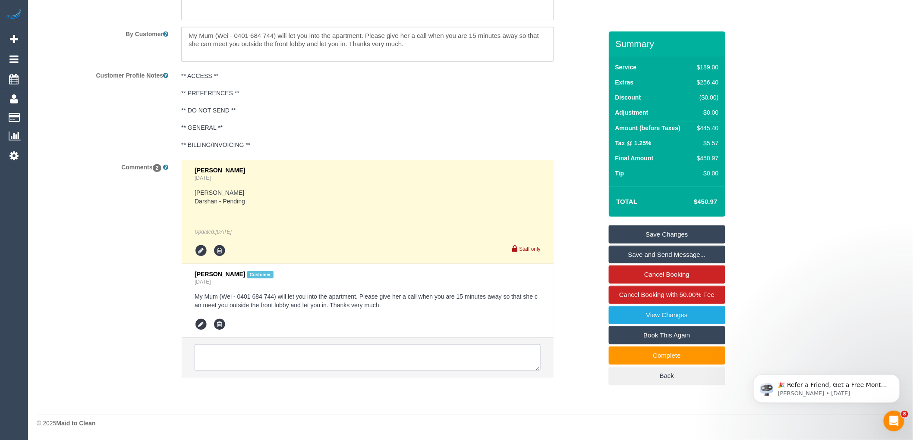
click at [246, 350] on textarea at bounding box center [368, 358] width 346 height 27
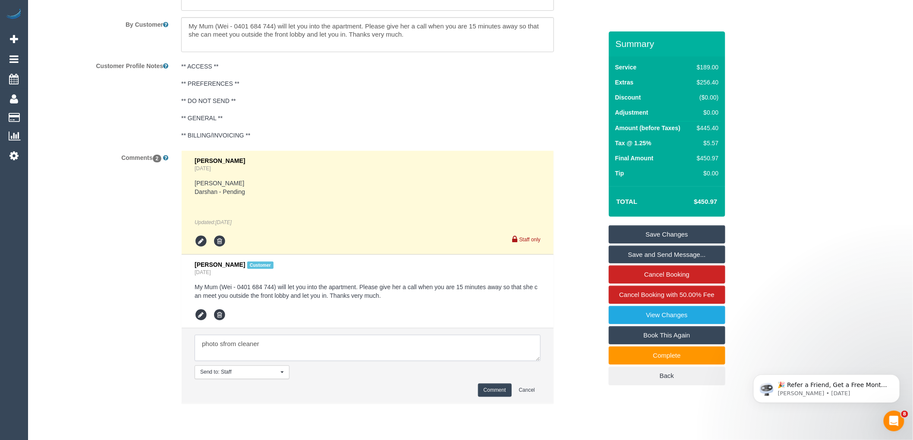
click at [223, 353] on textarea at bounding box center [368, 348] width 346 height 27
click at [290, 357] on textarea at bounding box center [368, 348] width 346 height 27
paste textarea "cnv_qeo1sun"
type textarea "photos from cleaner cnv_qeo1sun"
click at [493, 394] on button "Comment" at bounding box center [495, 390] width 34 height 13
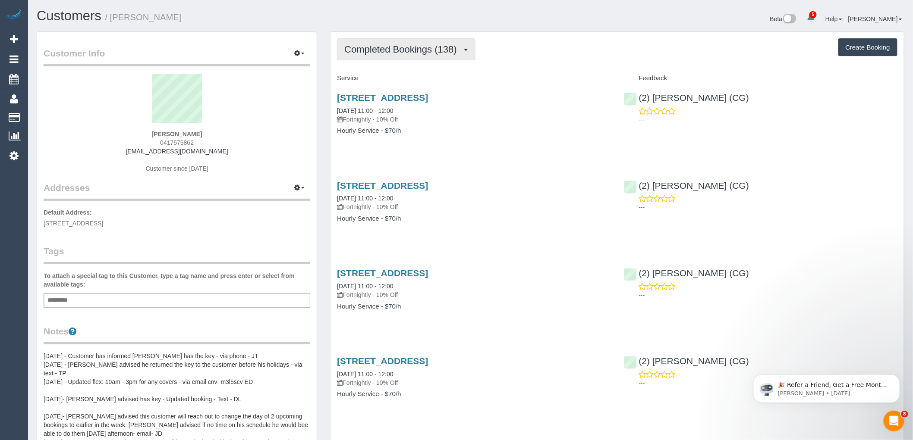
click at [421, 49] on span "Completed Bookings (138)" at bounding box center [402, 49] width 116 height 11
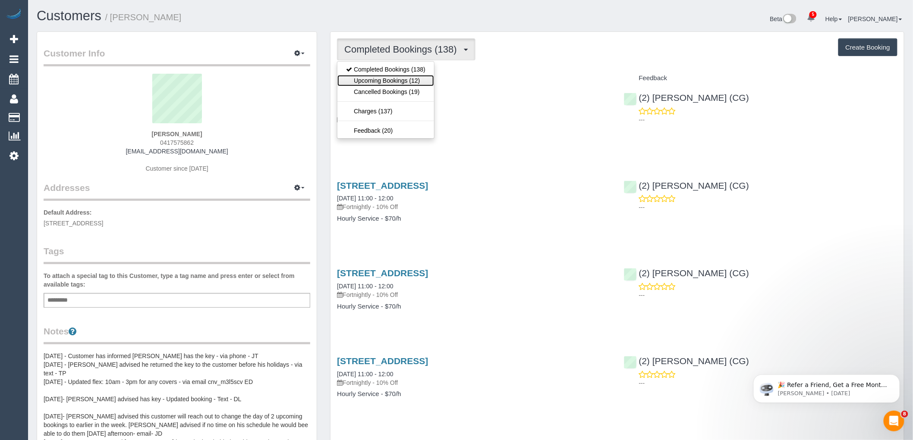
click at [420, 83] on link "Upcoming Bookings (12)" at bounding box center [385, 80] width 97 height 11
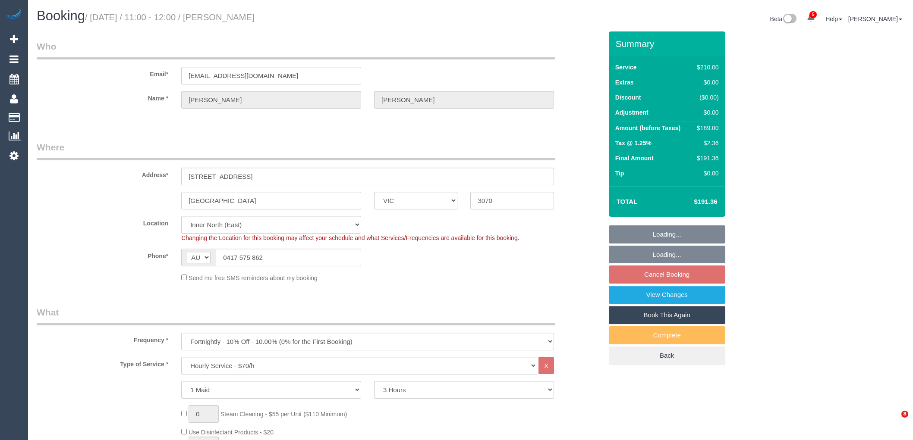
select select "VIC"
select select "180"
select select "string:stripe-pm_1IGDBi2GScqysDRVDtwblHdx"
select select "number:28"
select select "number:19"
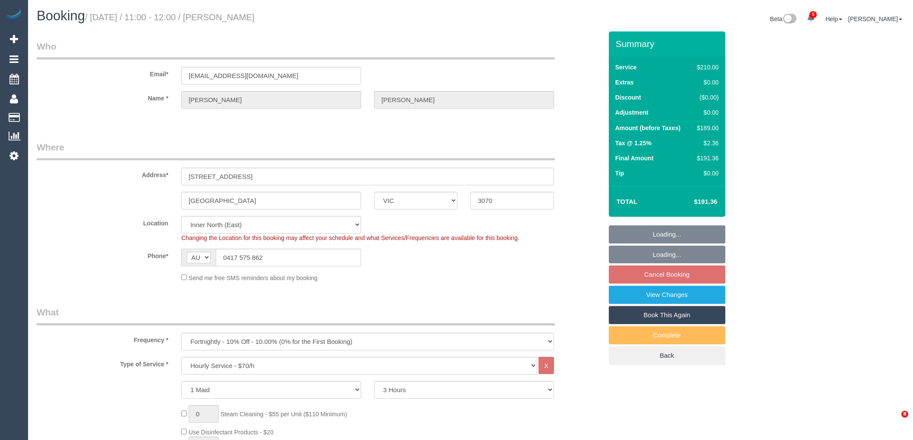
select select "number:35"
select select "20515"
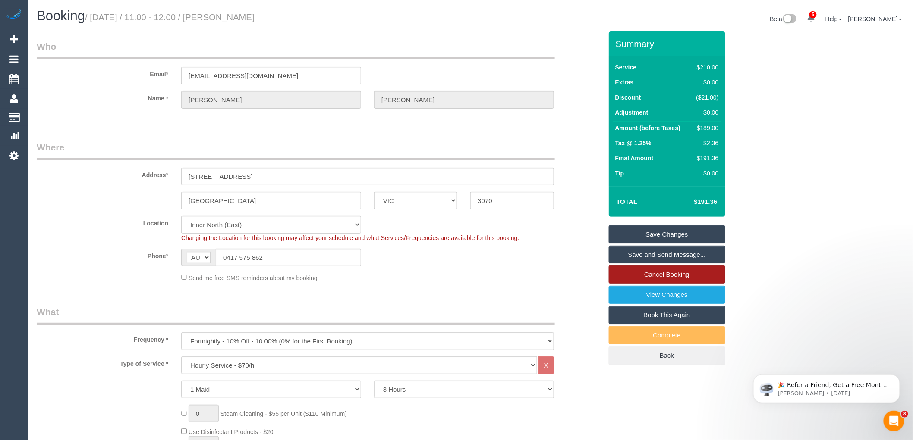
click at [661, 274] on link "Cancel Booking" at bounding box center [667, 275] width 116 height 18
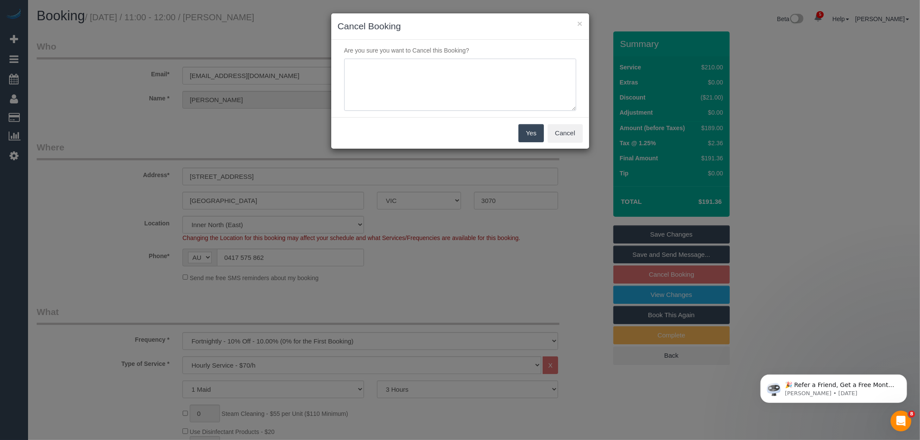
click at [428, 82] on textarea at bounding box center [460, 85] width 232 height 53
type textarea "Service not needed on this date via email VC"
click at [524, 129] on button "Yes" at bounding box center [531, 133] width 25 height 18
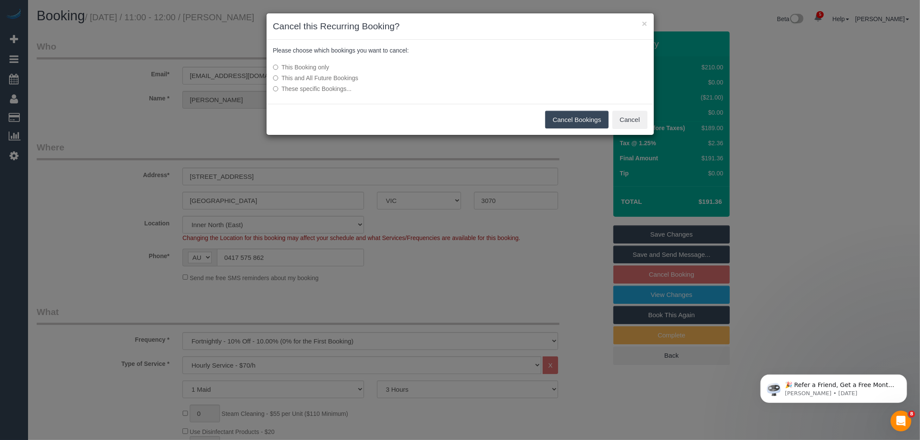
click at [582, 120] on button "Cancel Bookings" at bounding box center [576, 120] width 63 height 18
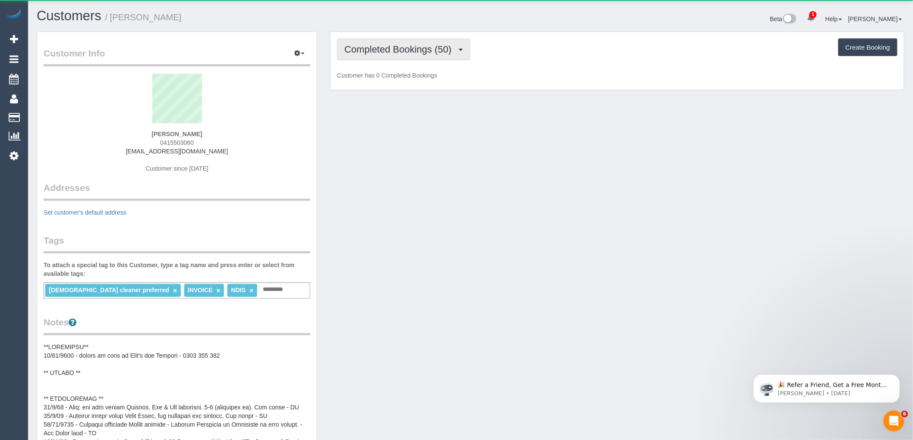
click at [435, 49] on span "Completed Bookings (50)" at bounding box center [399, 49] width 111 height 11
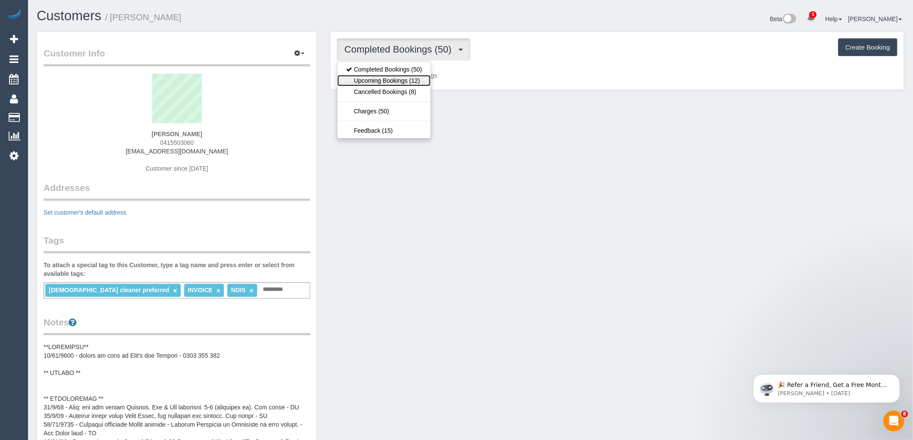
click at [420, 81] on link "Upcoming Bookings (12)" at bounding box center [383, 80] width 93 height 11
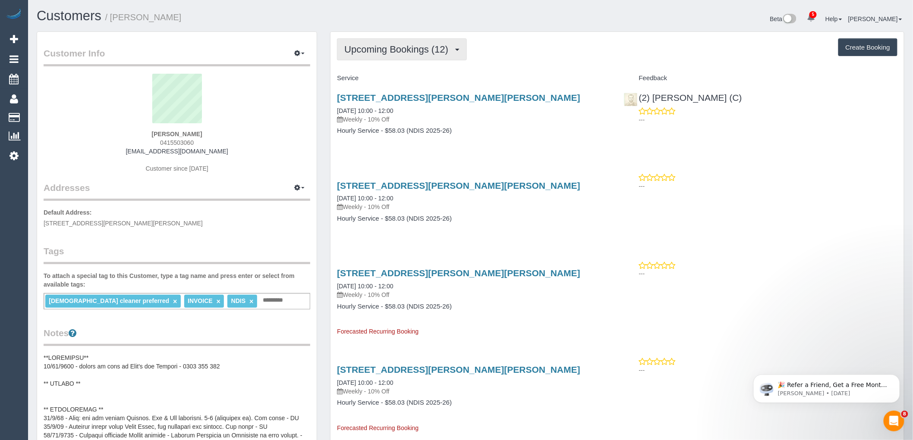
click at [434, 59] on button "Upcoming Bookings (12)" at bounding box center [402, 49] width 130 height 22
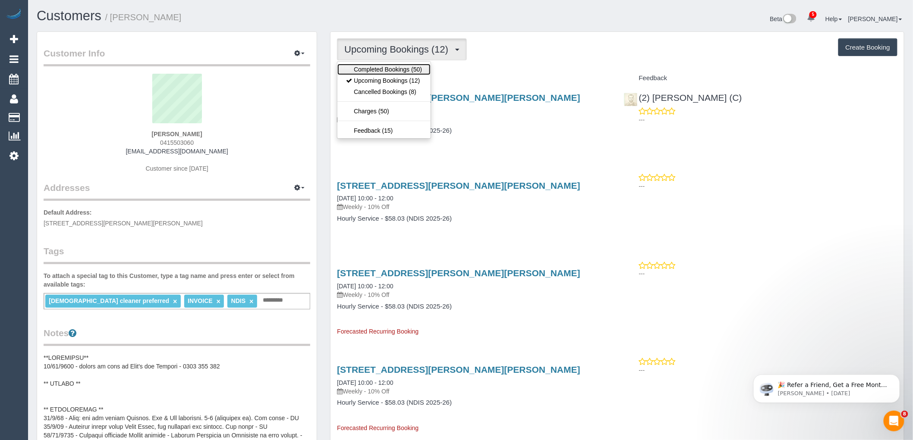
click at [417, 72] on link "Completed Bookings (50)" at bounding box center [383, 69] width 93 height 11
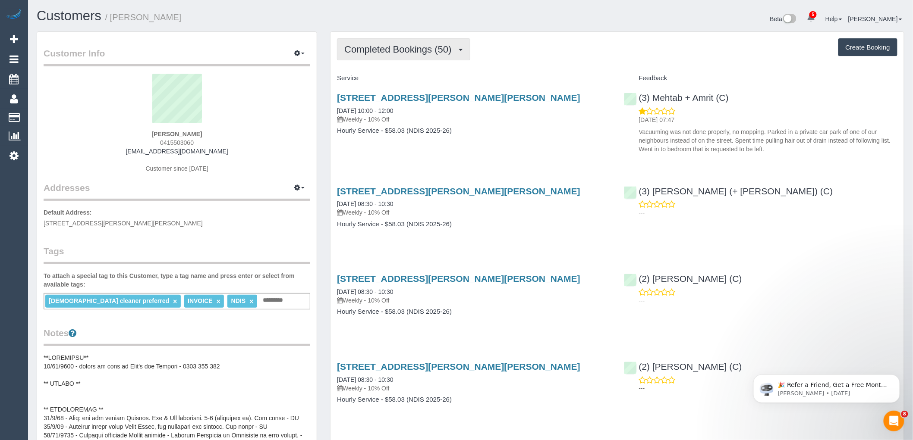
click at [374, 54] on span "Completed Bookings (50)" at bounding box center [399, 49] width 111 height 11
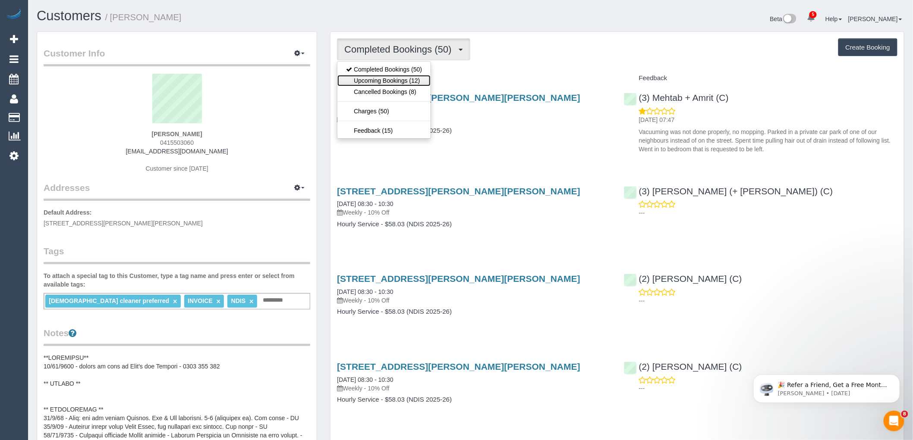
click at [371, 77] on link "Upcoming Bookings (12)" at bounding box center [383, 80] width 93 height 11
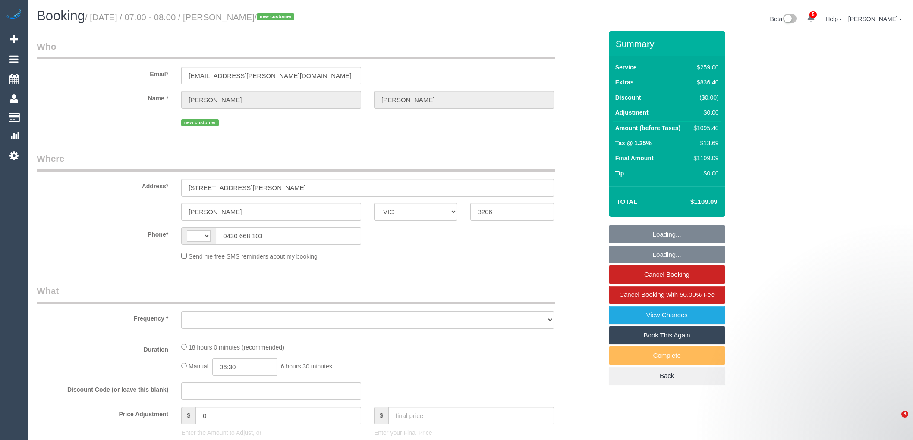
select select "VIC"
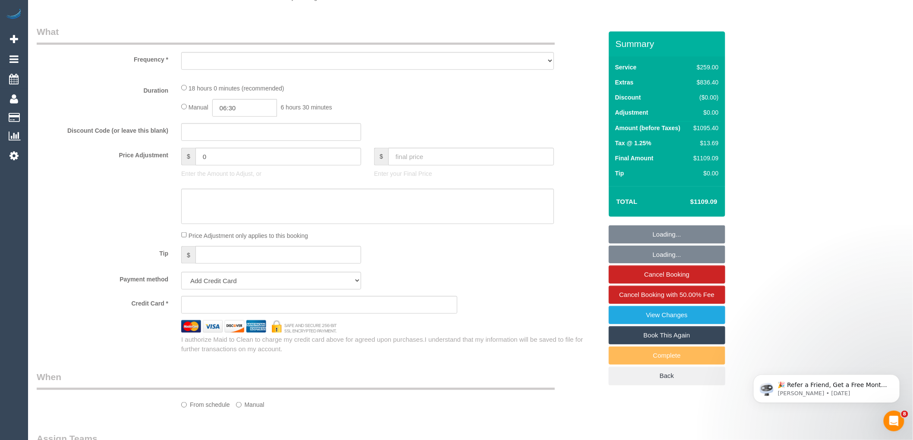
select select "string:AU"
select select "object:2740"
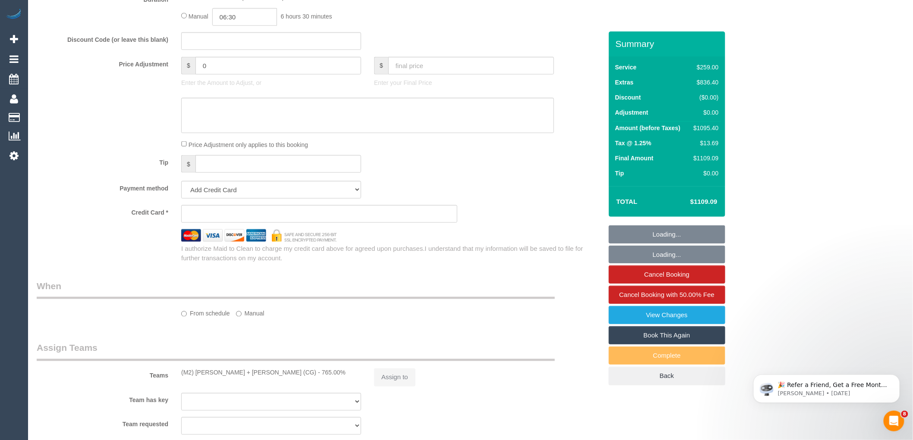
select select "string:stripe-pm_1S4rt52GScqysDRVnhxRJnn7"
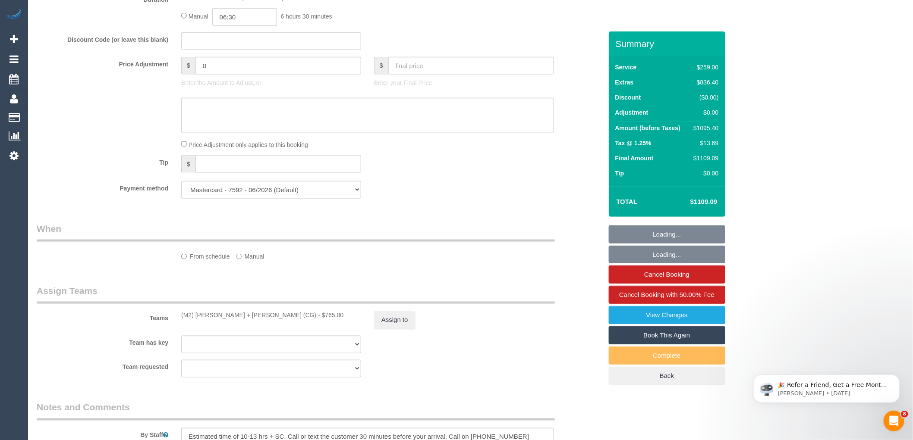
select select "number:28"
select select "number:14"
select select "number:19"
select select "number:36"
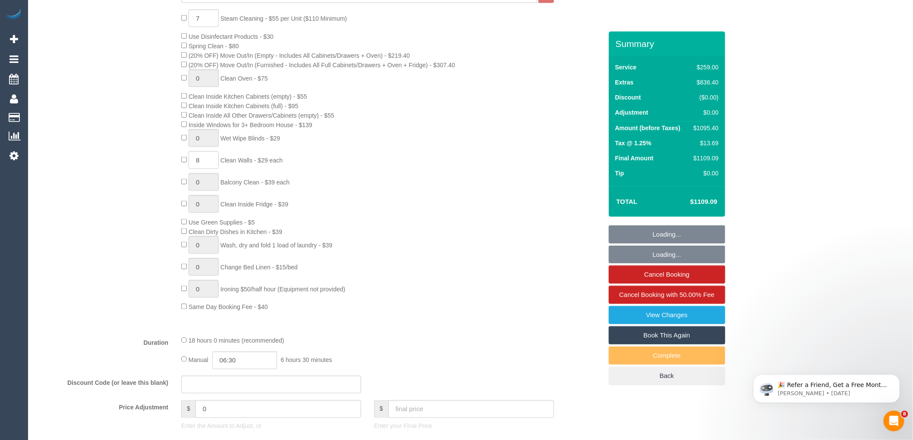
select select "object:4151"
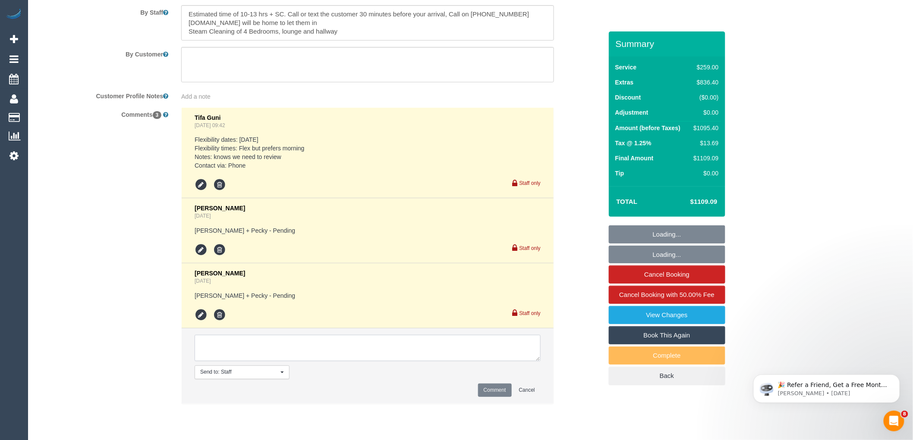
click at [280, 355] on textarea at bounding box center [368, 348] width 346 height 27
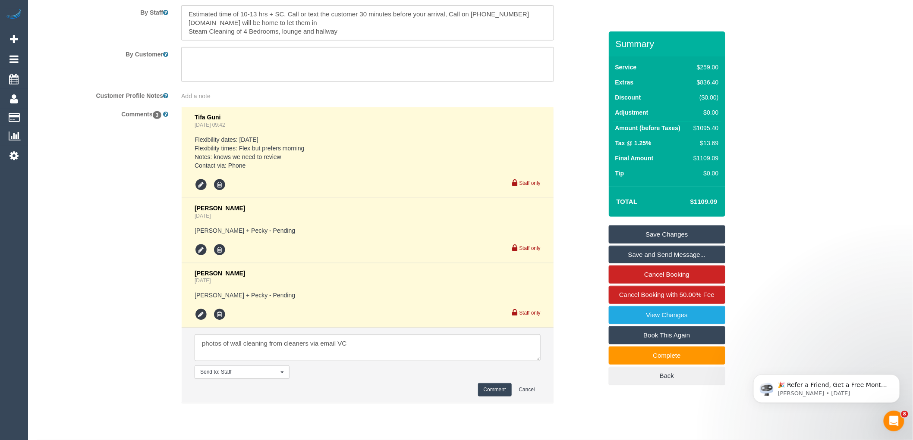
click at [462, 329] on li "Steve Cranston 6 days ago Daniel + Pecky - Pending Staff only" at bounding box center [368, 296] width 372 height 65
click at [417, 347] on textarea at bounding box center [368, 348] width 346 height 27
paste textarea "cnv_qeophe7"
type textarea "photos of wall cleaning from cleaners via email cnv_qeophe7"
click at [496, 394] on button "Comment" at bounding box center [495, 390] width 34 height 13
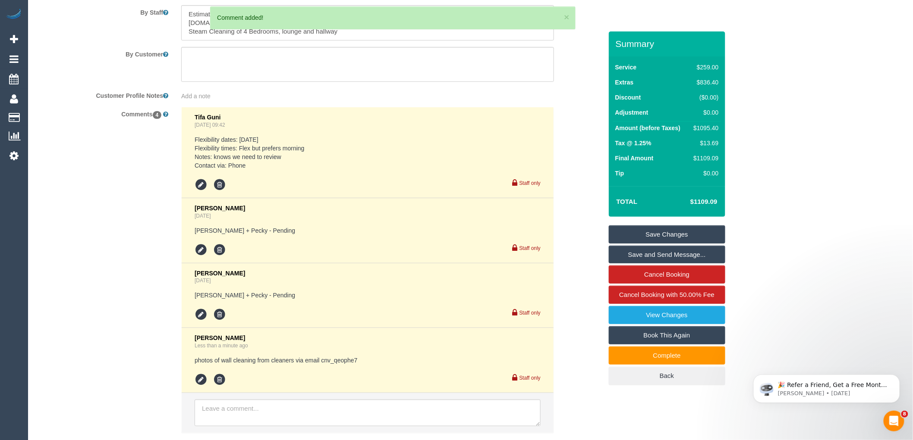
click at [689, 229] on link "Save Changes" at bounding box center [667, 235] width 116 height 18
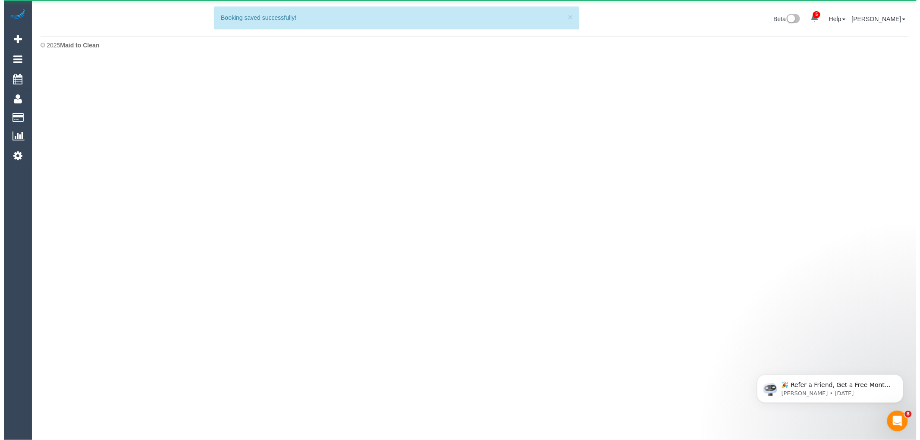
scroll to position [0, 0]
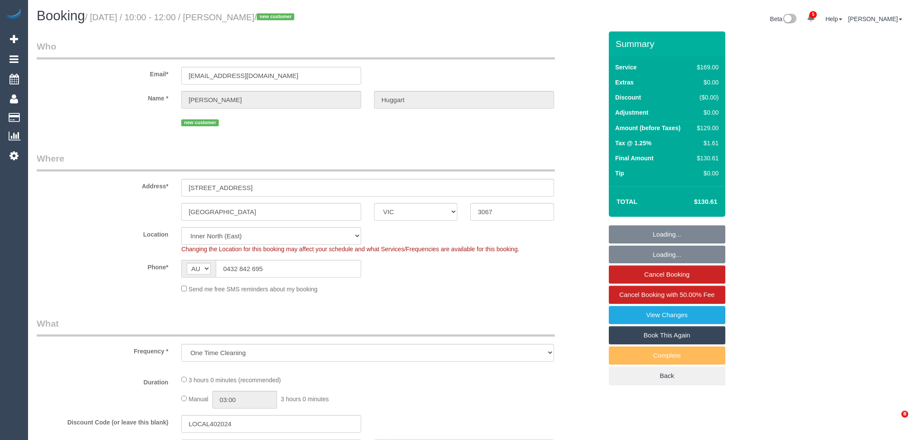
select select "VIC"
select select "number:28"
select select "number:14"
select select "number:21"
select select "number:24"
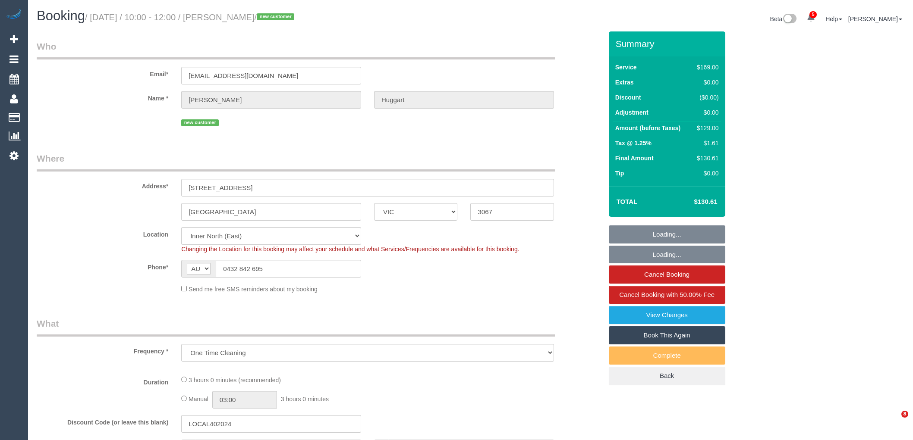
select select "number:26"
select select "object:1688"
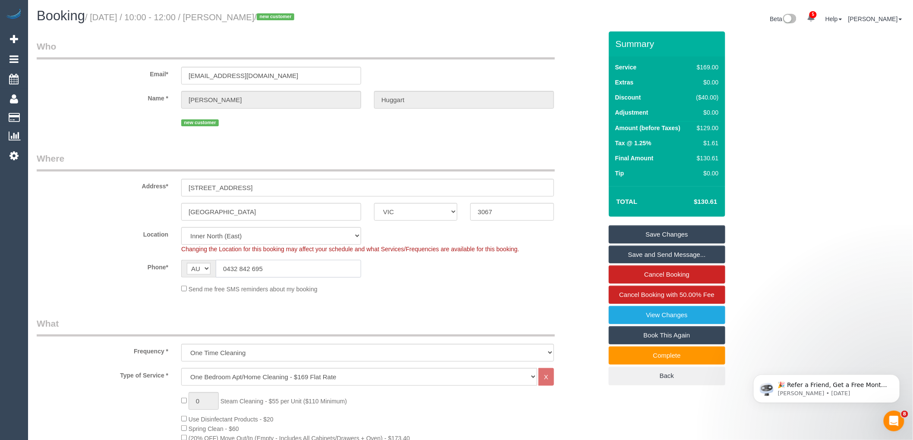
drag, startPoint x: 253, startPoint y: 272, endPoint x: 191, endPoint y: 270, distance: 62.1
click at [192, 270] on div "AF AL DZ AD AO AI AQ AG AR AM AW AU AT AZ BS BH BD BB BY BE BZ BJ BM BT BO BA B…" at bounding box center [271, 269] width 180 height 18
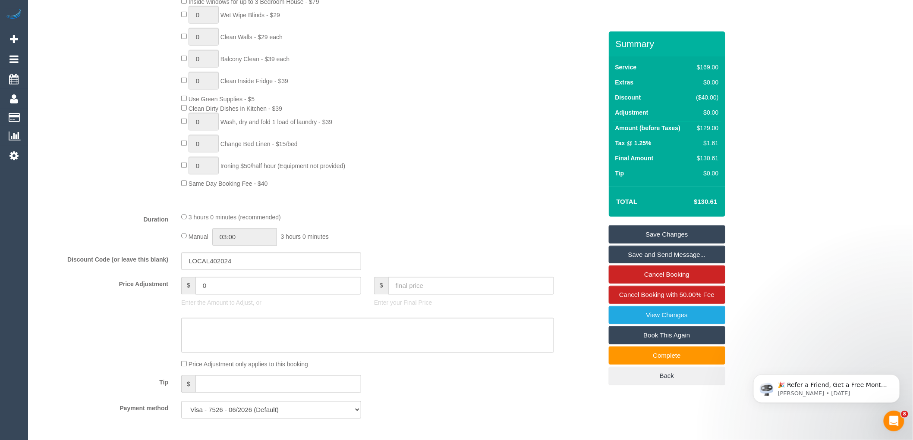
scroll to position [671, 0]
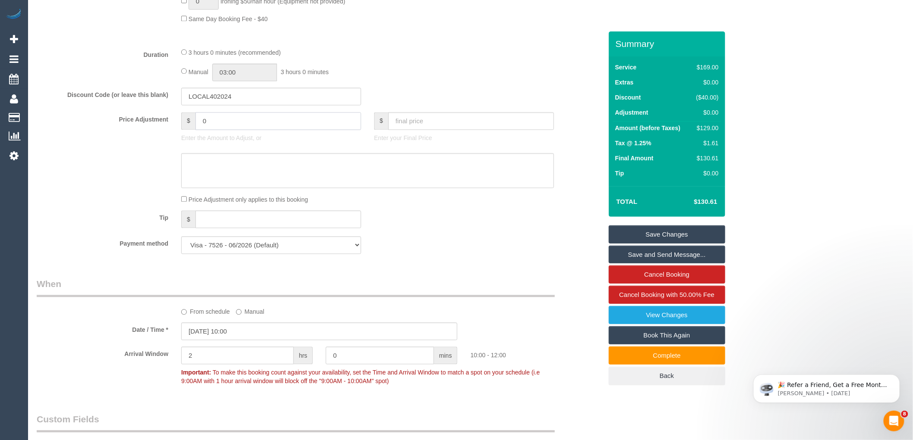
click at [228, 123] on input "0" at bounding box center [278, 122] width 166 height 18
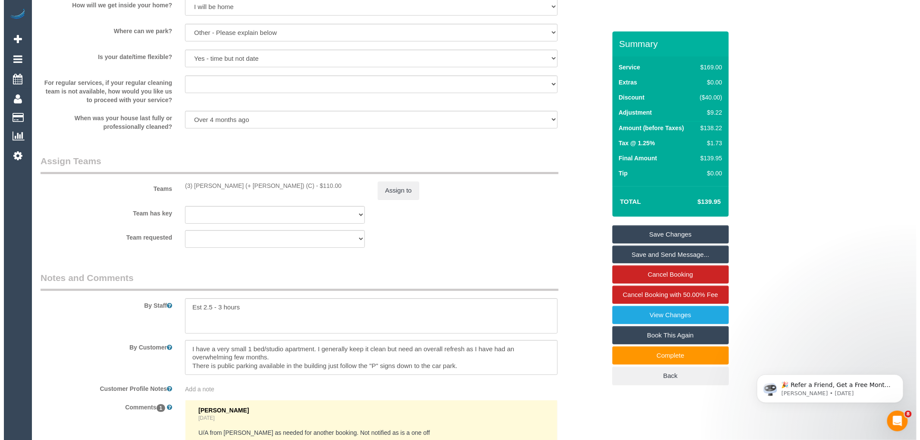
scroll to position [1294, 0]
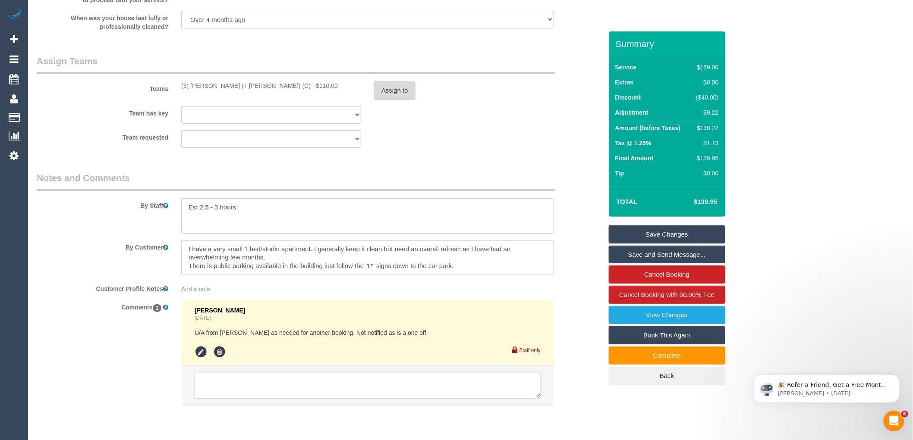
type input "9.22"
click at [391, 100] on button "Assign to" at bounding box center [394, 91] width 41 height 18
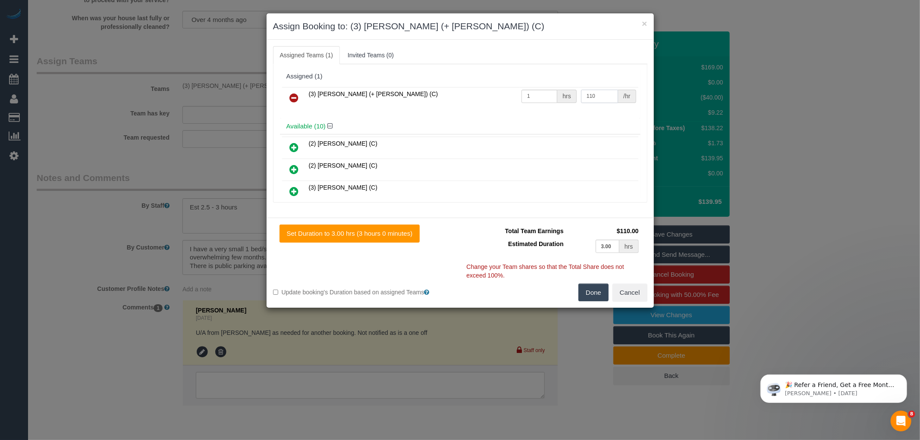
click at [598, 94] on input "110" at bounding box center [599, 96] width 37 height 13
type input "119.22"
drag, startPoint x: 600, startPoint y: 293, endPoint x: 594, endPoint y: 290, distance: 6.6
click at [600, 293] on button "Done" at bounding box center [593, 293] width 30 height 18
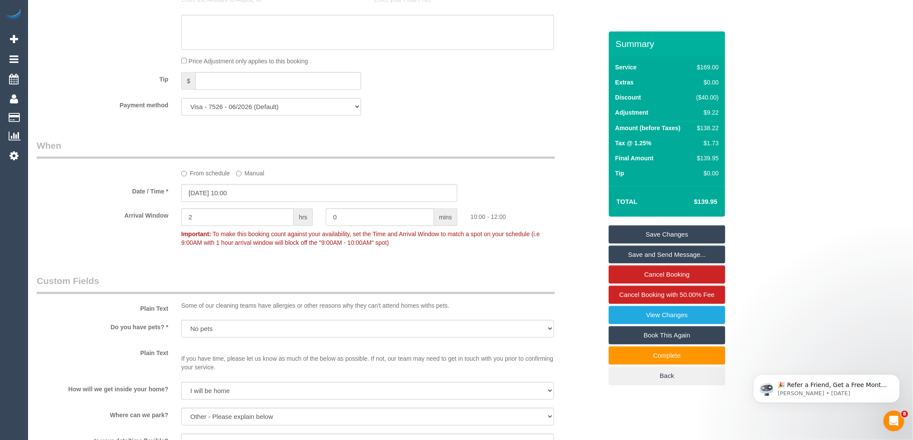
scroll to position [623, 0]
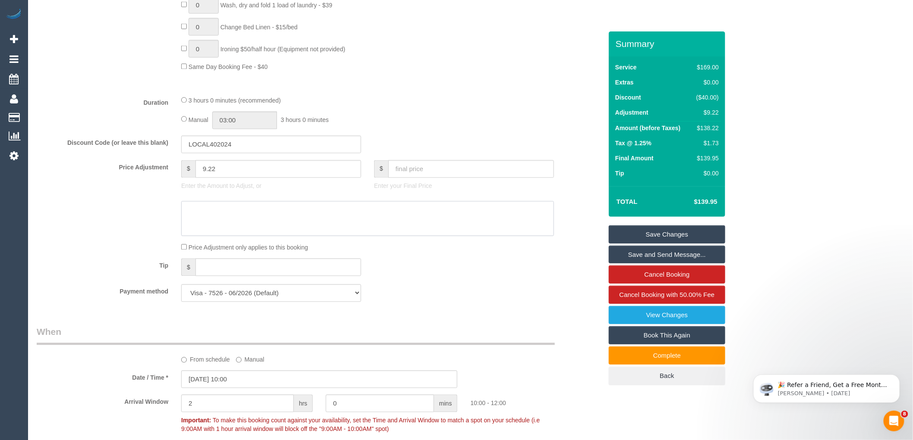
click at [238, 218] on textarea at bounding box center [367, 218] width 373 height 35
type textarea "$9.22 parking VC"
click at [695, 232] on link "Save Changes" at bounding box center [667, 235] width 116 height 18
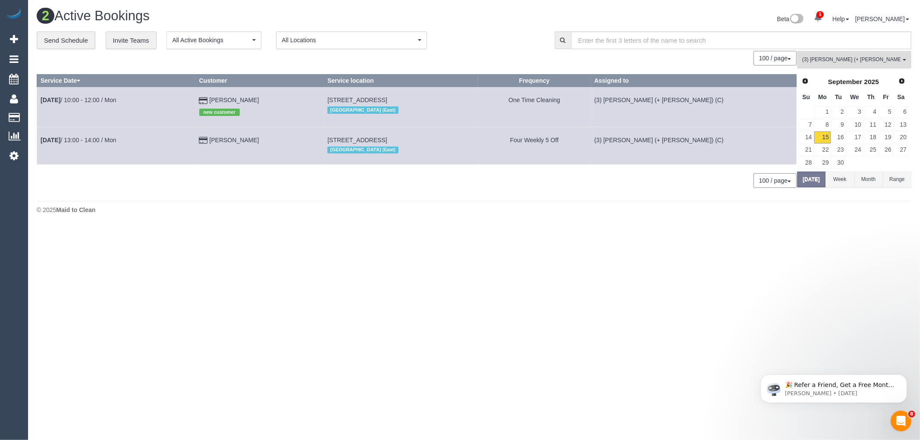
click at [877, 57] on span "(3) Felipe (+ Tatiana) (C) , (3) Tatiana (+ Felipe) (C)" at bounding box center [851, 59] width 98 height 7
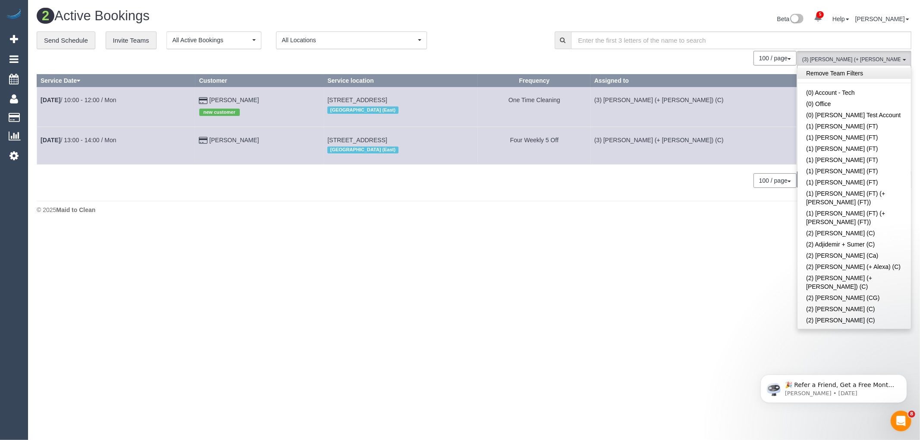
click at [859, 76] on link "Remove Team Filters" at bounding box center [854, 73] width 113 height 11
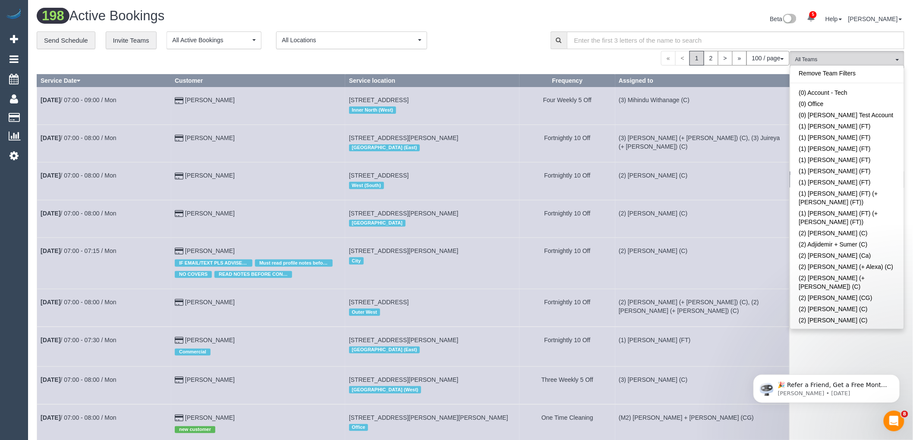
click at [830, 67] on div "Remove Team Filters (0) Account - Tech (0) Office (0) Raunak Test Account (1) D…" at bounding box center [847, 197] width 114 height 264
click at [830, 72] on link "Remove Team Filters" at bounding box center [846, 73] width 113 height 11
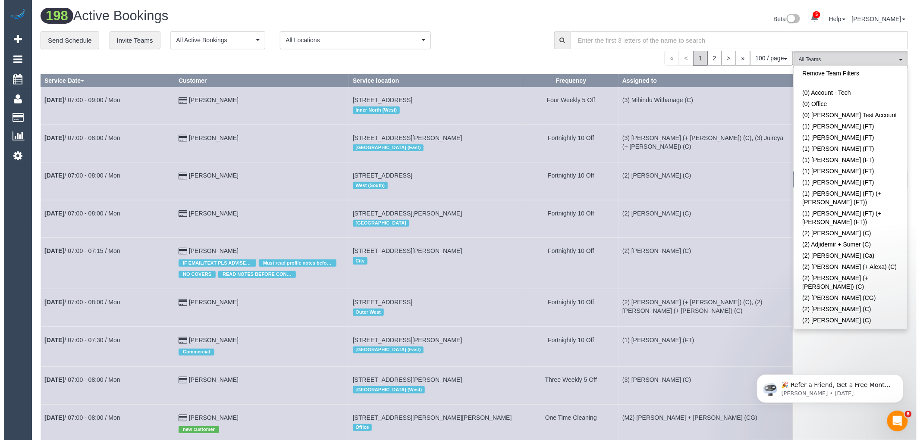
scroll to position [1079, 0]
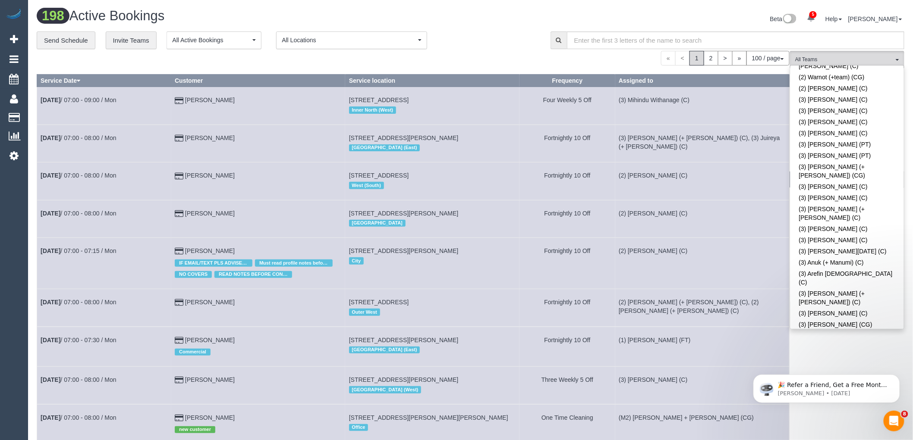
drag, startPoint x: 883, startPoint y: 198, endPoint x: 829, endPoint y: 190, distance: 54.9
click at [883, 401] on link "(3) [PERSON_NAME] (C)" at bounding box center [846, 406] width 113 height 11
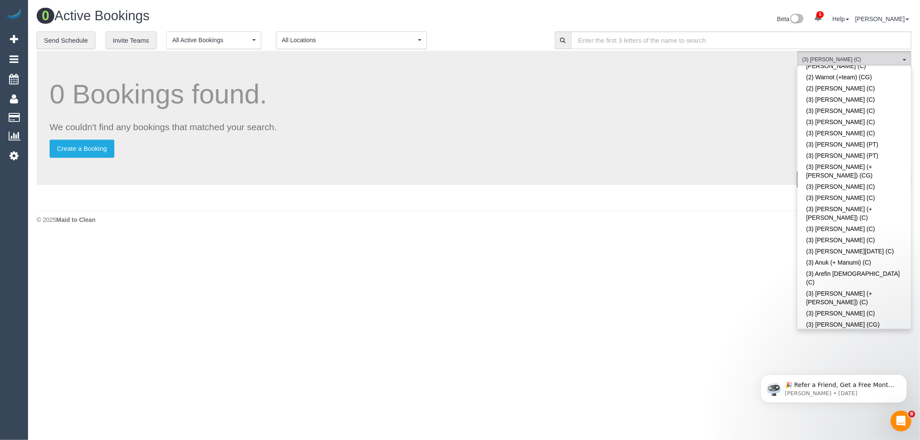
click at [492, 40] on div "**********" at bounding box center [289, 40] width 505 height 18
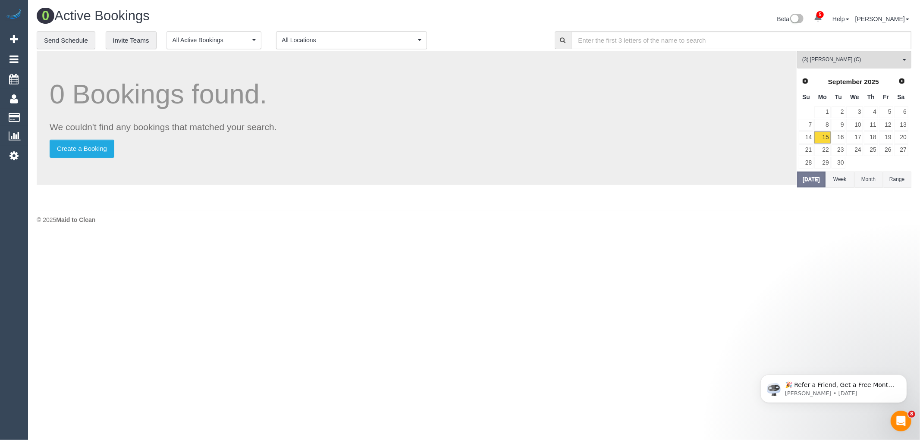
click at [794, 179] on div "0 Bookings found. We couldn't find any bookings that matched your search. Creat…" at bounding box center [417, 118] width 760 height 134
click at [810, 179] on button "[DATE]" at bounding box center [811, 180] width 28 height 16
click at [844, 177] on button "Week" at bounding box center [840, 180] width 28 height 16
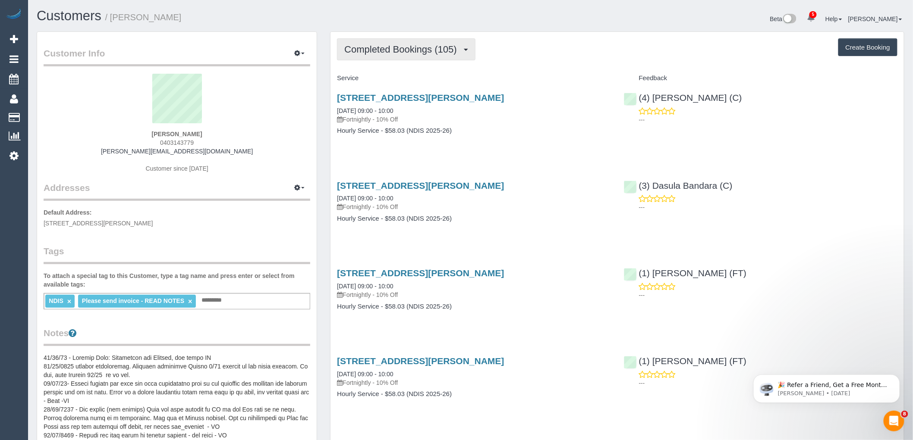
click at [396, 47] on span "Completed Bookings (105)" at bounding box center [402, 49] width 116 height 11
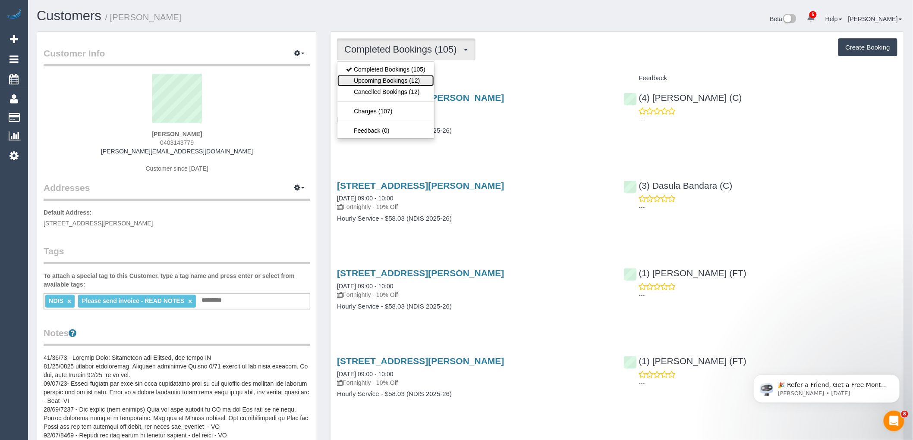
click at [408, 78] on link "Upcoming Bookings (12)" at bounding box center [385, 80] width 97 height 11
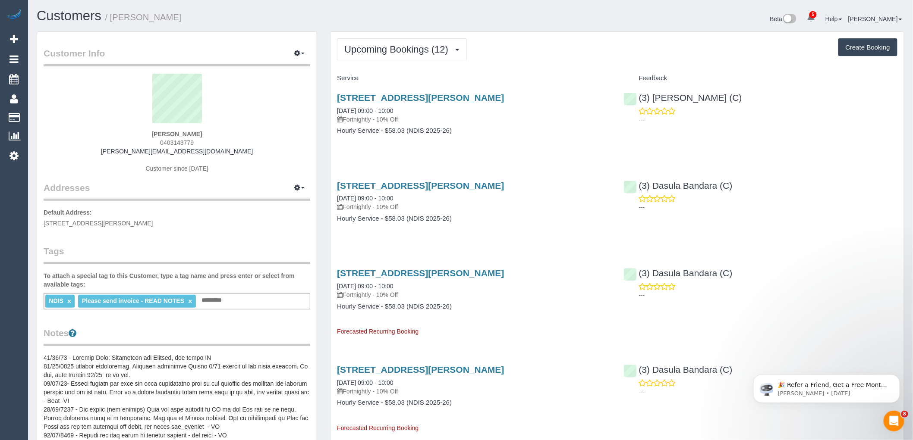
drag, startPoint x: 204, startPoint y: 141, endPoint x: 147, endPoint y: 163, distance: 60.5
click at [121, 141] on div "Mary Hiou 0403143779 sarahs@brainlink.org.au Customer since 2020" at bounding box center [177, 128] width 267 height 108
copy span "0403143779"
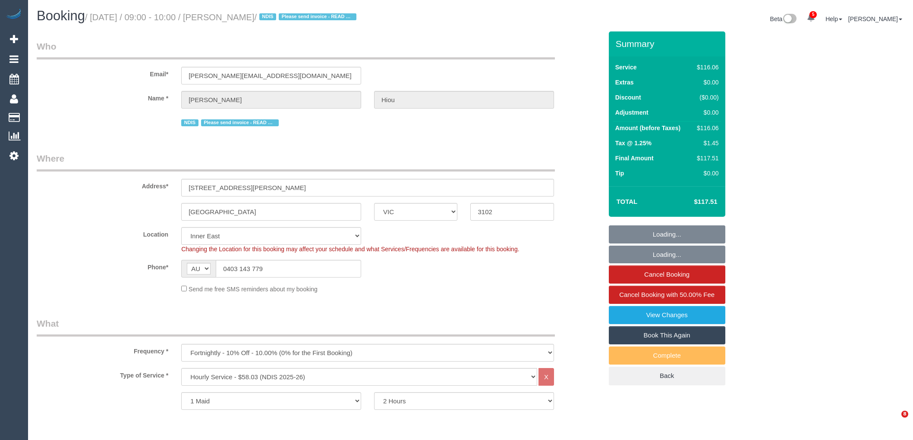
select select "VIC"
select select "number:28"
select select "number:14"
select select "number:19"
select select "number:23"
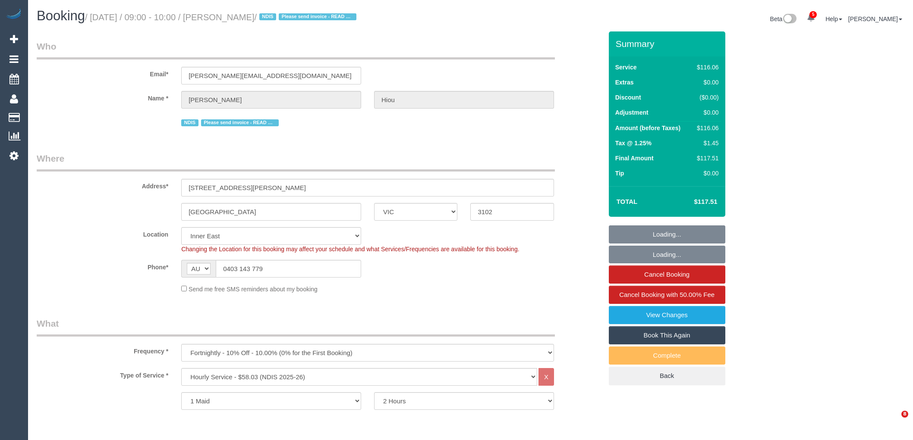
select select "number:11"
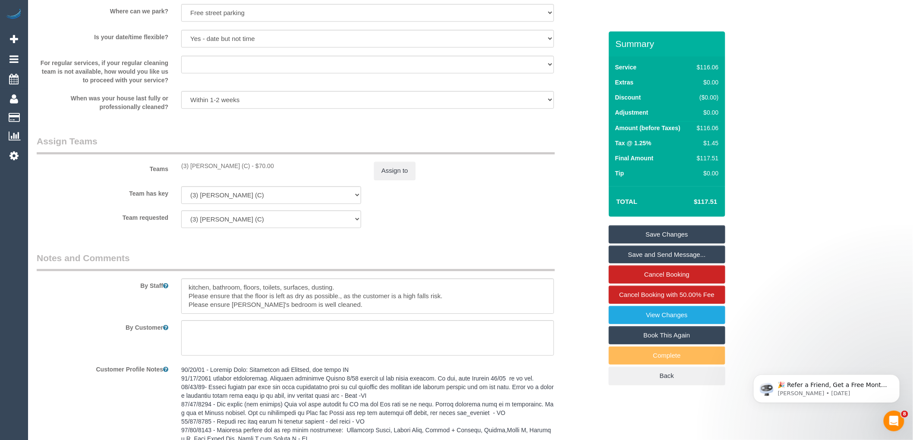
scroll to position [863, 0]
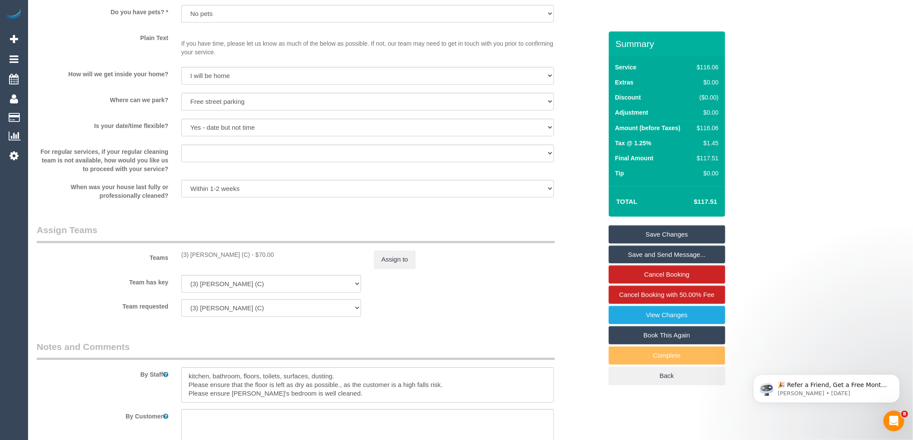
drag, startPoint x: 251, startPoint y: 257, endPoint x: 178, endPoint y: 252, distance: 73.9
click at [178, 252] on div "(3) [PERSON_NAME] (C) - $70.00" at bounding box center [271, 255] width 193 height 9
copy div "(3) [PERSON_NAME] (C)"
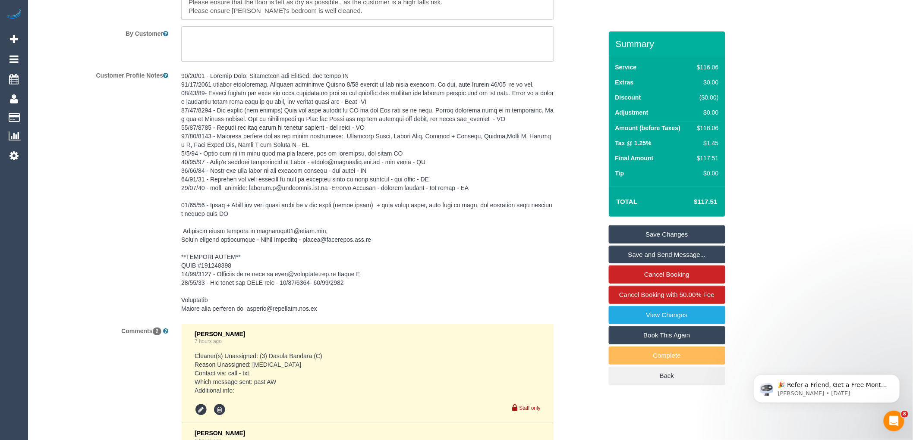
scroll to position [1437, 0]
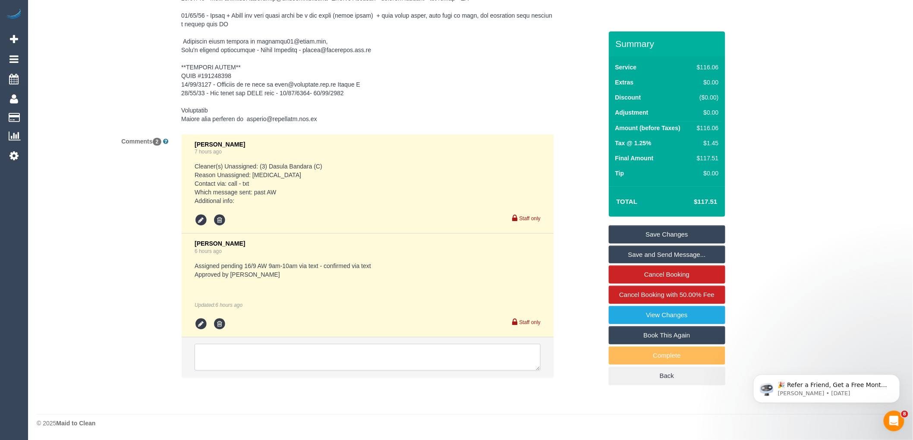
click at [274, 360] on textarea at bounding box center [368, 357] width 346 height 27
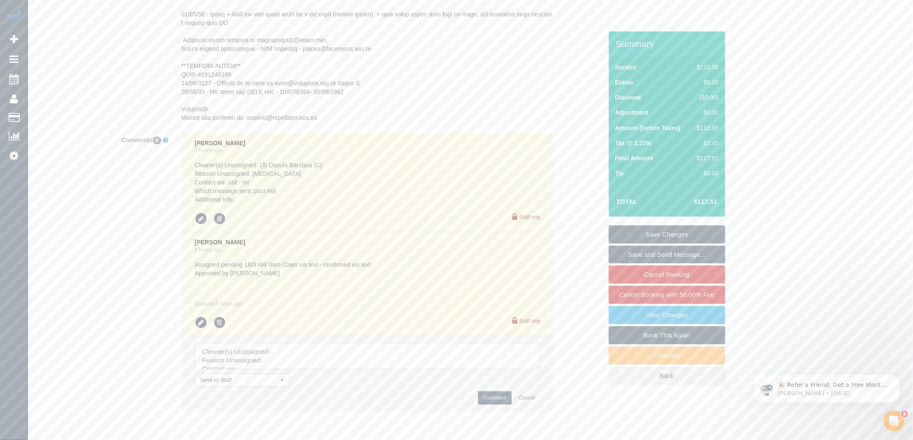
click at [534, 364] on textarea at bounding box center [368, 356] width 346 height 27
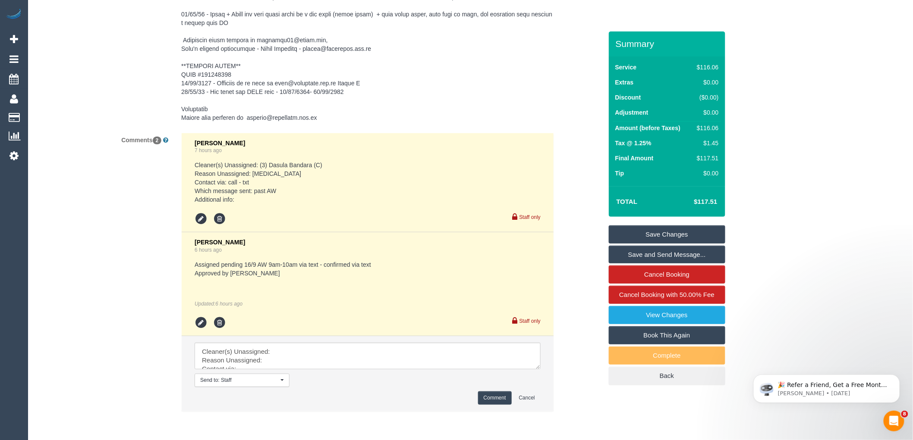
click at [539, 371] on li "Send to: Staff Nothing selected Send to: Staff Send to: Customer Send to: Team …" at bounding box center [368, 373] width 372 height 75
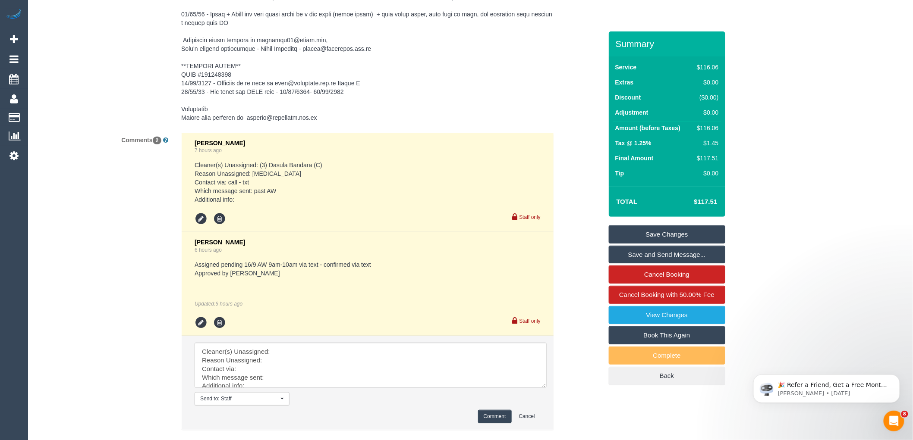
drag, startPoint x: 536, startPoint y: 365, endPoint x: 461, endPoint y: 400, distance: 83.2
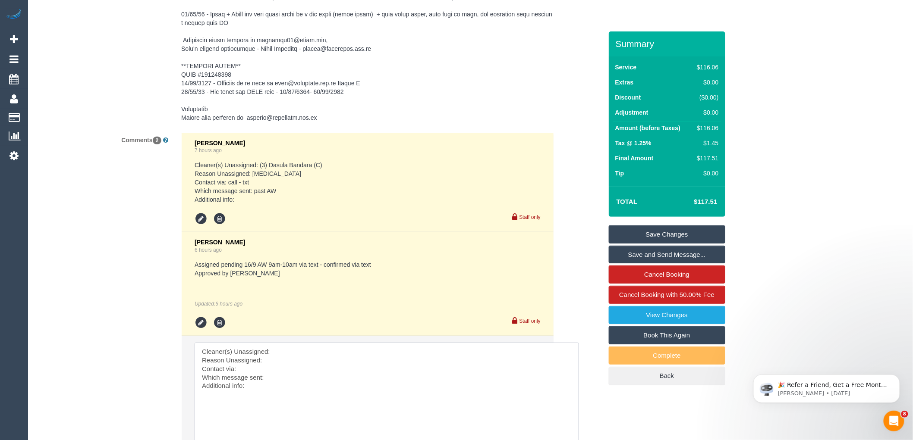
click at [382, 359] on textarea at bounding box center [387, 400] width 384 height 115
click at [382, 355] on textarea at bounding box center [387, 400] width 384 height 115
paste textarea "(3) [PERSON_NAME] (C)"
click at [307, 360] on textarea at bounding box center [387, 400] width 384 height 115
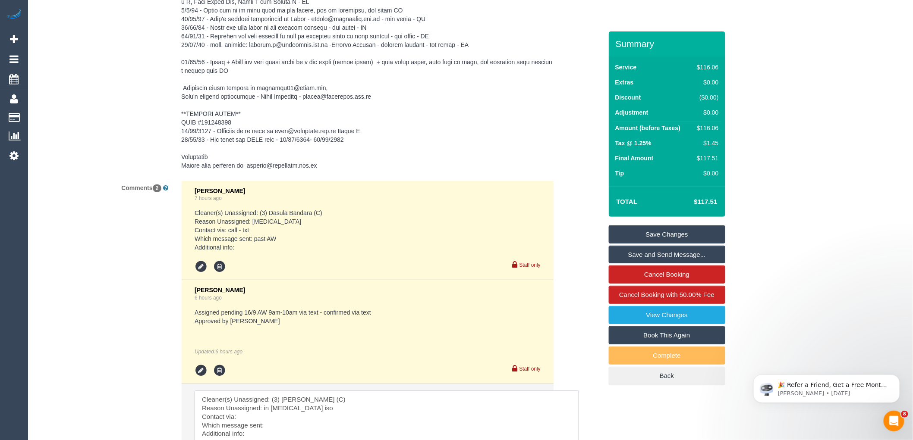
scroll to position [1561, 0]
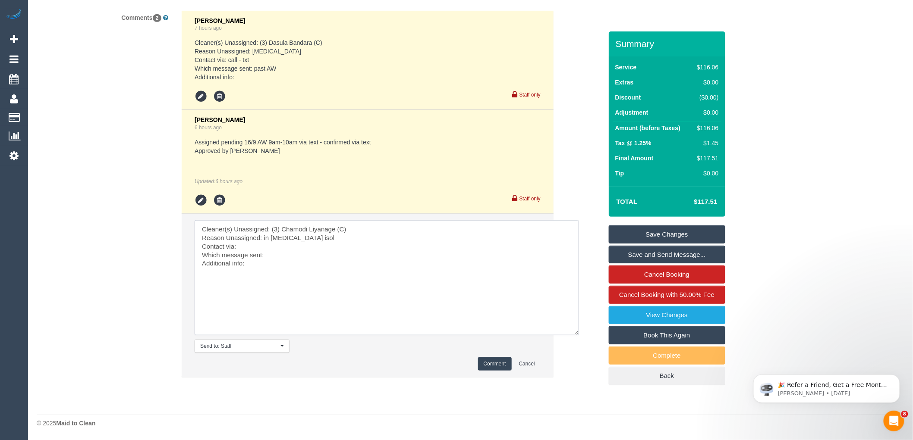
click at [336, 240] on textarea at bounding box center [387, 277] width 384 height 115
click at [249, 248] on textarea at bounding box center [387, 277] width 384 height 115
click at [244, 244] on textarea at bounding box center [387, 277] width 384 height 115
type textarea "Cleaner(s) Unassigned: (3) [PERSON_NAME] (C) Reason Unassigned: in [MEDICAL_DAT…"
click at [491, 365] on button "Comment" at bounding box center [495, 364] width 34 height 13
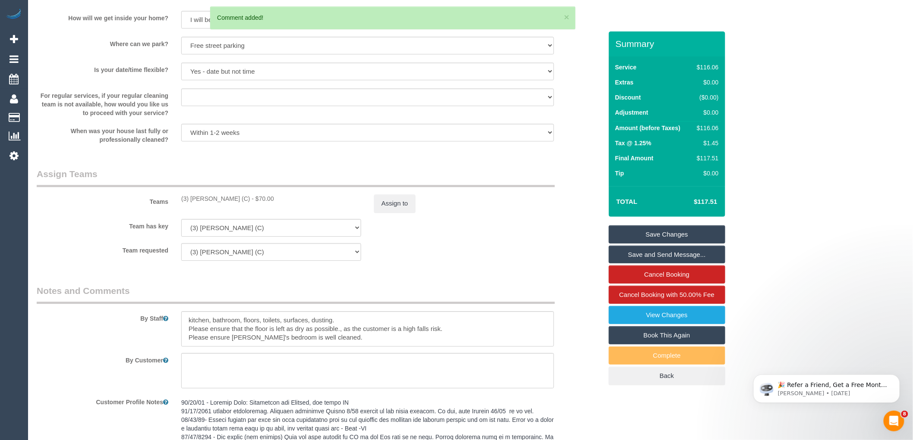
scroll to position [902, 0]
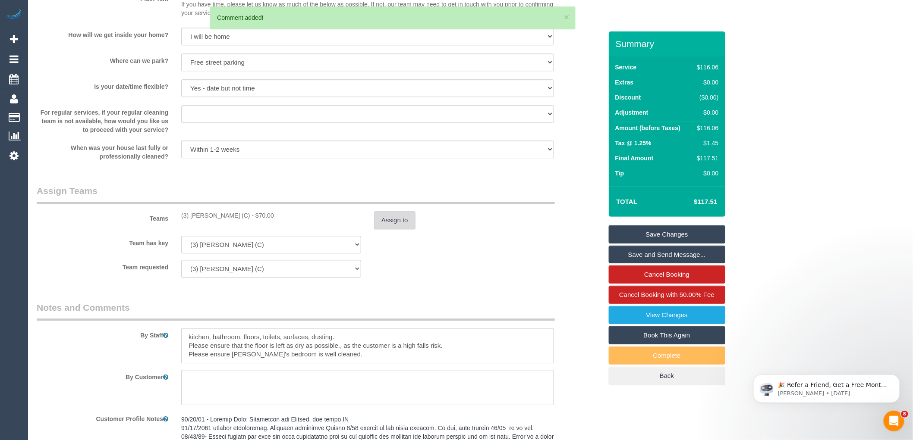
click at [386, 227] on button "Assign to" at bounding box center [394, 220] width 41 height 18
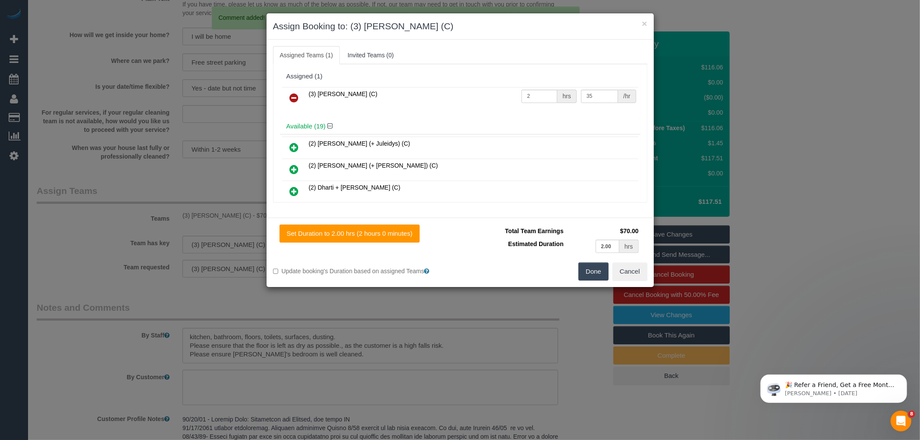
click at [295, 98] on icon at bounding box center [294, 98] width 9 height 10
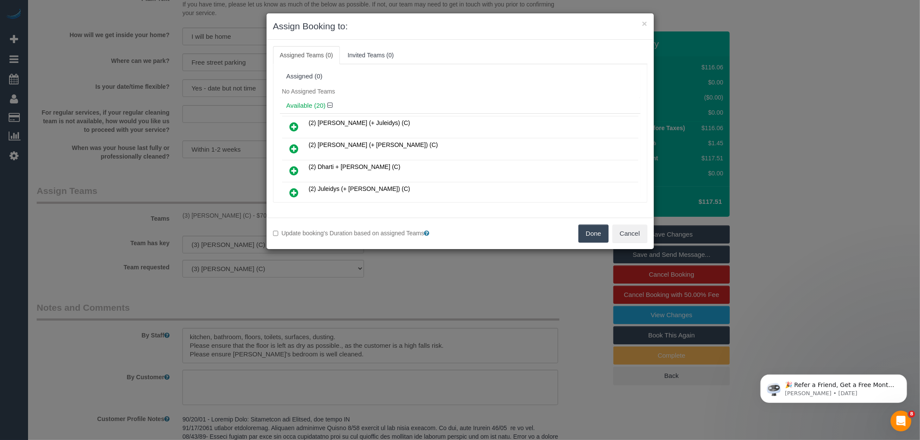
click at [598, 229] on button "Done" at bounding box center [593, 234] width 30 height 18
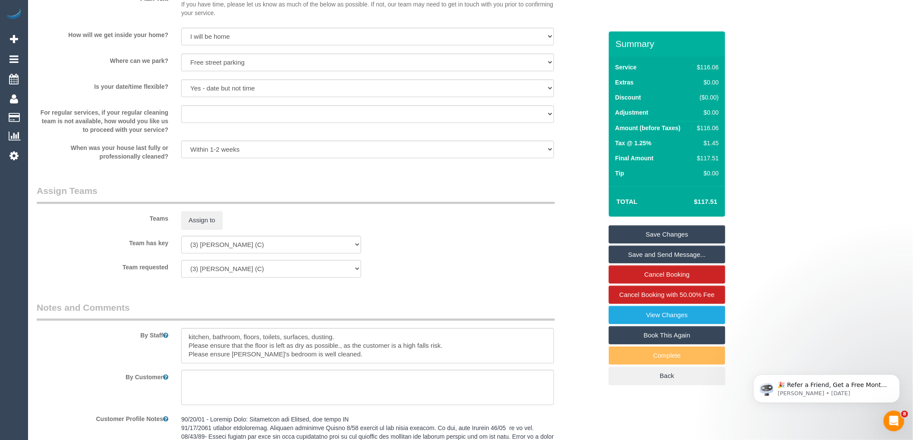
click at [665, 231] on link "Save Changes" at bounding box center [667, 235] width 116 height 18
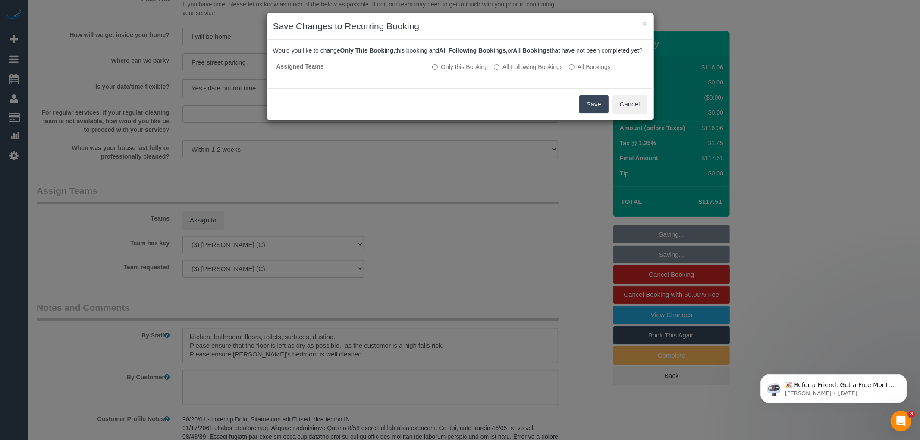
click at [596, 113] on button "Save" at bounding box center [593, 104] width 29 height 18
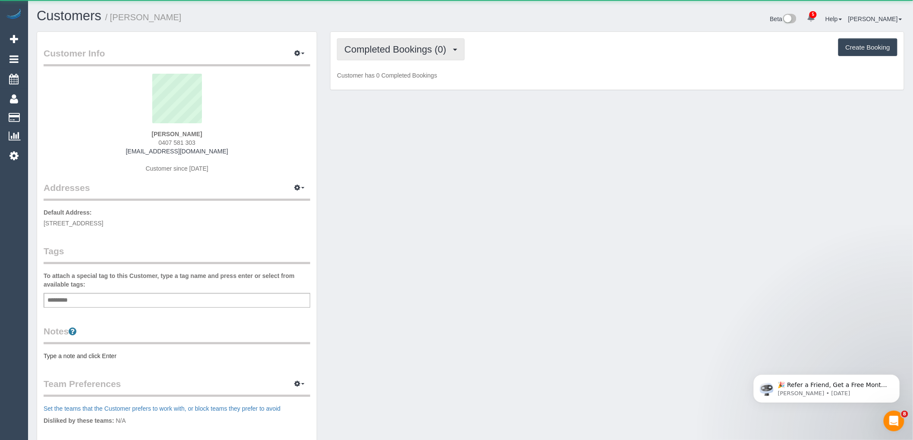
drag, startPoint x: 0, startPoint y: 0, endPoint x: 390, endPoint y: 59, distance: 394.8
click at [382, 49] on span "Completed Bookings (0)" at bounding box center [397, 49] width 106 height 11
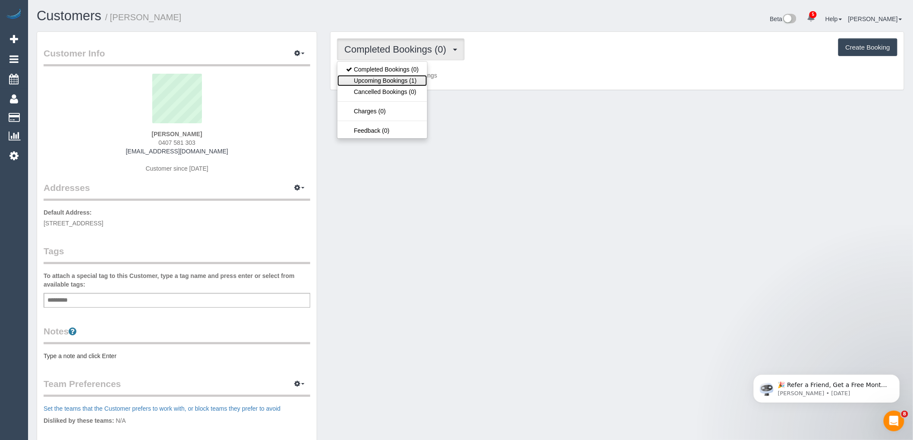
click at [390, 79] on link "Upcoming Bookings (1)" at bounding box center [382, 80] width 90 height 11
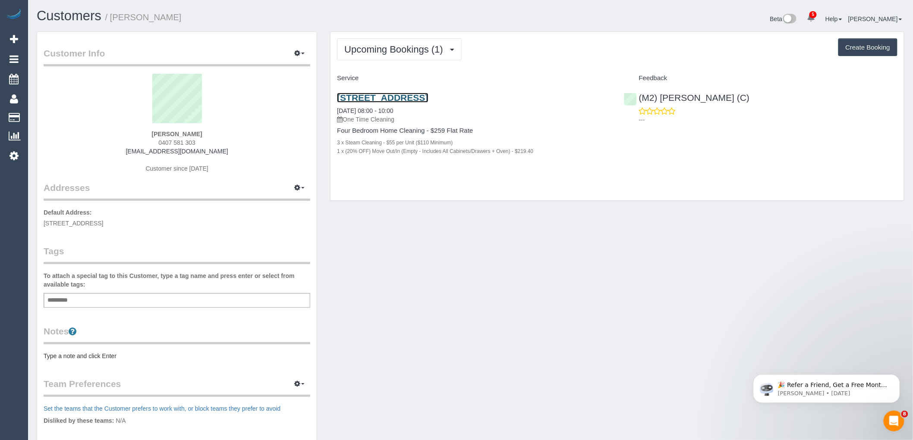
click at [415, 102] on link "[STREET_ADDRESS]" at bounding box center [382, 98] width 91 height 10
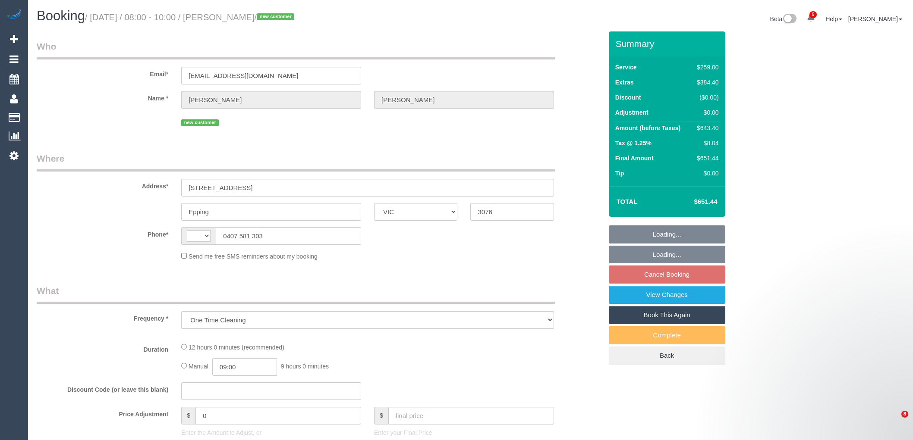
select select "VIC"
select select "string:AU"
select select "string:stripe-pm_1RtGt72GScqysDRVEzdyPyCG"
select select "number:28"
select select "number:14"
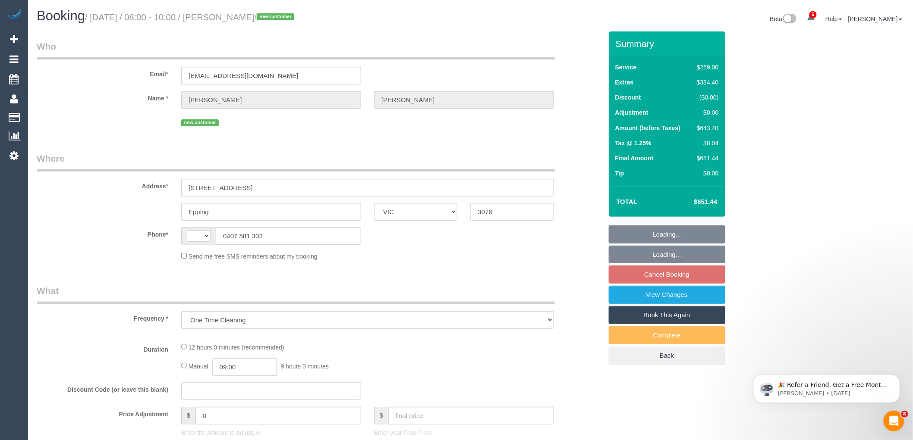
select select "number:19"
select select "number:24"
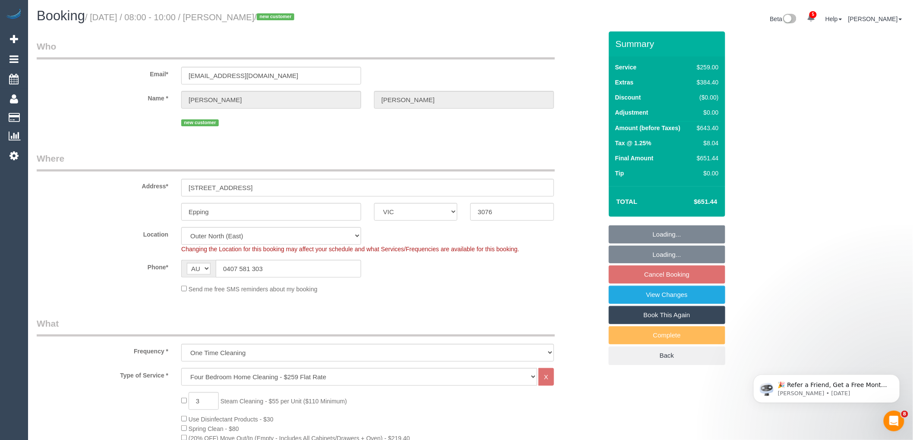
select select "object:1312"
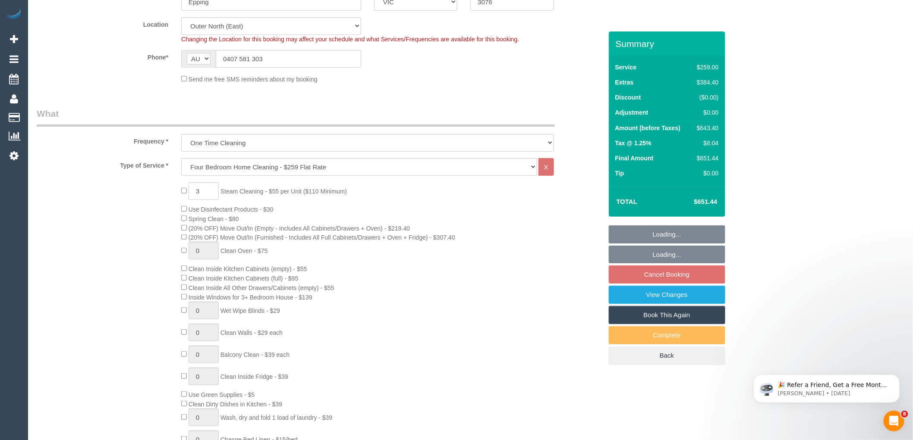
select select "spot1"
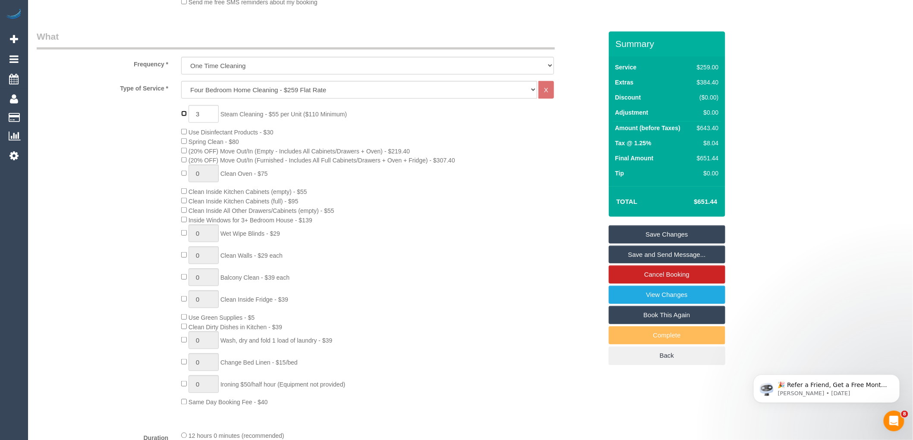
type input "0"
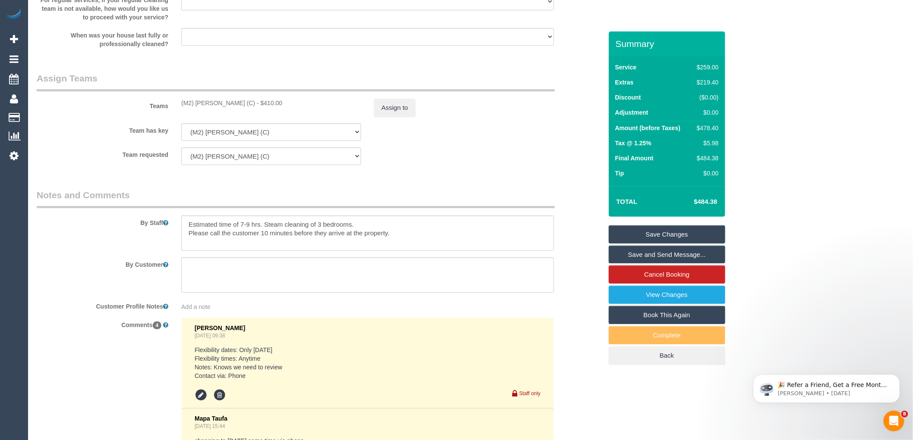
scroll to position [1246, 0]
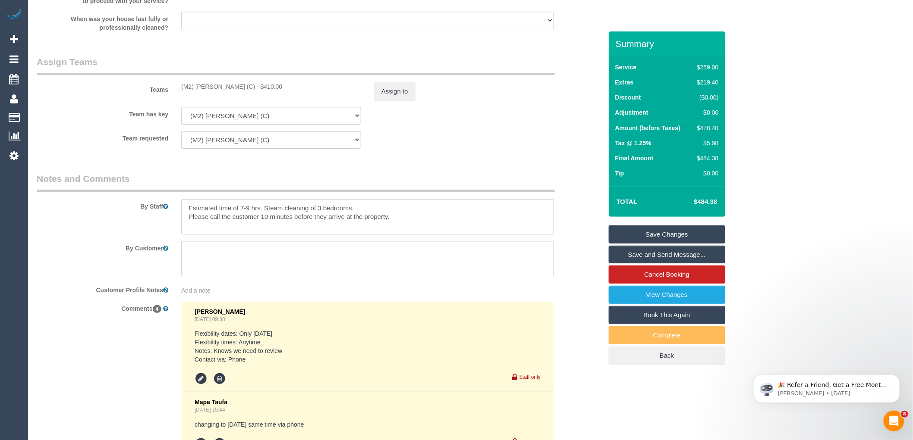
drag, startPoint x: 330, startPoint y: 217, endPoint x: 264, endPoint y: 216, distance: 66.0
click at [264, 216] on textarea at bounding box center [367, 216] width 373 height 35
type textarea "Estimated time of 7-9 hrs. Please call the customer 10 minutes before they arri…"
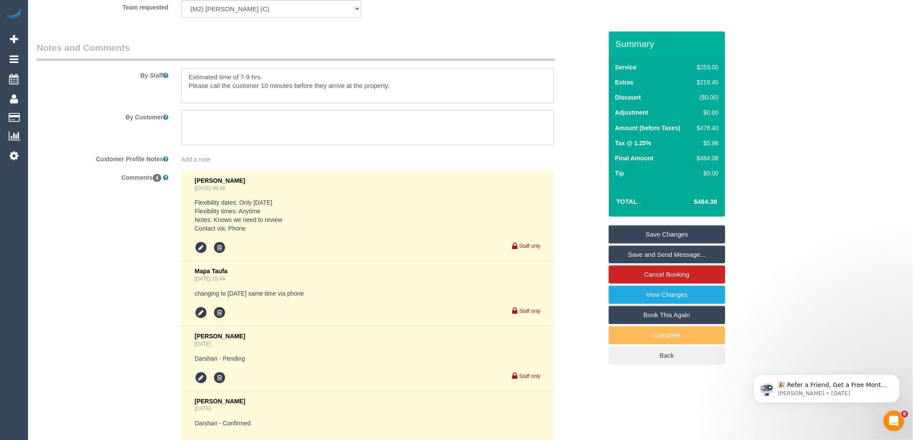
scroll to position [1534, 0]
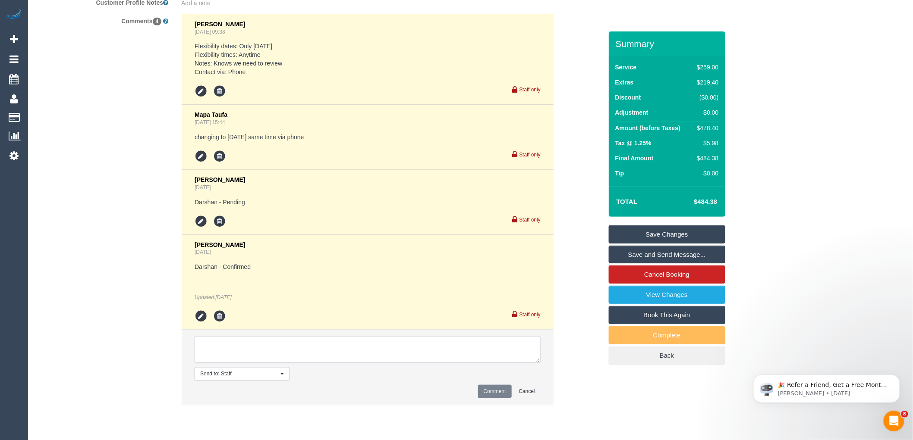
click at [295, 355] on textarea at bounding box center [368, 349] width 346 height 27
type textarea "Customer requested to remove steam cleaning. via email VC"
click at [498, 399] on button "Comment" at bounding box center [495, 391] width 34 height 13
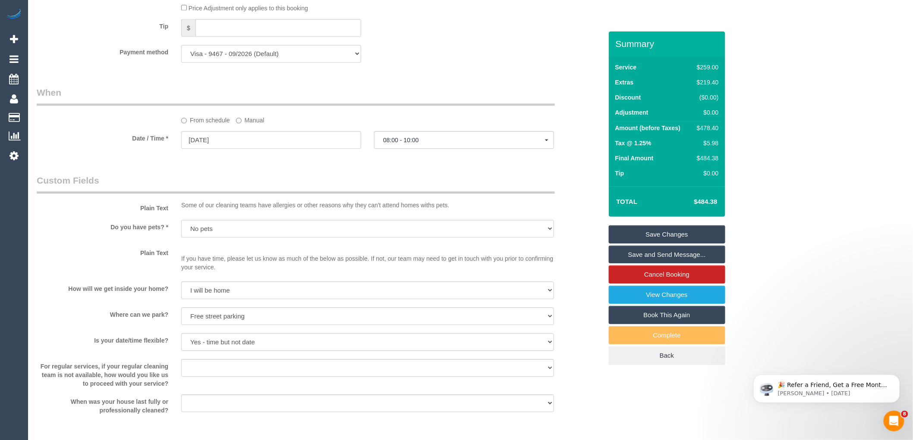
scroll to position [1198, 0]
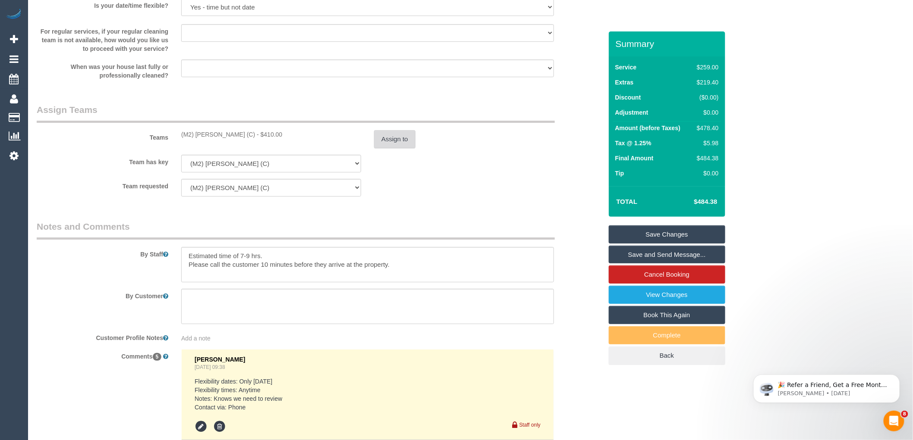
click at [398, 145] on button "Assign to" at bounding box center [394, 139] width 41 height 18
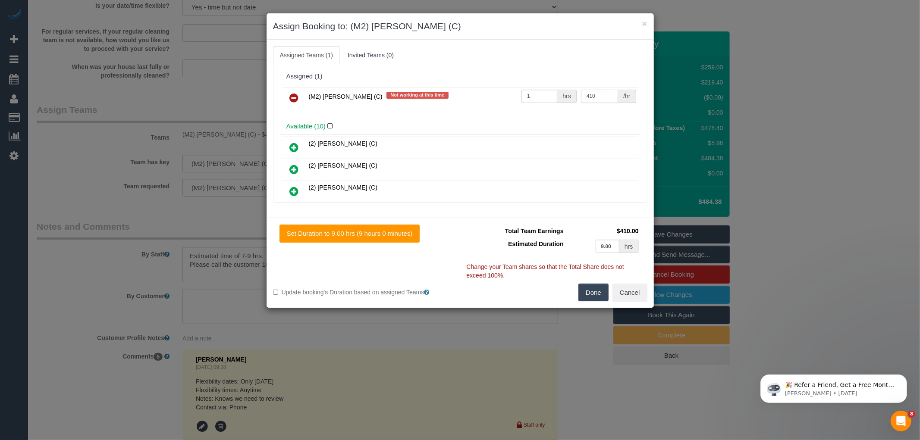
drag, startPoint x: 606, startPoint y: 97, endPoint x: 542, endPoint y: 96, distance: 64.3
click at [542, 96] on tr "(M2) Darshan Gevariya (C) Not working at this time 1 hrs 410 /hr" at bounding box center [460, 98] width 356 height 22
type input "305"
click at [594, 288] on button "Done" at bounding box center [593, 293] width 30 height 18
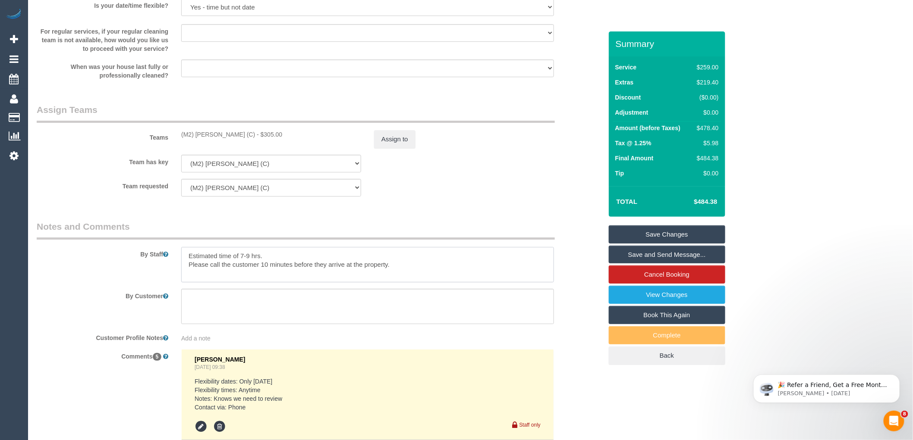
click at [249, 265] on textarea at bounding box center [367, 264] width 373 height 35
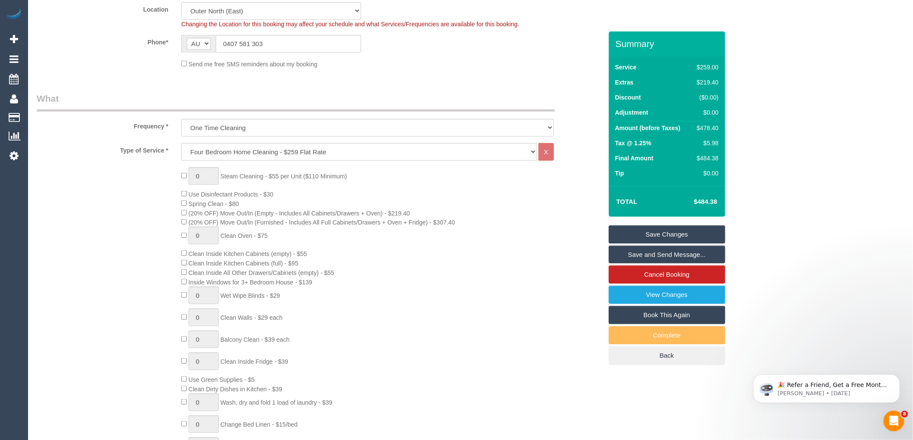
scroll to position [192, 0]
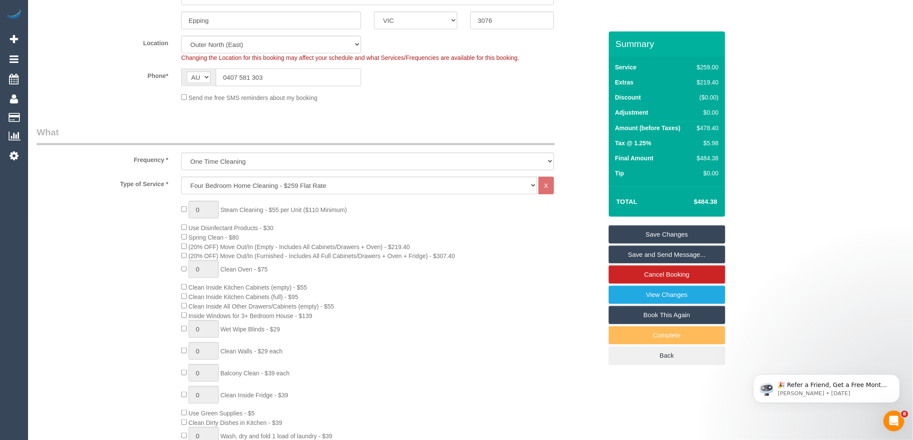
drag, startPoint x: 272, startPoint y: 82, endPoint x: 201, endPoint y: 78, distance: 71.3
click at [201, 78] on div "AF AL DZ AD AO AI AQ AG AR AM AW AU AT AZ BS BH BD BB BY BE BZ BJ BM BT BO BA B…" at bounding box center [271, 78] width 180 height 18
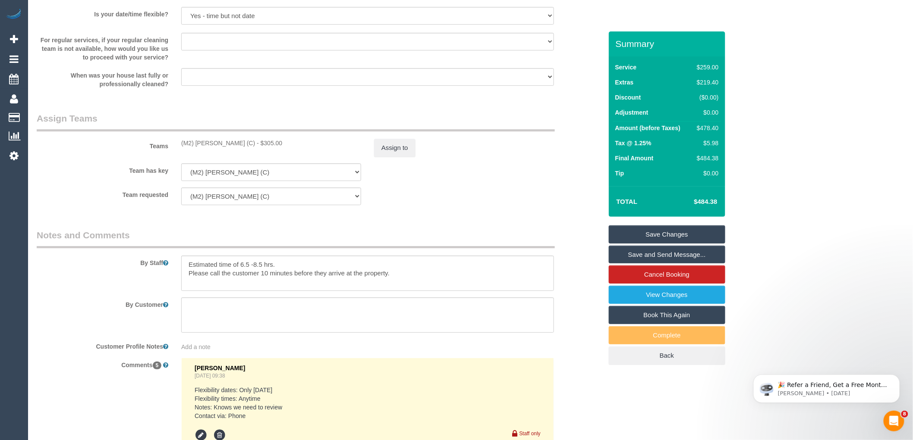
scroll to position [1294, 0]
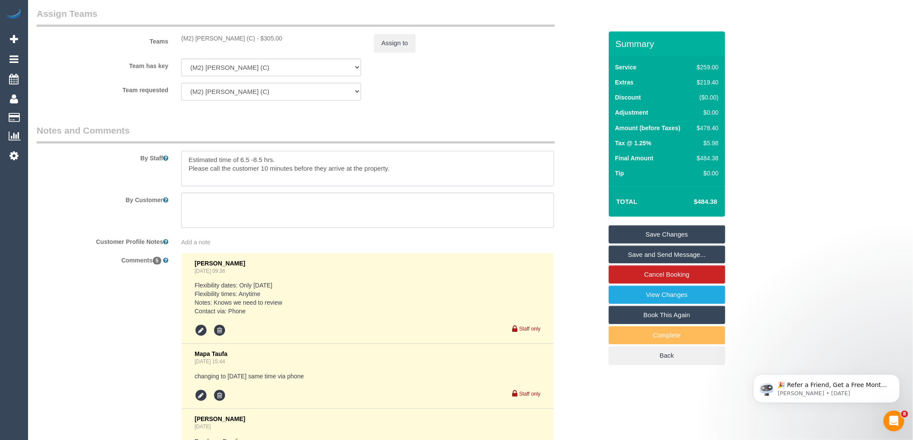
click at [440, 171] on textarea at bounding box center [367, 168] width 373 height 35
click at [433, 181] on textarea at bounding box center [367, 168] width 373 height 35
paste textarea "0407 581 303"
type textarea "Estimated time of 6.5 -8.5 hrs. Please call the customer 10 minutes before they…"
click at [655, 233] on link "Save Changes" at bounding box center [667, 235] width 116 height 18
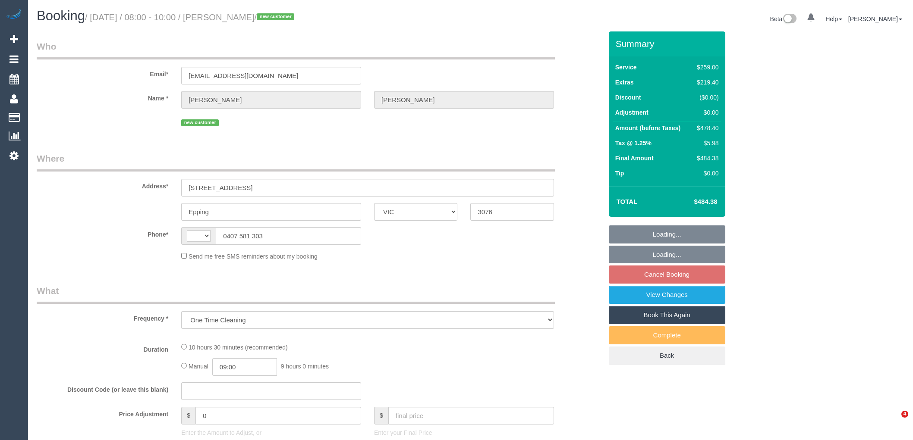
select select "VIC"
select select "string:AU"
select select "string:stripe-pm_1RtGt72GScqysDRVEzdyPyCG"
select select "number:28"
select select "number:14"
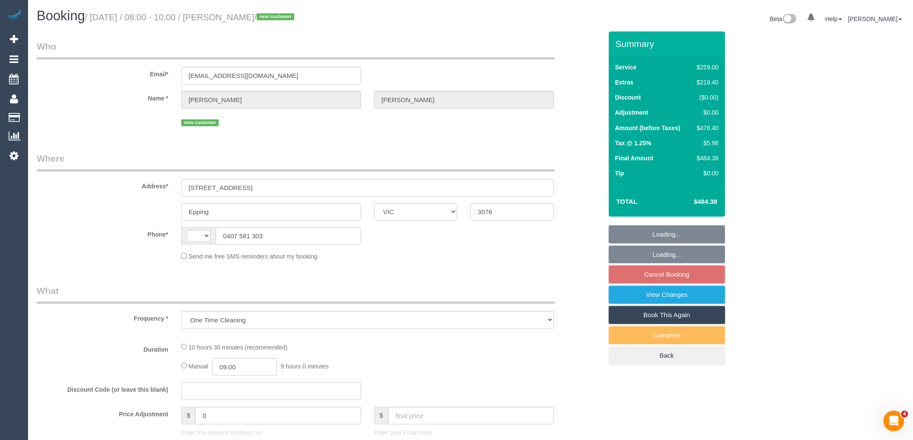
select select "number:19"
select select "number:24"
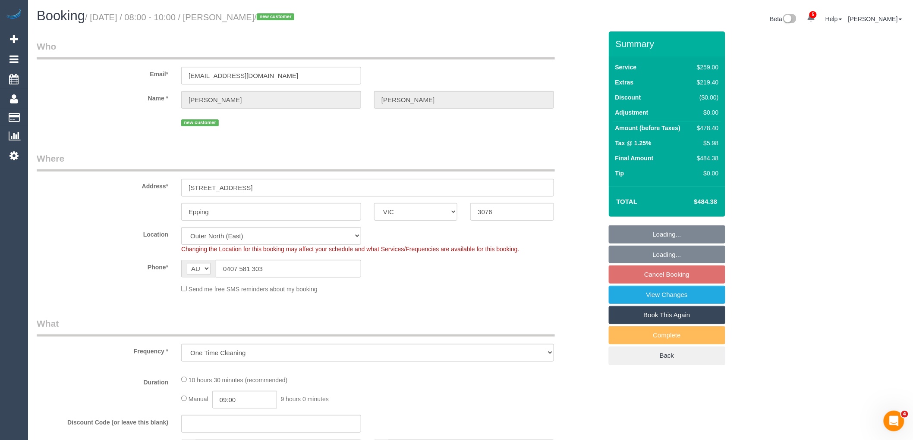
select select "object:831"
select select "spot1"
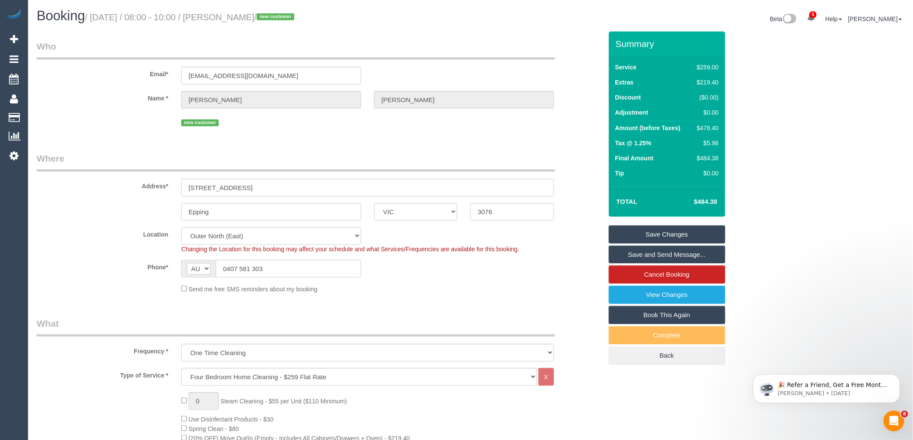
click at [682, 256] on link "Save and Send Message..." at bounding box center [667, 255] width 116 height 18
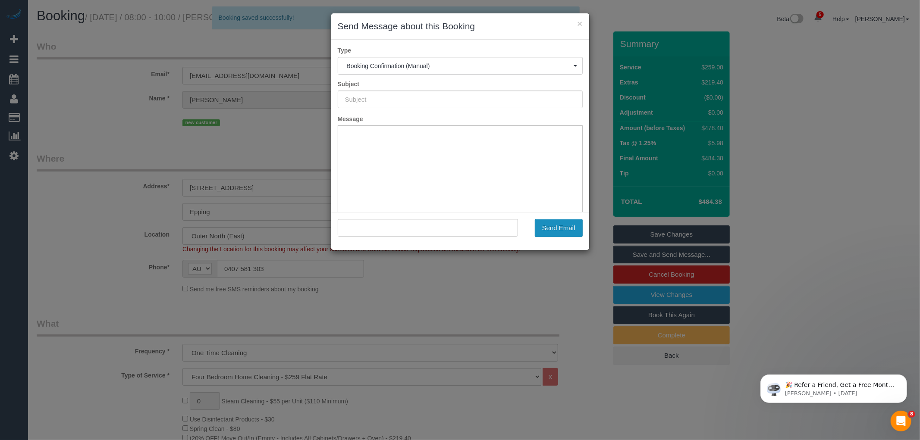
type input "Booking Confirmed"
type input ""Claudia Dionisio" <claudiadionisio013@gmail.com>"
click at [557, 229] on button "Send Email" at bounding box center [559, 228] width 48 height 18
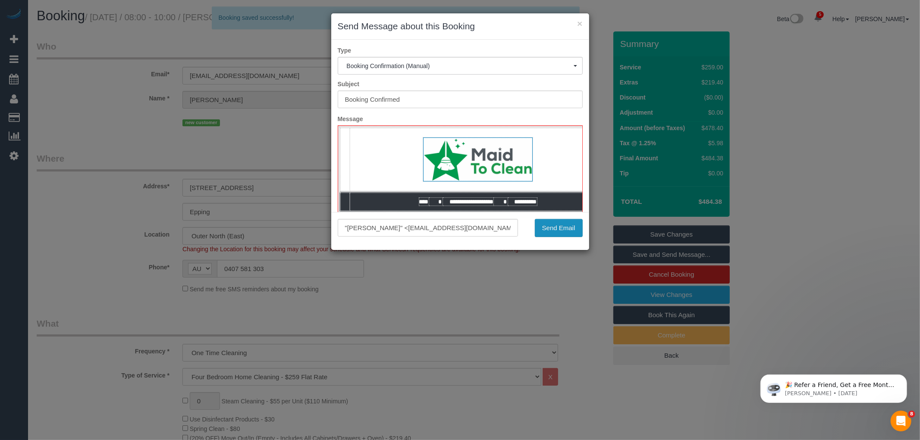
click at [566, 232] on button "Send Email" at bounding box center [559, 228] width 48 height 18
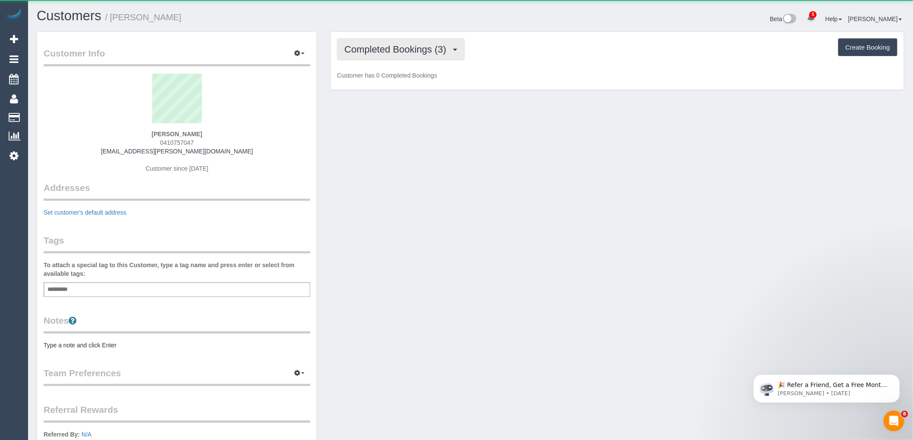
click at [402, 50] on span "Completed Bookings (3)" at bounding box center [397, 49] width 106 height 11
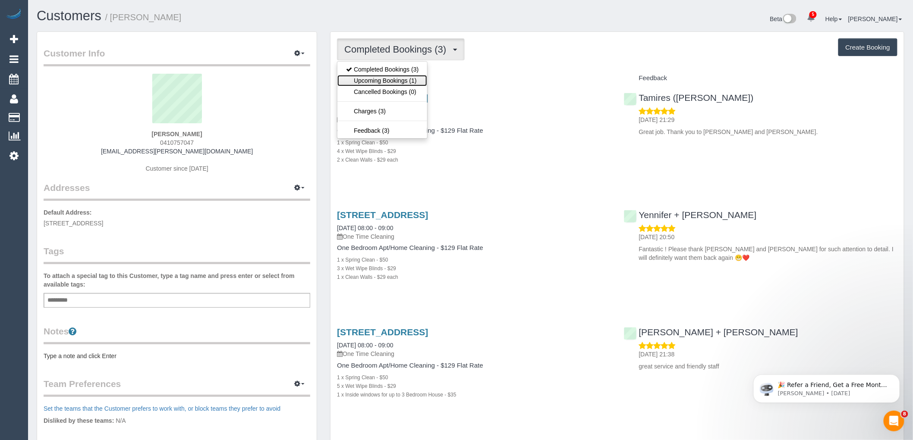
click at [398, 76] on link "Upcoming Bookings (1)" at bounding box center [382, 80] width 90 height 11
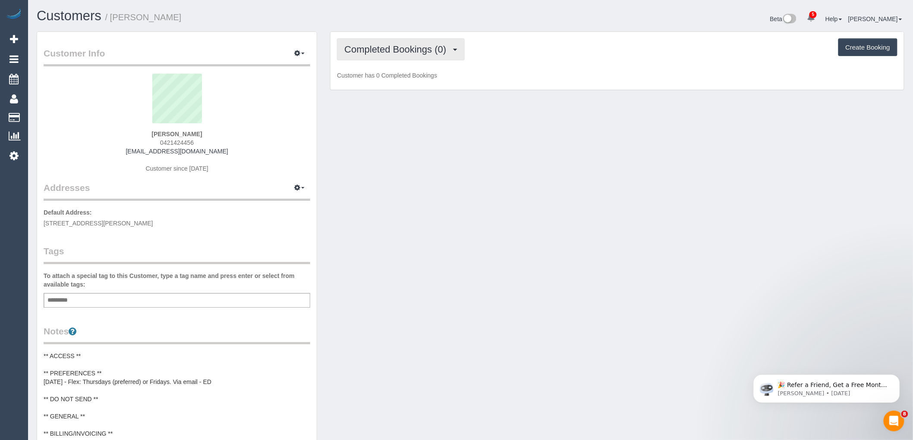
click at [421, 48] on span "Completed Bookings (0)" at bounding box center [397, 49] width 106 height 11
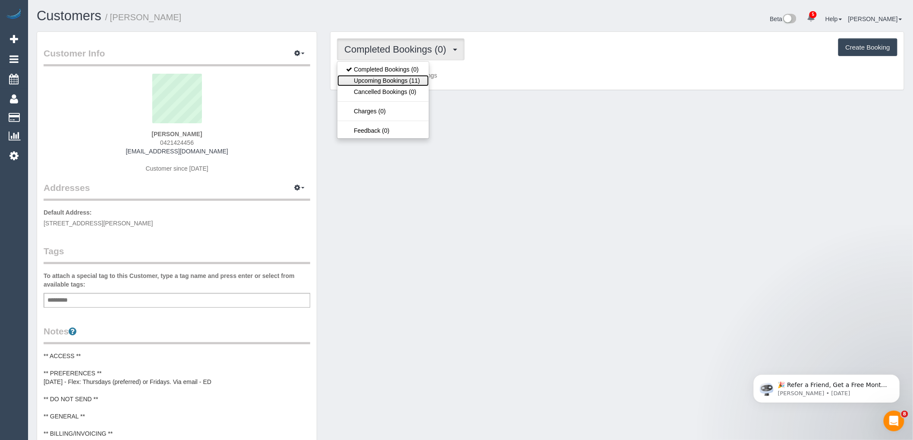
click at [412, 81] on link "Upcoming Bookings (11)" at bounding box center [382, 80] width 91 height 11
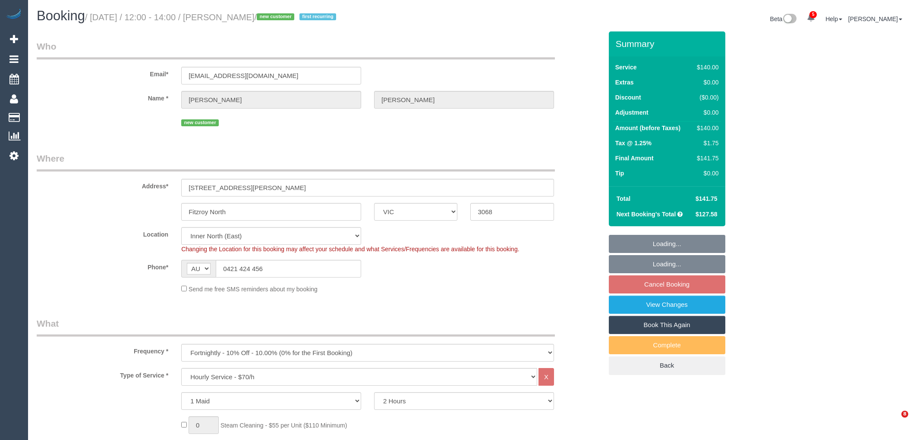
select select "VIC"
select select "number:28"
select select "number:14"
select select "number:19"
select select "number:22"
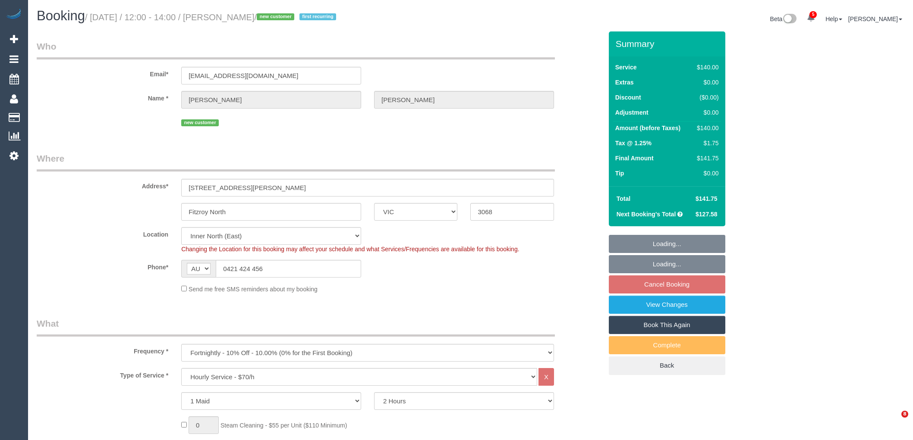
select select "number:34"
select select "number:12"
select select "spot1"
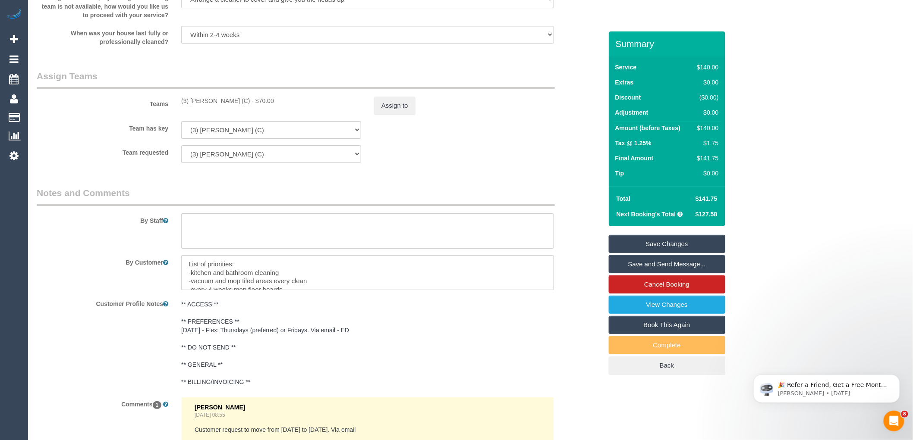
scroll to position [1340, 0]
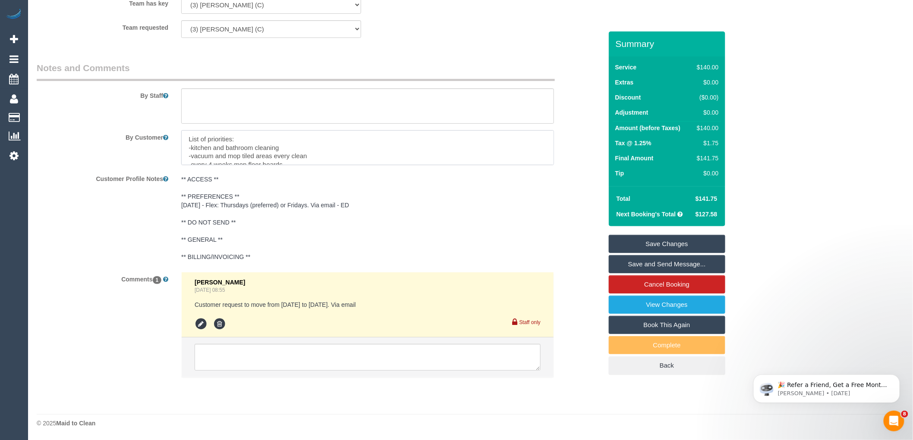
click at [184, 139] on textarea at bounding box center [367, 147] width 373 height 35
paste textarea "We can provide parking for 1 car in our apartment garage."
type textarea "We can provide parking for 1 car in our apartment garage. List of priorities: -…"
click at [682, 244] on link "Save Changes" at bounding box center [667, 244] width 116 height 18
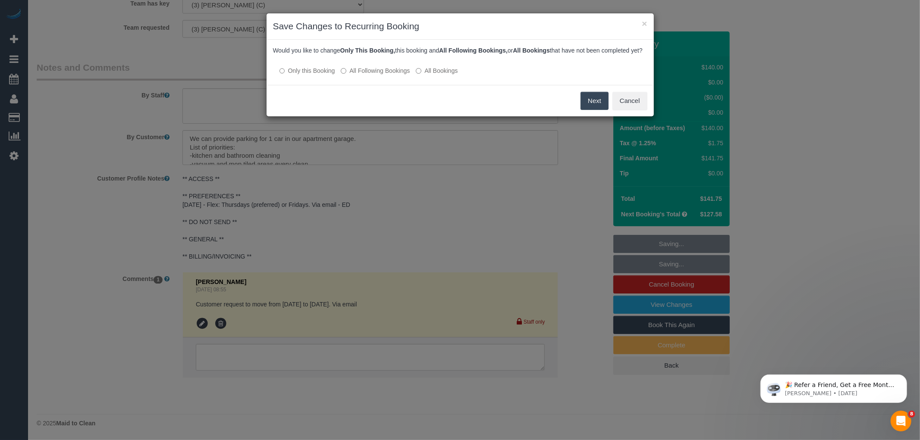
click at [402, 75] on label "All Following Bookings" at bounding box center [375, 70] width 69 height 9
click at [599, 110] on button "Save" at bounding box center [593, 101] width 29 height 18
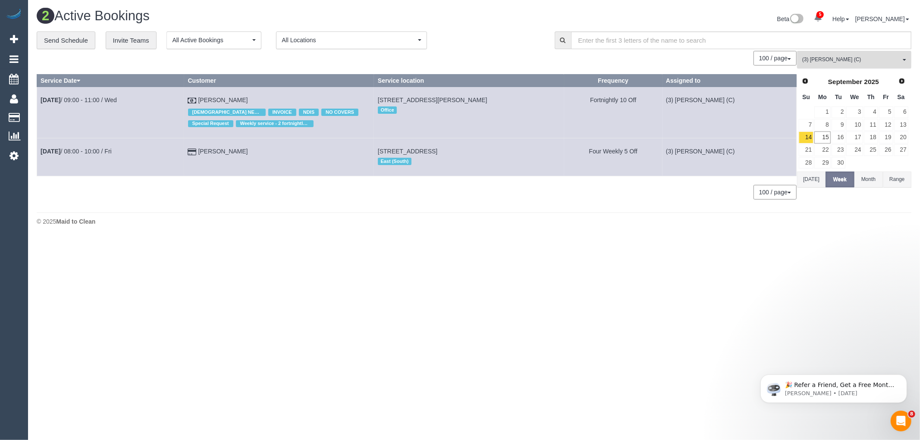
click at [859, 66] on button "(3) Chamodi Liyanage (C) All Teams" at bounding box center [854, 60] width 114 height 18
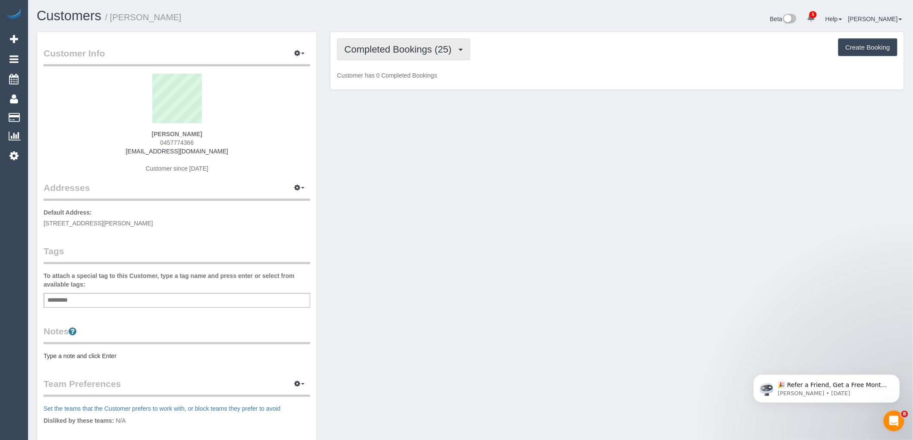
click at [415, 45] on span "Completed Bookings (25)" at bounding box center [399, 49] width 111 height 11
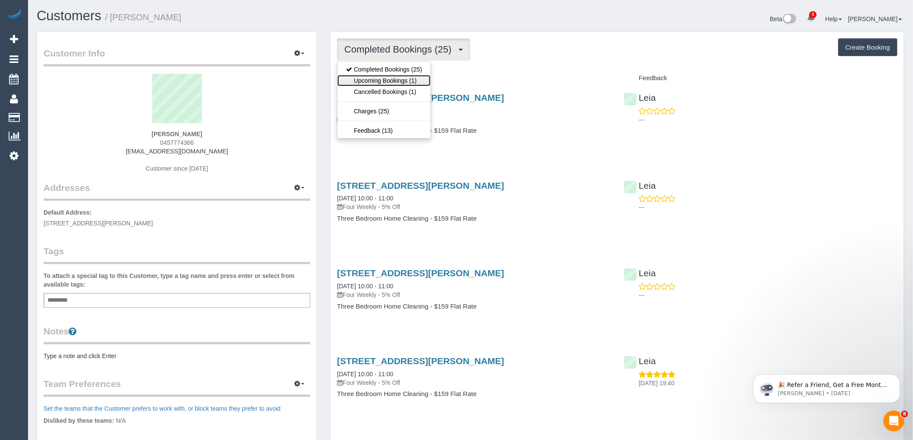
click at [416, 80] on link "Upcoming Bookings (1)" at bounding box center [383, 80] width 93 height 11
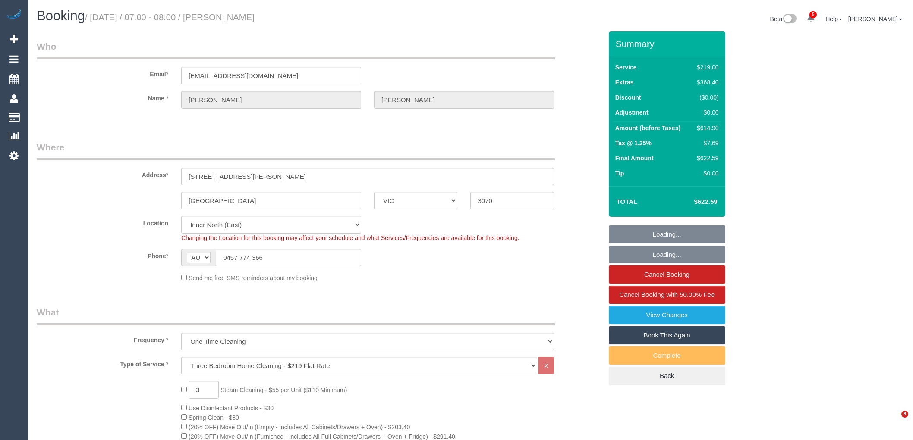
select select "VIC"
select select "number:28"
select select "number:14"
select select "number:19"
select select "number:36"
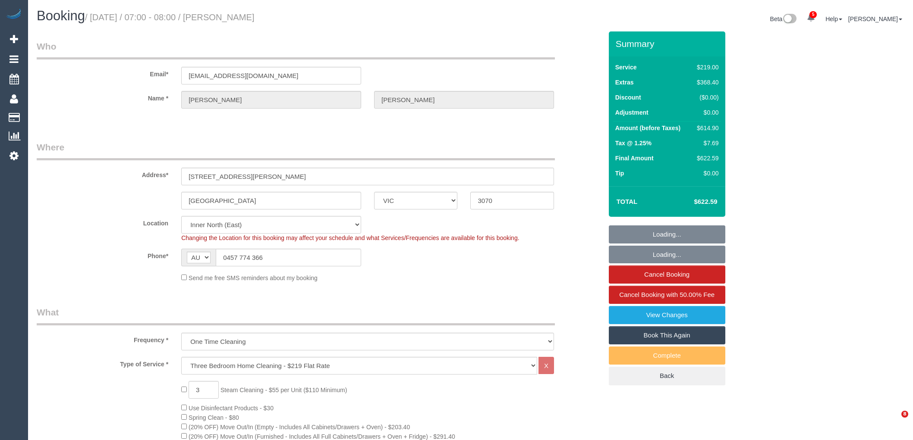
select select "spot1"
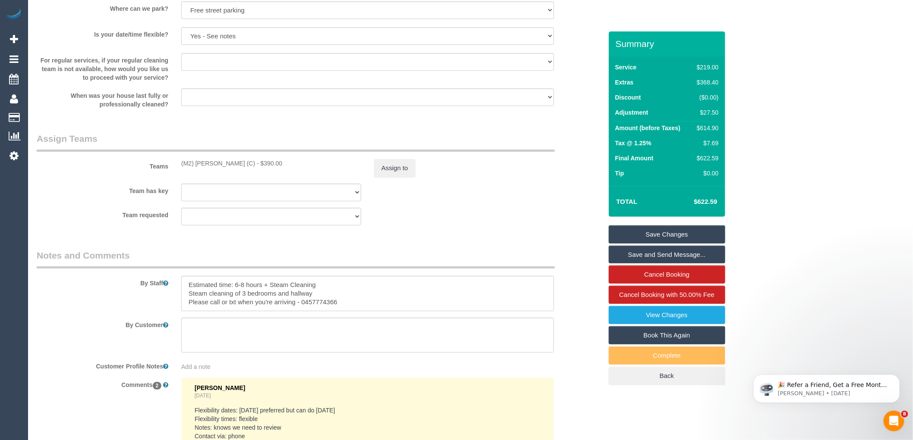
scroll to position [1342, 0]
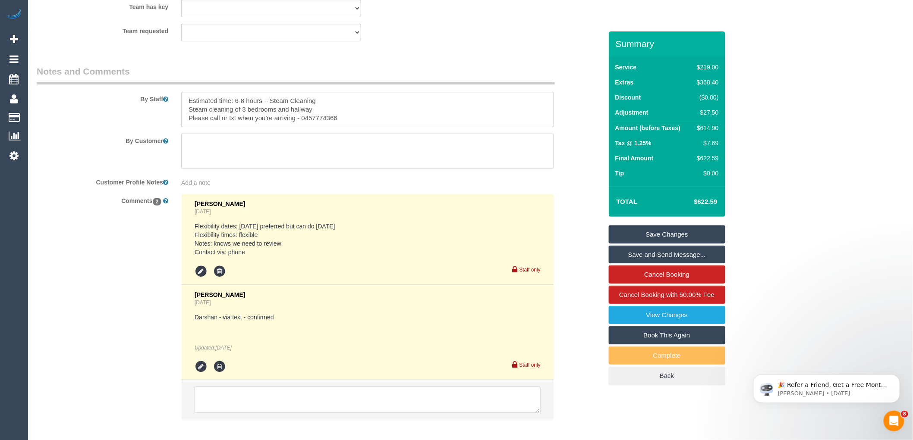
click at [226, 167] on textarea at bounding box center [367, 151] width 373 height 35
paste textarea "I just tried to call to let you know we are leaving the keys under the matt at …"
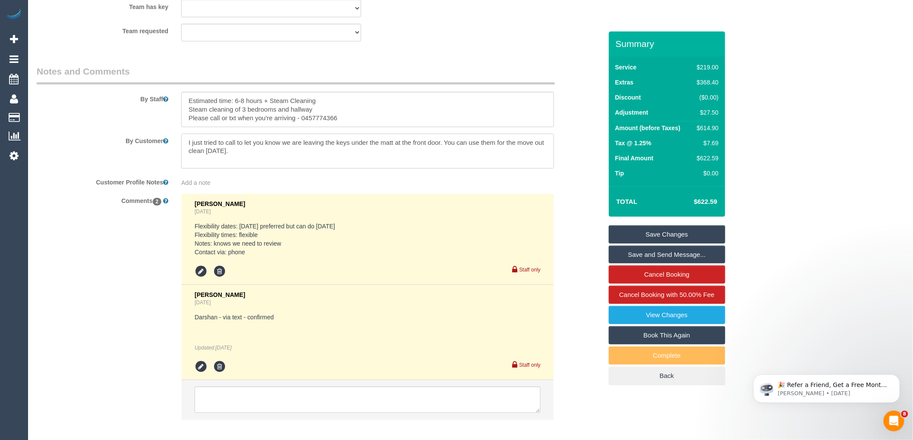
type textarea "I just tried to call to let you know we are leaving the keys under the matt at …"
click at [695, 228] on link "Save Changes" at bounding box center [667, 235] width 116 height 18
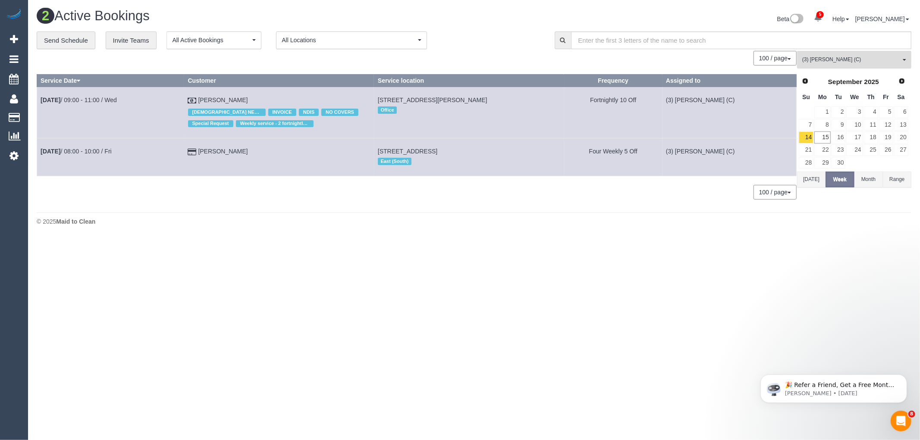
click at [858, 61] on span "(3) Chamodi Liyanage (C)" at bounding box center [851, 59] width 98 height 7
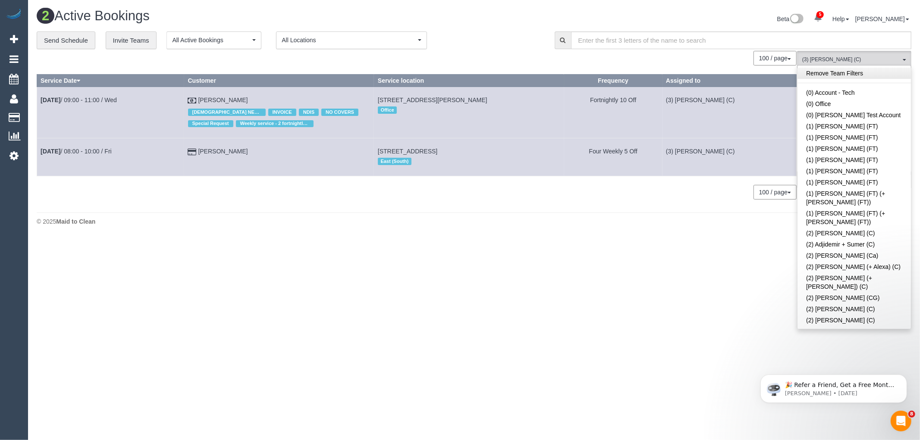
click at [870, 75] on link "Remove Team Filters" at bounding box center [854, 73] width 113 height 11
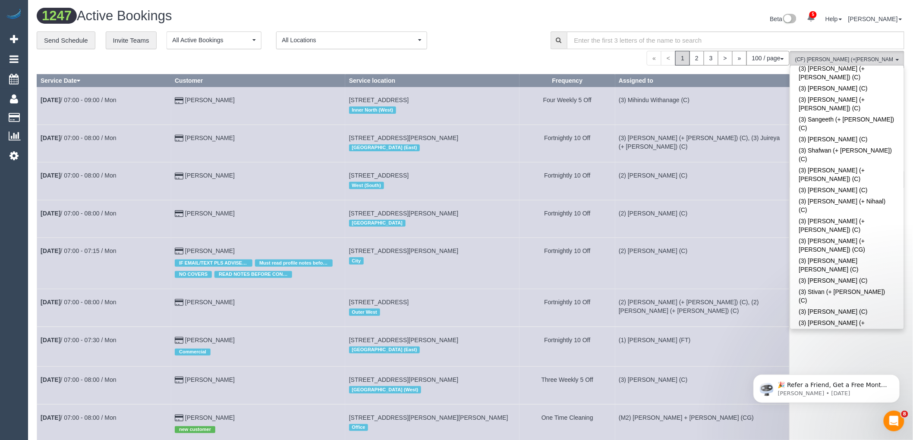
click at [485, 22] on div "Beta 5 Your Notifications You have 0 alerts × You have 5 to charge for 15/09/20…" at bounding box center [691, 20] width 440 height 23
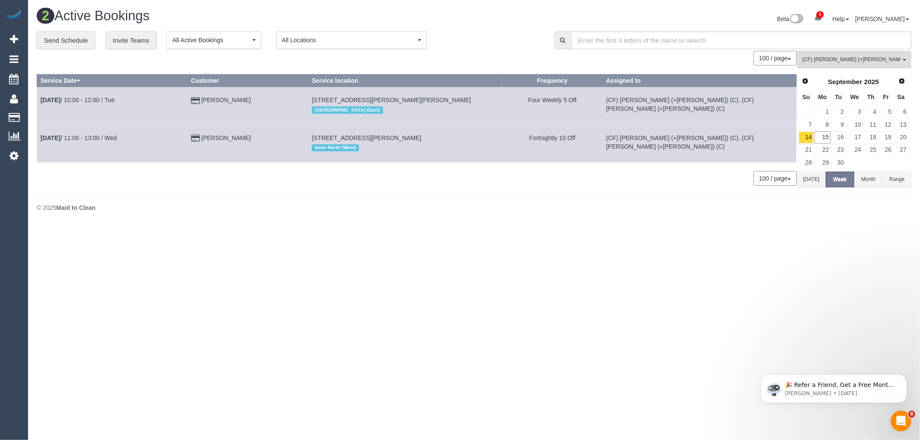
click at [813, 186] on button "[DATE]" at bounding box center [811, 180] width 28 height 16
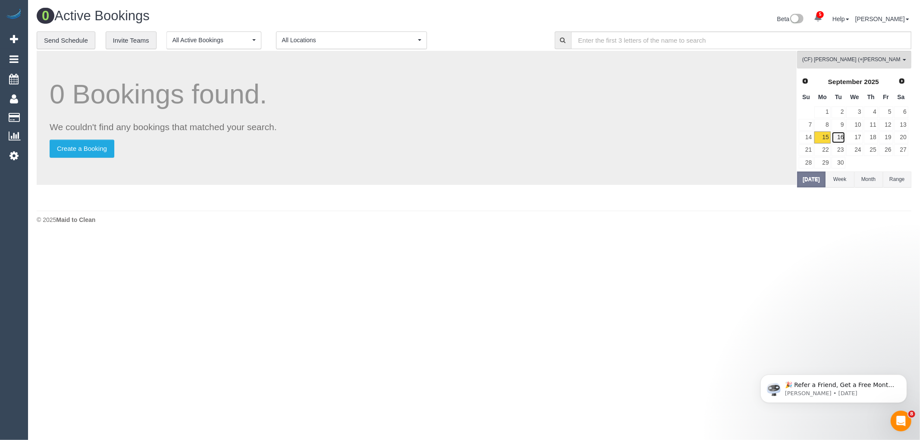
click at [842, 141] on link "16" at bounding box center [839, 138] width 14 height 12
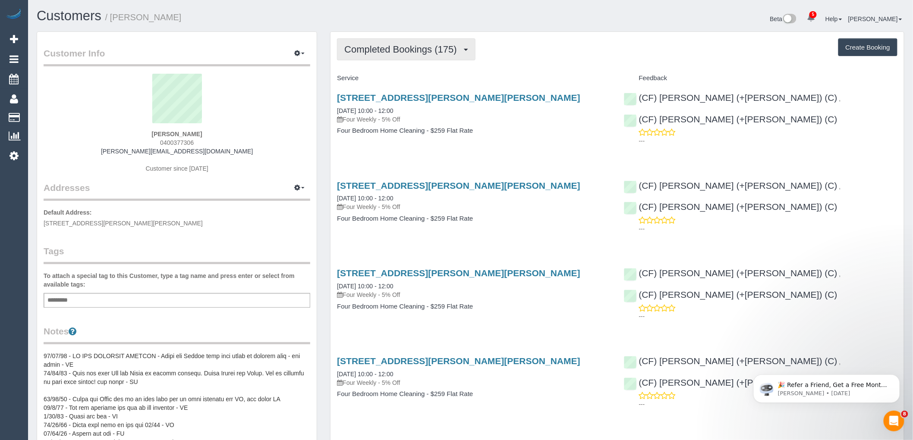
click at [413, 49] on span "Completed Bookings (175)" at bounding box center [402, 49] width 116 height 11
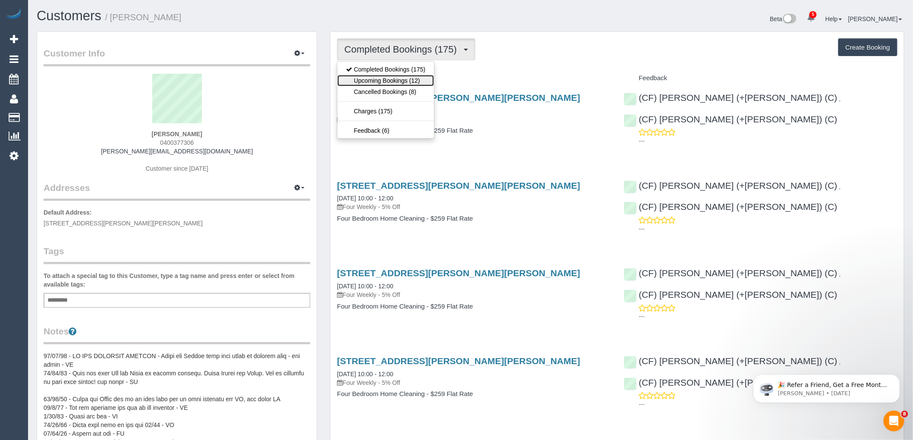
click at [424, 85] on link "Upcoming Bookings (12)" at bounding box center [385, 80] width 97 height 11
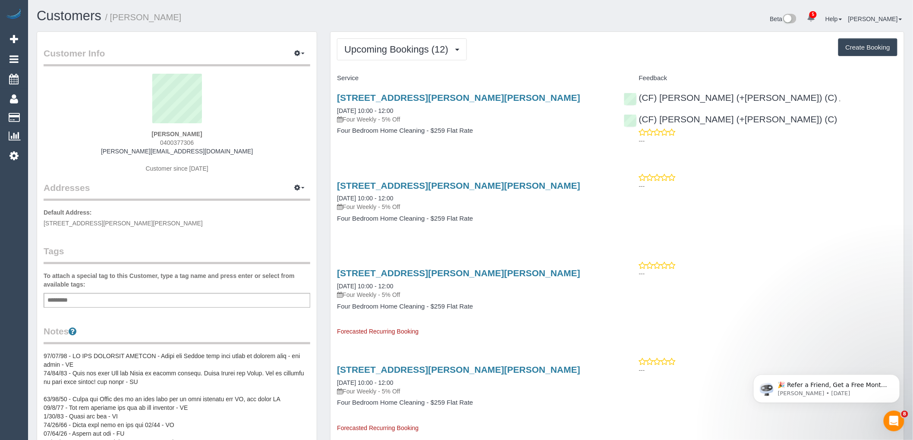
drag, startPoint x: 185, startPoint y: 138, endPoint x: 85, endPoint y: 142, distance: 99.3
click at [70, 138] on div "[PERSON_NAME] 0400377306 [PERSON_NAME][EMAIL_ADDRESS][DOMAIN_NAME] Customer sin…" at bounding box center [177, 128] width 267 height 108
click at [207, 130] on div "[PERSON_NAME] 0400377306 [PERSON_NAME][EMAIL_ADDRESS][DOMAIN_NAME] Customer sin…" at bounding box center [177, 128] width 267 height 108
drag, startPoint x: 201, startPoint y: 144, endPoint x: 133, endPoint y: 143, distance: 67.7
click at [133, 143] on div "[PERSON_NAME] 0400377306 [PERSON_NAME][EMAIL_ADDRESS][DOMAIN_NAME] Customer sin…" at bounding box center [177, 128] width 267 height 108
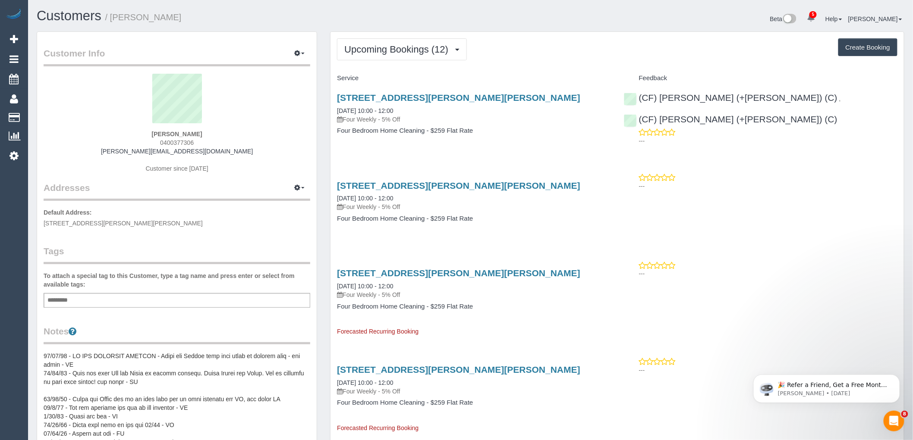
copy span "0400377306"
click at [423, 54] on span "Upcoming Bookings (12)" at bounding box center [398, 49] width 108 height 11
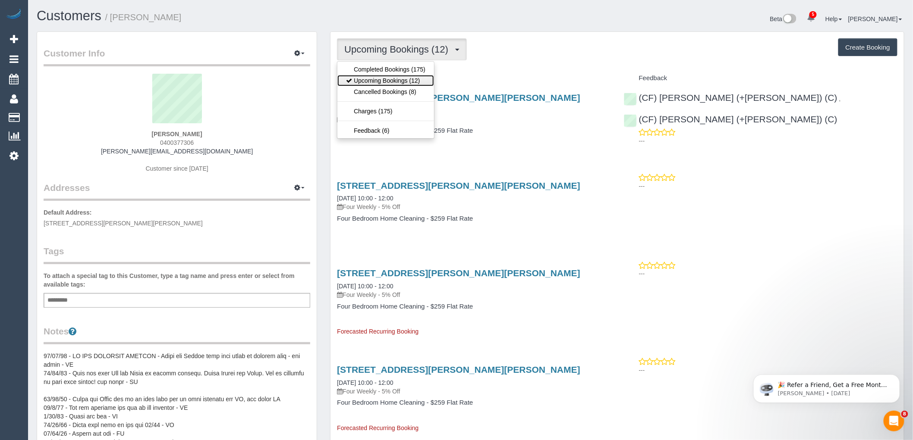
click at [415, 82] on link "Upcoming Bookings (12)" at bounding box center [385, 80] width 97 height 11
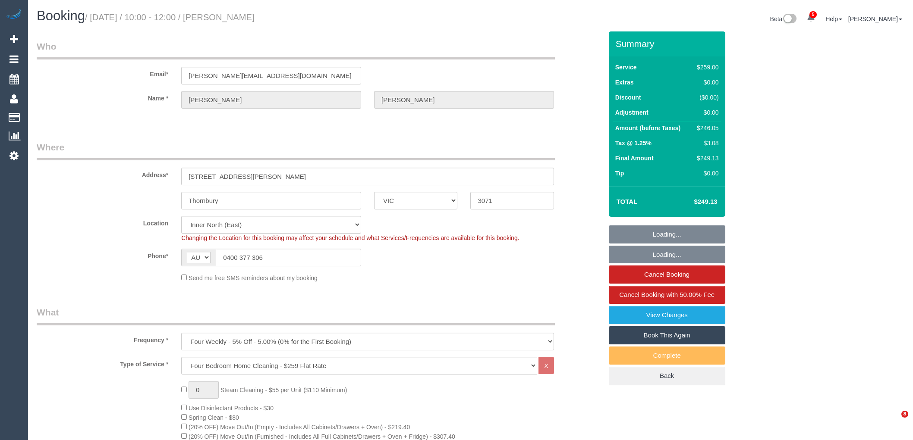
select select "VIC"
select select "string:stripe"
select select "spot1"
select select "number:28"
select select "number:15"
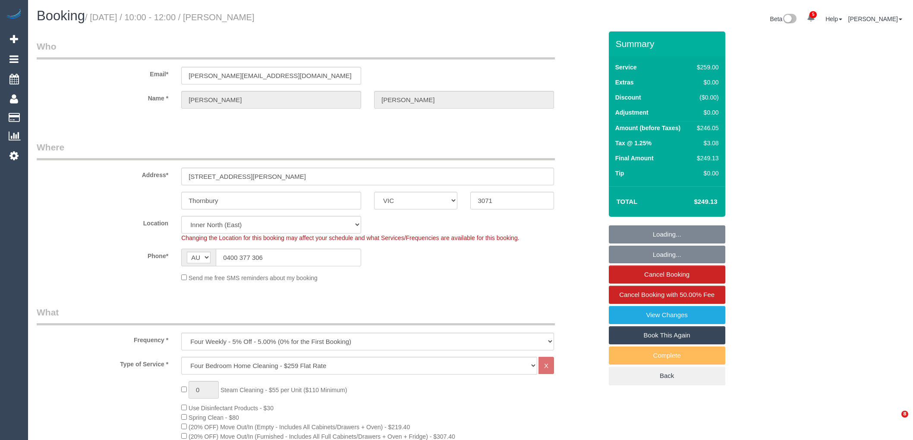
select select "number:19"
select select "number:22"
select select "number:34"
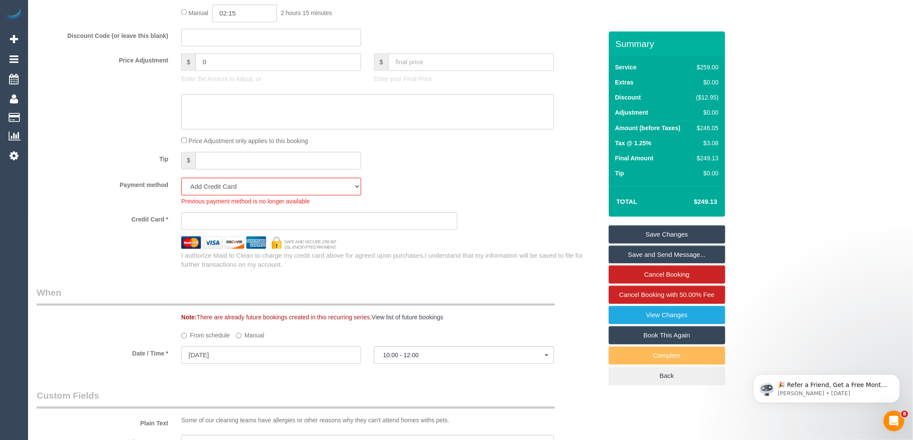
scroll to position [1150, 0]
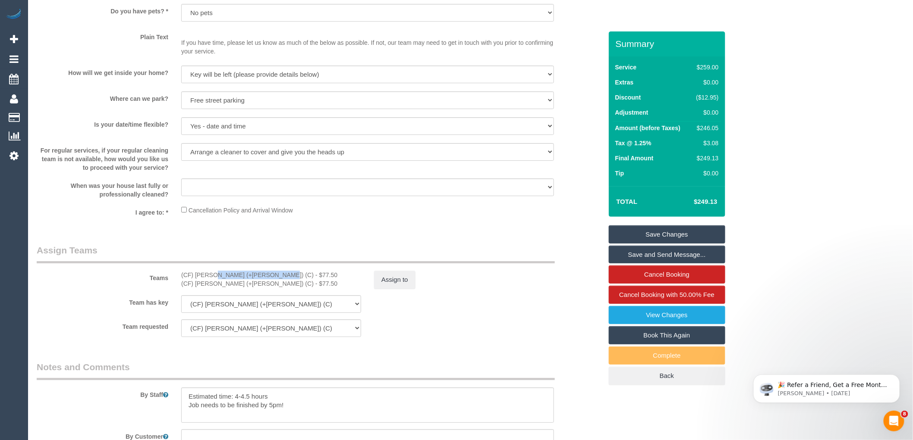
drag, startPoint x: 219, startPoint y: 283, endPoint x: 185, endPoint y: 283, distance: 33.2
click at [185, 280] on div "(CF) [PERSON_NAME] (+[PERSON_NAME]) (C) - $77.50" at bounding box center [271, 275] width 180 height 9
copy div "F) [PERSON_NAME] (+[PERSON_NAME]) (C)"
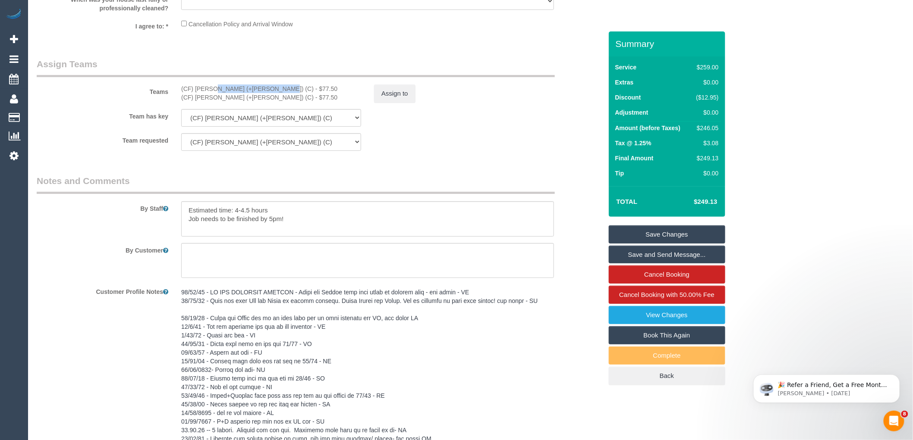
scroll to position [1262, 0]
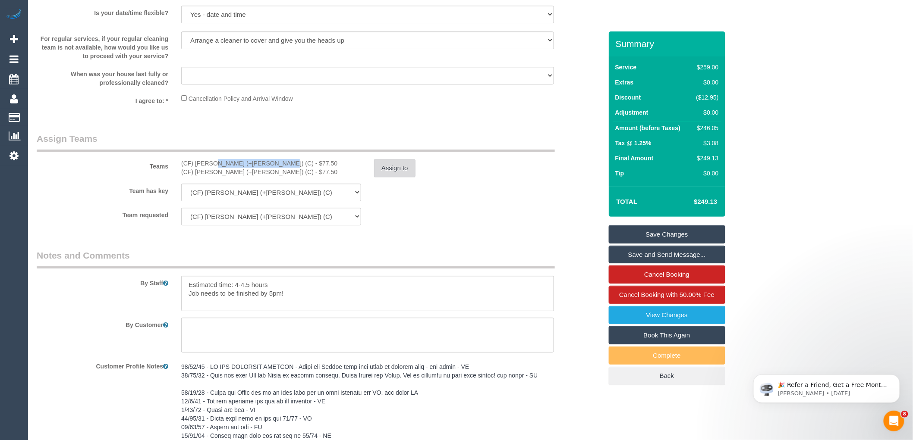
click at [394, 177] on button "Assign to" at bounding box center [394, 168] width 41 height 18
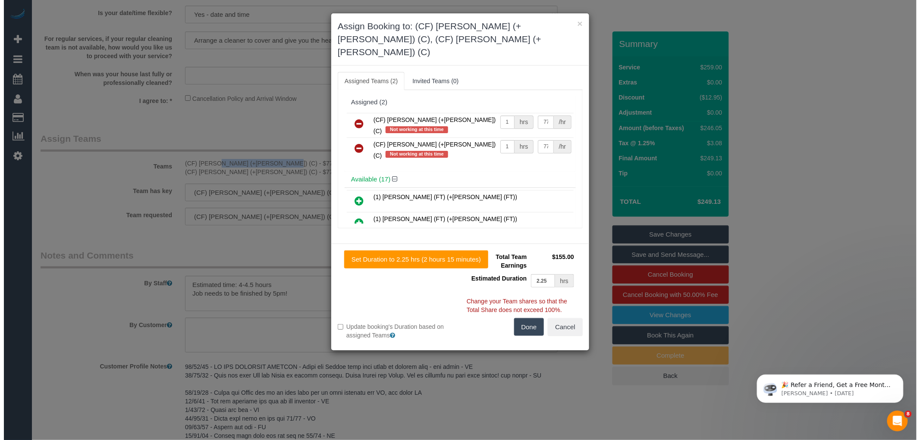
scroll to position [1262, 0]
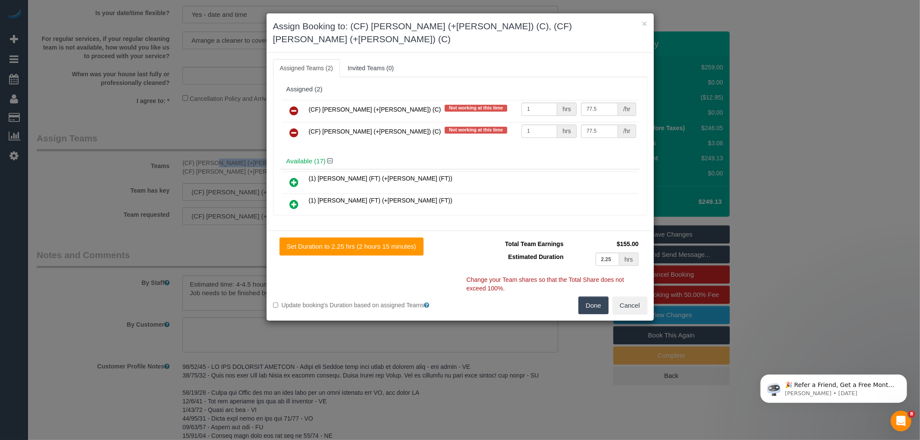
click at [297, 106] on icon at bounding box center [294, 111] width 9 height 10
click at [297, 128] on icon at bounding box center [294, 133] width 9 height 10
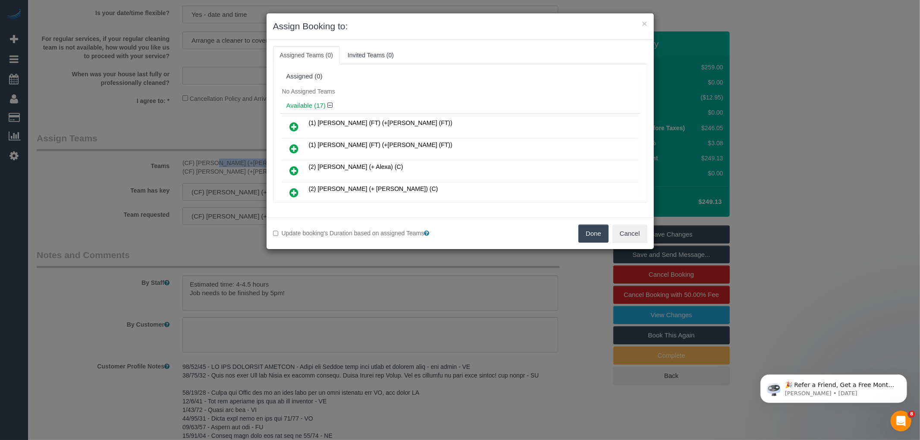
click at [604, 241] on button "Done" at bounding box center [593, 234] width 30 height 18
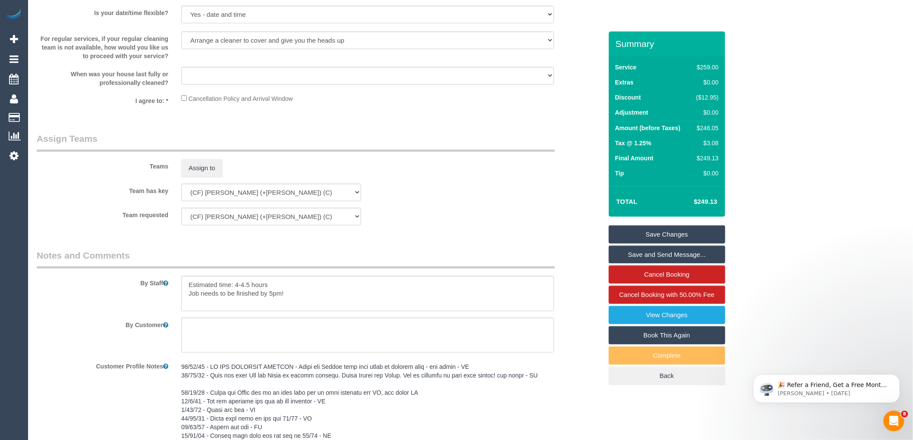
click at [683, 227] on link "Save Changes" at bounding box center [667, 235] width 116 height 18
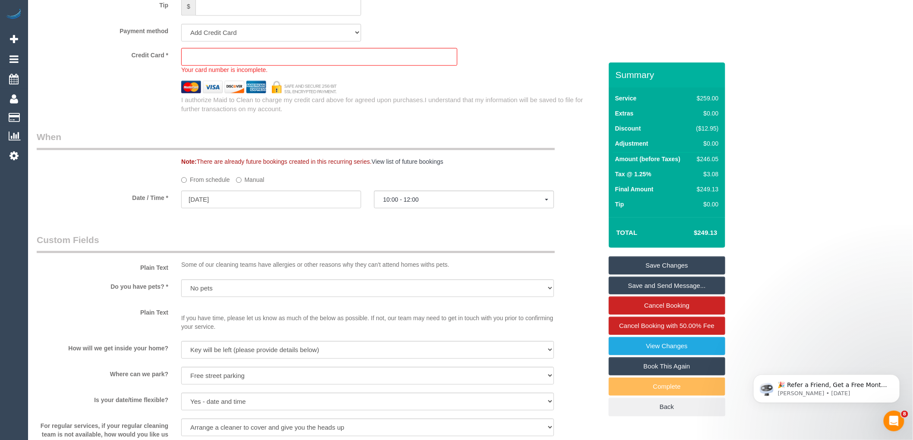
scroll to position [818, 0]
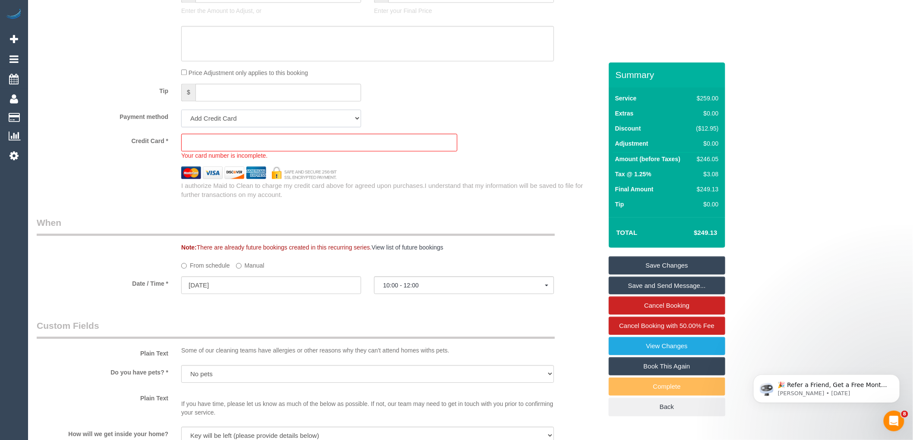
click at [261, 127] on select "Visa - 3516 - 04/2027 Visa - 0650 - 03/2028 (Default) Add Credit Card ─────────…" at bounding box center [271, 119] width 180 height 18
click at [181, 119] on select "Visa - 3516 - 04/2027 Visa - 0650 - 03/2028 (Default) Add Credit Card ─────────…" at bounding box center [271, 119] width 180 height 18
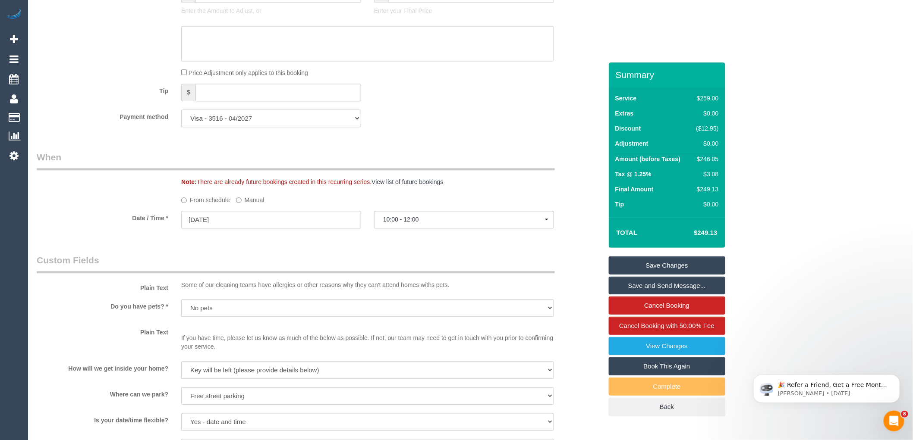
click at [308, 127] on select "Visa - 3516 - 04/2027 Visa - 0650 - 03/2028 (Default) Add Credit Card ─────────…" at bounding box center [271, 119] width 180 height 18
select select "string:stripe-pm_1R7EU12GScqysDRVlZP1YM6c"
click at [181, 119] on select "Visa - 3516 - 04/2027 Visa - 0650 - 03/2028 (Default) Add Credit Card ─────────…" at bounding box center [271, 119] width 180 height 18
click at [673, 267] on link "Save Changes" at bounding box center [667, 266] width 116 height 18
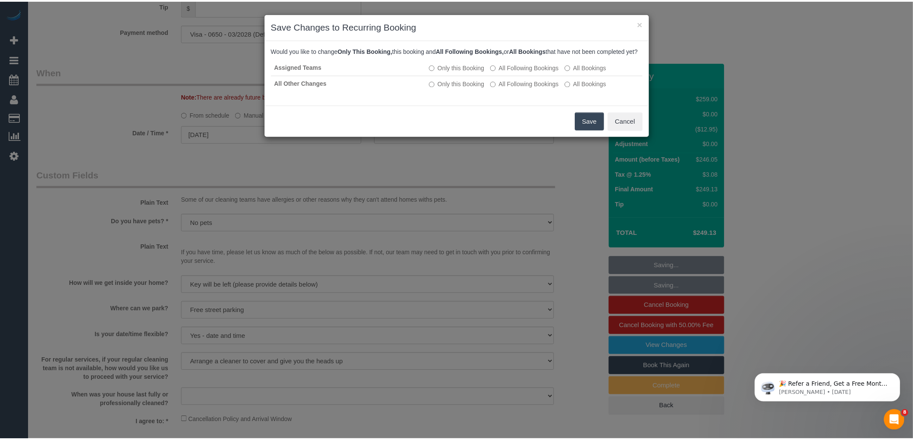
scroll to position [914, 0]
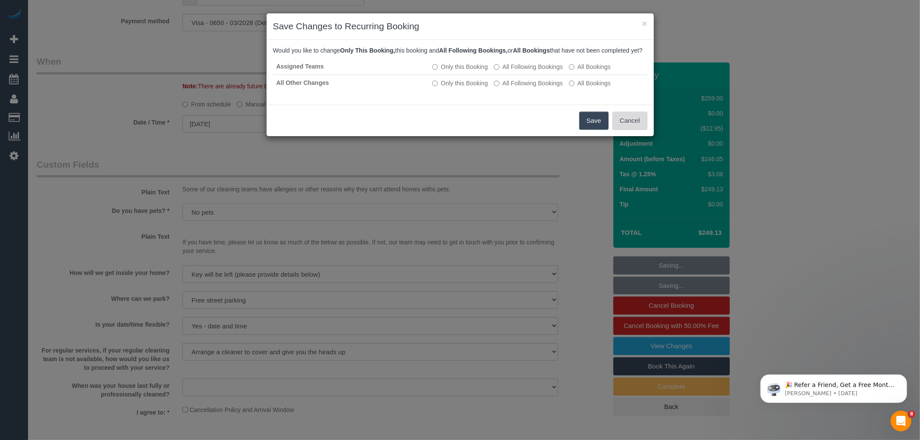
click at [637, 129] on button "Cancel" at bounding box center [630, 121] width 35 height 18
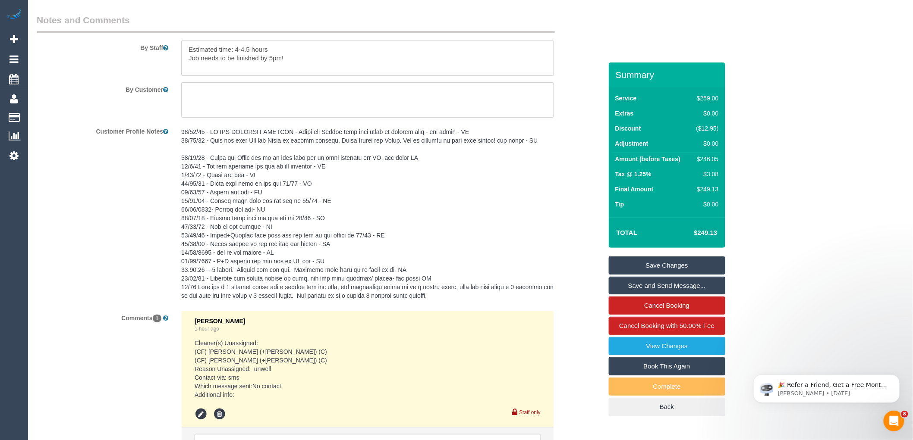
scroll to position [1561, 0]
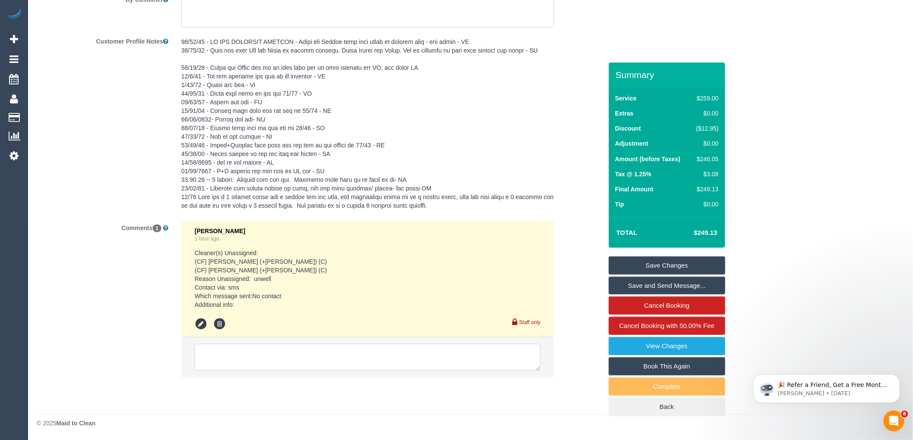
click at [315, 357] on textarea at bounding box center [368, 357] width 346 height 27
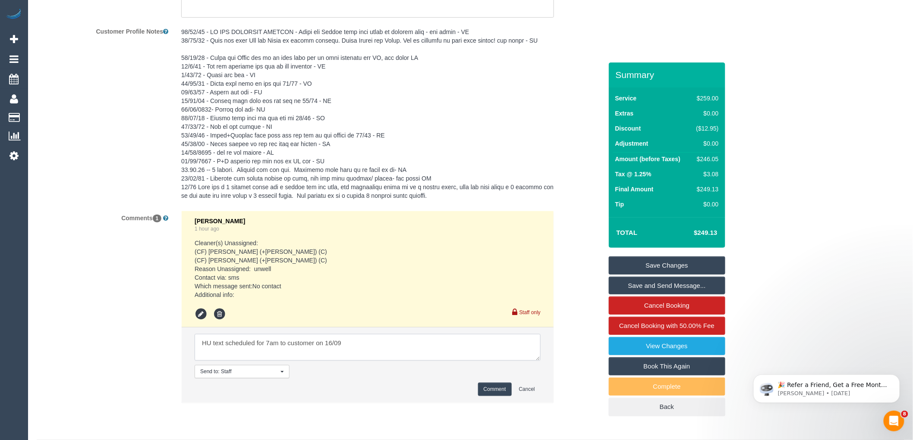
type textarea "HU text scheduled for 7am to customer on 16/09"
click at [497, 396] on button "Comment" at bounding box center [495, 389] width 34 height 13
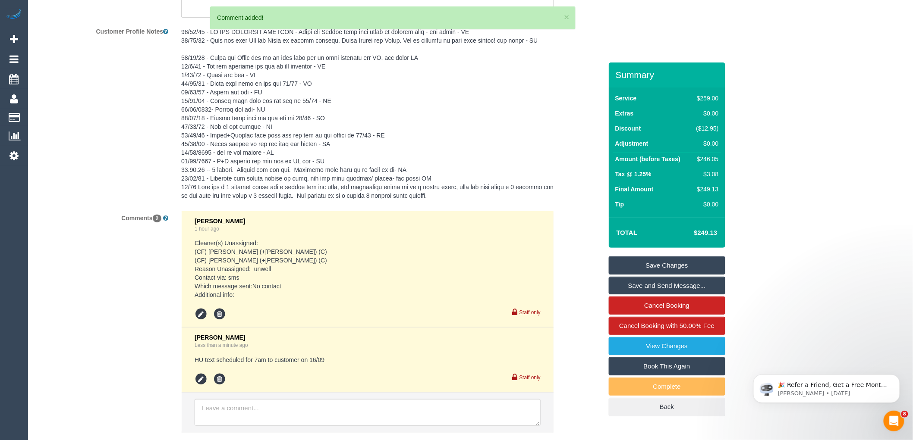
click at [705, 259] on link "Save Changes" at bounding box center [667, 266] width 116 height 18
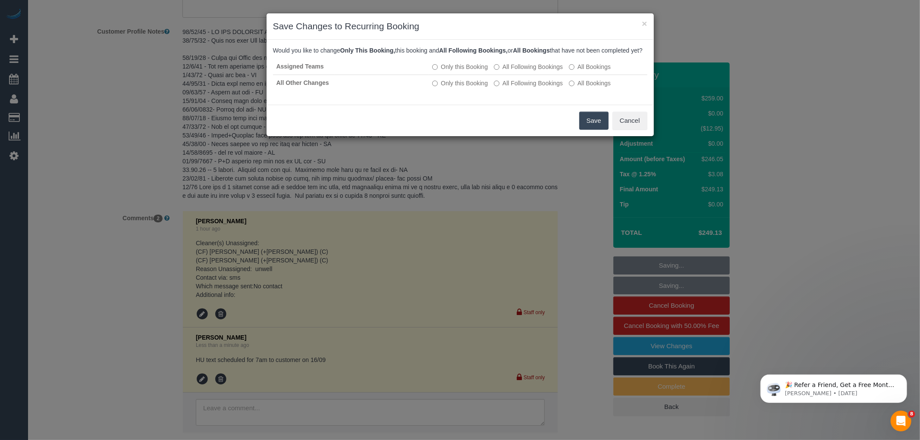
click at [597, 124] on button "Save" at bounding box center [593, 121] width 29 height 18
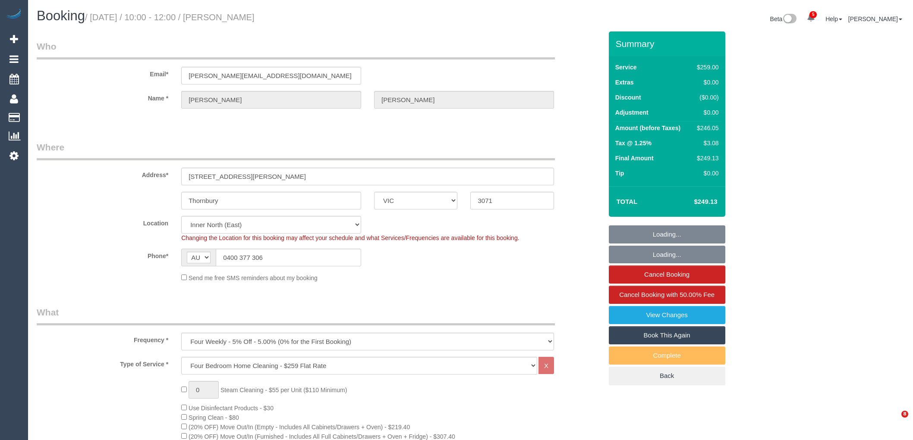
select select "VIC"
select select "string:stripe-pm_1R7EU12GScqysDRVlZP1YM6c"
select select "number:28"
select select "number:15"
select select "number:19"
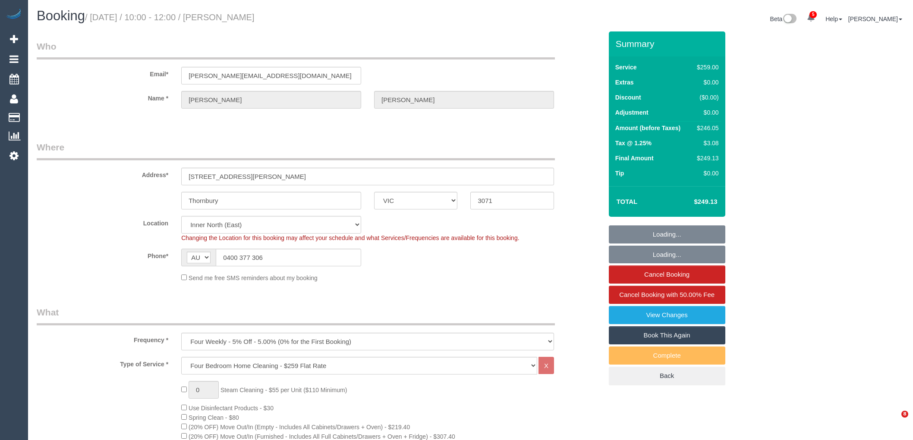
select select "number:22"
select select "number:34"
select select "spot1"
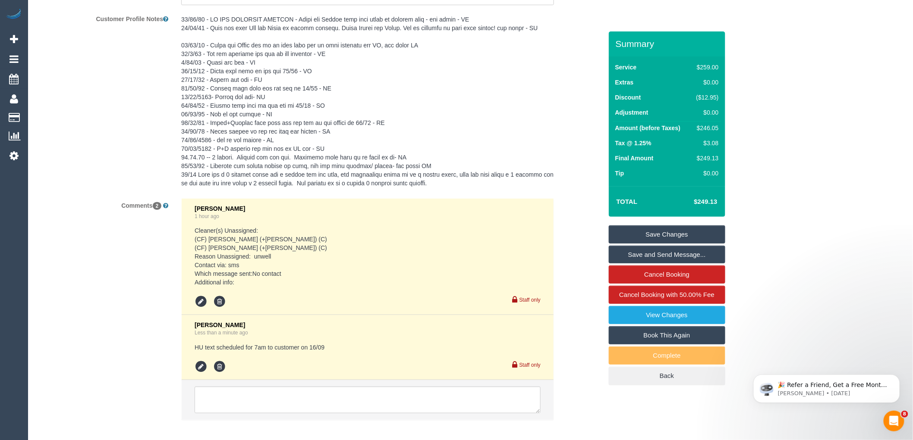
scroll to position [1594, 0]
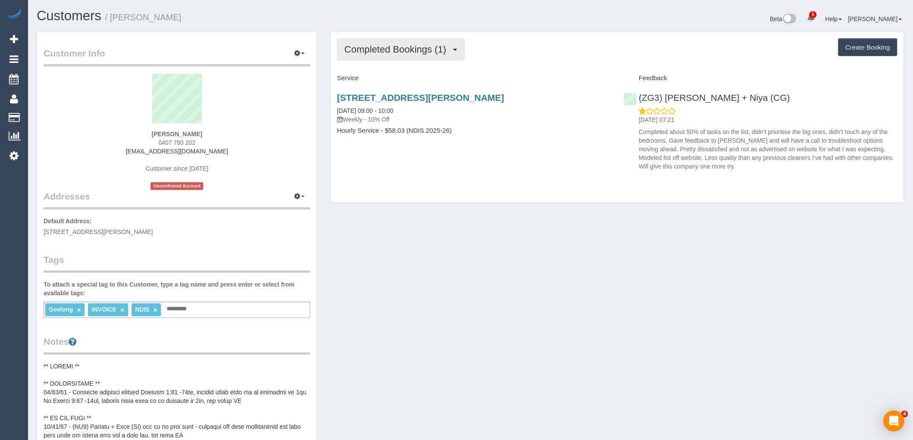
click at [357, 39] on button "Completed Bookings (1)" at bounding box center [401, 49] width 128 height 22
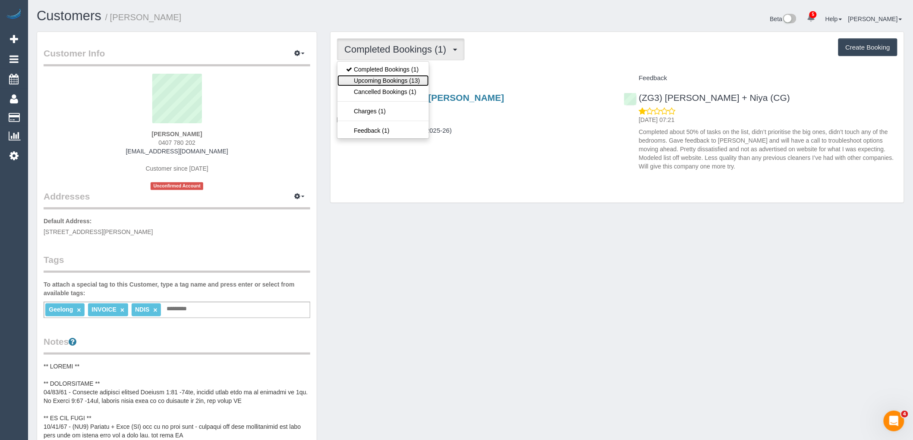
click at [371, 82] on link "Upcoming Bookings (13)" at bounding box center [382, 80] width 91 height 11
